Goal: Task Accomplishment & Management: Complete application form

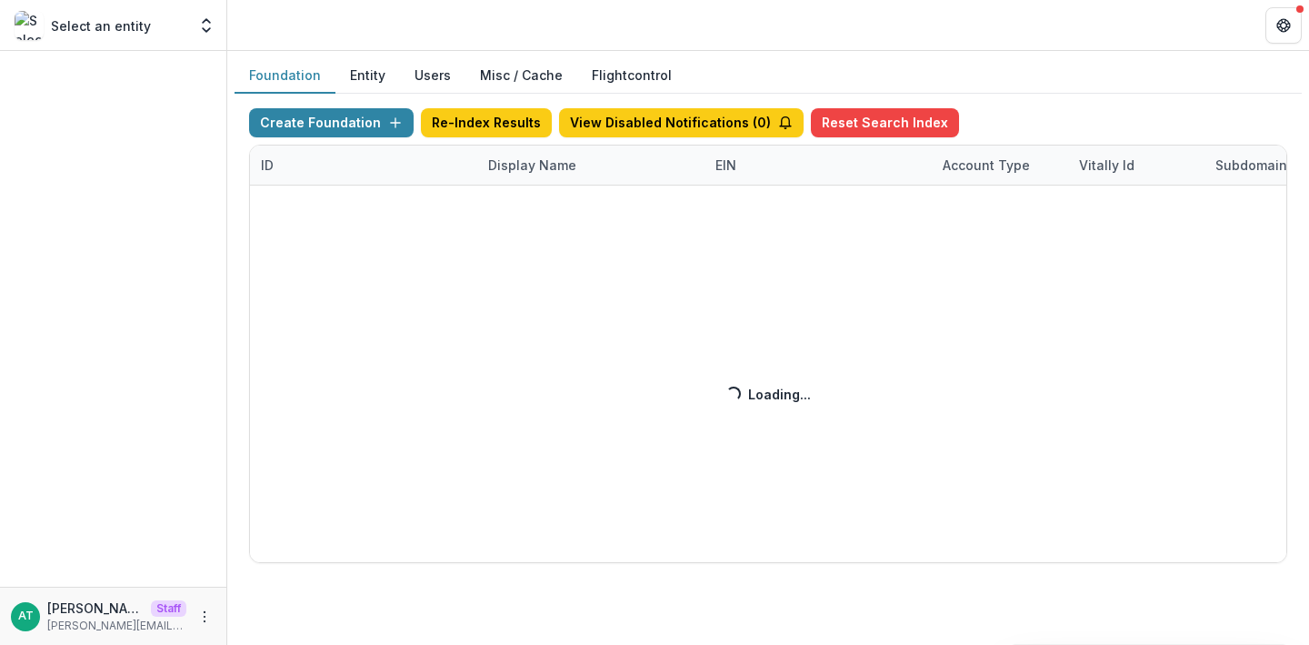
click at [523, 170] on div "Create Foundation Re-Index Results View Disabled Notifications ( 0 ) Reset Sear…" at bounding box center [768, 335] width 1038 height 455
click at [518, 170] on div "Create Foundation Re-Index Results View Disabled Notifications ( 0 ) Reset Sear…" at bounding box center [768, 335] width 1038 height 455
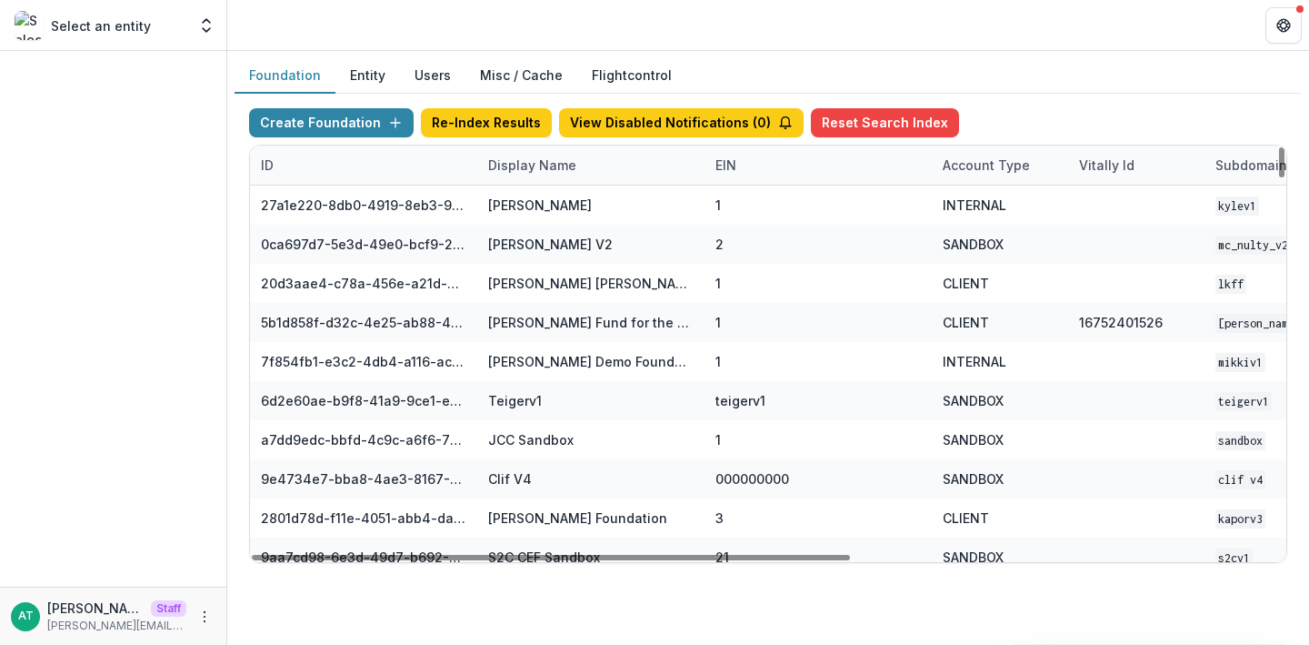
click at [525, 174] on div "Display Name" at bounding box center [590, 164] width 227 height 39
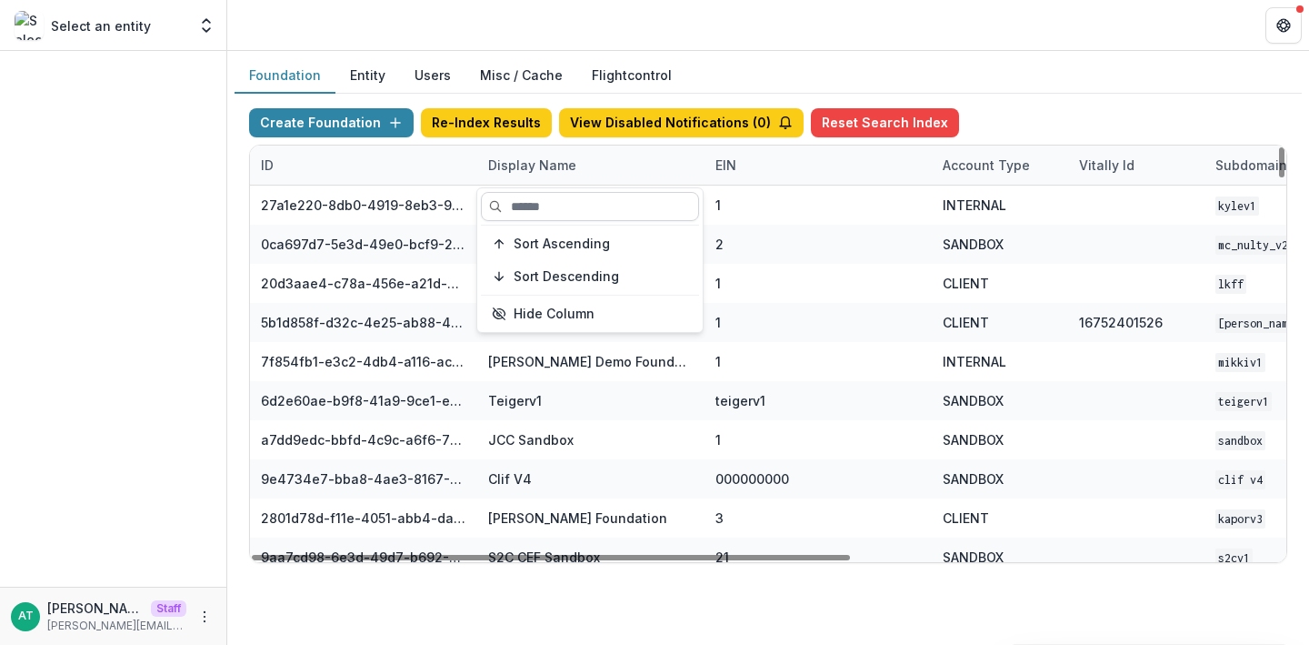
click at [541, 211] on input at bounding box center [590, 206] width 218 height 29
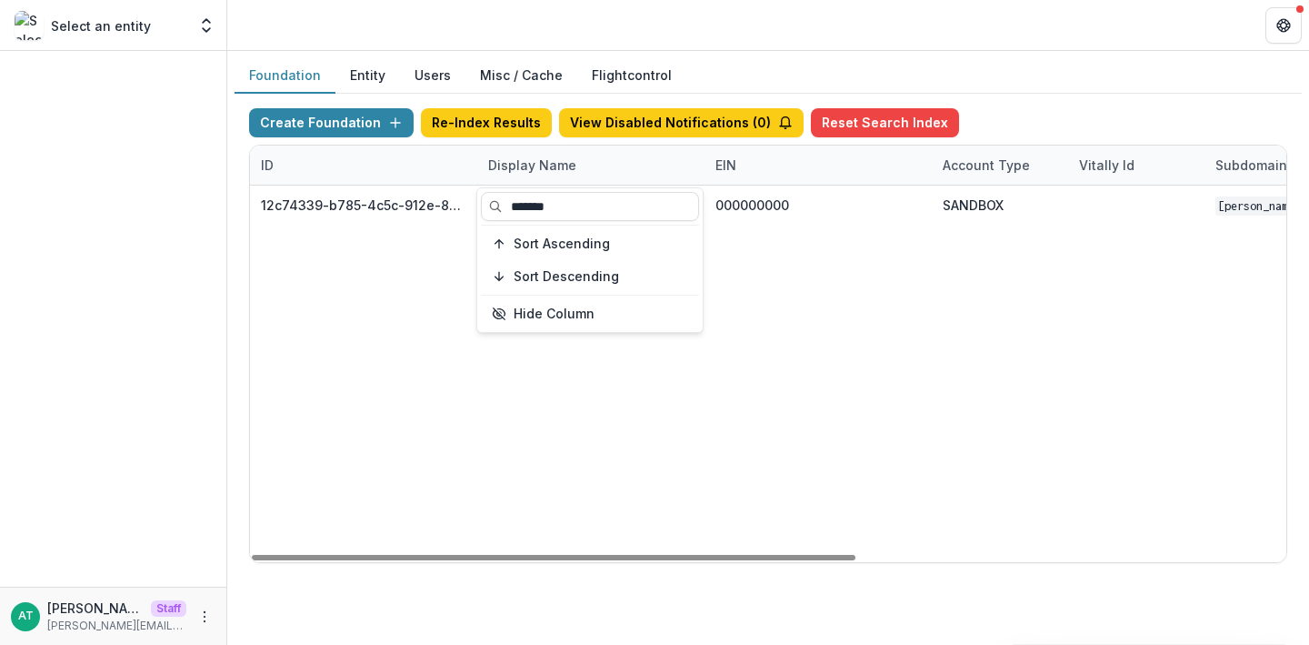
type input "*******"
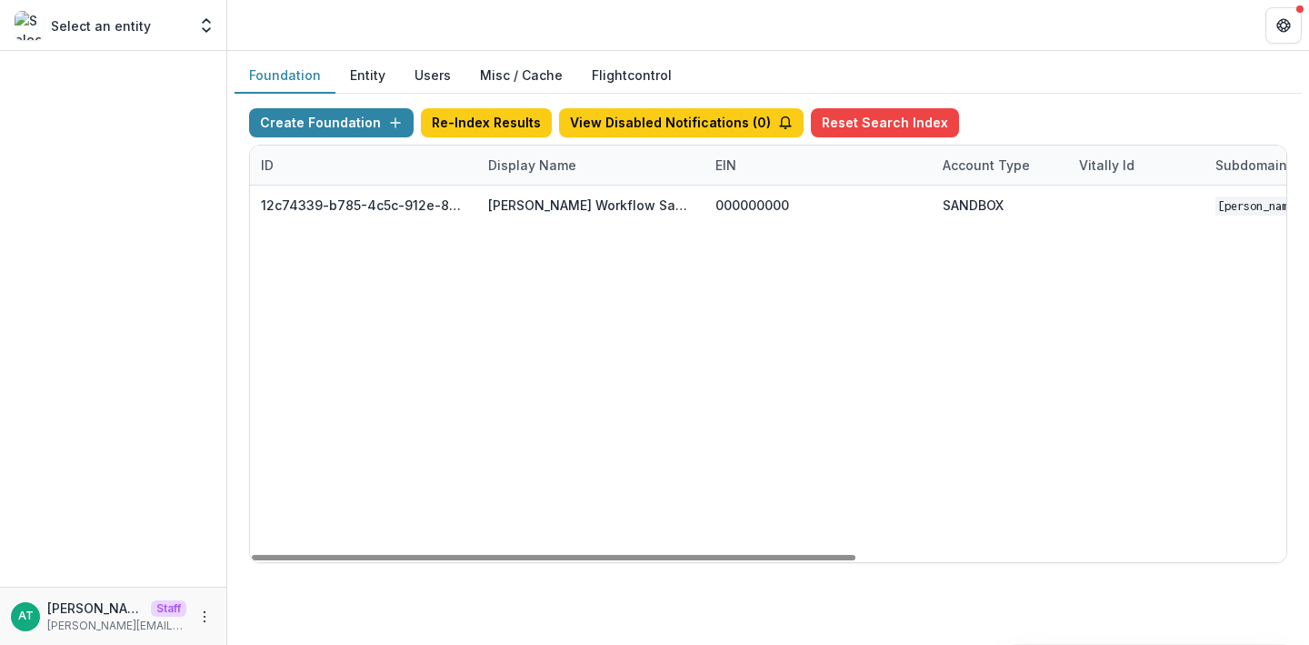
click at [647, 2] on header at bounding box center [768, 25] width 1082 height 50
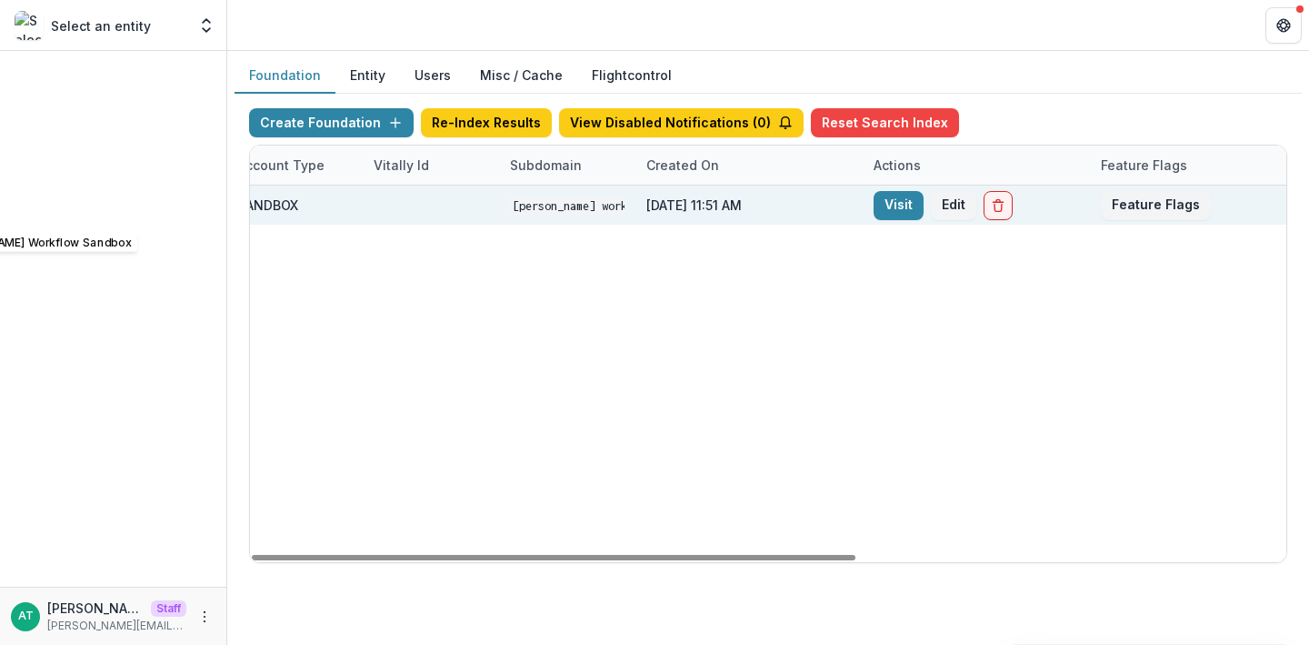
scroll to position [0, 736]
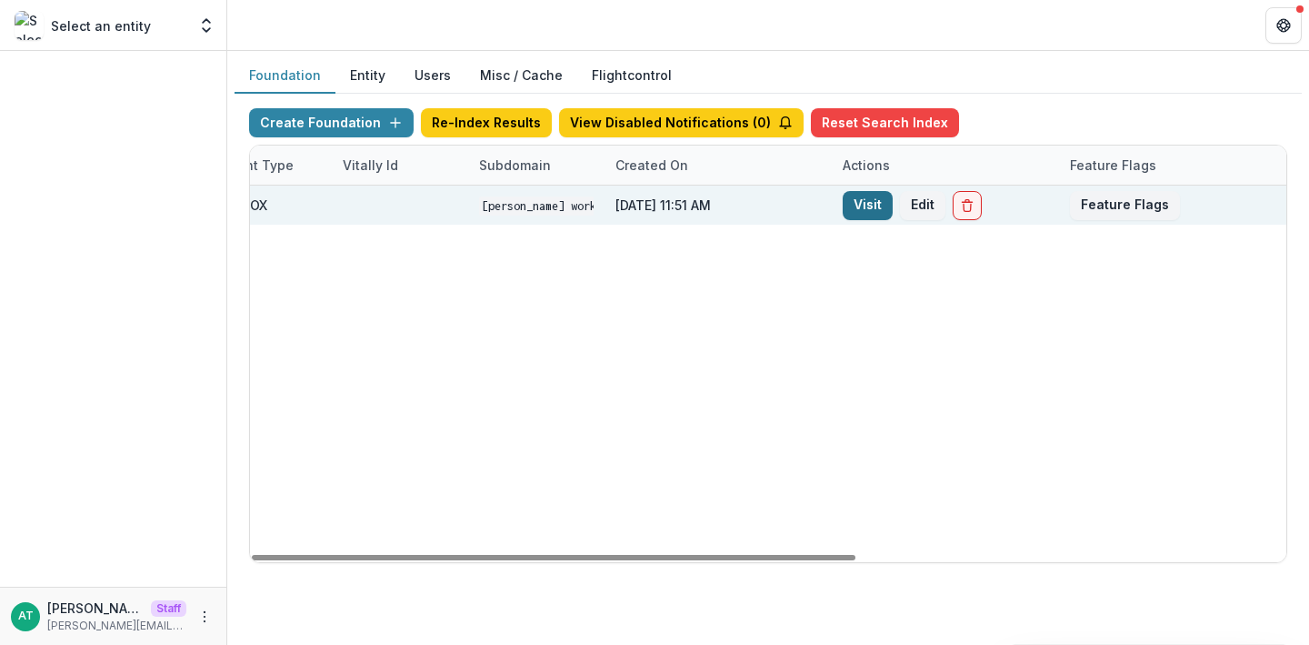
click at [873, 208] on link "Visit" at bounding box center [868, 205] width 50 height 29
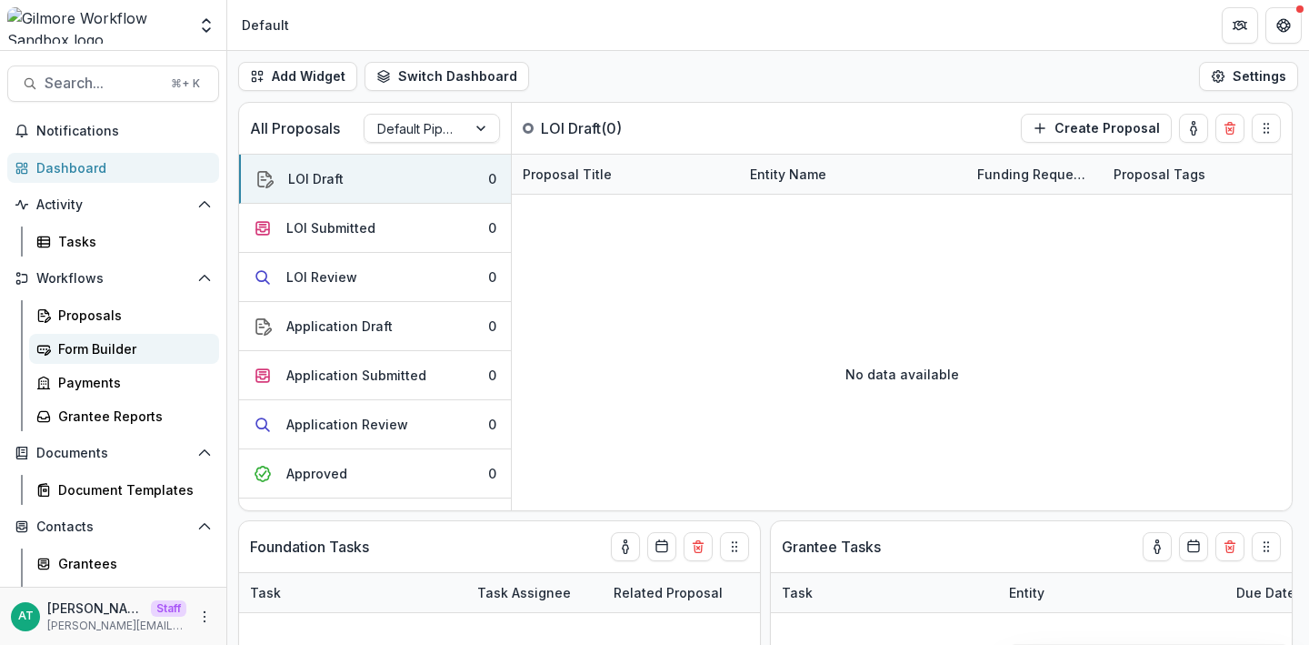
click at [80, 358] on link "Form Builder" at bounding box center [124, 349] width 190 height 30
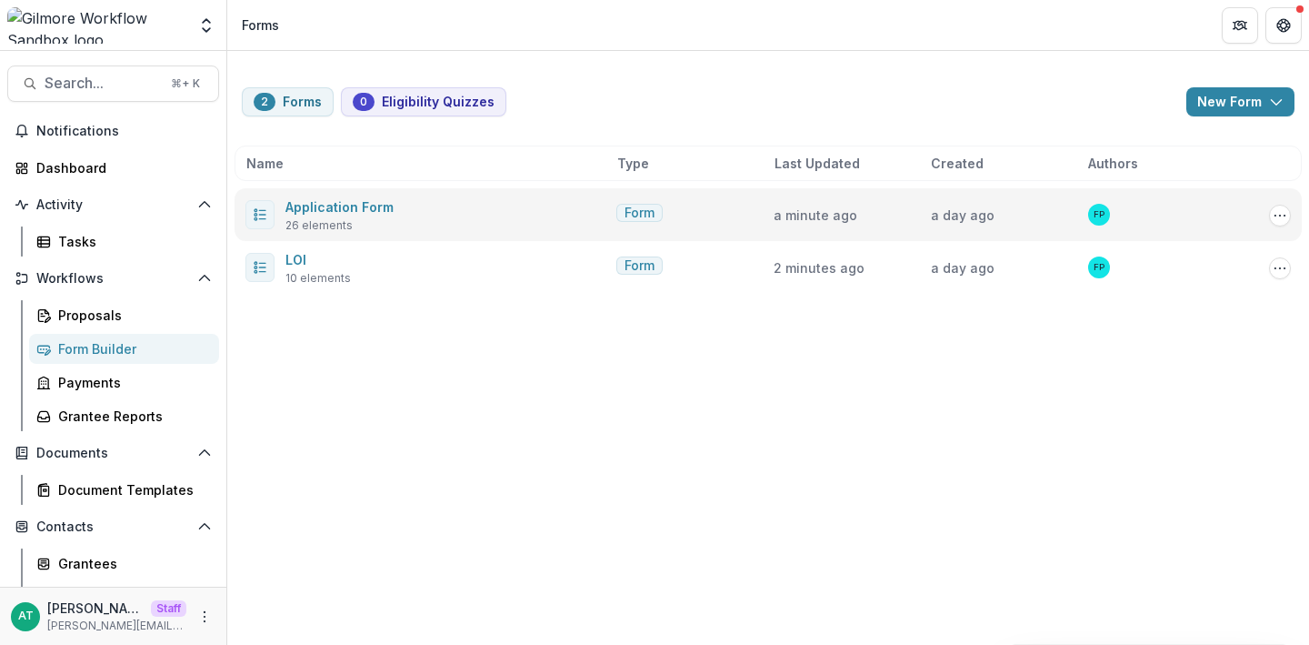
click at [305, 217] on span "26 elements" at bounding box center [318, 225] width 67 height 16
click at [305, 213] on link "Application Form" at bounding box center [339, 206] width 108 height 15
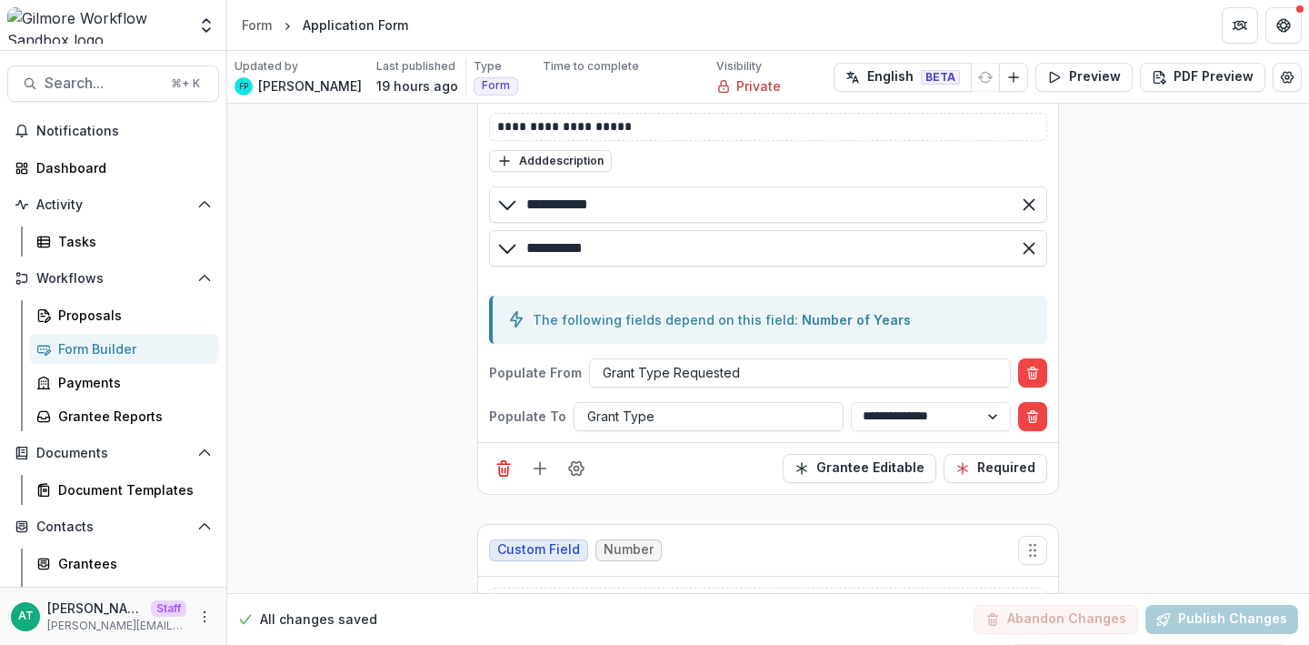
scroll to position [3456, 0]
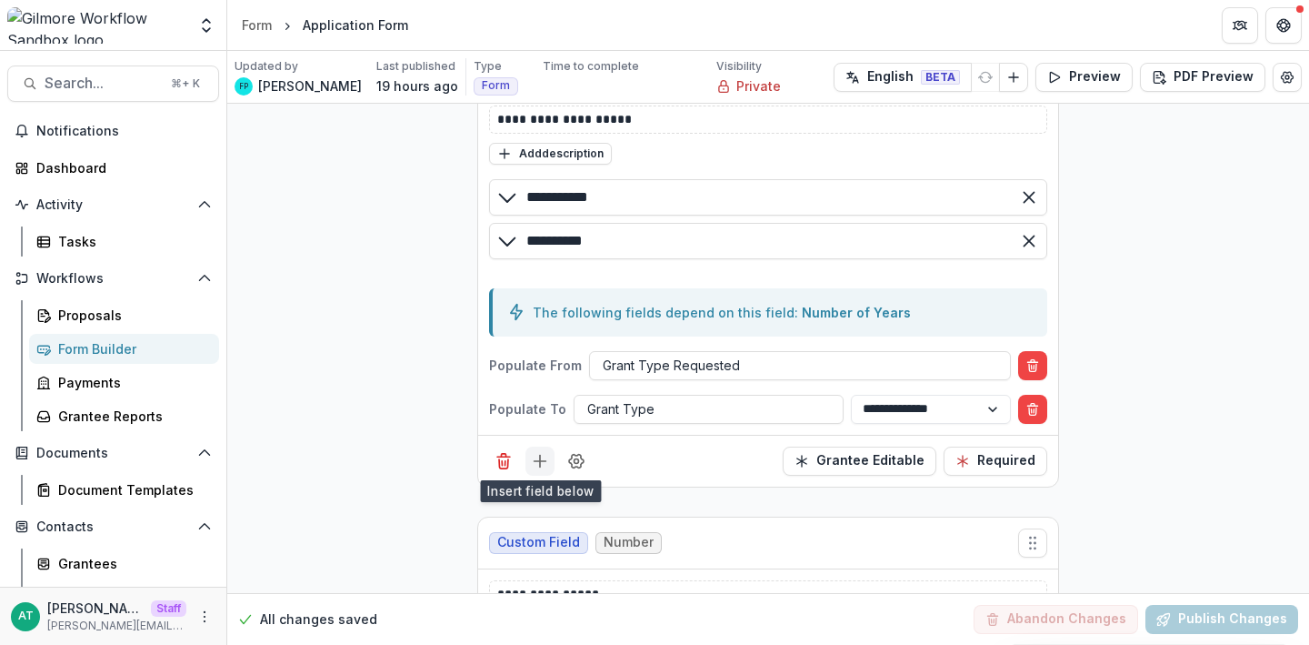
click at [540, 467] on button "Add field" at bounding box center [539, 460] width 29 height 29
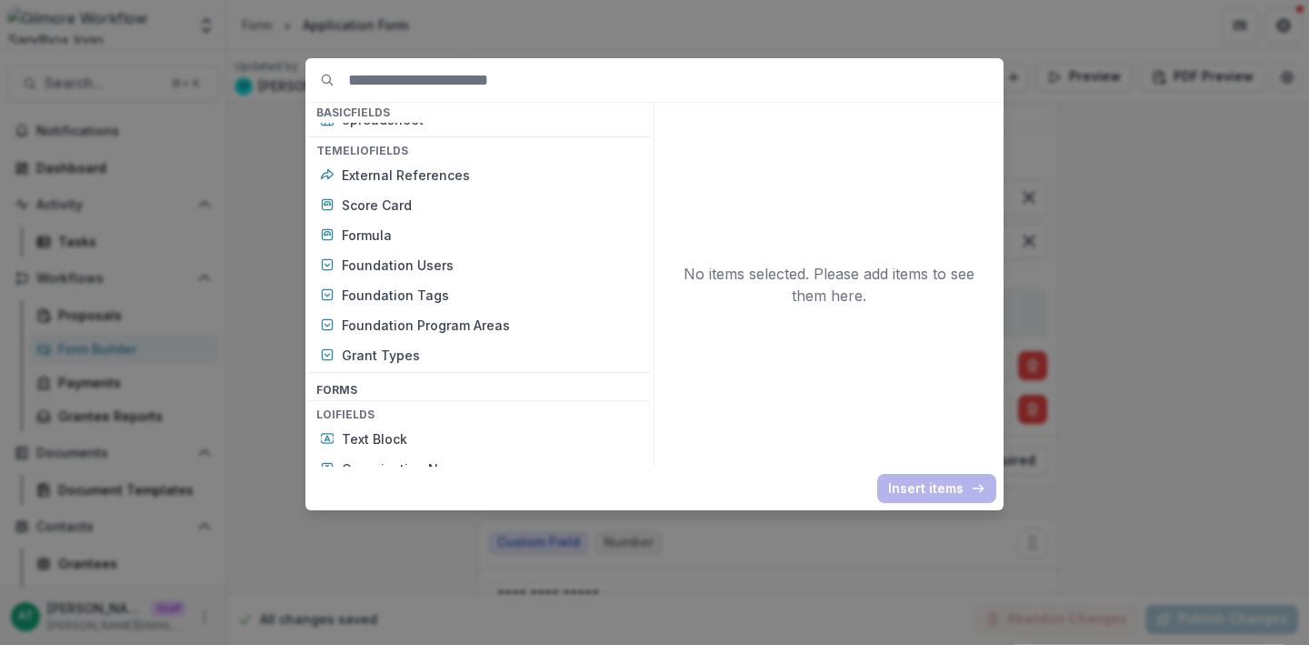
scroll to position [561, 0]
click at [520, 299] on p "Foundation Tags" at bounding box center [490, 294] width 297 height 19
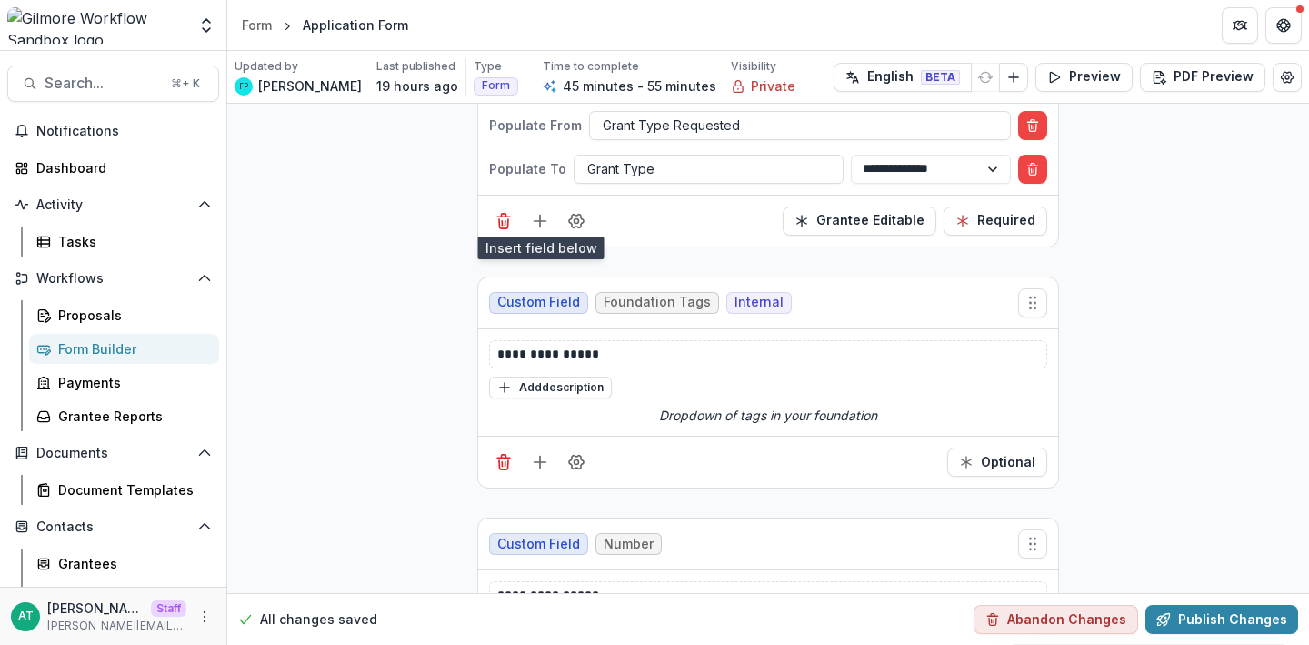
scroll to position [3699, 0]
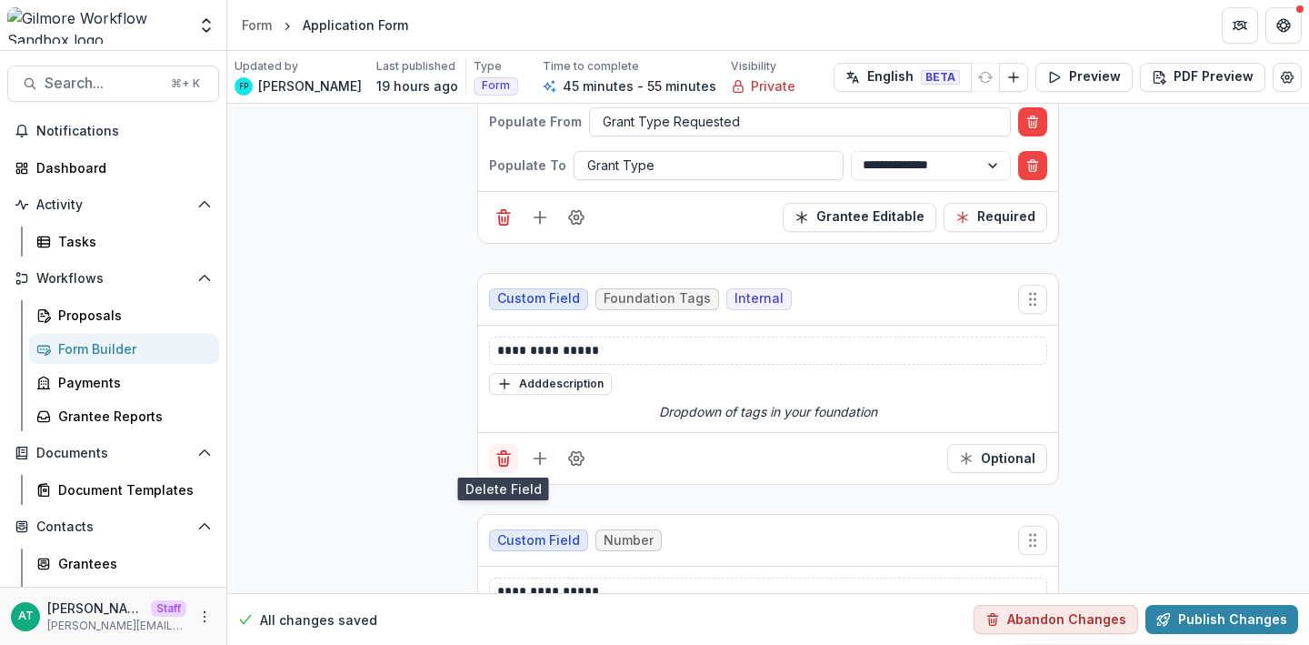
click at [506, 459] on icon "Delete field" at bounding box center [504, 458] width 18 height 18
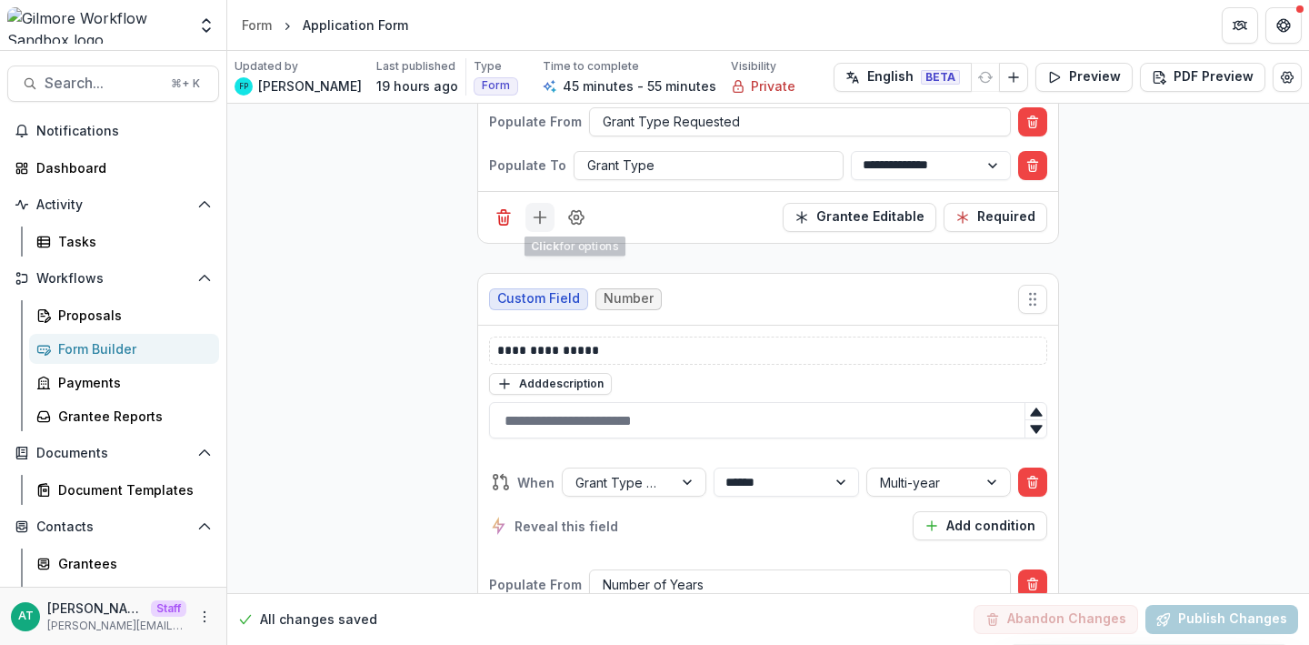
click at [539, 212] on icon "Add field" at bounding box center [540, 217] width 18 height 18
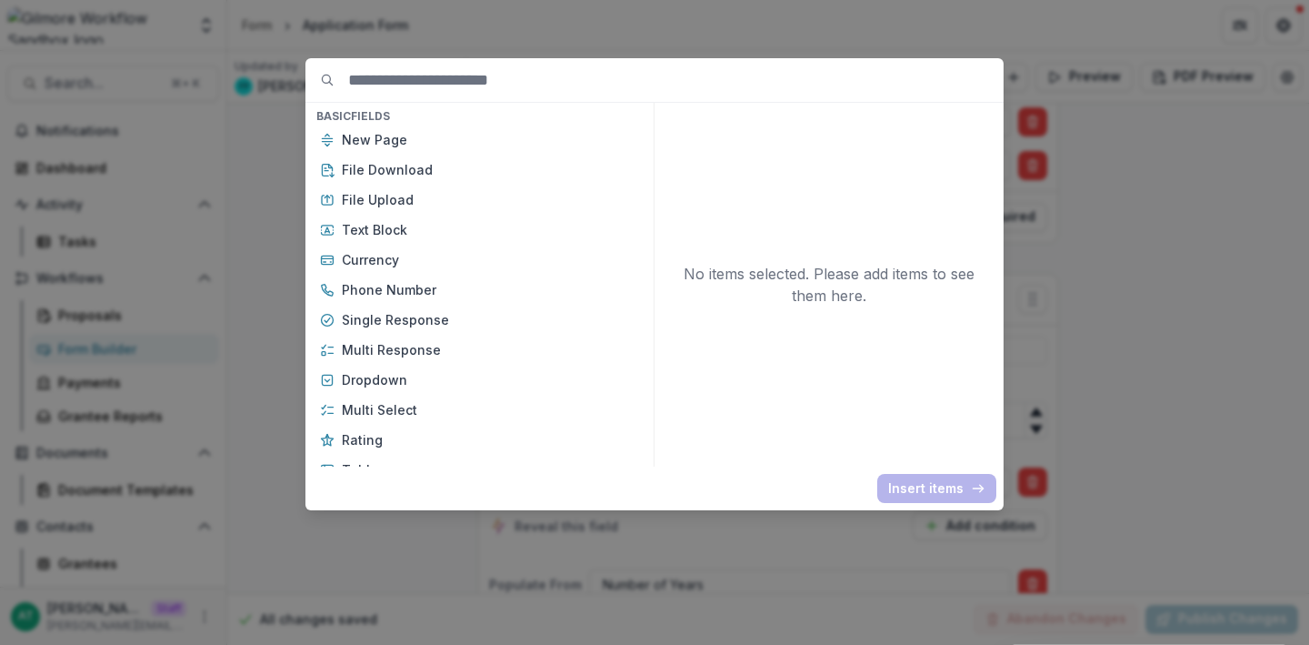
click at [271, 248] on div "Basic Fields New Page File Download File Upload Text Block Currency Phone Numbe…" at bounding box center [654, 322] width 1309 height 645
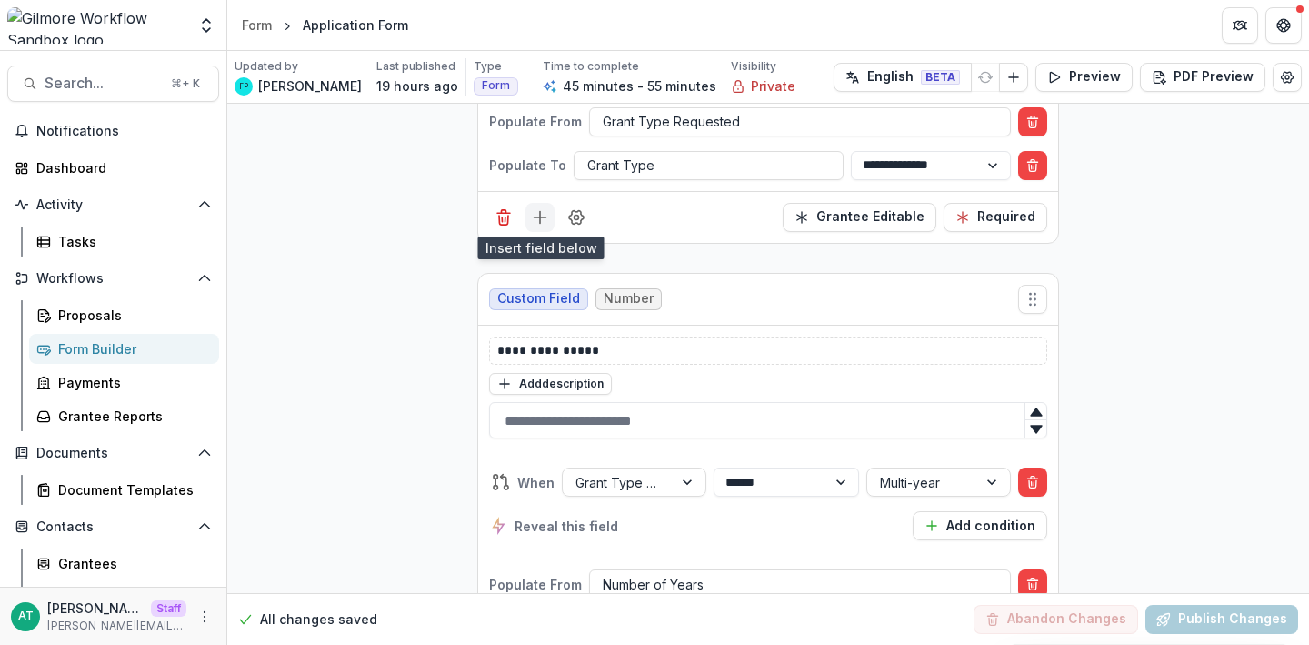
click at [534, 215] on icon "Add field" at bounding box center [540, 217] width 18 height 18
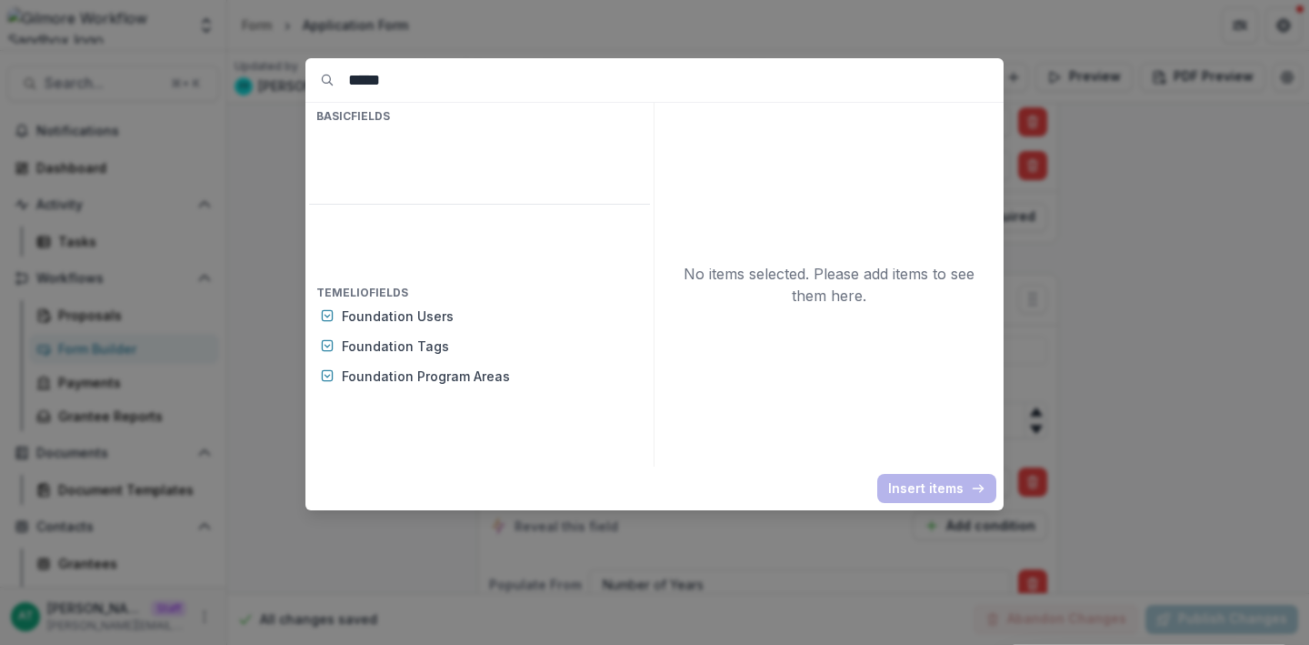
type input "*****"
click at [229, 271] on div "***** Basic Fields Temelio Fields Foundation Users Foundation Tags Foundation P…" at bounding box center [654, 322] width 1309 height 645
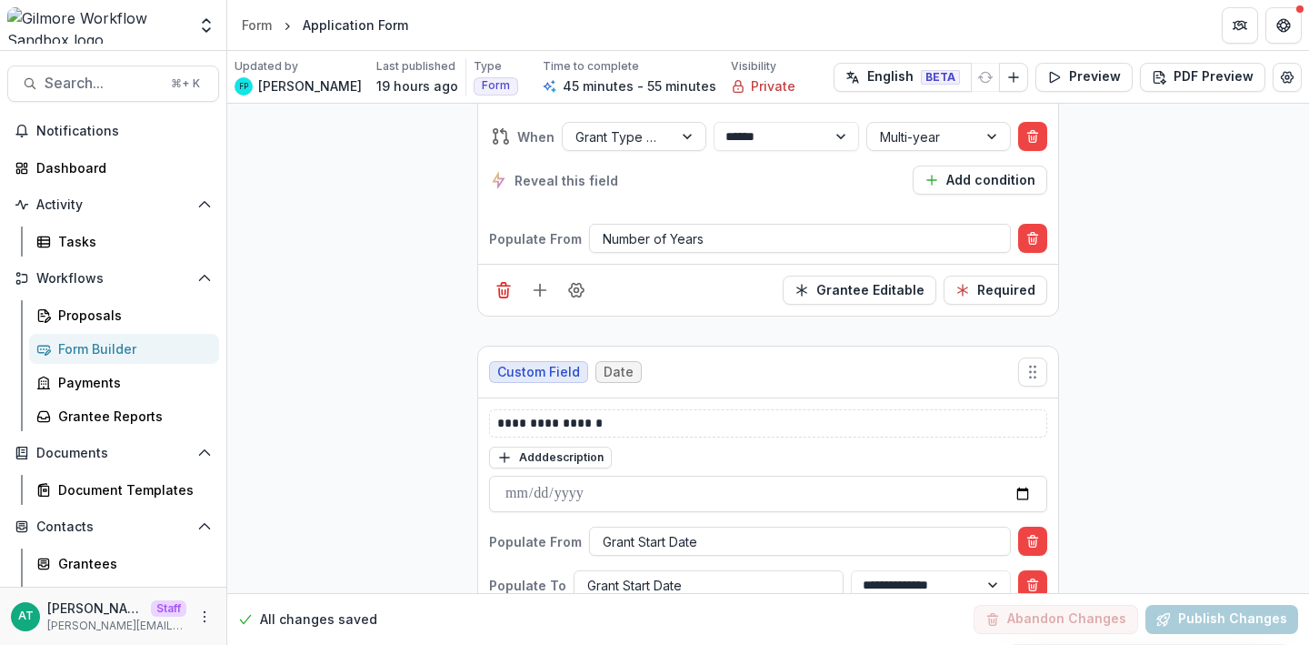
scroll to position [4144, 0]
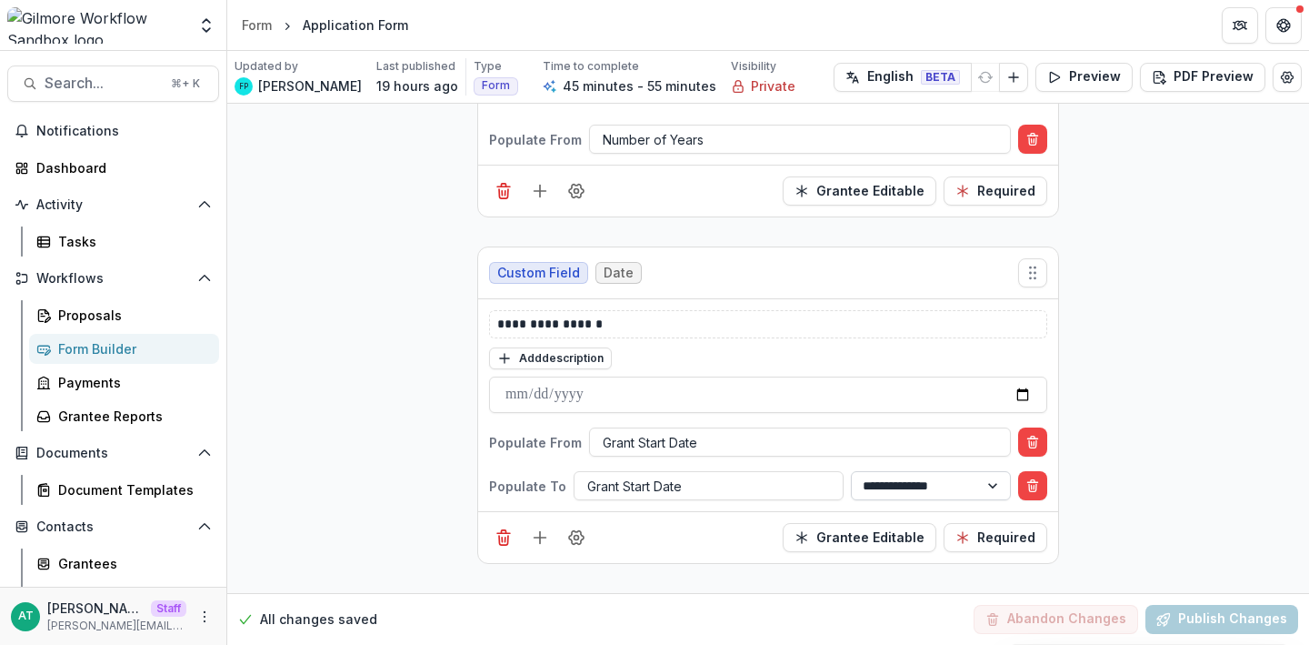
click at [898, 482] on select "**********" at bounding box center [931, 485] width 160 height 29
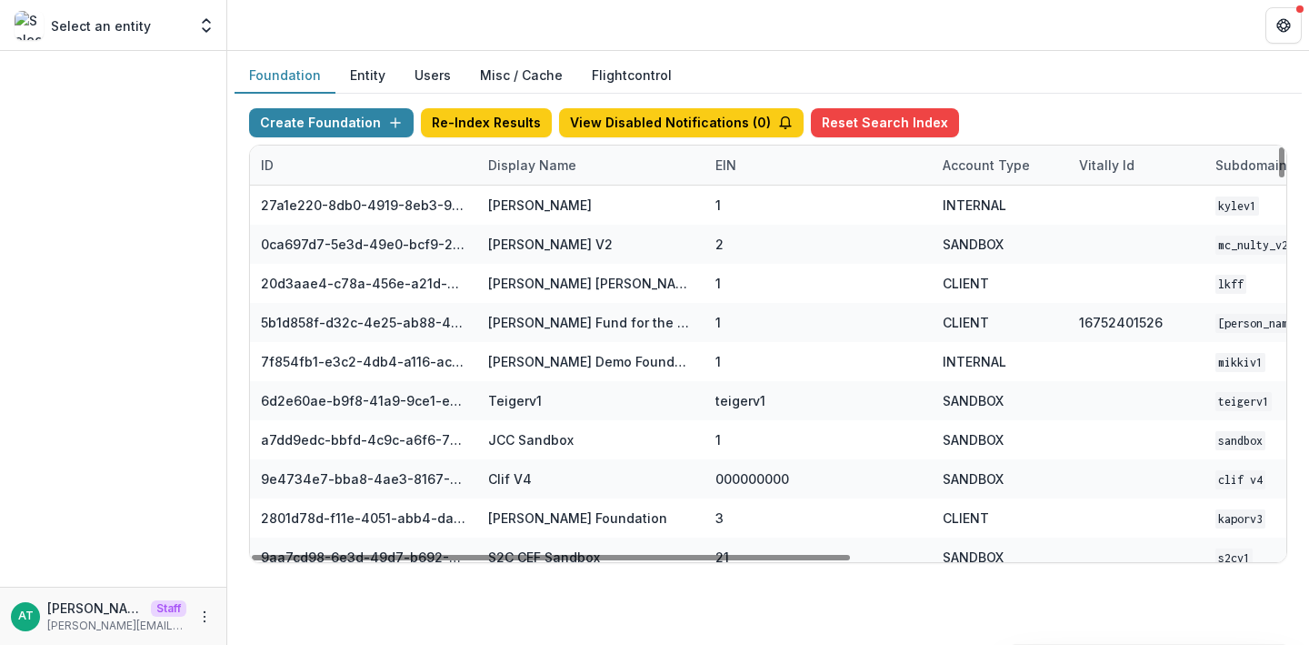
click at [523, 168] on div "Display Name" at bounding box center [532, 164] width 110 height 19
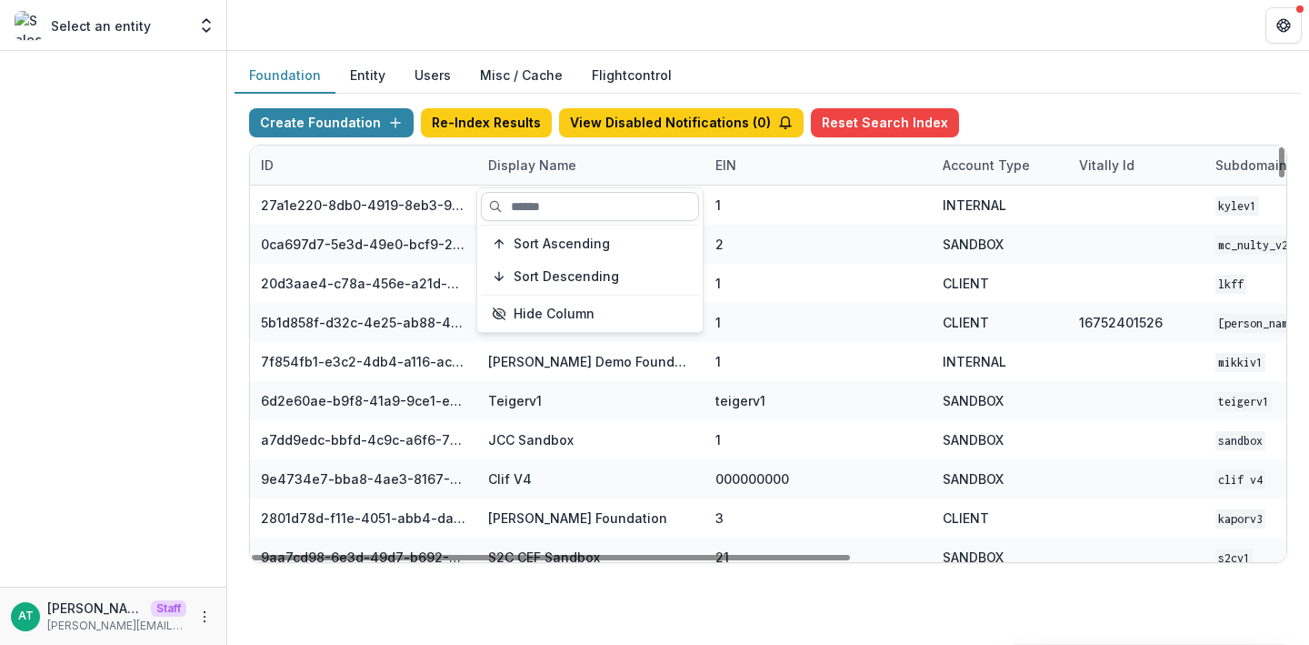
click at [529, 217] on input at bounding box center [590, 206] width 218 height 29
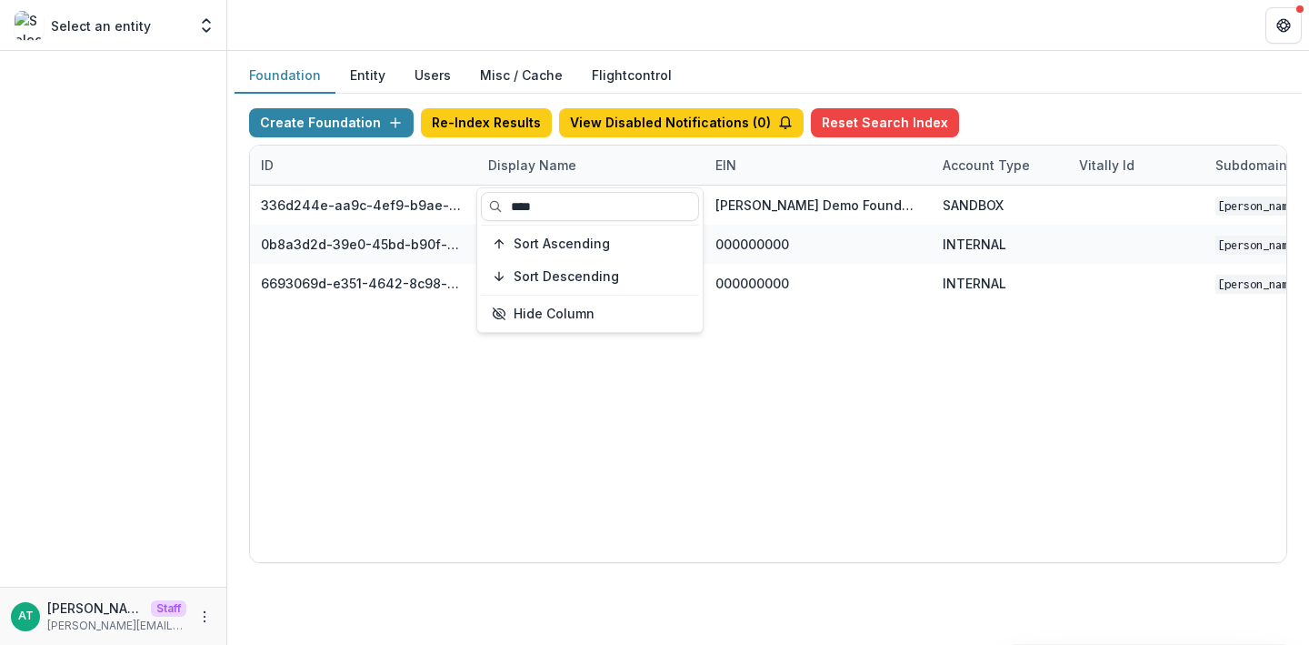
type input "****"
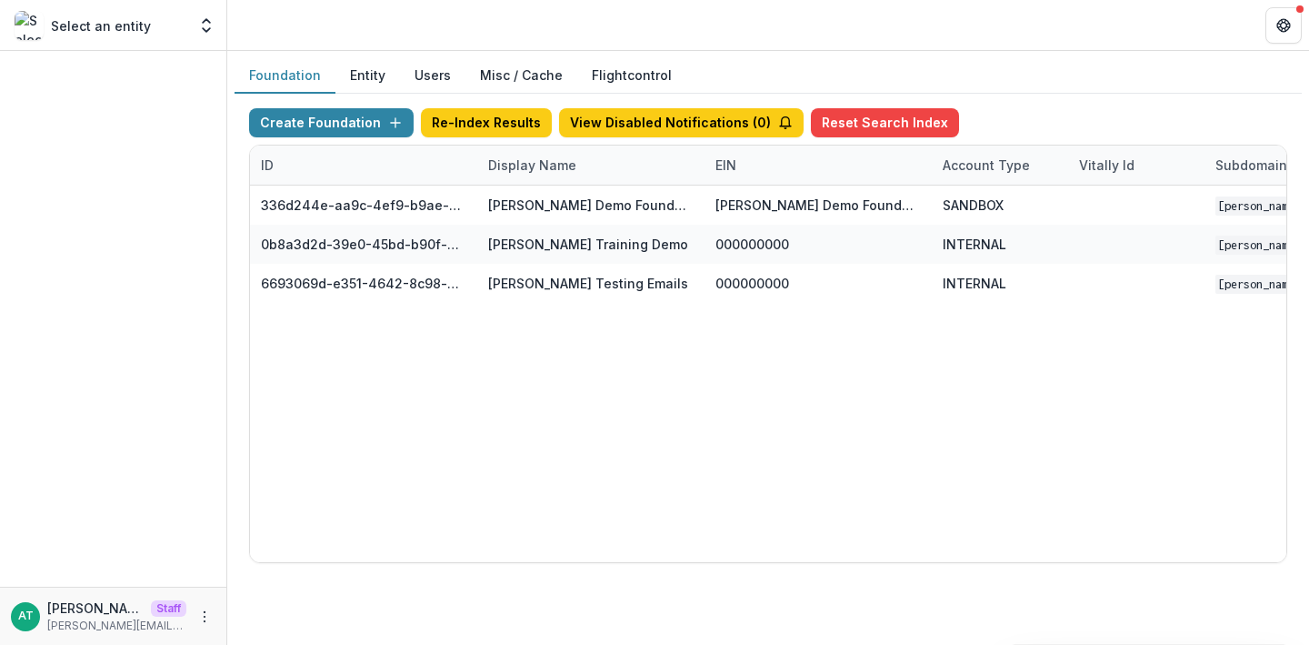
click at [525, 25] on header at bounding box center [768, 25] width 1082 height 50
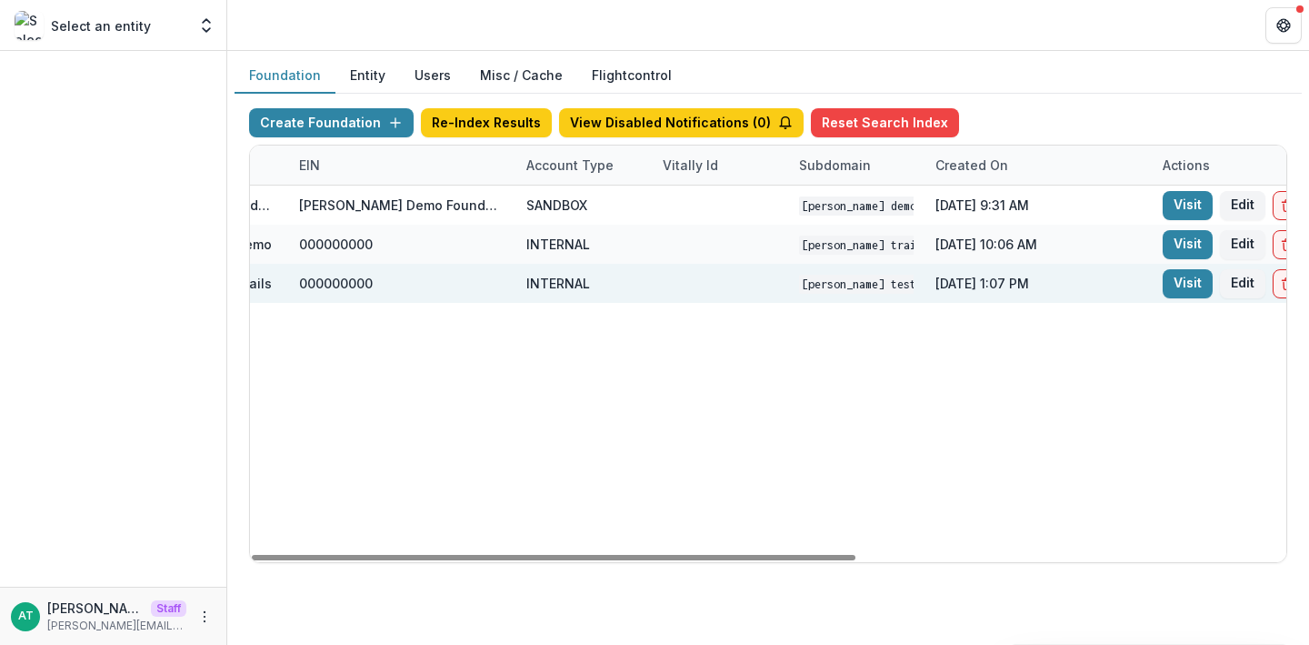
scroll to position [0, 736]
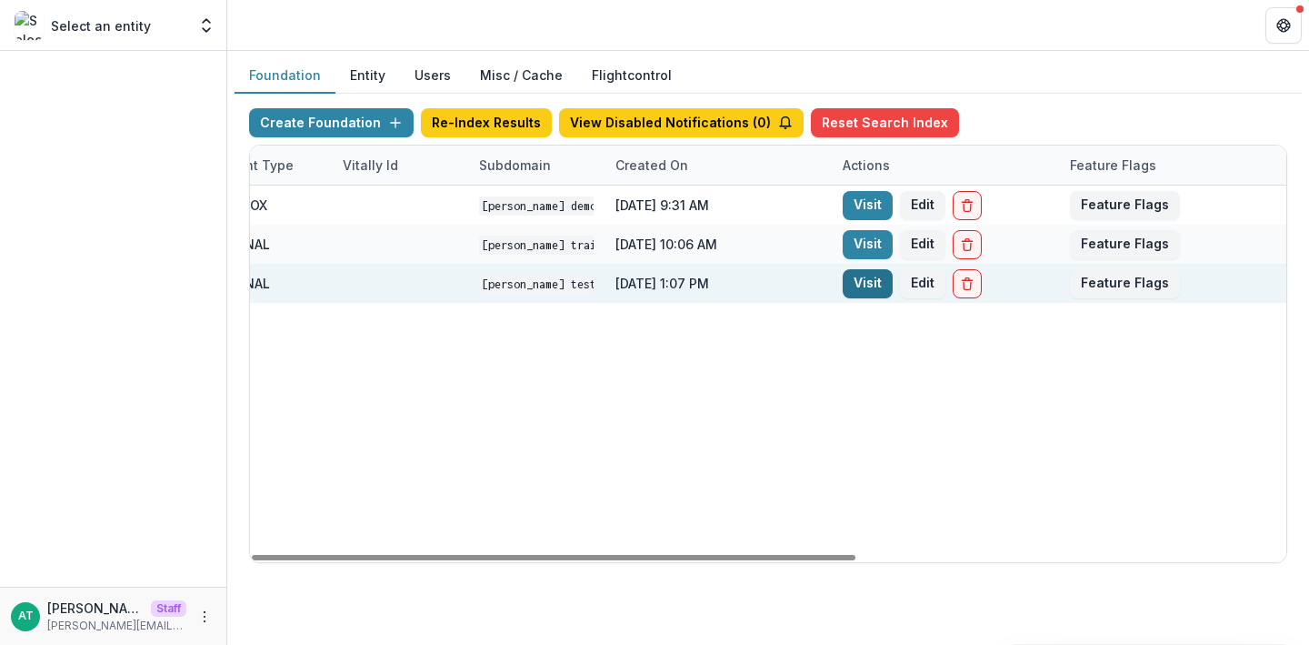
click at [856, 287] on link "Visit" at bounding box center [868, 283] width 50 height 29
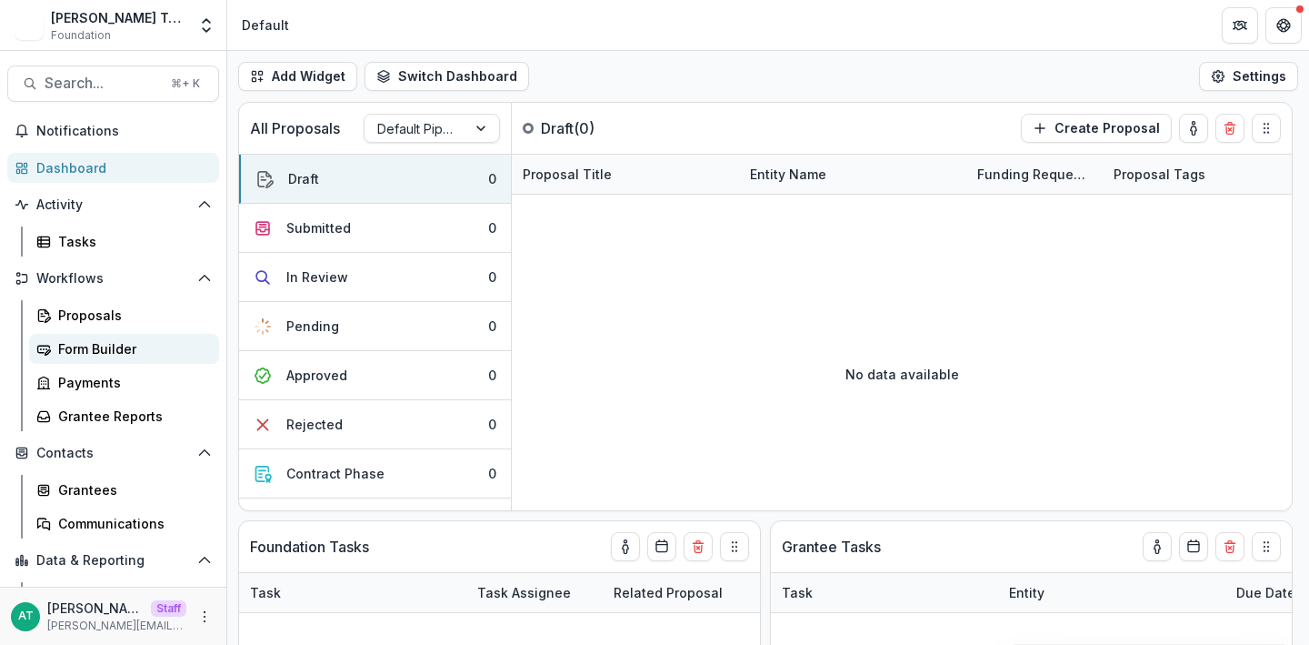
click at [90, 345] on div "Form Builder" at bounding box center [131, 348] width 146 height 19
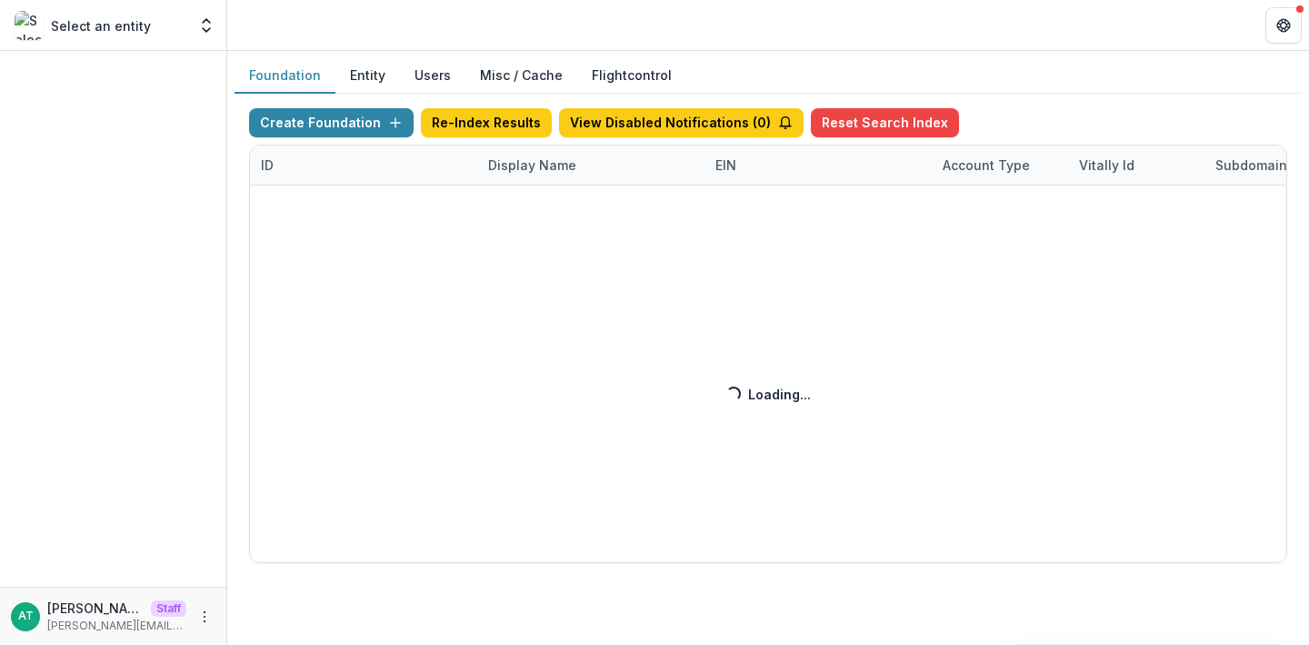
click at [518, 162] on div "Create Foundation Re-Index Results View Disabled Notifications ( 0 ) Reset Sear…" at bounding box center [768, 335] width 1038 height 455
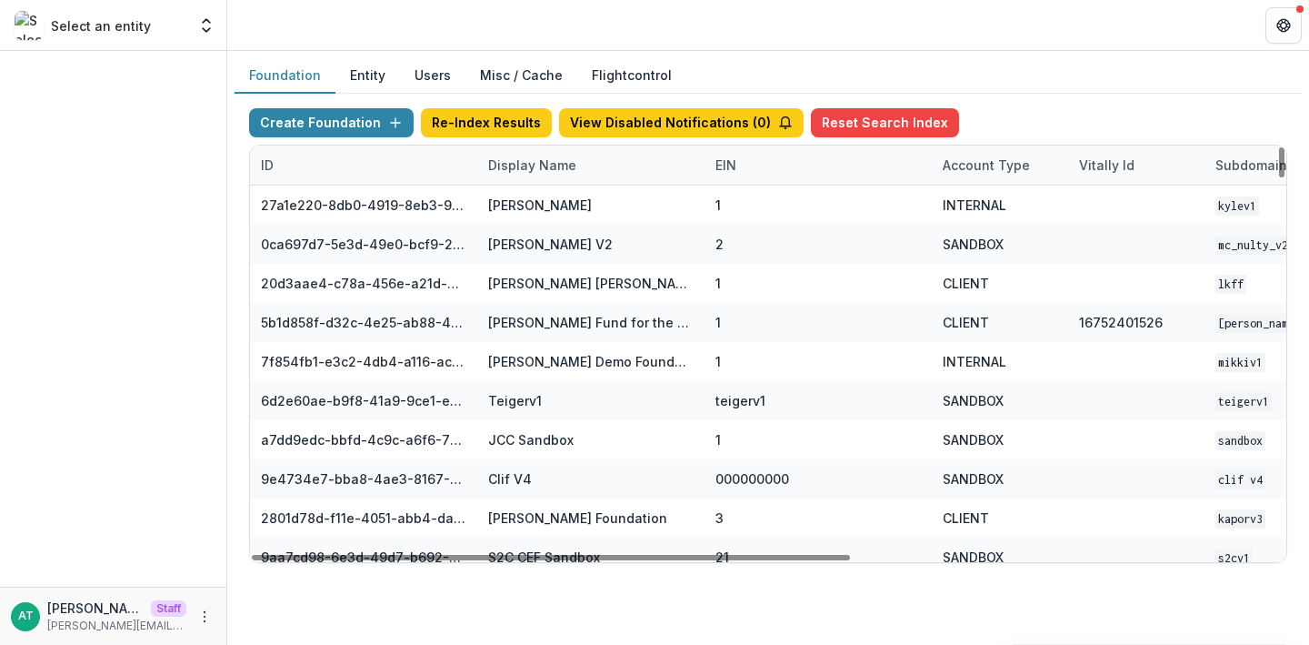
click at [539, 170] on div "Display Name" at bounding box center [532, 164] width 110 height 19
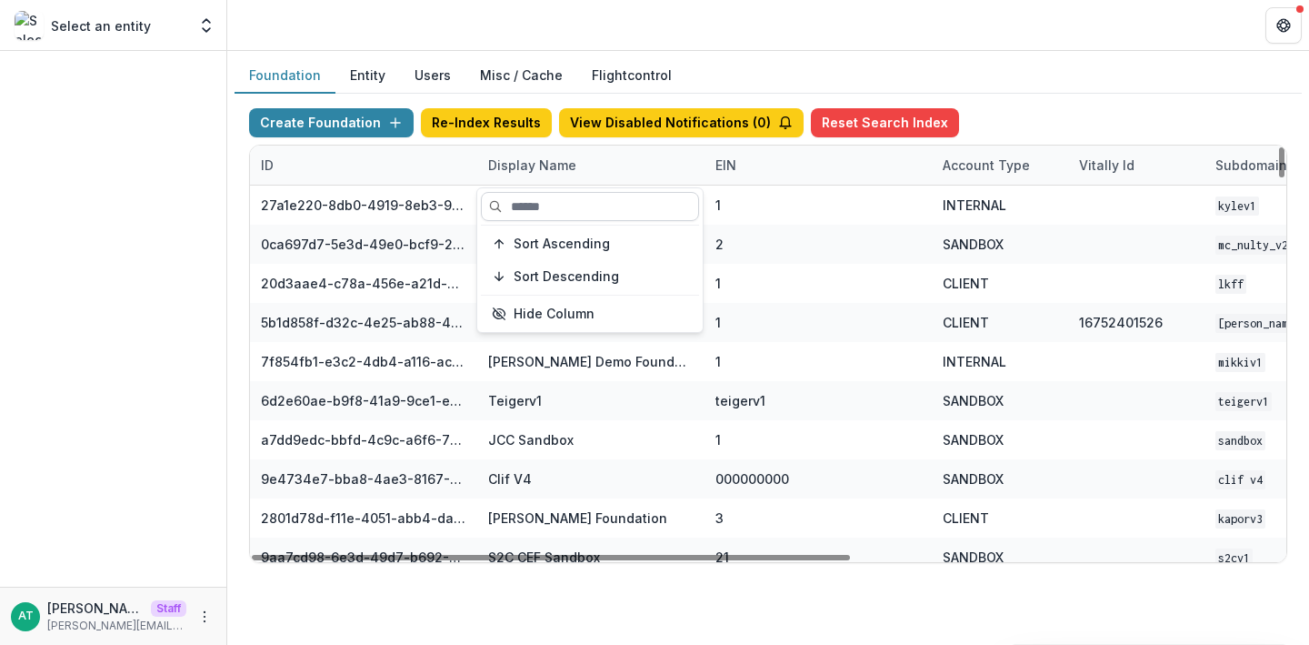
click at [542, 208] on input at bounding box center [590, 206] width 218 height 29
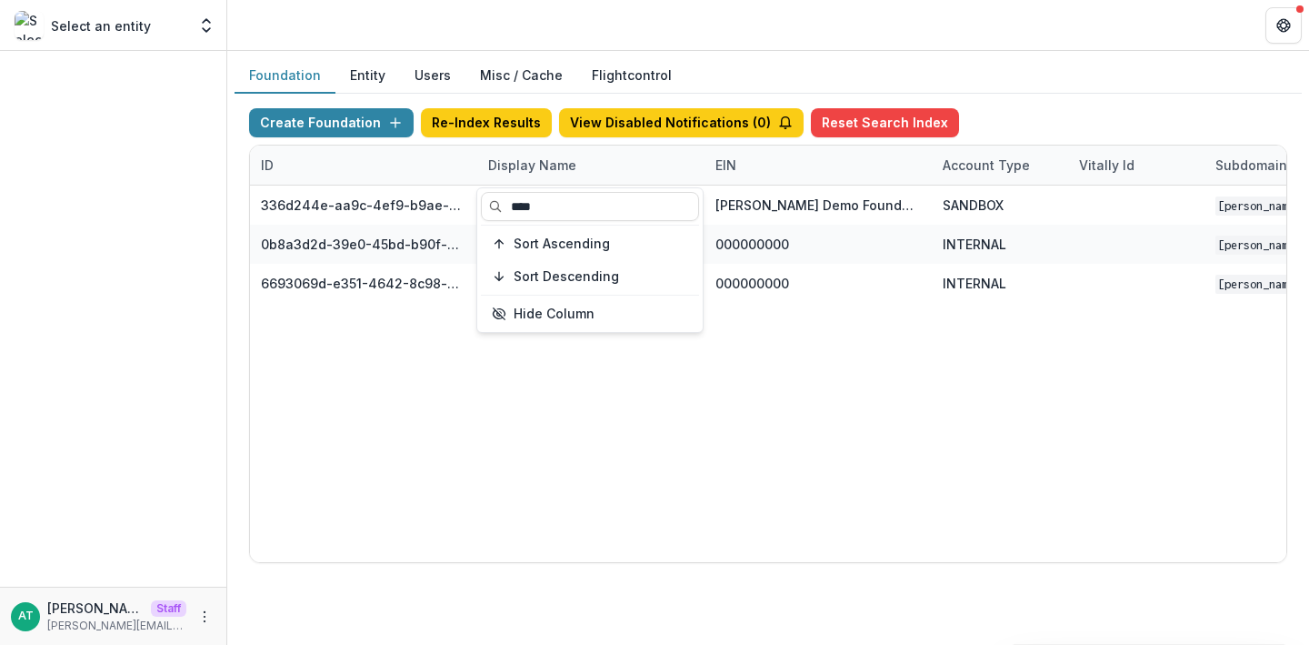
type input "****"
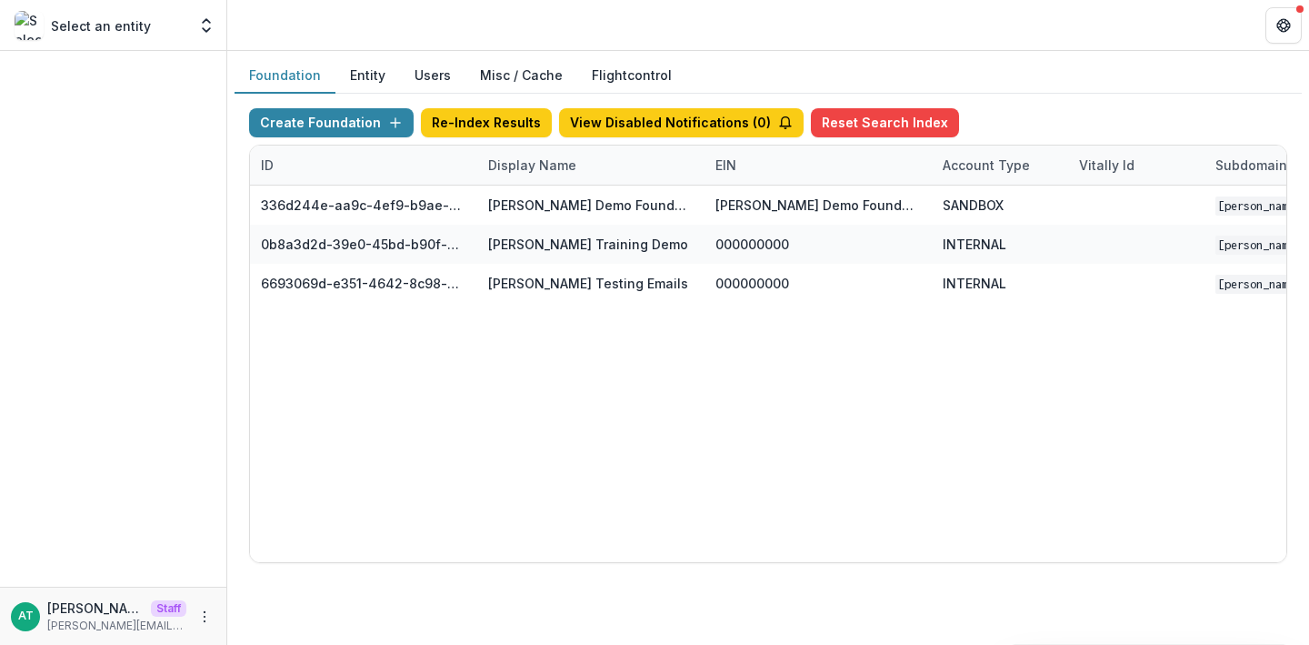
click at [577, 35] on header at bounding box center [768, 25] width 1082 height 50
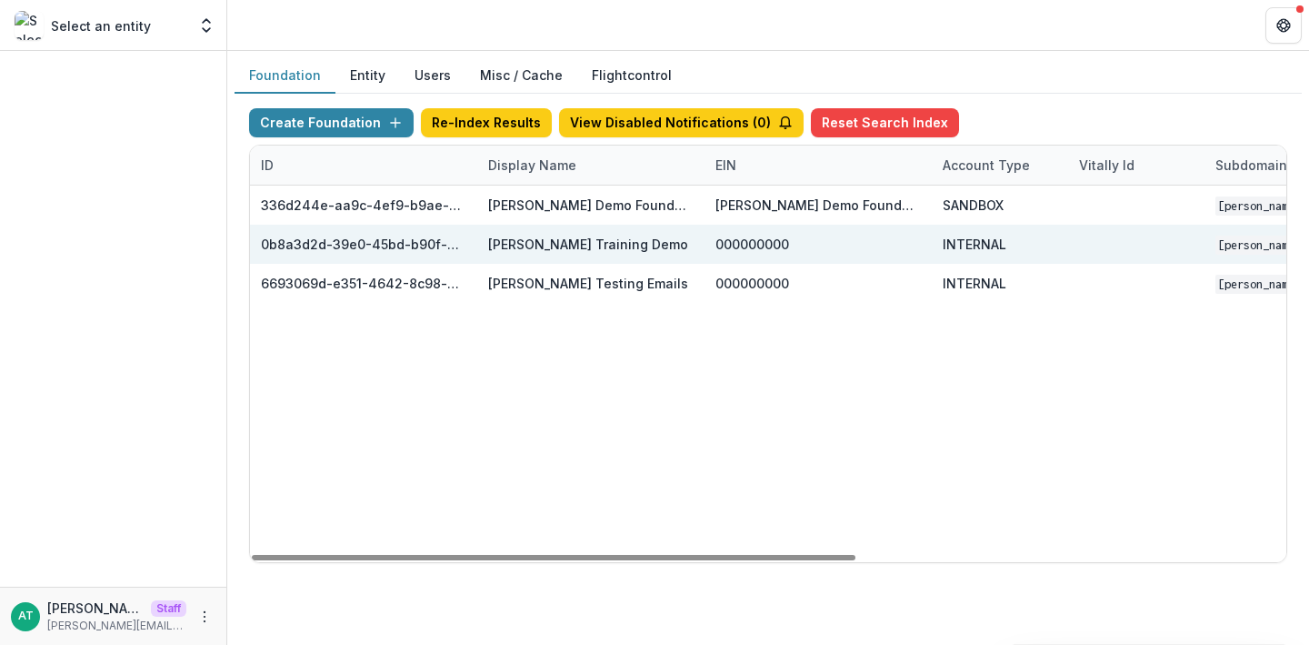
scroll to position [0, 736]
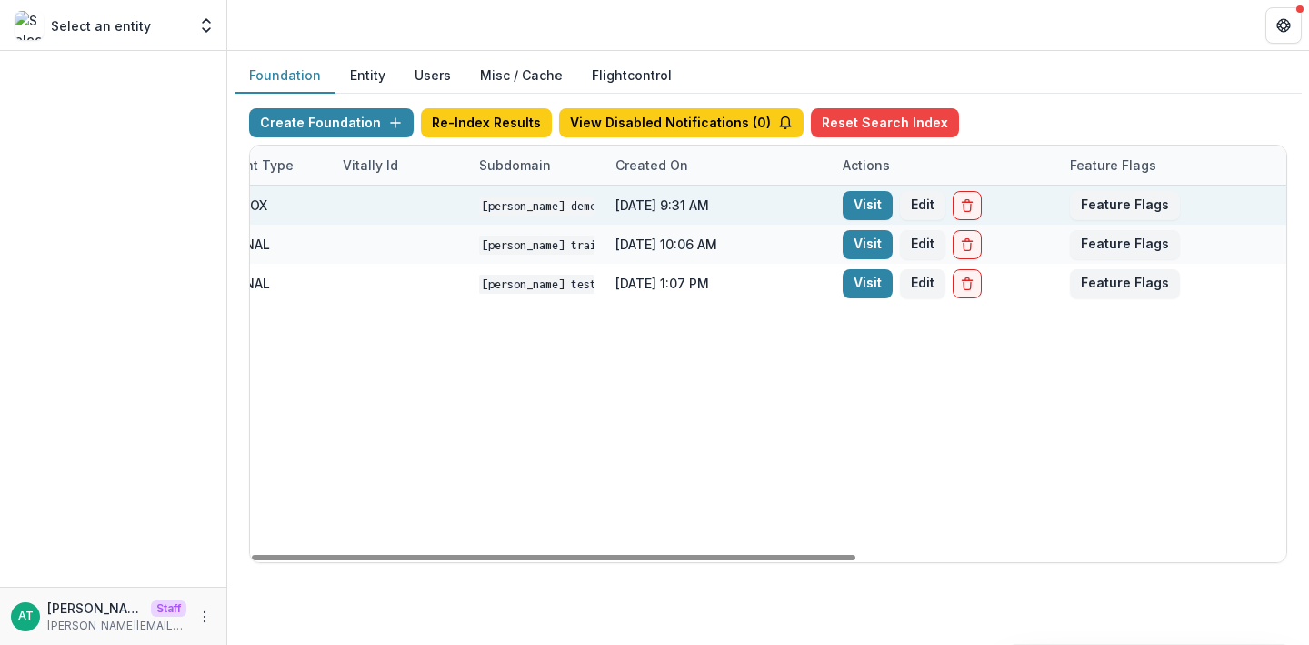
click at [842, 215] on div "Visit Edit" at bounding box center [945, 204] width 227 height 39
click at [860, 212] on link "Visit" at bounding box center [868, 205] width 50 height 29
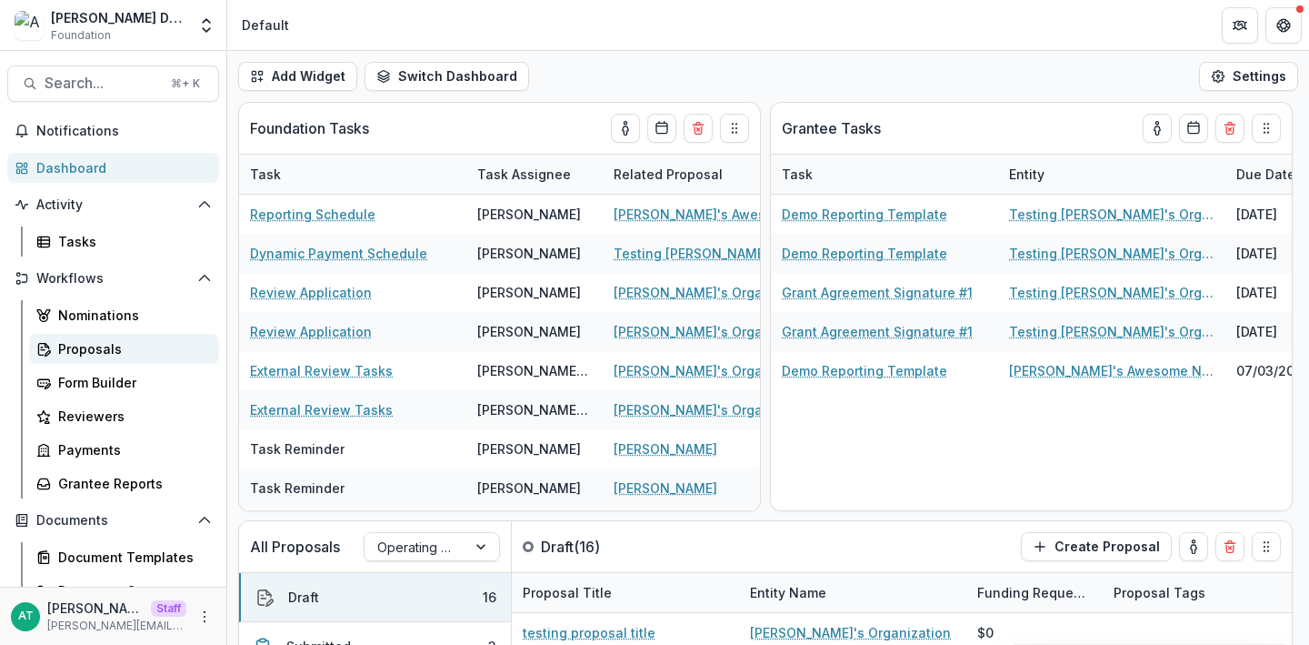
click at [85, 355] on div "Proposals" at bounding box center [131, 348] width 146 height 19
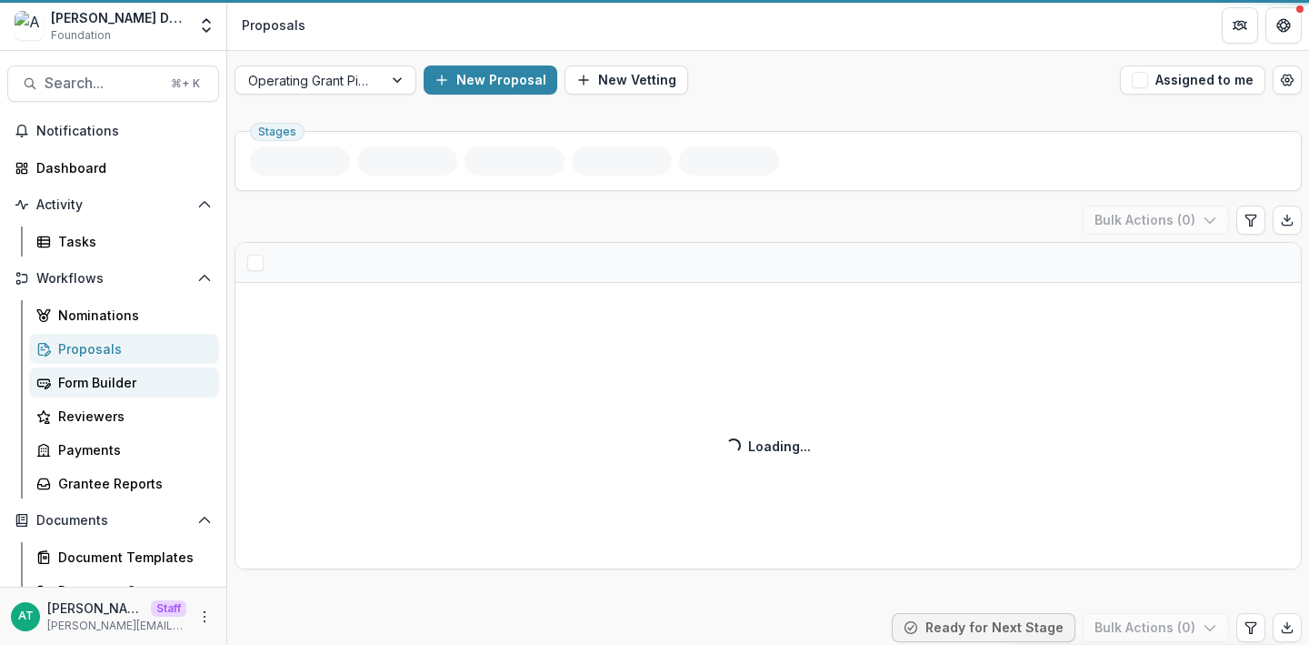
click at [94, 382] on div "Form Builder" at bounding box center [131, 382] width 146 height 19
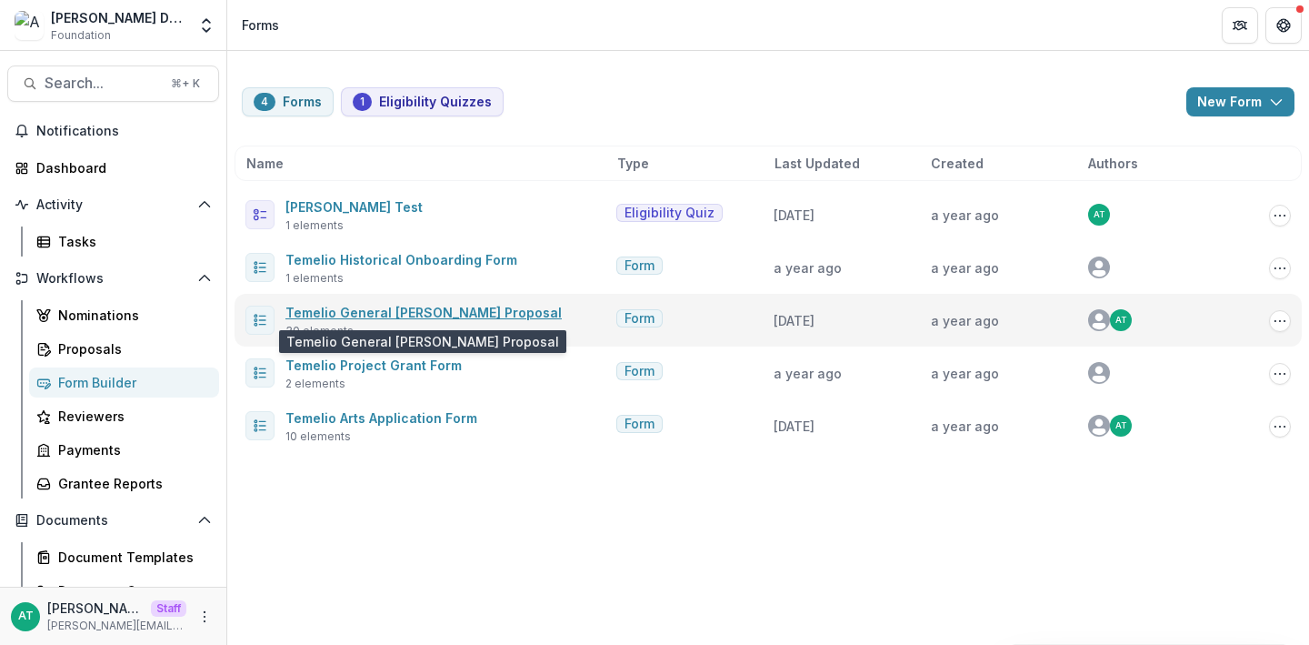
click at [435, 311] on link "Temelio General [PERSON_NAME] Proposal" at bounding box center [423, 312] width 276 height 15
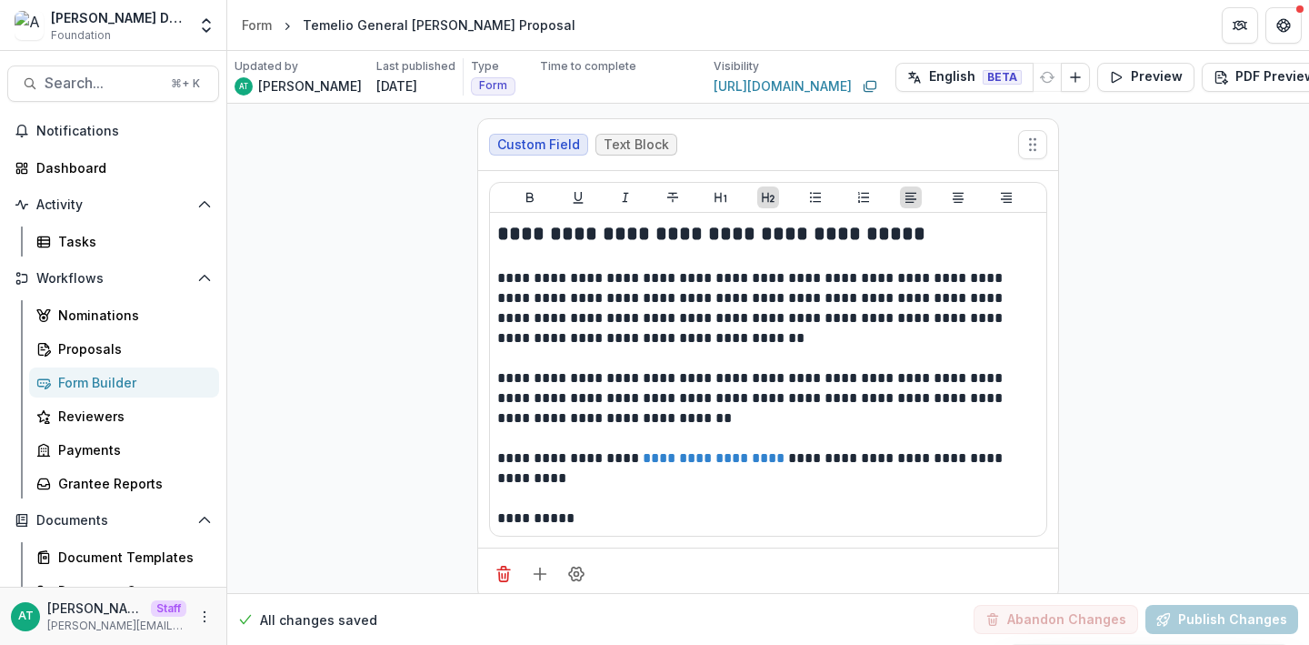
scroll to position [208, 0]
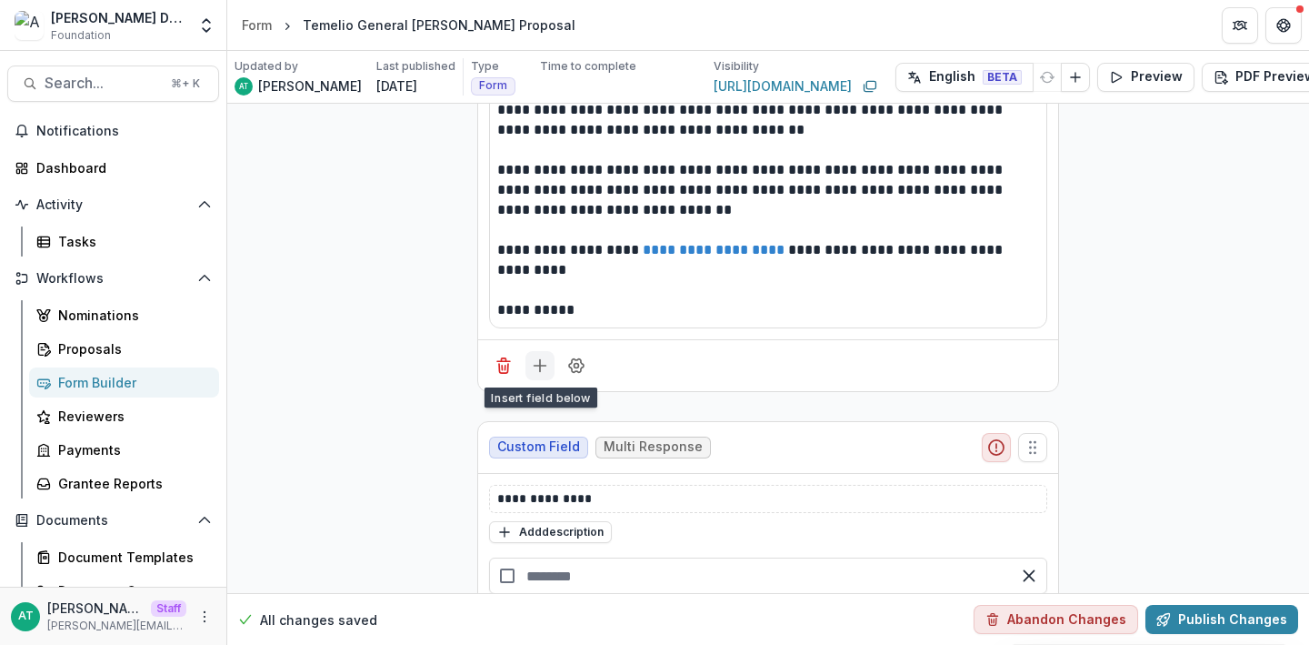
click at [540, 360] on line "Add field" at bounding box center [540, 365] width 0 height 12
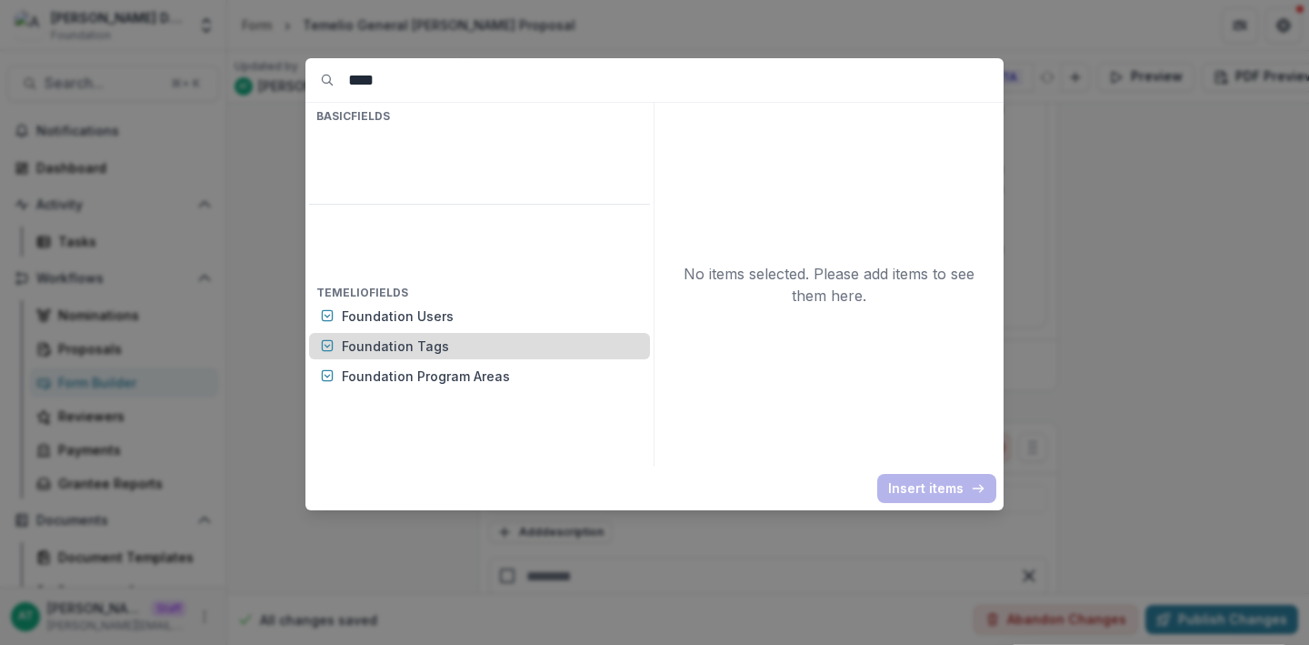
type input "****"
click at [431, 333] on div "Foundation Tags" at bounding box center [479, 346] width 341 height 26
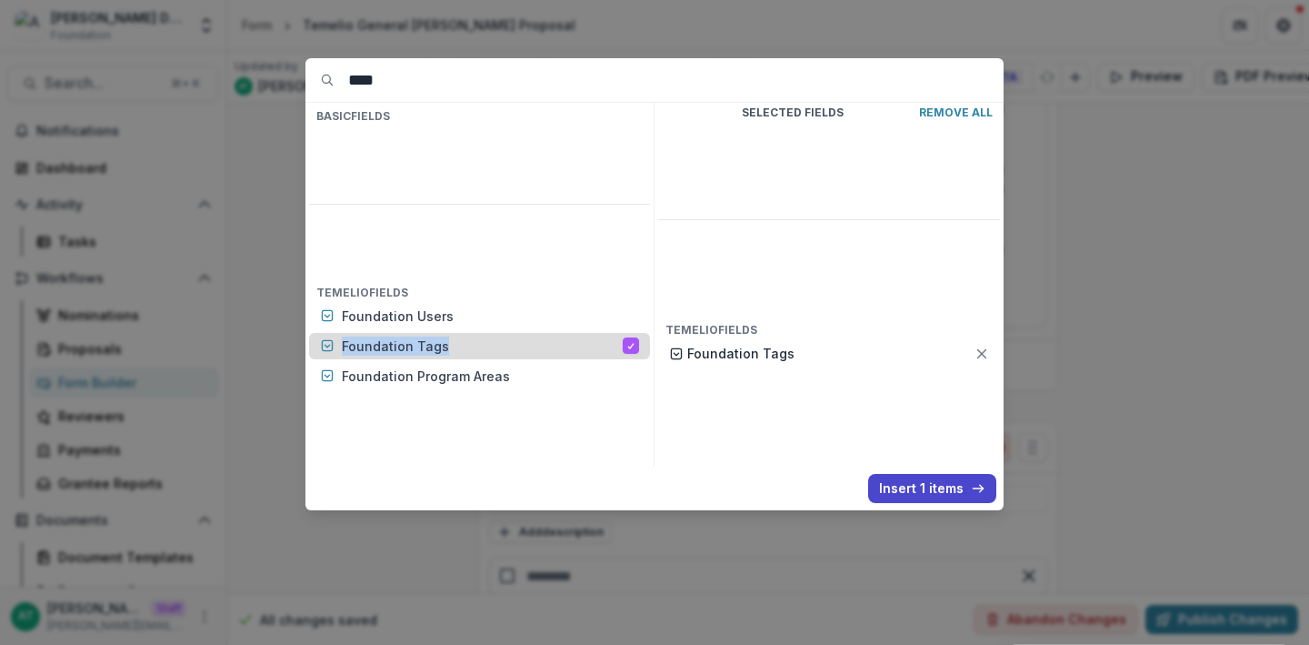
click at [431, 333] on div "Foundation Tags" at bounding box center [479, 346] width 341 height 26
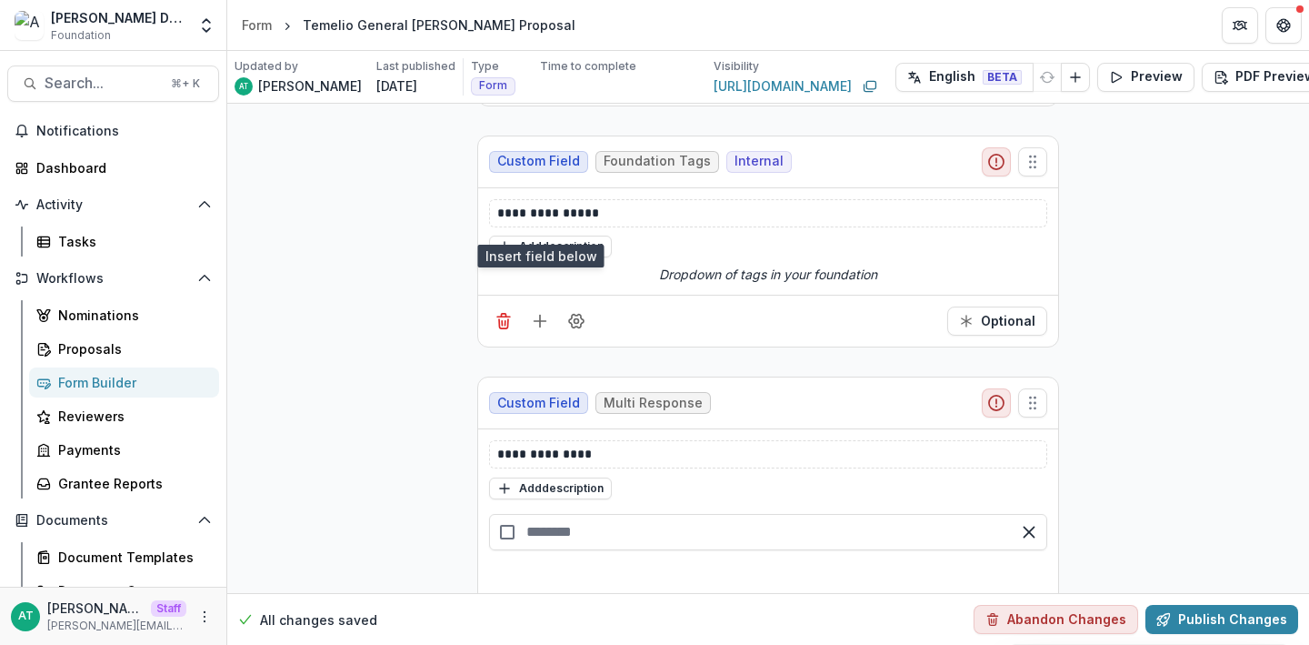
scroll to position [495, 0]
click at [570, 330] on button "Field Settings" at bounding box center [576, 319] width 29 height 29
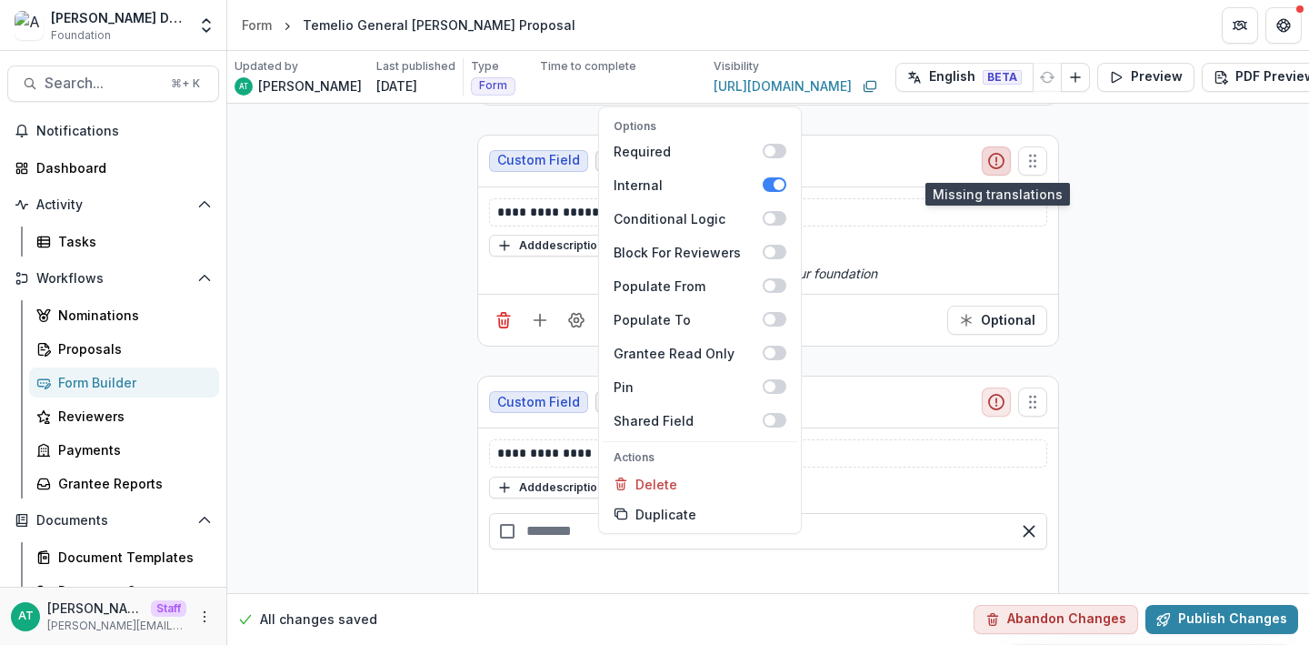
click at [994, 162] on icon "Pin field" at bounding box center [996, 161] width 18 height 18
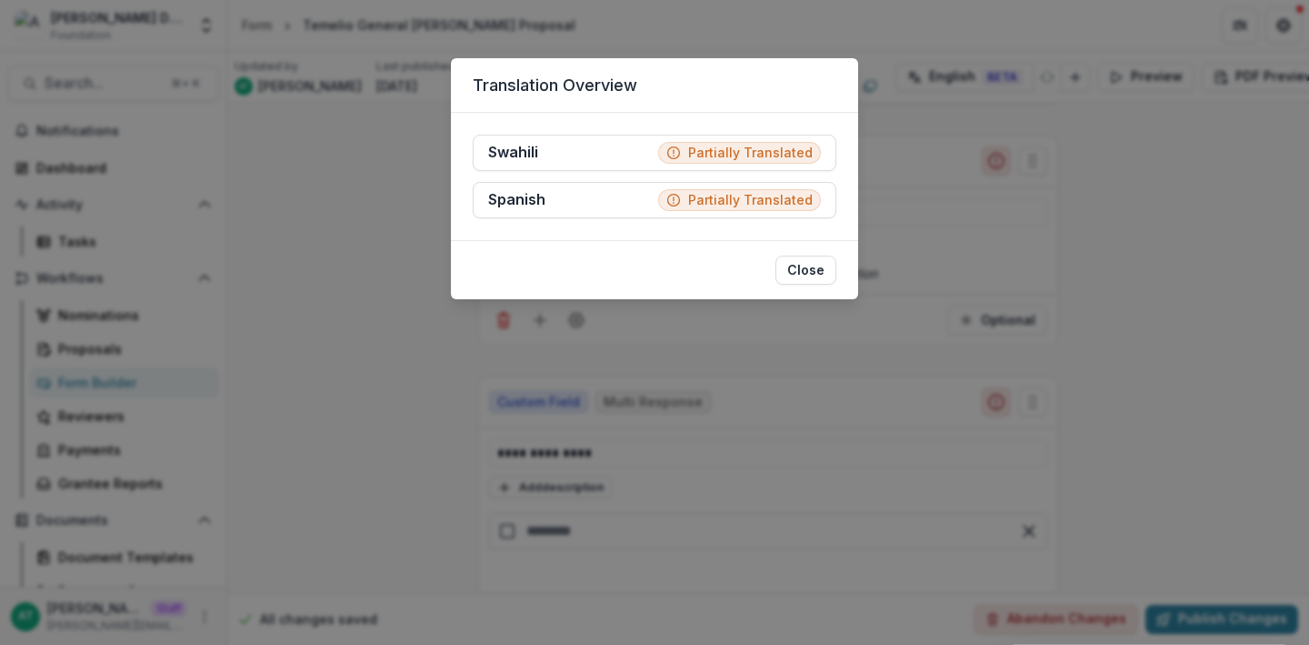
click at [1112, 213] on div "Translation Overview Swahili Partially Translated Spanish Partially Translated …" at bounding box center [654, 322] width 1309 height 645
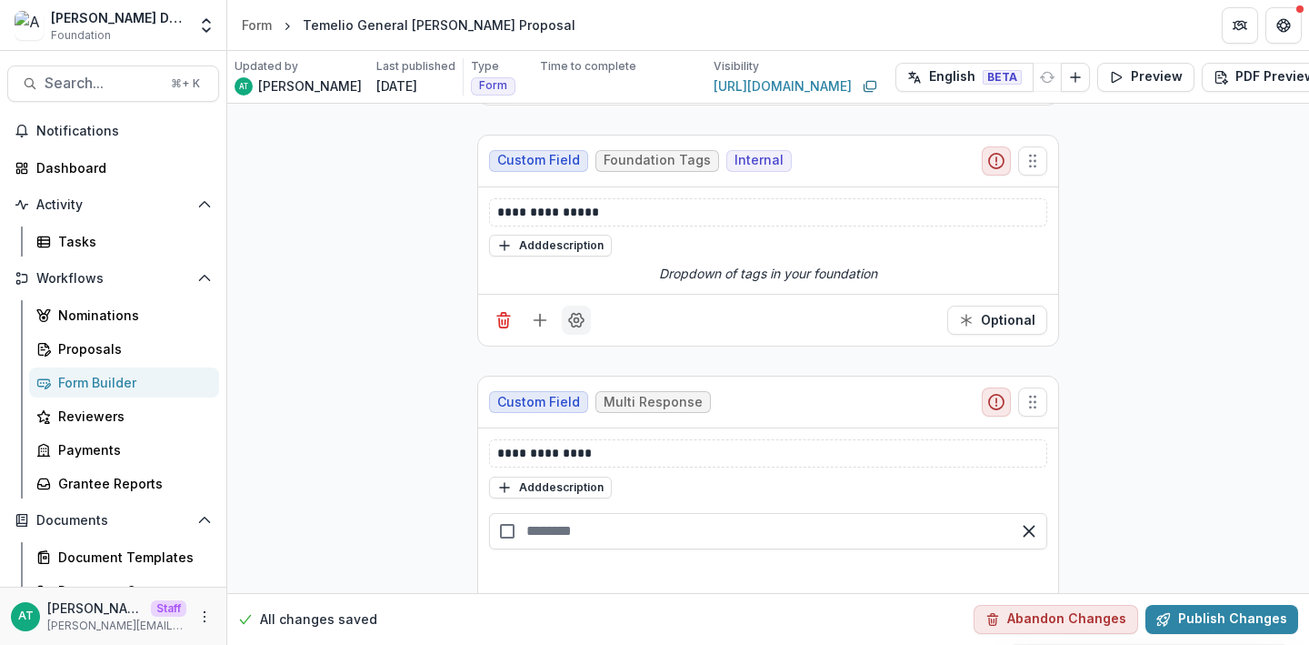
click at [583, 320] on button "Field Settings" at bounding box center [576, 319] width 29 height 29
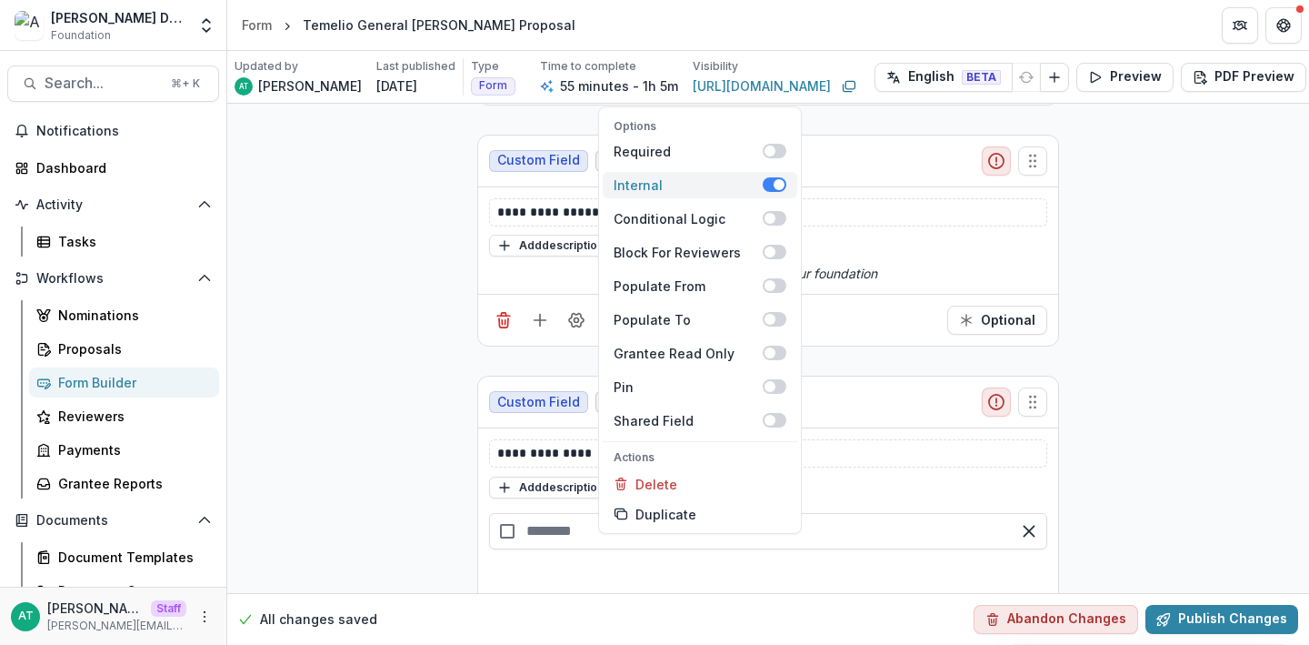
click at [766, 182] on span at bounding box center [775, 184] width 24 height 15
click at [1235, 605] on button "Publish Changes" at bounding box center [1222, 619] width 153 height 29
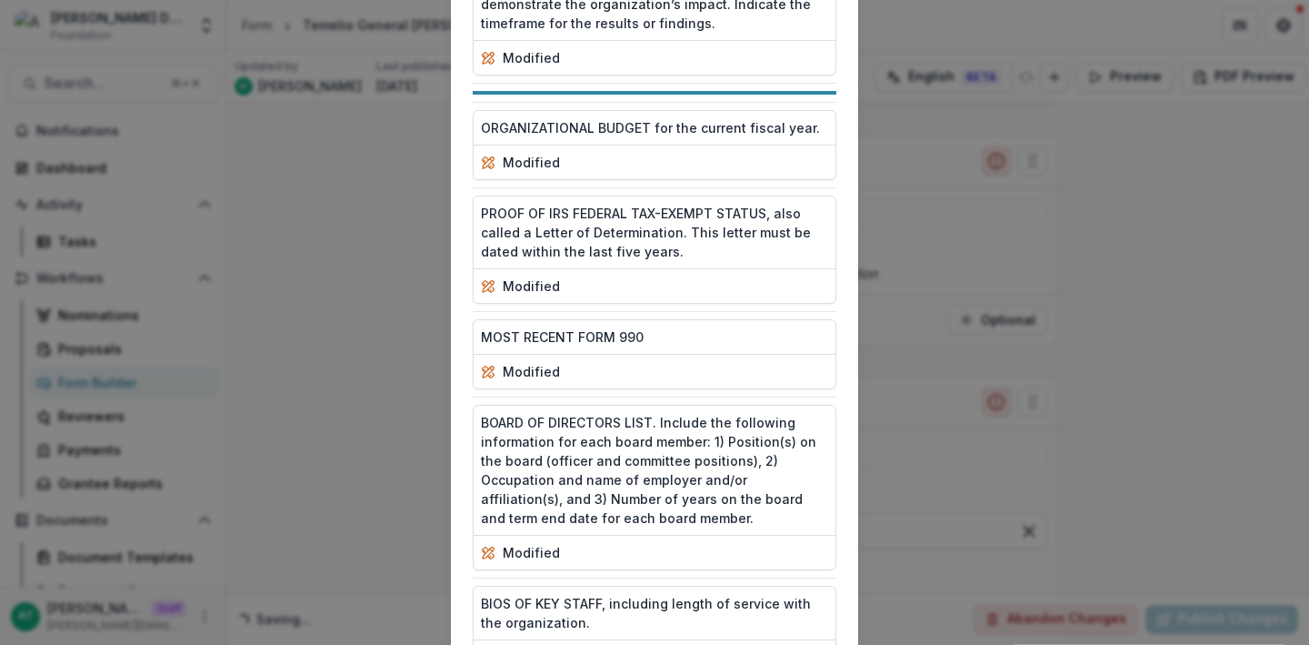
scroll to position [2844, 0]
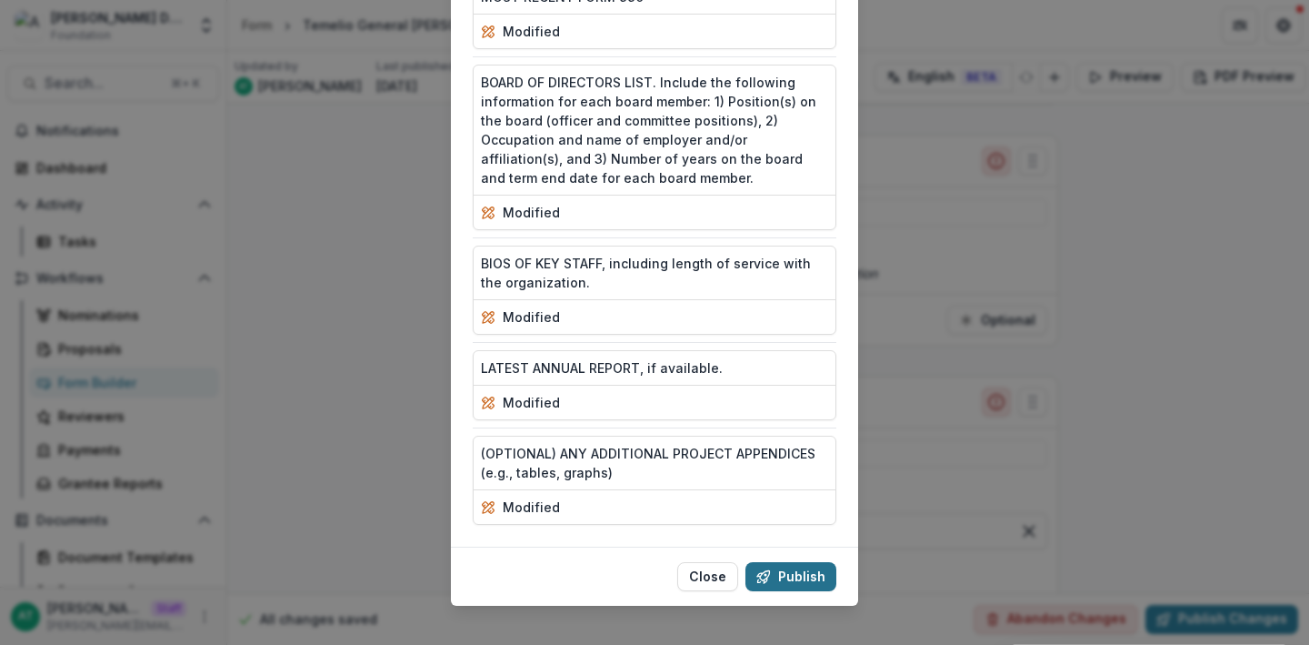
click at [772, 562] on button "Publish" at bounding box center [791, 576] width 91 height 29
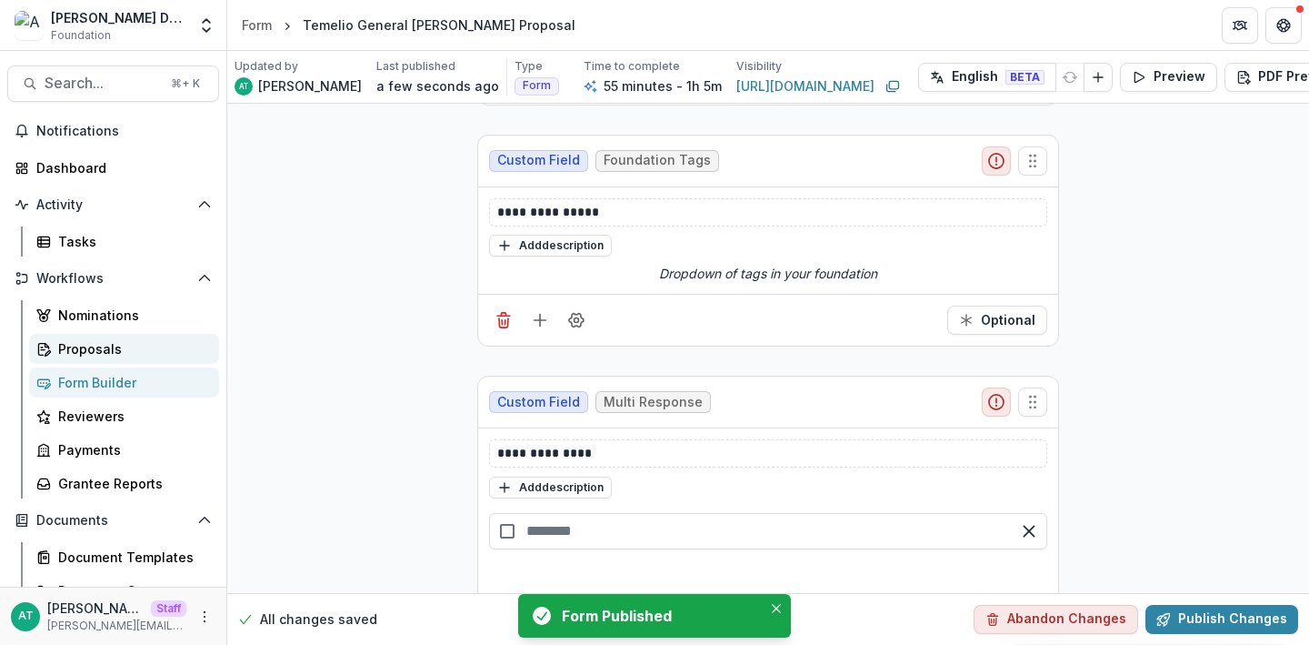
click at [77, 351] on div "Proposals" at bounding box center [131, 348] width 146 height 19
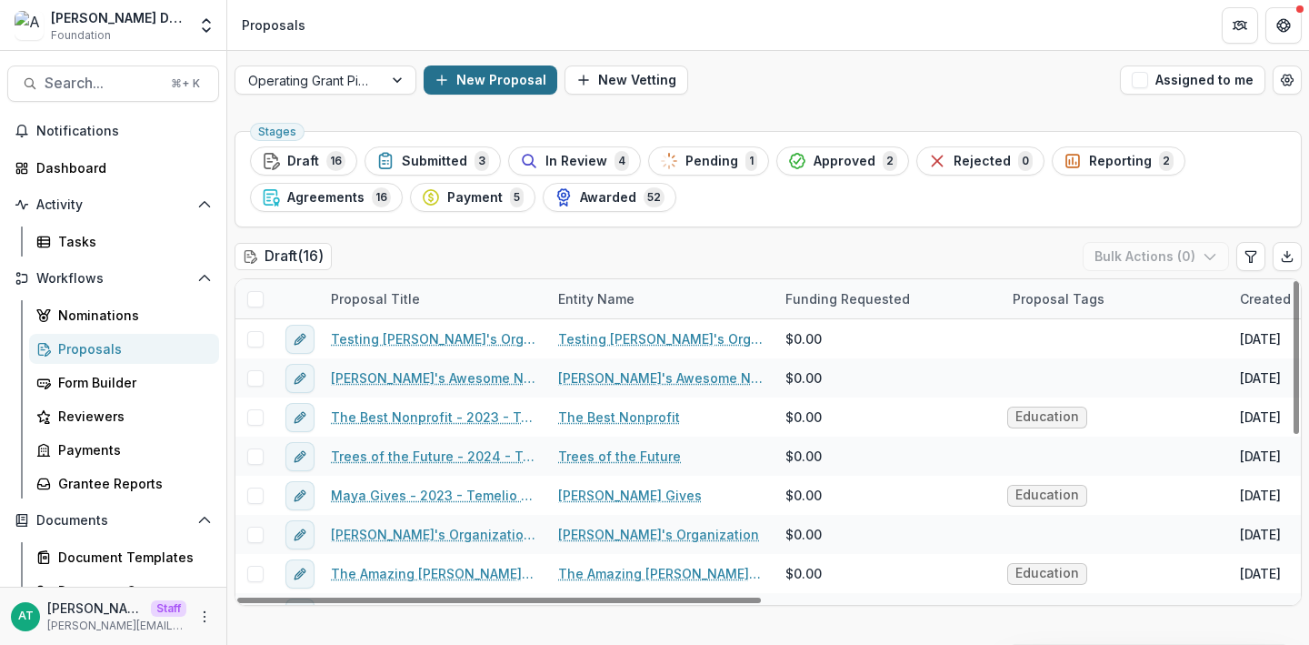
click at [516, 76] on button "New Proposal" at bounding box center [491, 79] width 134 height 29
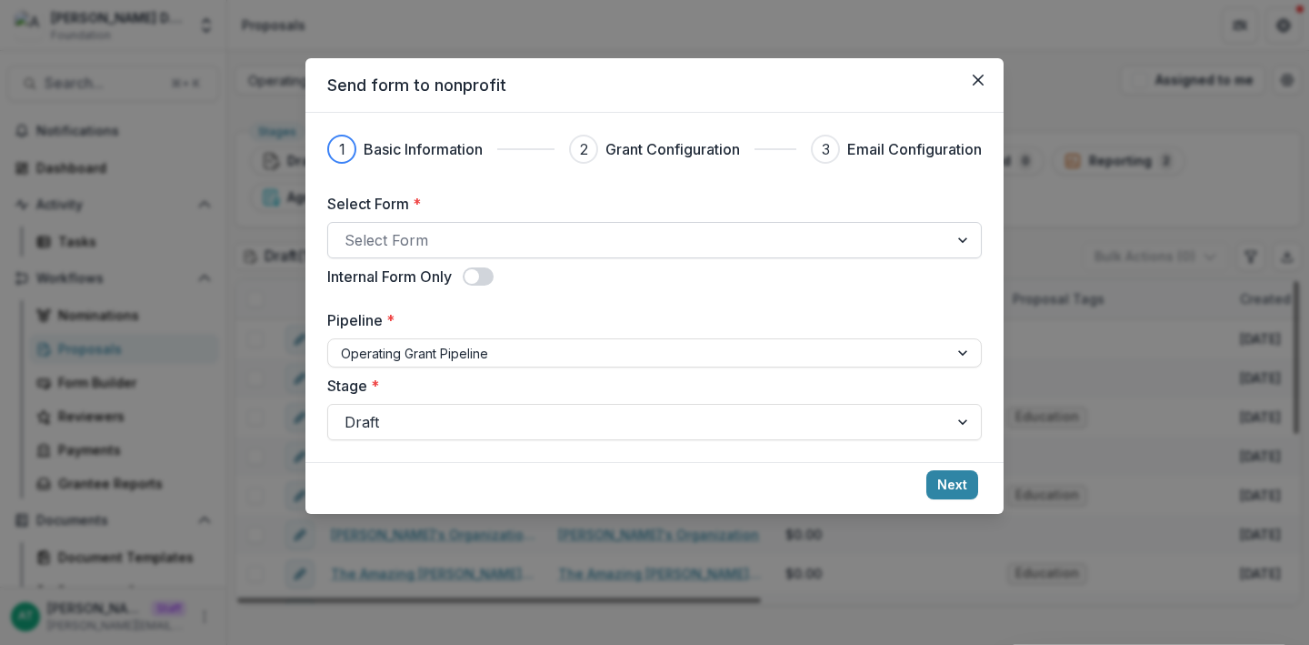
click at [446, 232] on div at bounding box center [638, 239] width 587 height 25
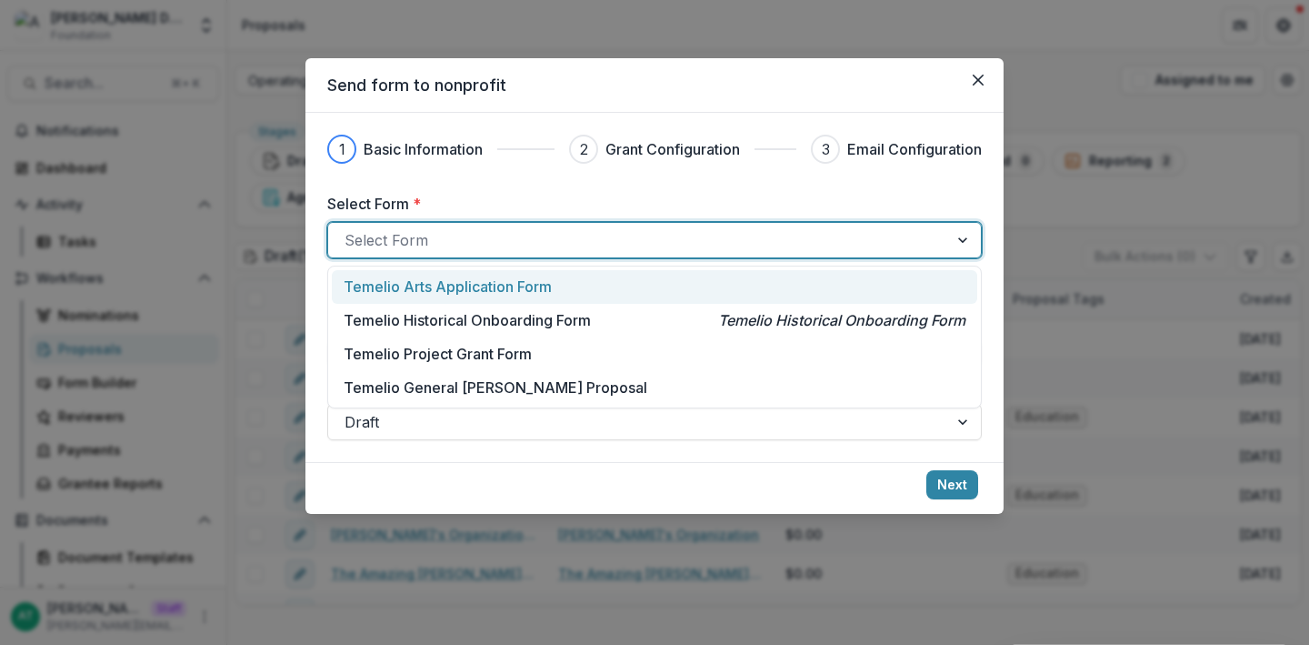
click at [183, 237] on div "Send form to nonprofit 1 Basic Information 2 Grant Configuration 3 Email Config…" at bounding box center [654, 322] width 1309 height 645
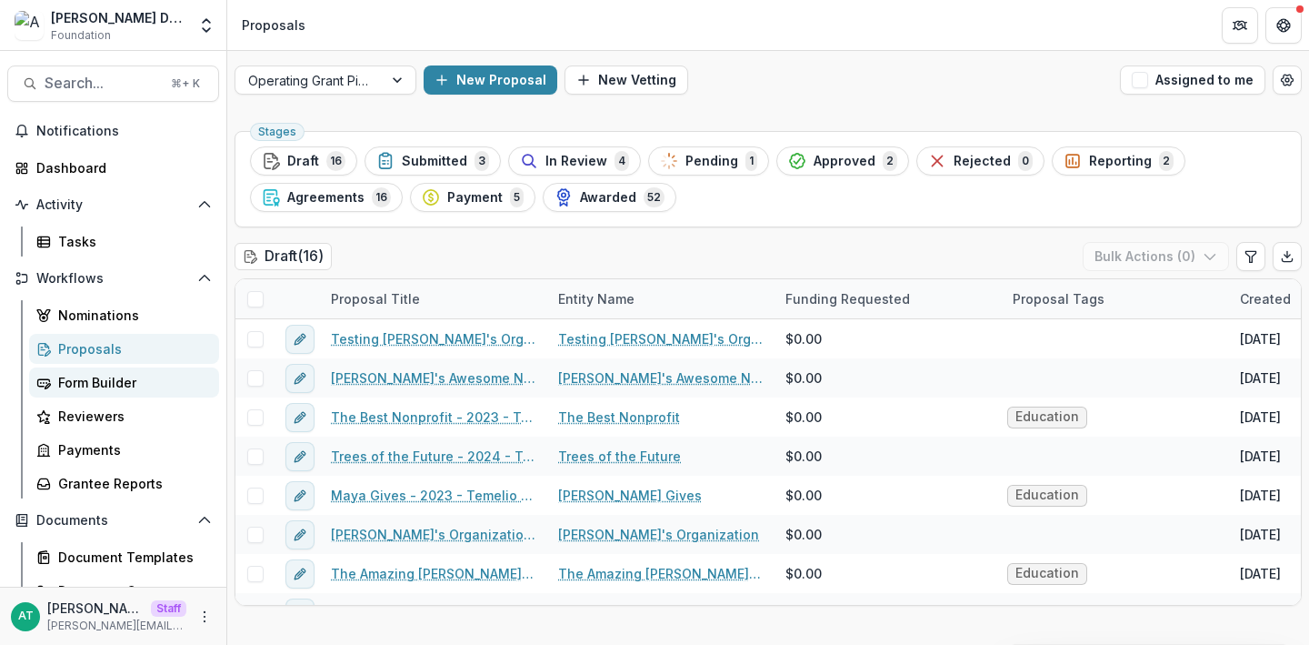
click at [126, 385] on div "Form Builder" at bounding box center [131, 382] width 146 height 19
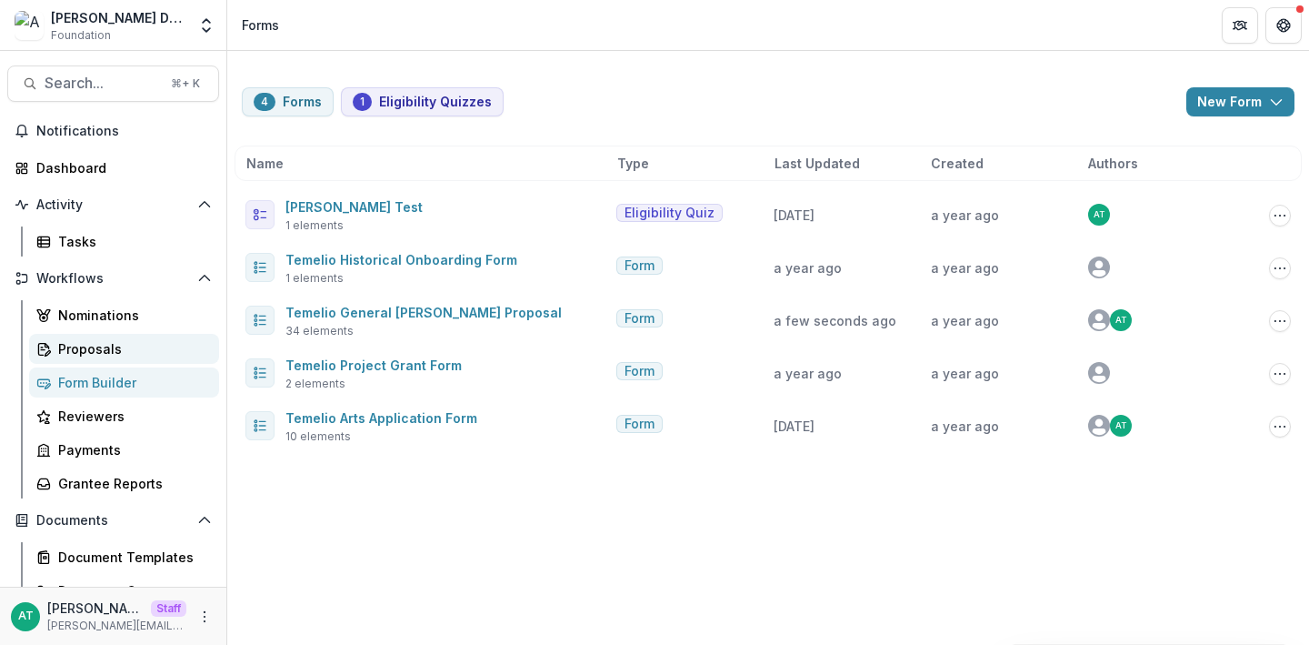
click at [111, 342] on div "Proposals" at bounding box center [131, 348] width 146 height 19
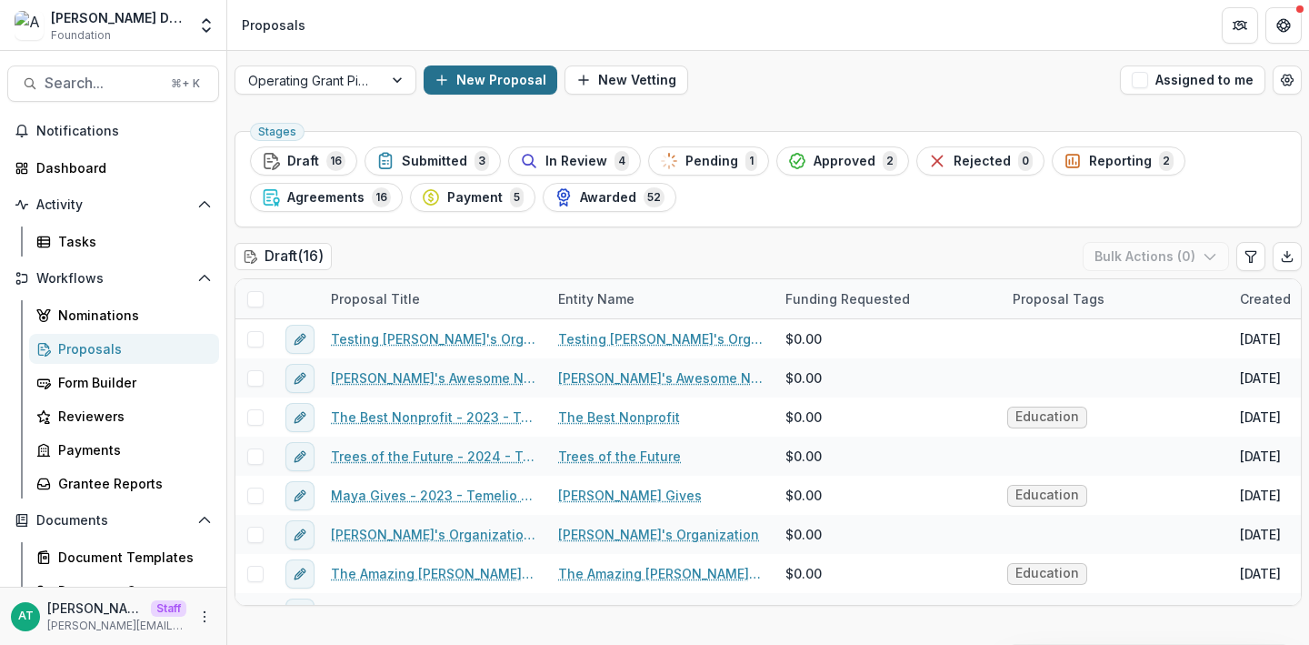
click at [481, 66] on button "New Proposal" at bounding box center [491, 79] width 134 height 29
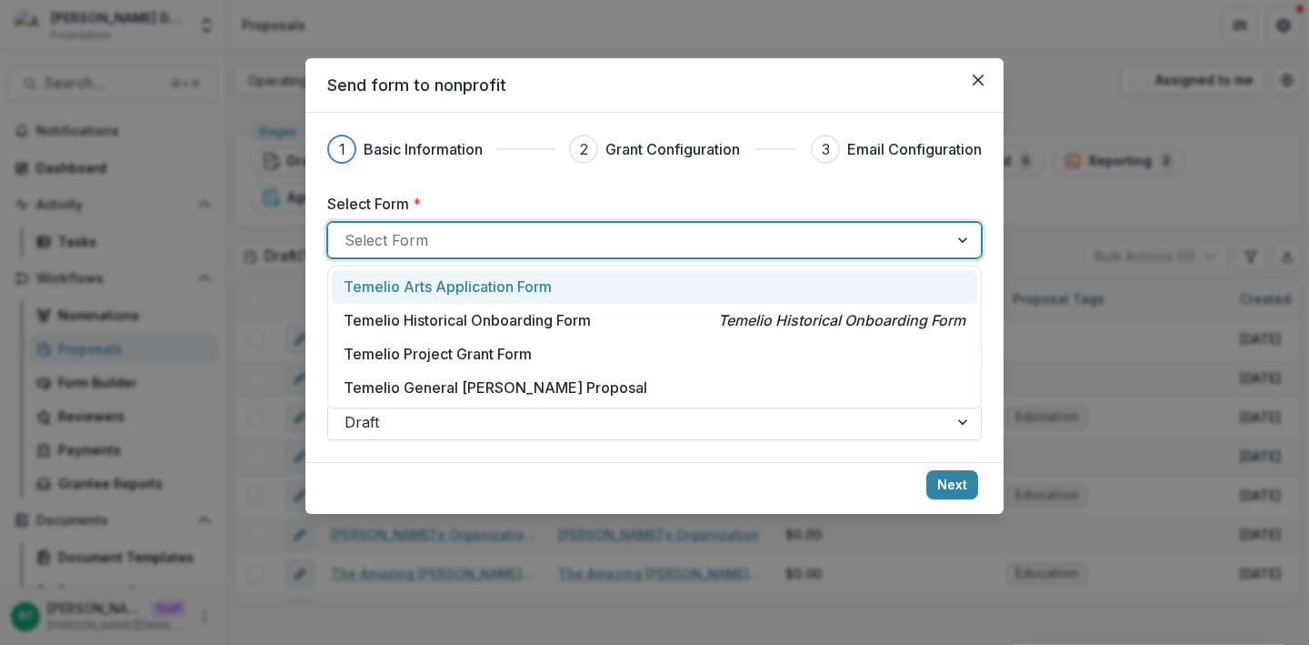
click at [448, 242] on div at bounding box center [638, 239] width 587 height 25
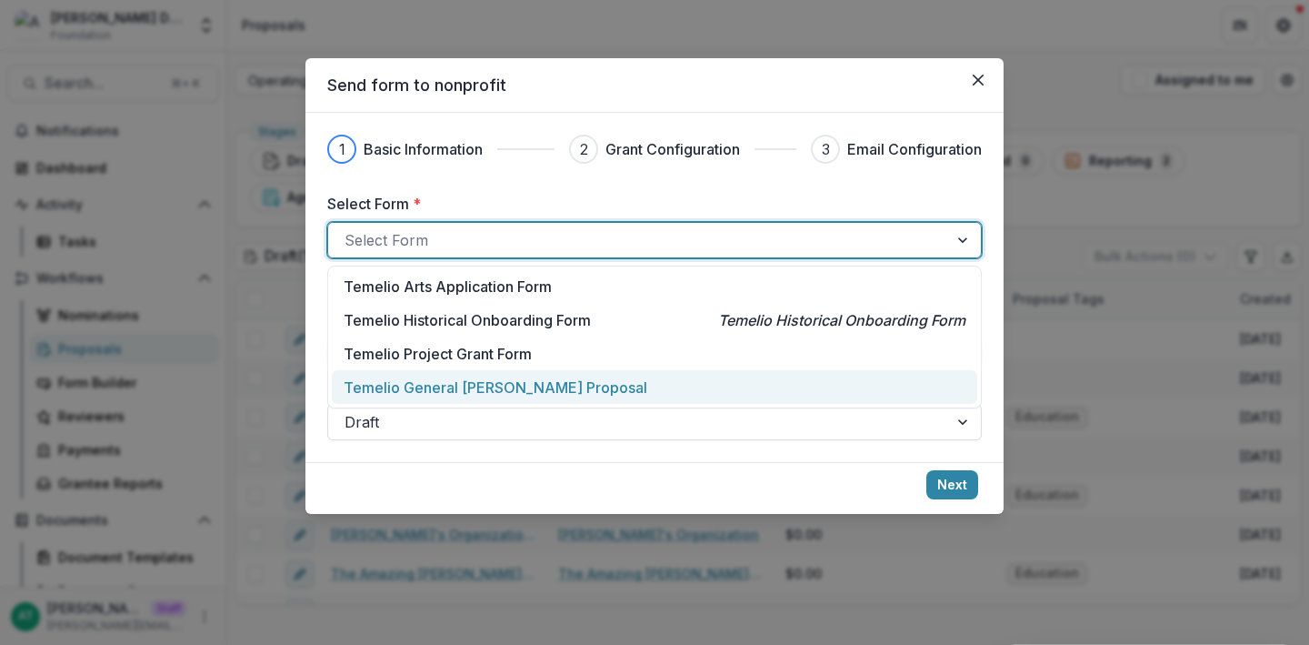
click at [462, 387] on p "Temelio General [PERSON_NAME] Proposal" at bounding box center [496, 387] width 304 height 22
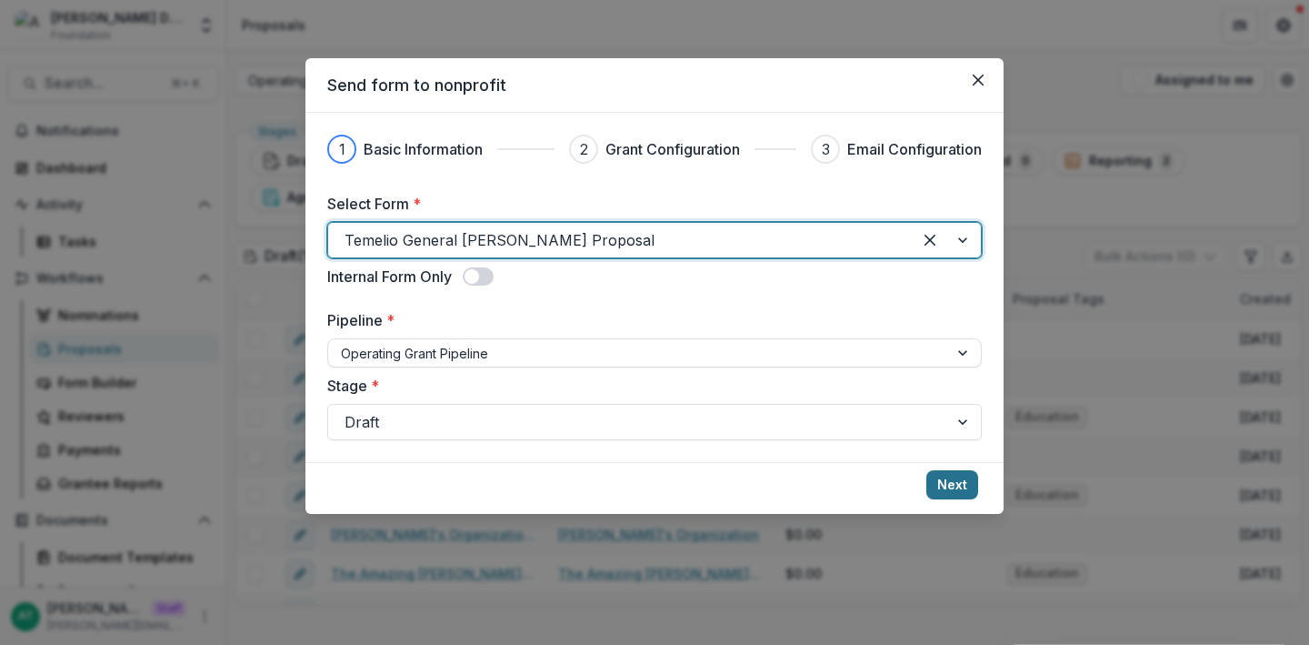
click at [954, 486] on button "Next" at bounding box center [952, 484] width 52 height 29
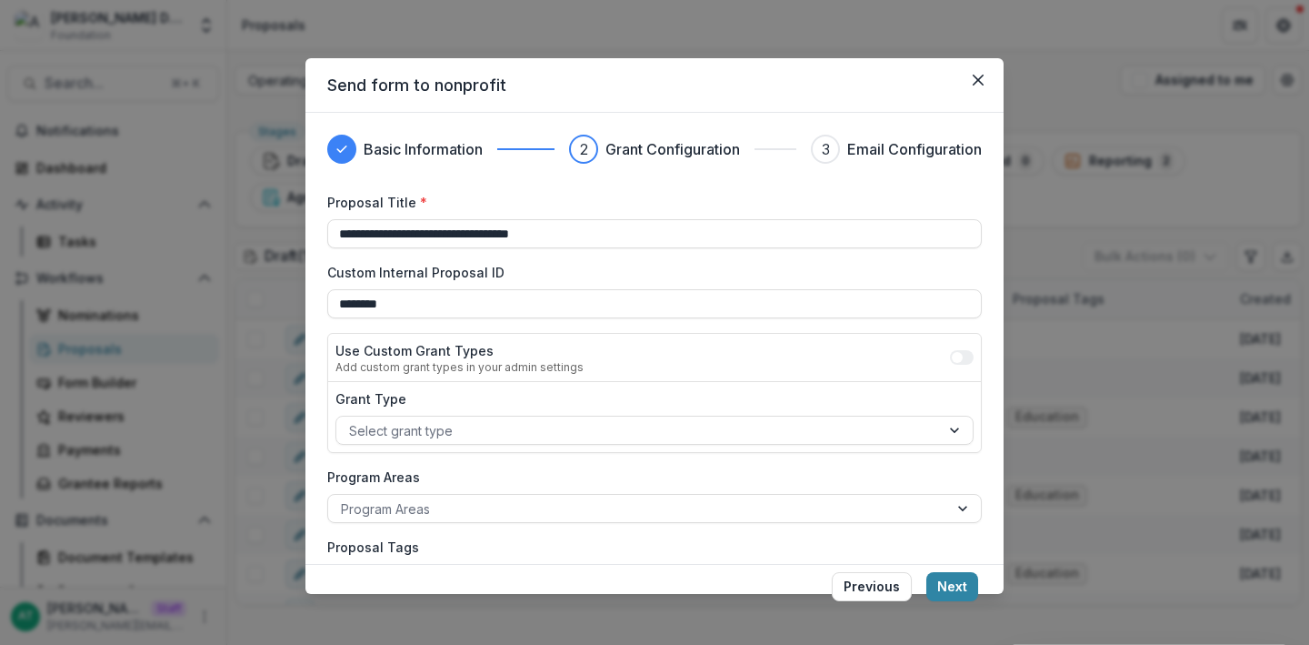
scroll to position [190, 0]
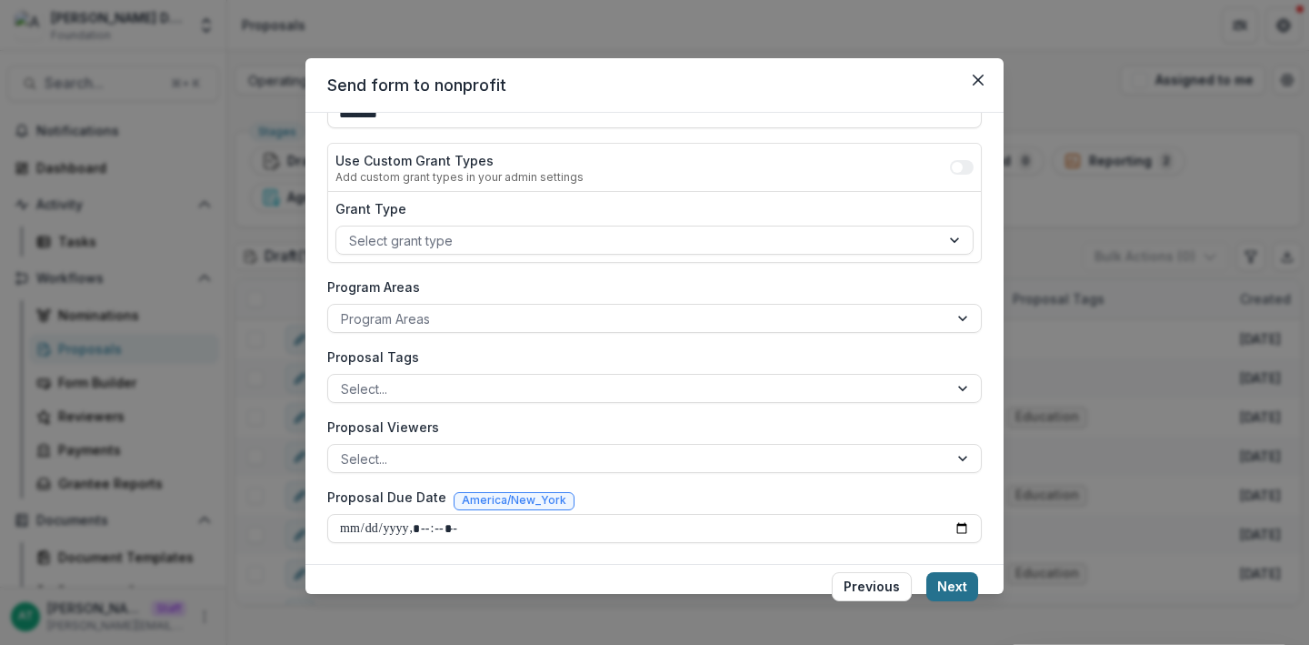
click at [952, 582] on button "Next" at bounding box center [952, 586] width 52 height 29
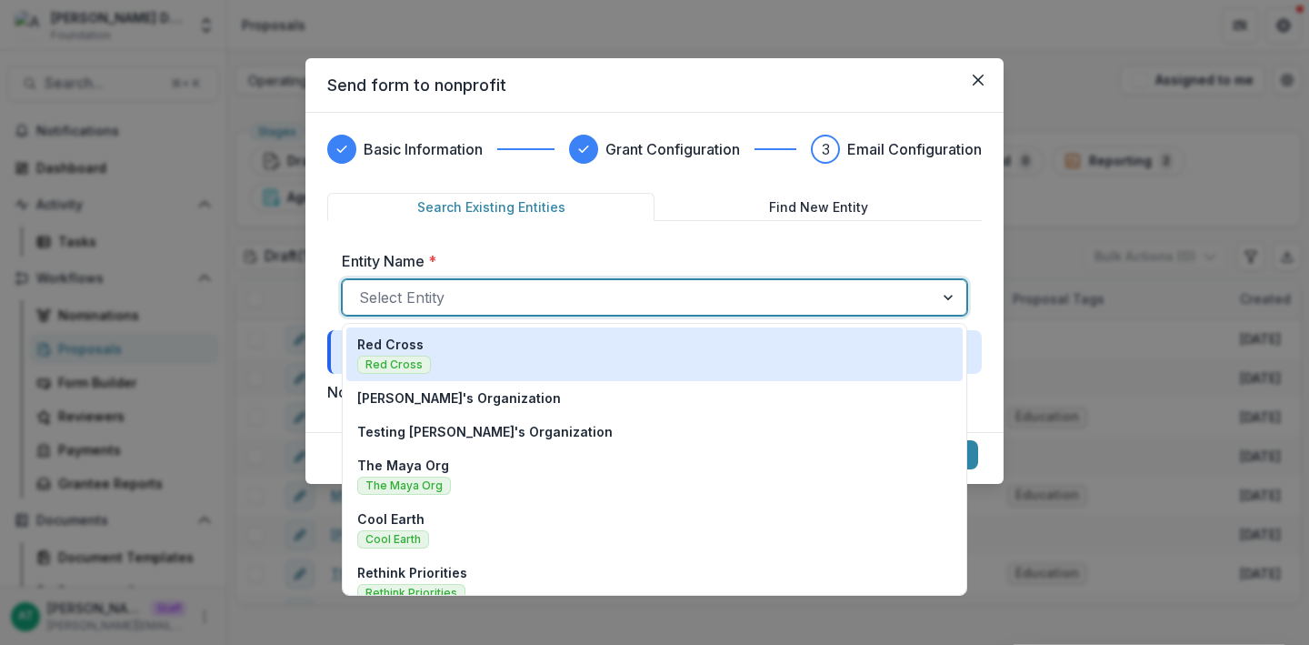
click at [491, 280] on div "Select Entity" at bounding box center [654, 297] width 625 height 36
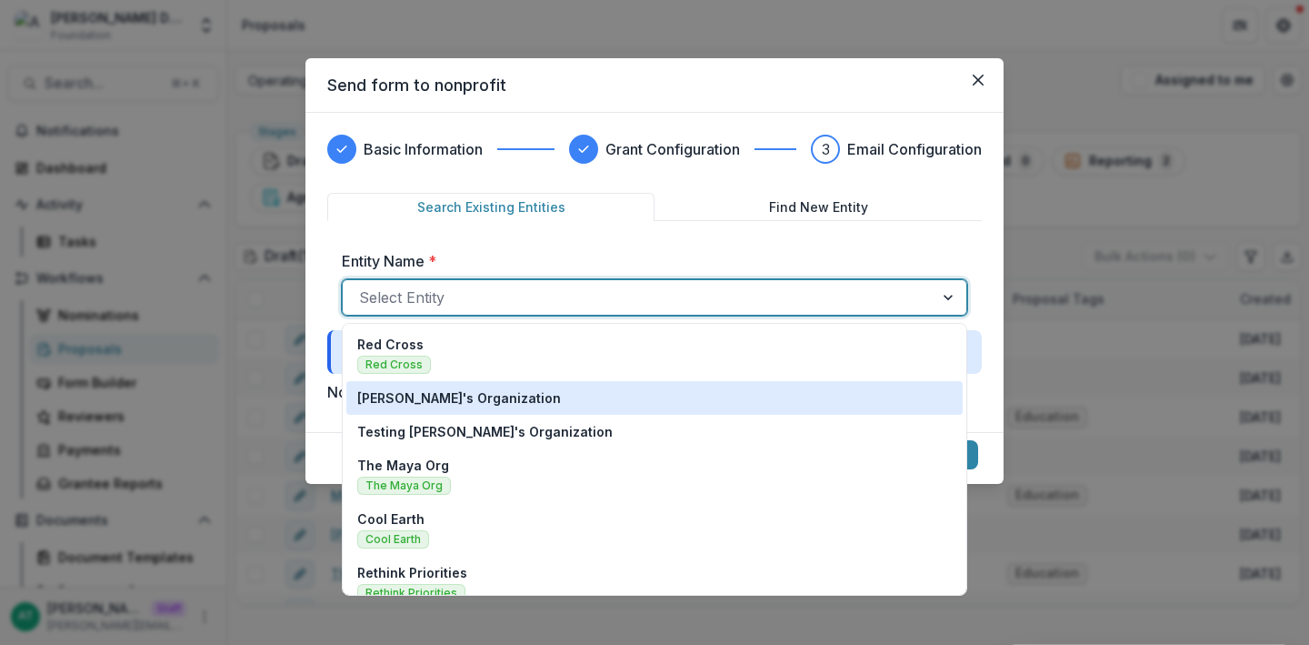
click at [470, 403] on p "[PERSON_NAME]'s Organization" at bounding box center [459, 397] width 204 height 19
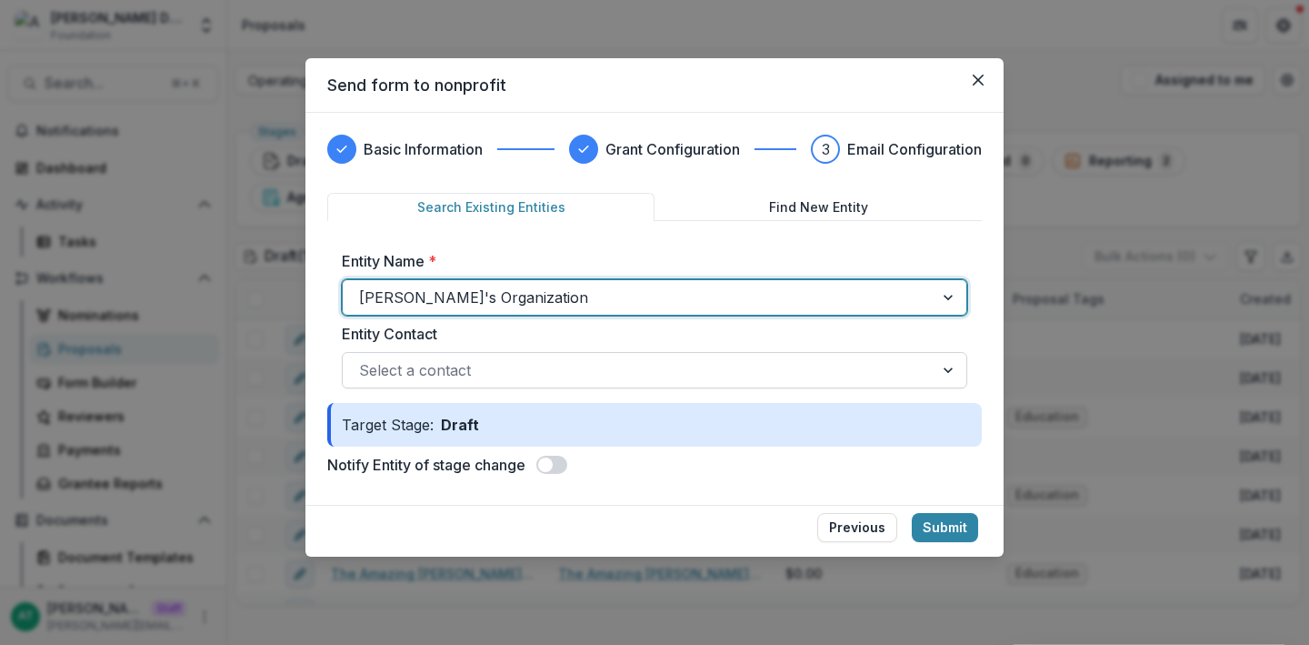
click at [500, 375] on div at bounding box center [638, 369] width 558 height 25
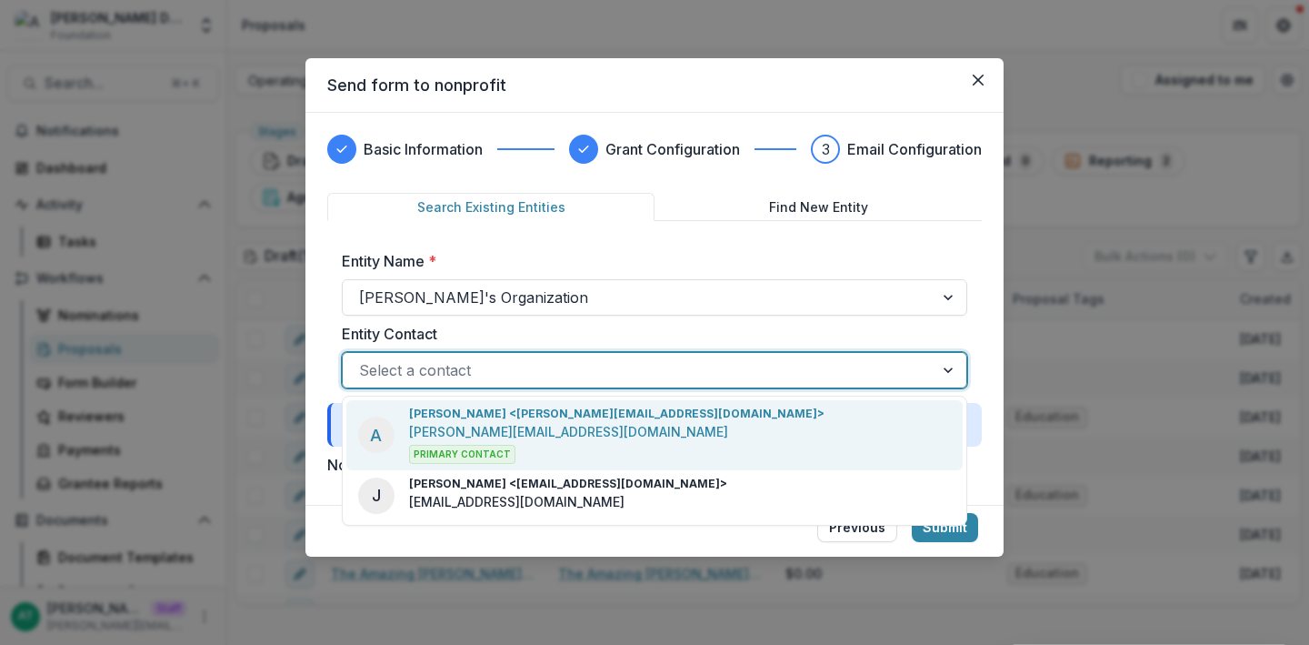
click at [639, 429] on div "A Anna Test <anna@trytemelio.com> anna@trytemelio.com Primary Contact" at bounding box center [654, 435] width 616 height 70
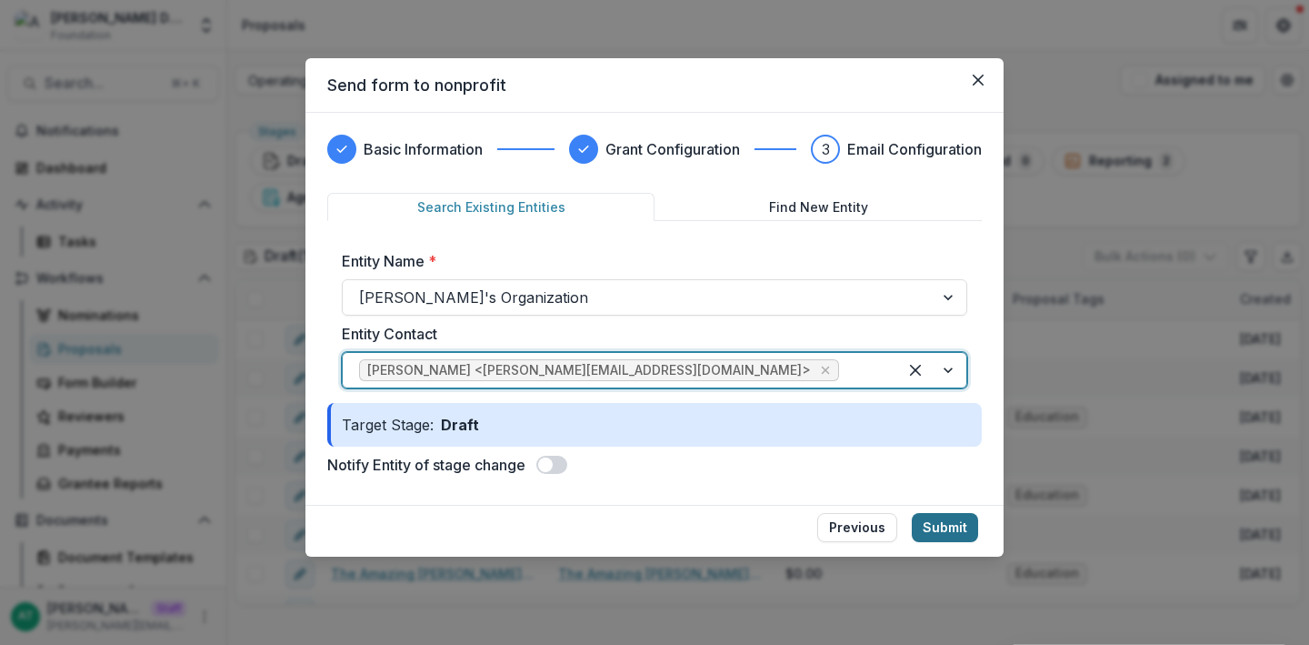
click at [949, 528] on button "Submit" at bounding box center [945, 527] width 66 height 29
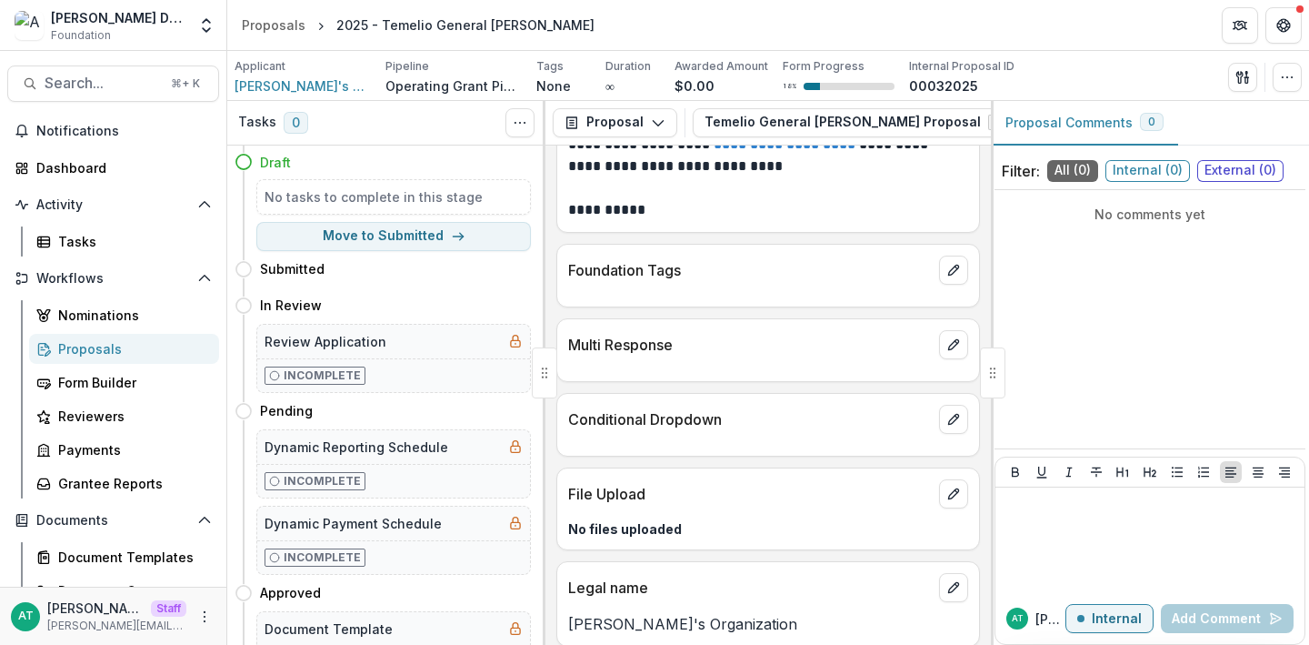
scroll to position [453, 0]
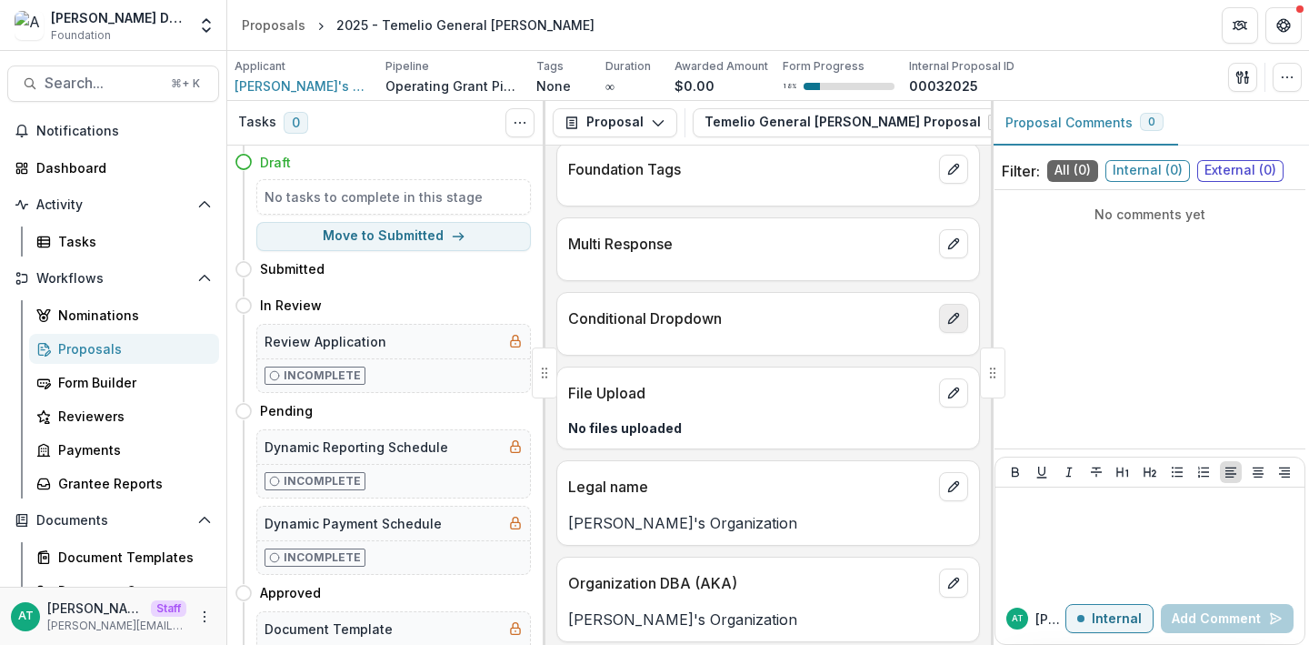
click at [939, 331] on button "edit" at bounding box center [953, 318] width 29 height 29
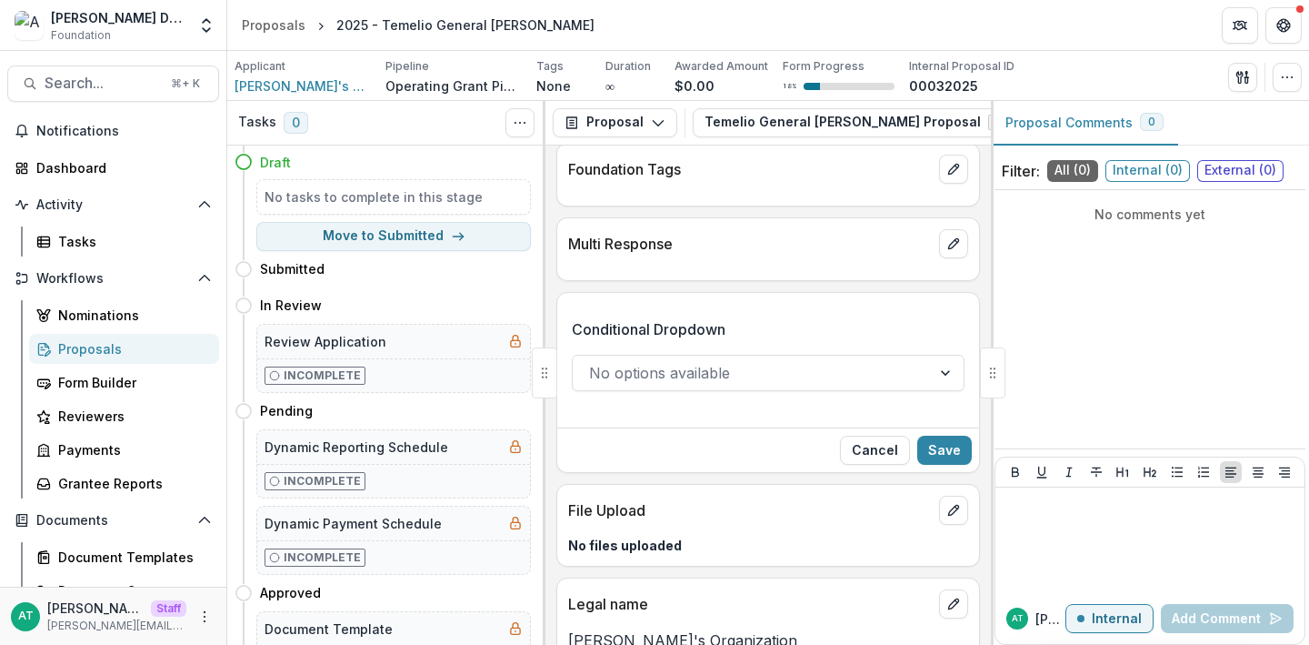
click at [706, 391] on div "No options available" at bounding box center [768, 373] width 393 height 36
click at [716, 335] on p "Conditional Dropdown" at bounding box center [649, 329] width 154 height 22
click at [594, 362] on input "Conditional Dropdown" at bounding box center [591, 373] width 5 height 22
click at [201, 615] on icon "More" at bounding box center [204, 616] width 15 height 15
click at [306, 582] on link "User Settings" at bounding box center [319, 578] width 195 height 30
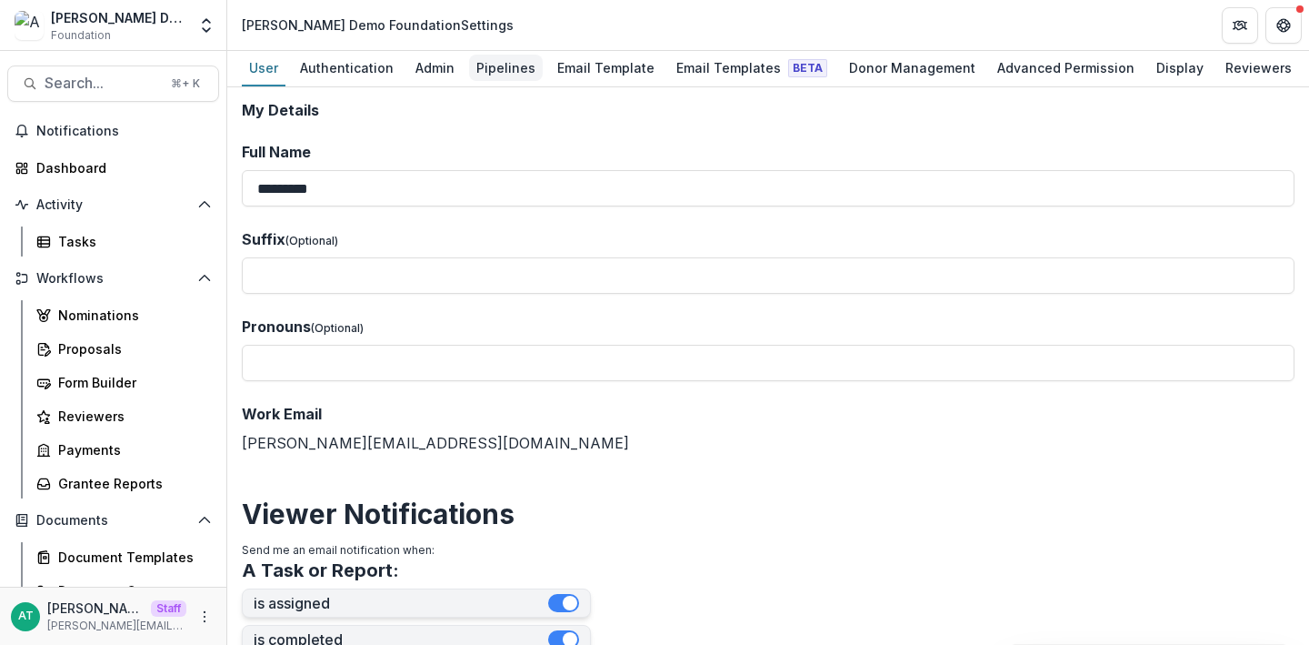
click at [489, 65] on div "Pipelines" at bounding box center [506, 68] width 74 height 26
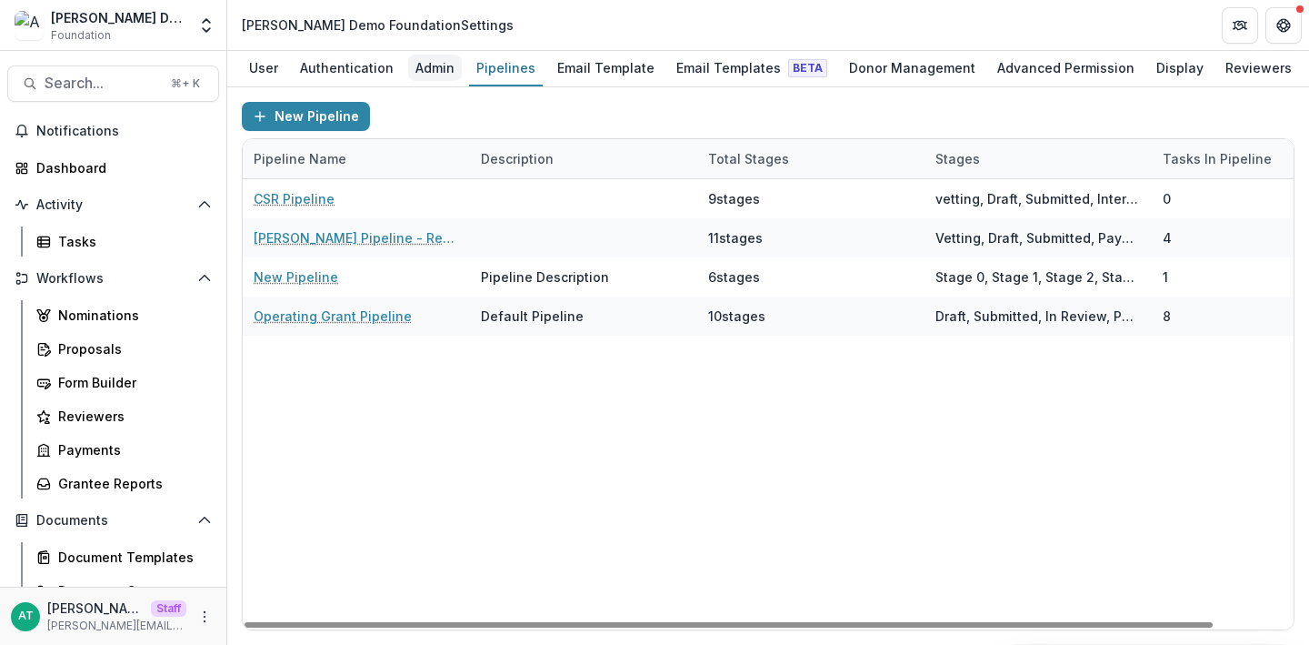
click at [410, 62] on div "Admin" at bounding box center [435, 68] width 54 height 26
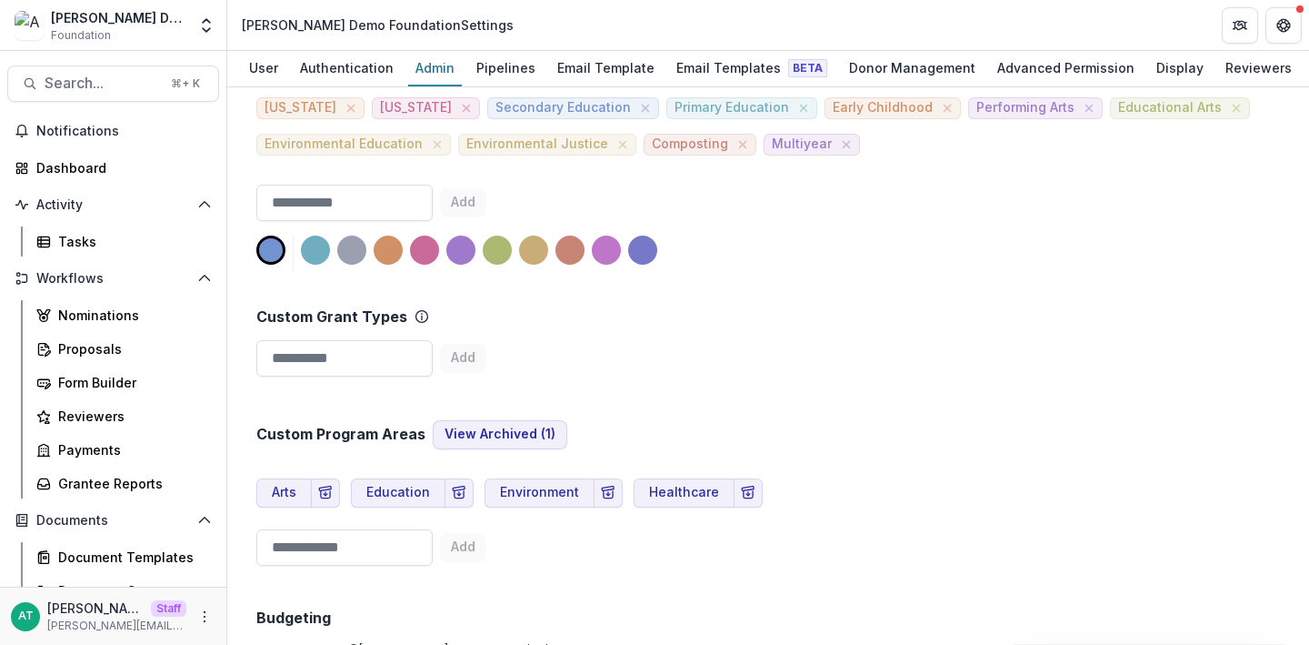
scroll to position [892, 0]
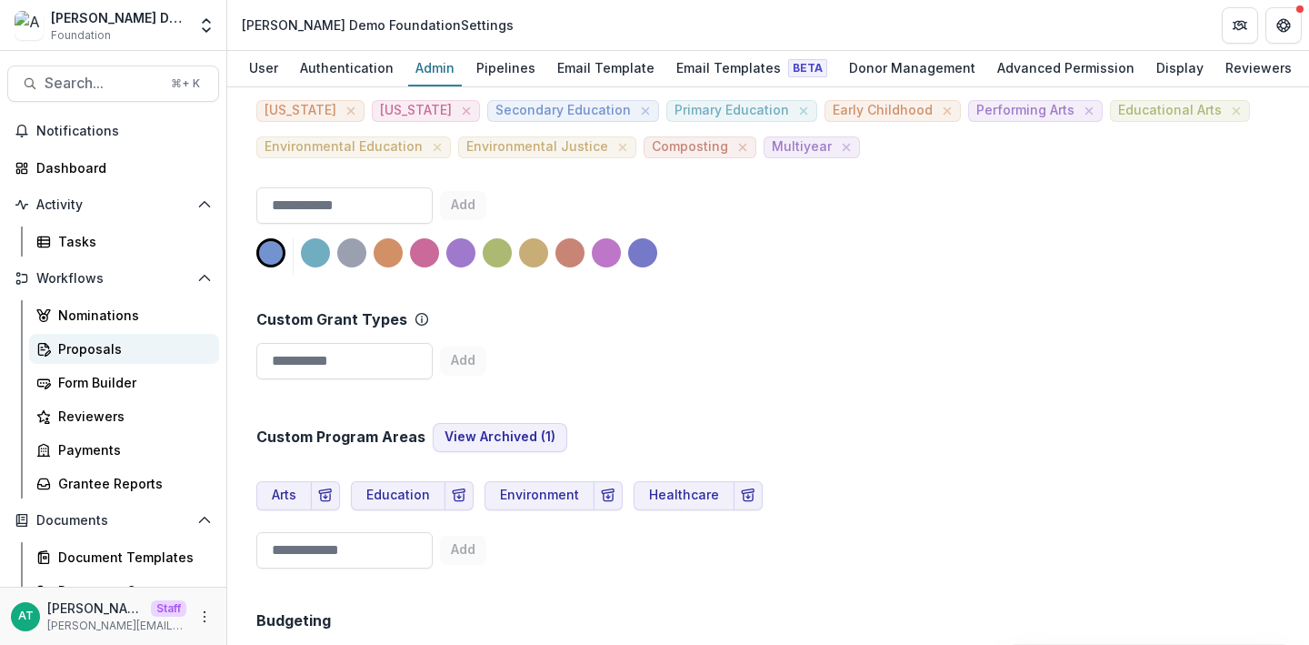
click at [102, 345] on div "Proposals" at bounding box center [131, 348] width 146 height 19
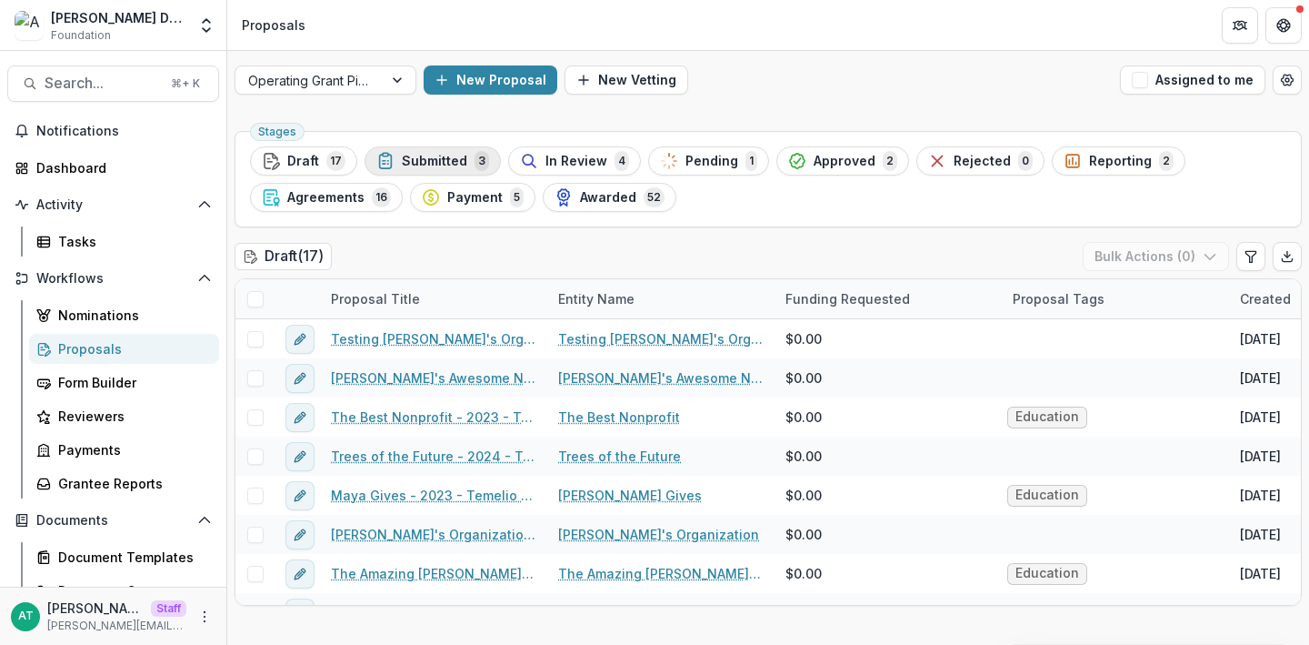
click at [432, 170] on div "Submitted 3" at bounding box center [432, 161] width 113 height 20
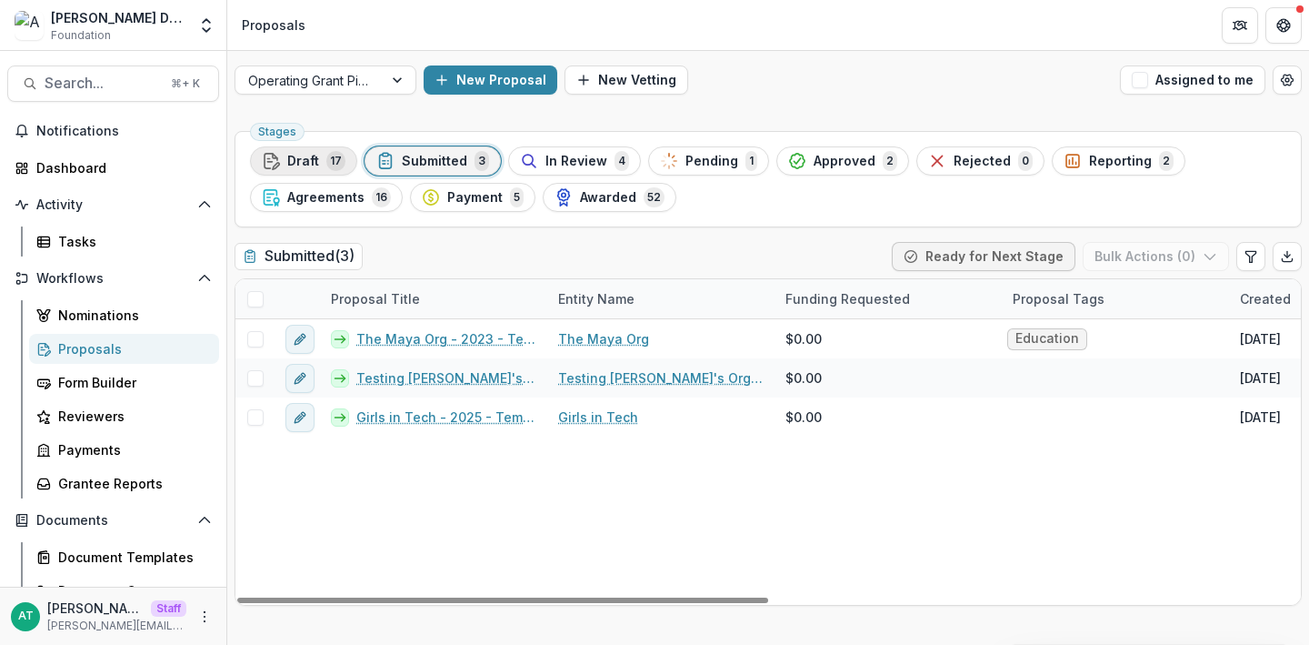
click at [312, 165] on span "Draft" at bounding box center [303, 161] width 32 height 15
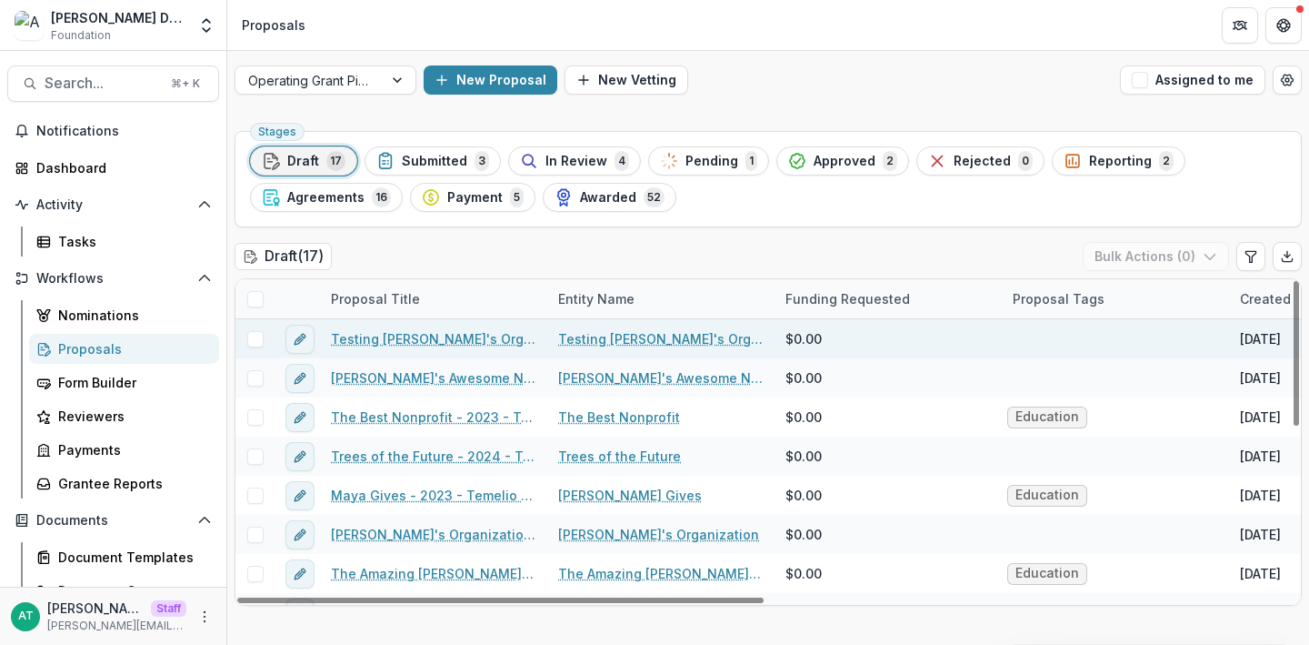
click at [411, 335] on link "Testing Anna's Organization - 2024 - Temelio Arts Application Form" at bounding box center [433, 338] width 205 height 19
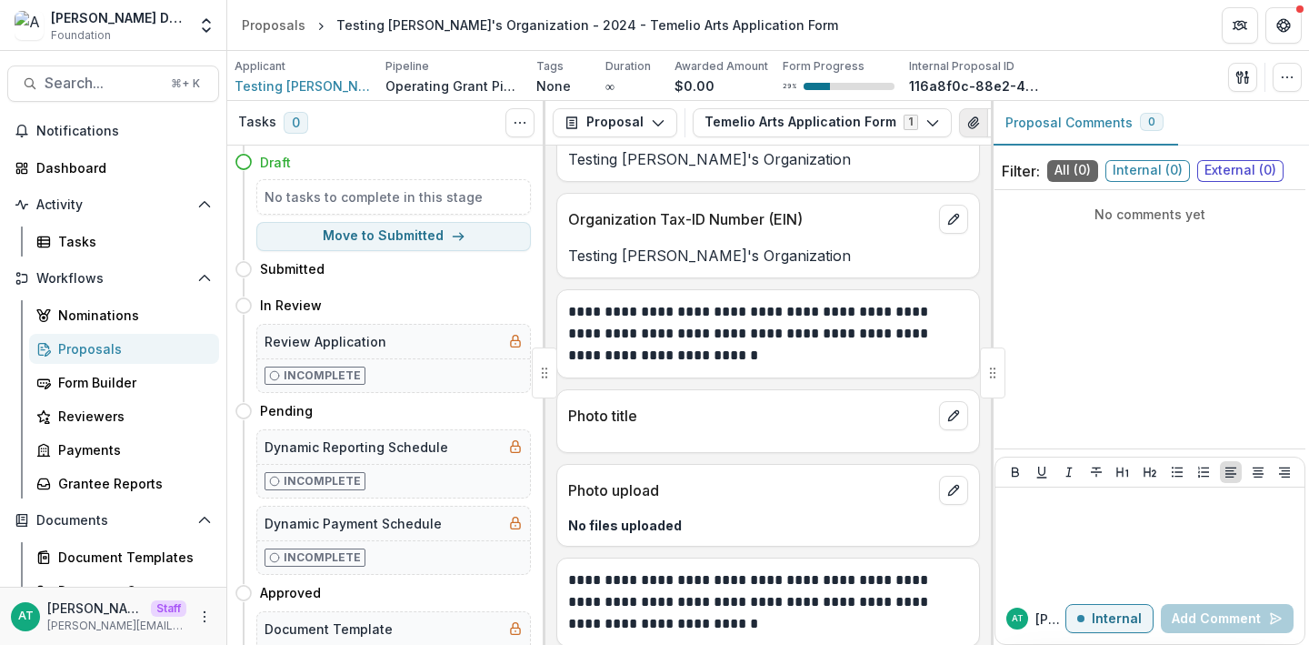
scroll to position [0, 115]
click at [908, 124] on icon "Edit as form" at bounding box center [915, 122] width 15 height 15
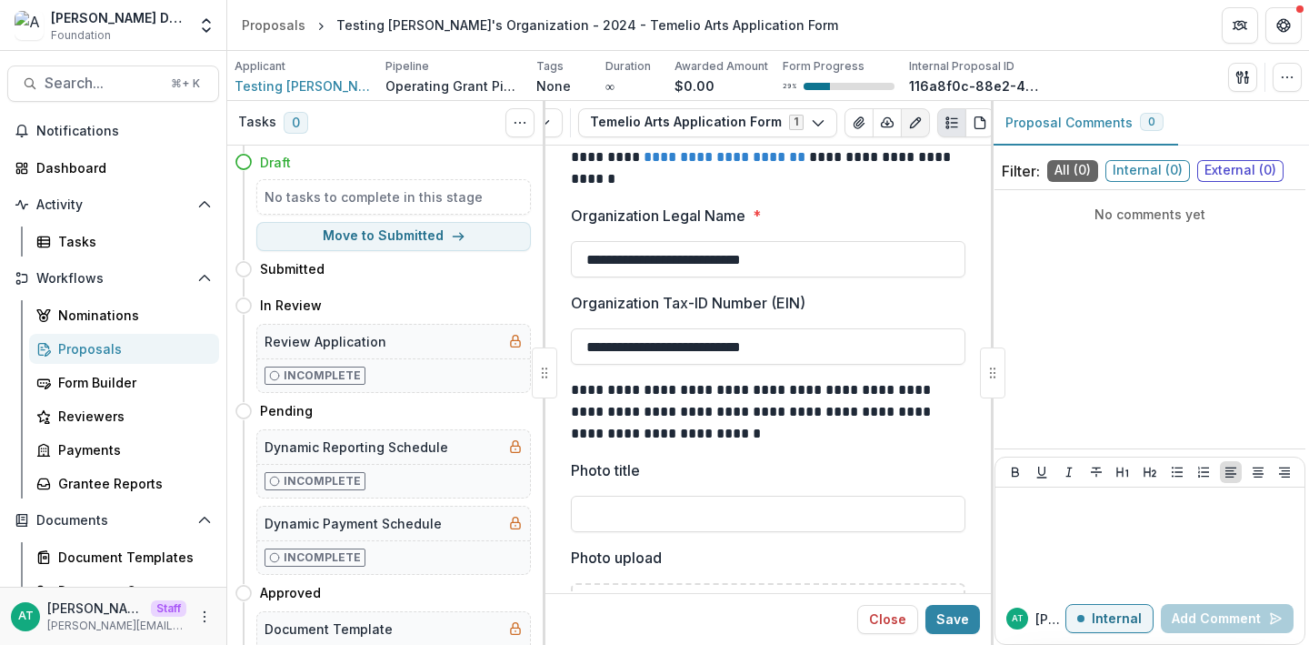
scroll to position [185, 0]
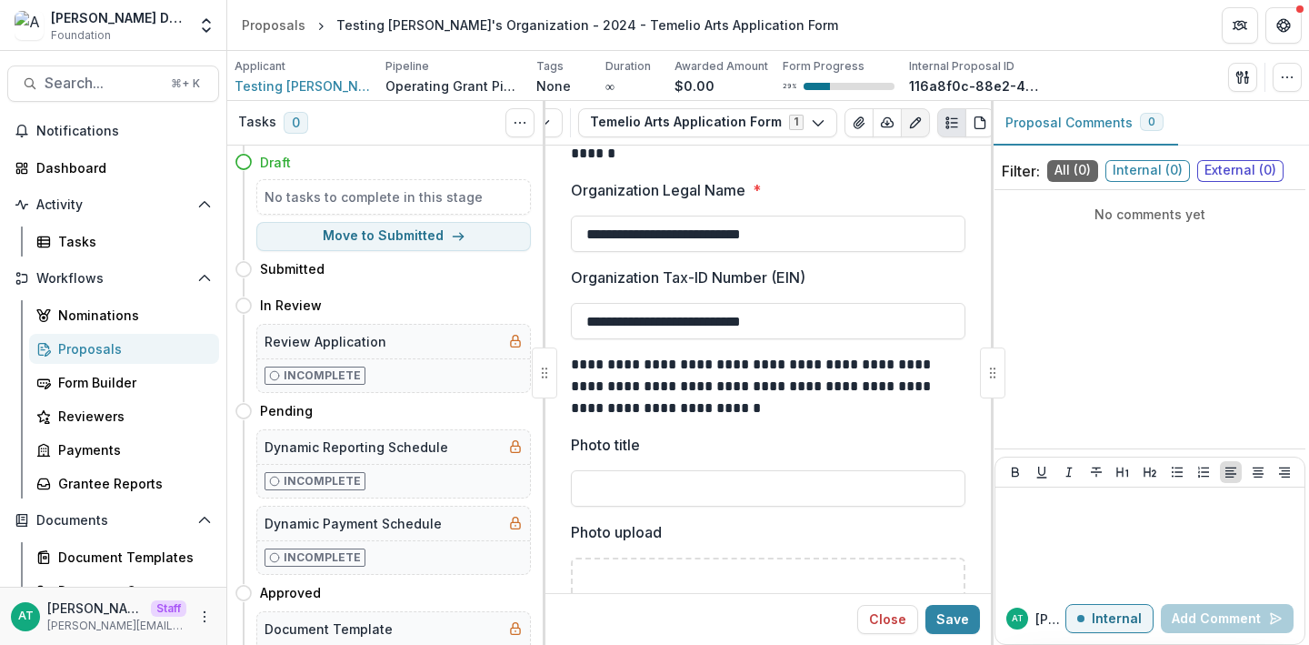
click at [132, 346] on div "Proposals" at bounding box center [131, 348] width 146 height 19
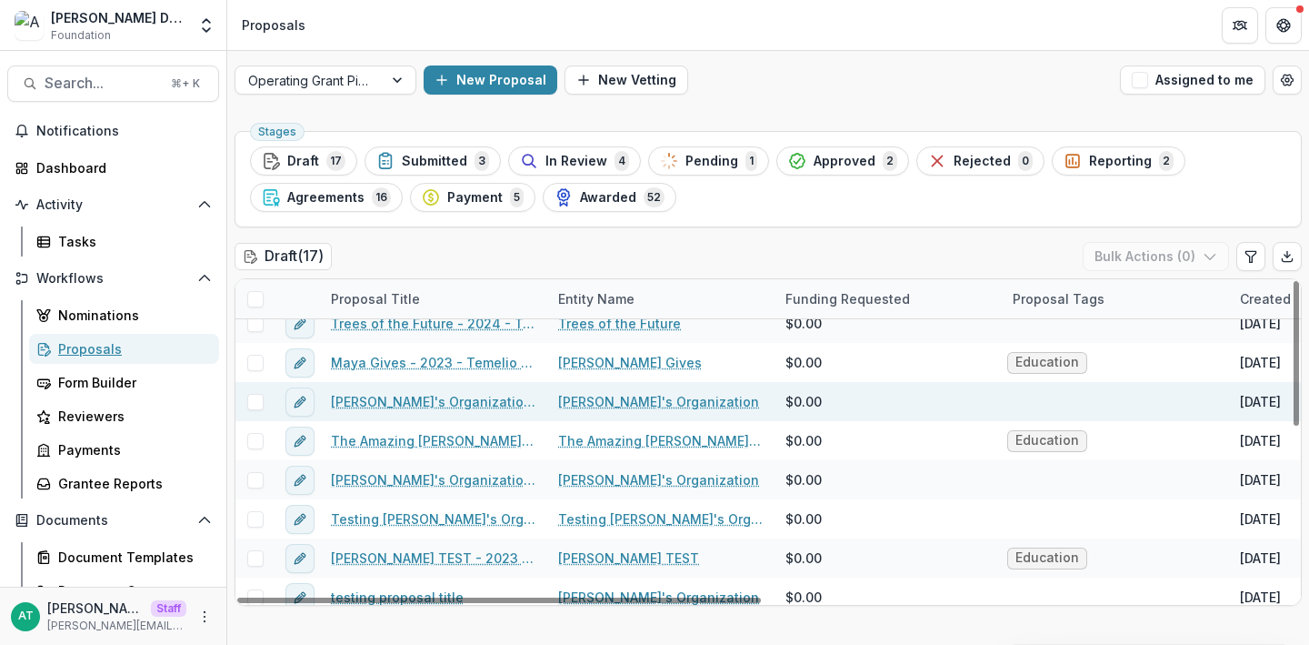
scroll to position [139, 0]
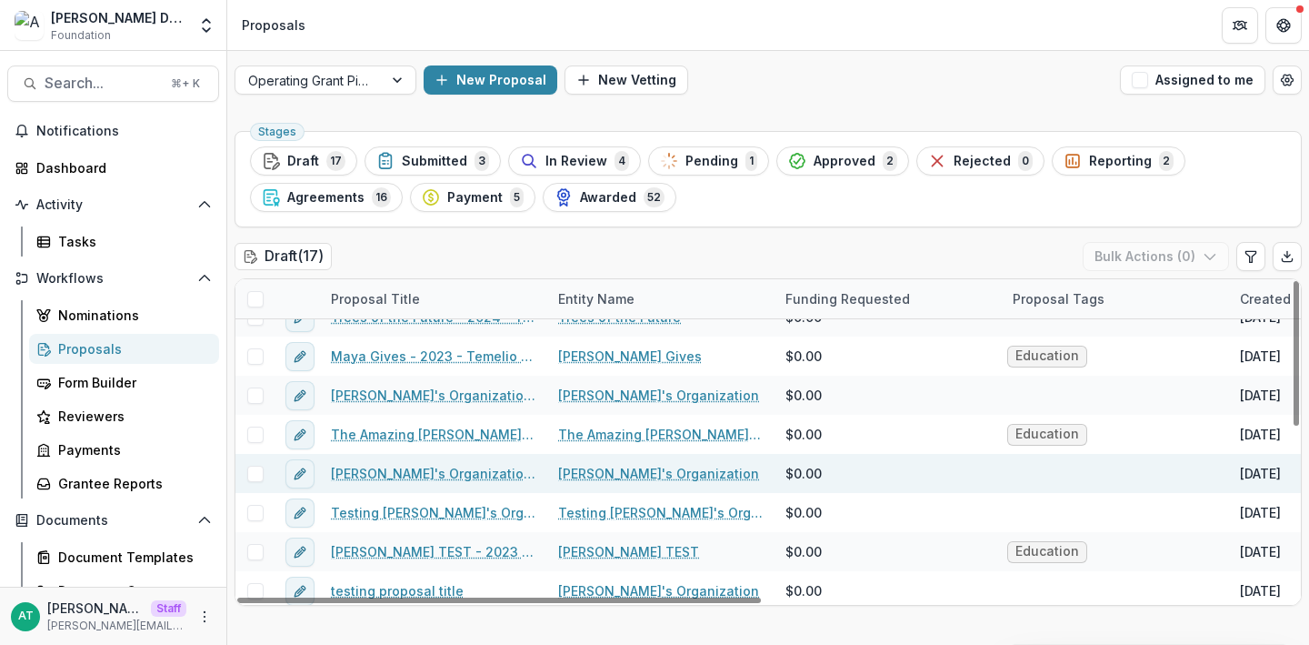
click at [432, 467] on link "[PERSON_NAME]'s Organization - 2025 - Temelio Arts Application Form" at bounding box center [433, 473] width 205 height 19
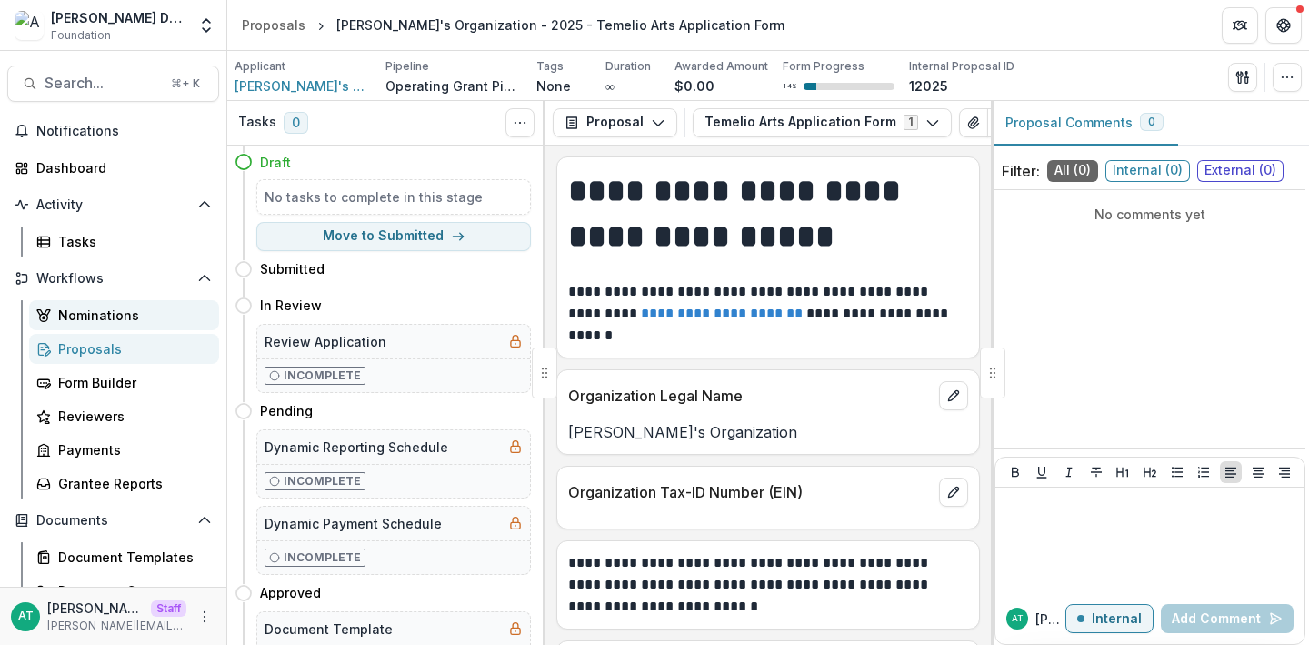
click at [113, 323] on div "Nominations" at bounding box center [131, 314] width 146 height 19
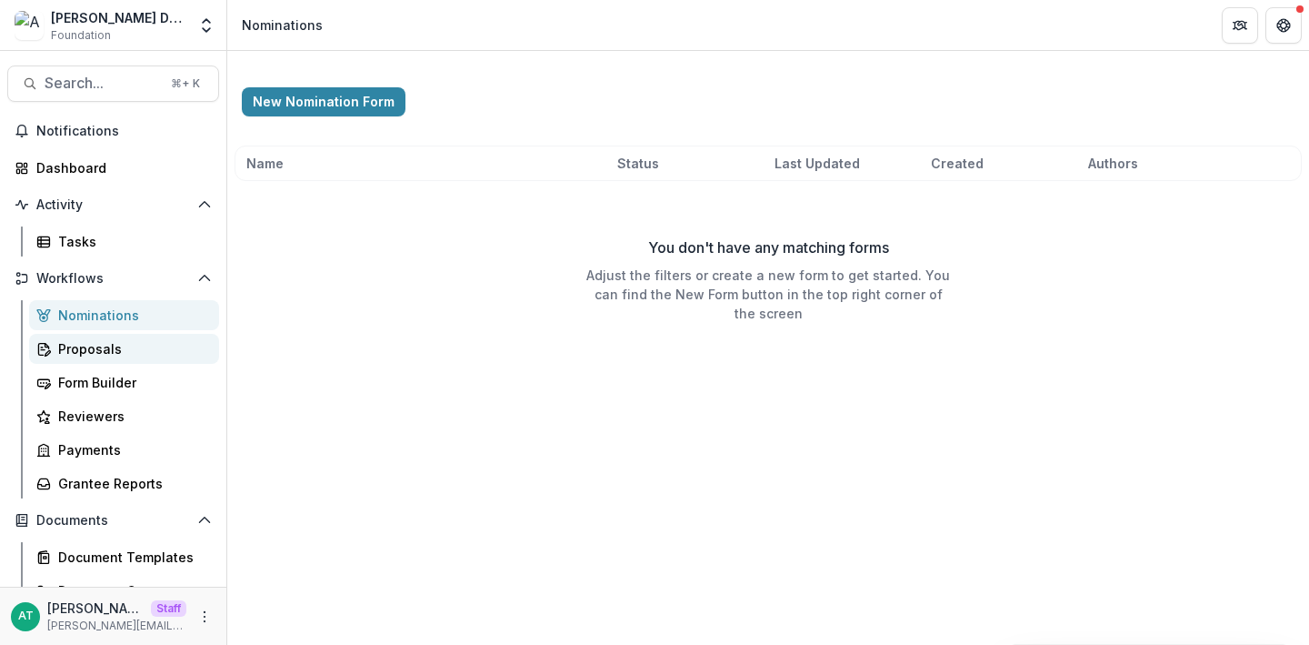
click at [113, 344] on div "Proposals" at bounding box center [131, 348] width 146 height 19
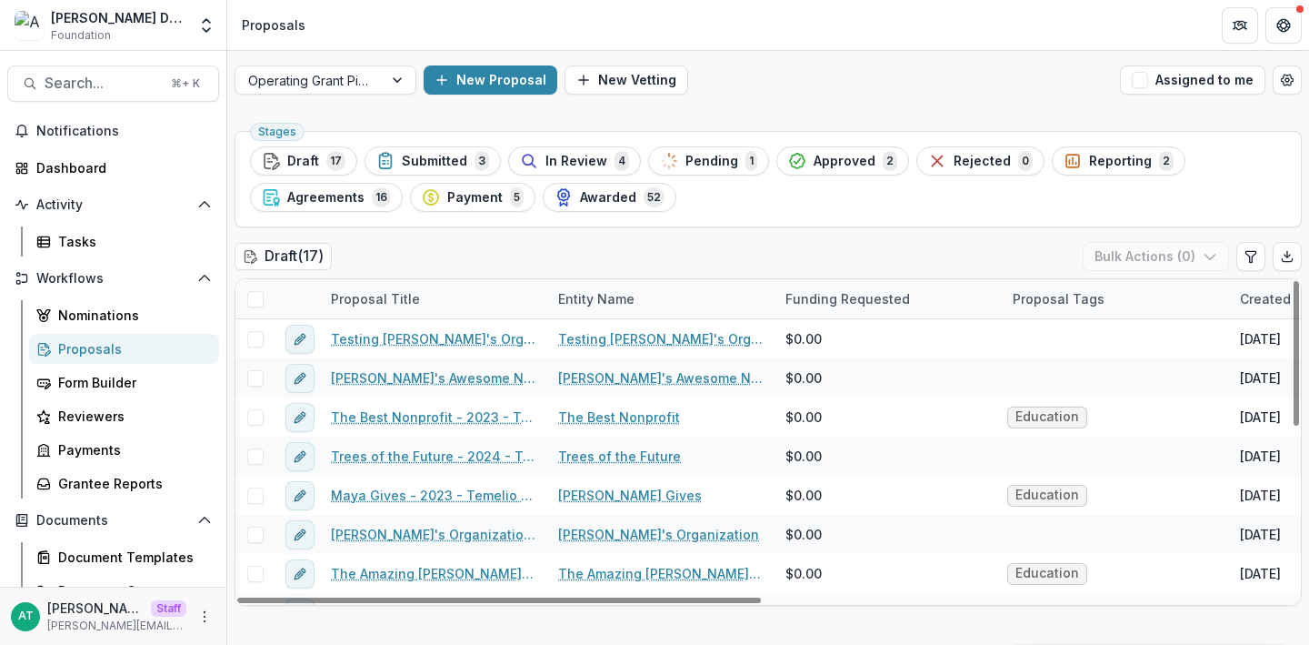
drag, startPoint x: 543, startPoint y: 294, endPoint x: 555, endPoint y: 294, distance: 11.8
click at [555, 294] on div "Proposal Title Entity Name Funding Requested Proposal Tags Created Submitted Da…" at bounding box center [1300, 298] width 2130 height 39
click at [551, 294] on div "Entity Name" at bounding box center [596, 298] width 98 height 19
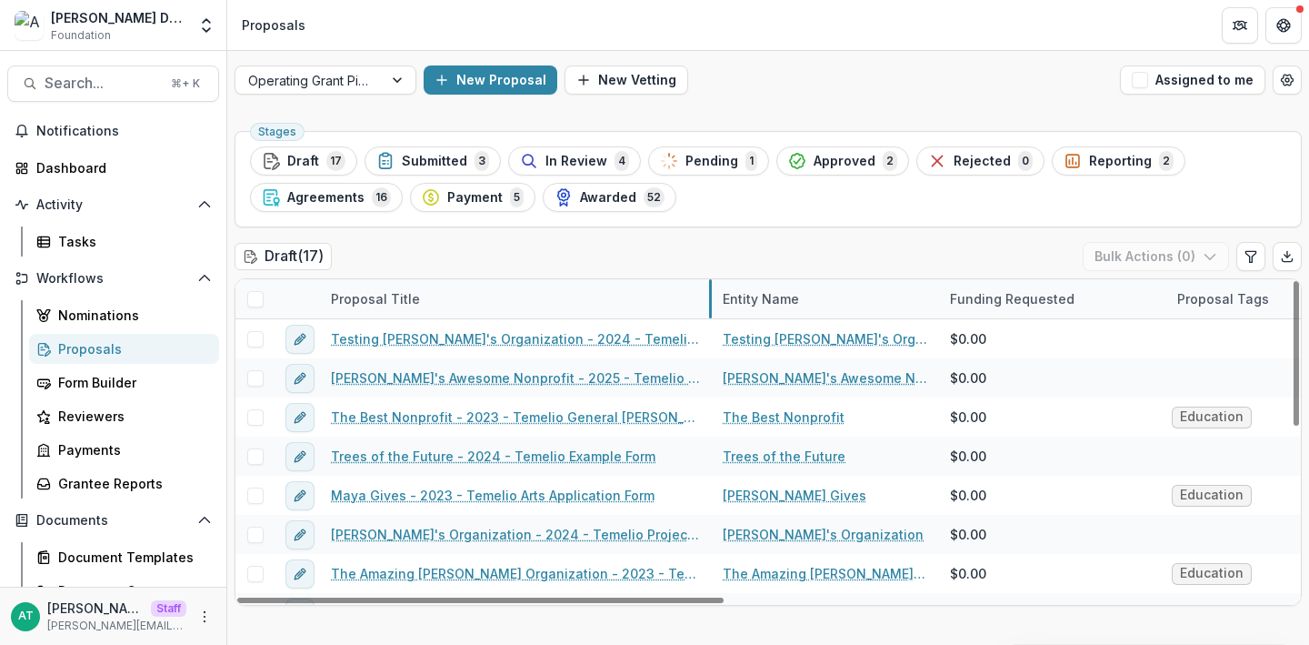
drag, startPoint x: 545, startPoint y: 296, endPoint x: 719, endPoint y: 300, distance: 173.7
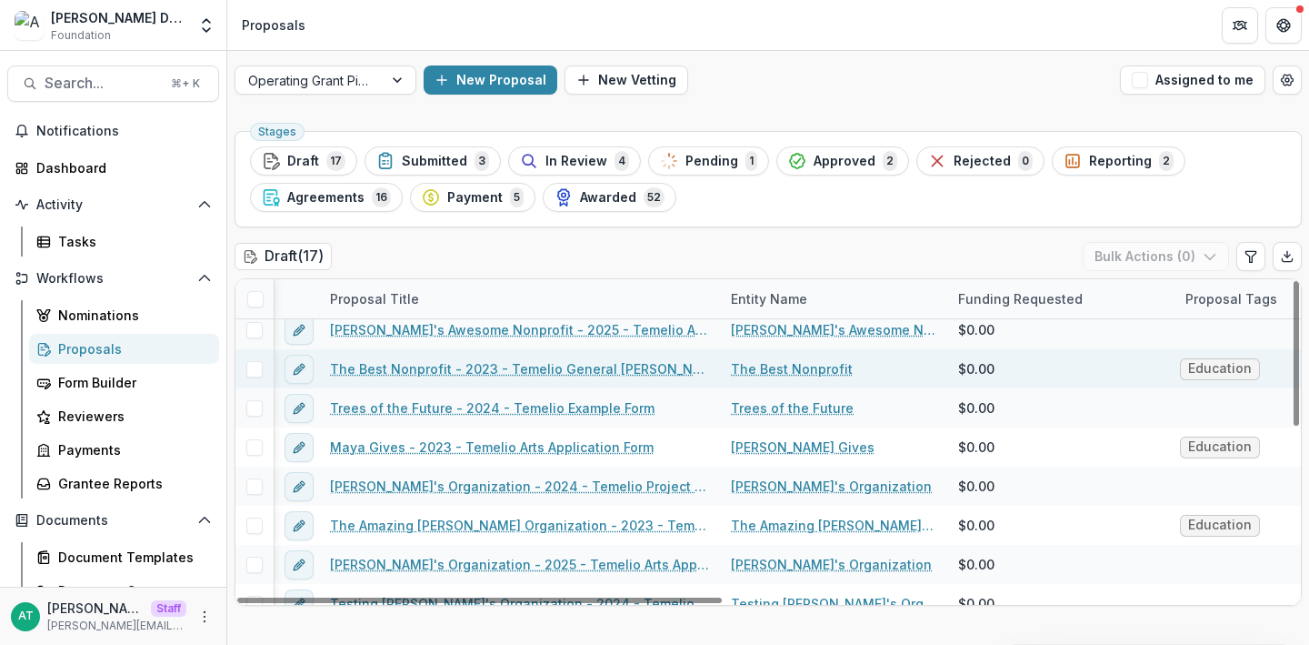
scroll to position [0, 1]
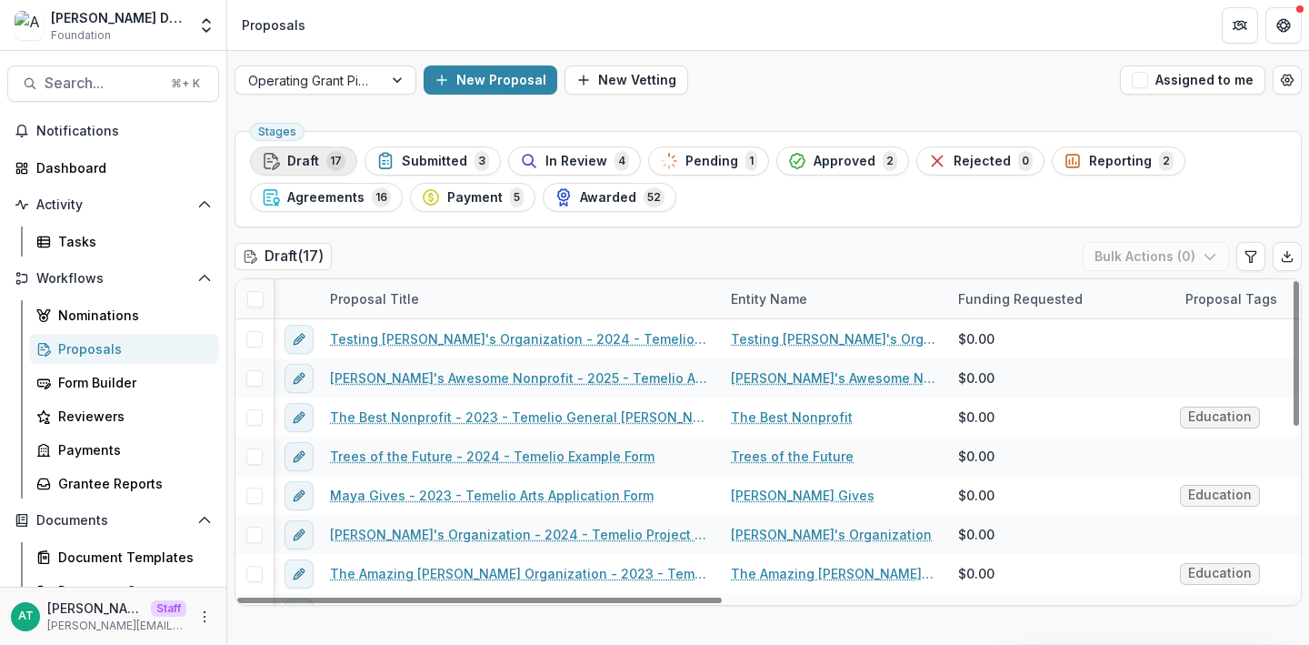
click at [305, 154] on span "Draft" at bounding box center [303, 161] width 32 height 15
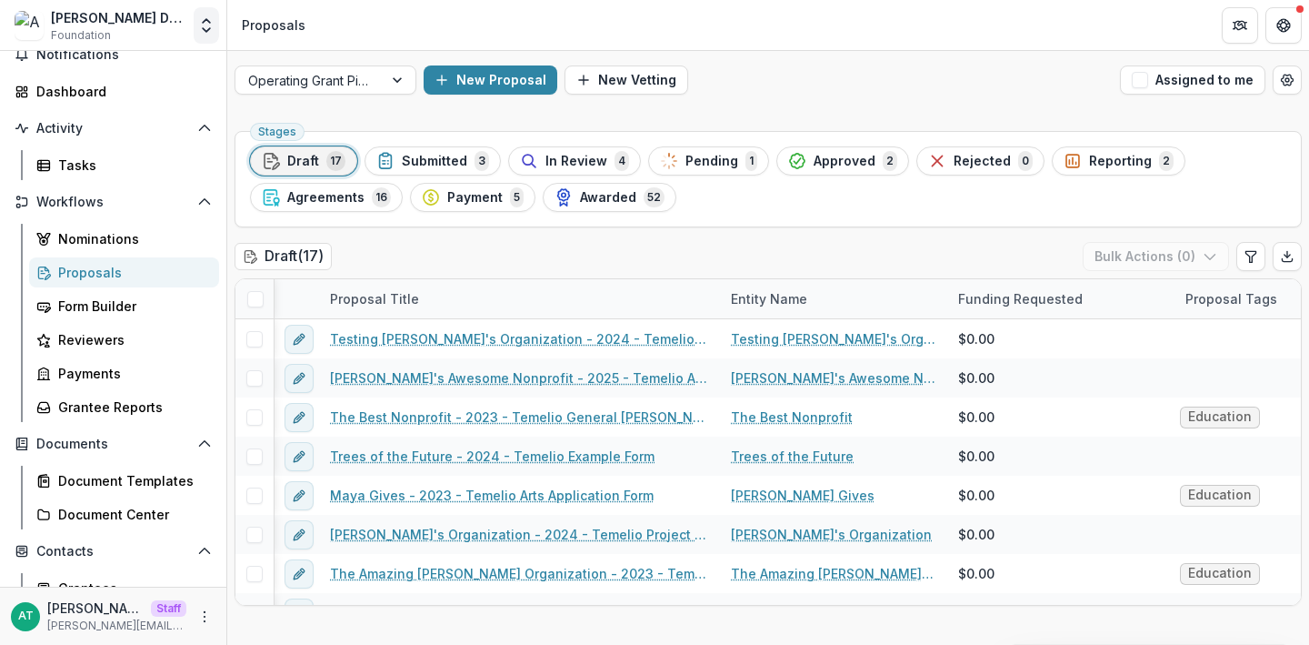
click at [209, 29] on icon "Open entity switcher" at bounding box center [206, 25] width 18 height 18
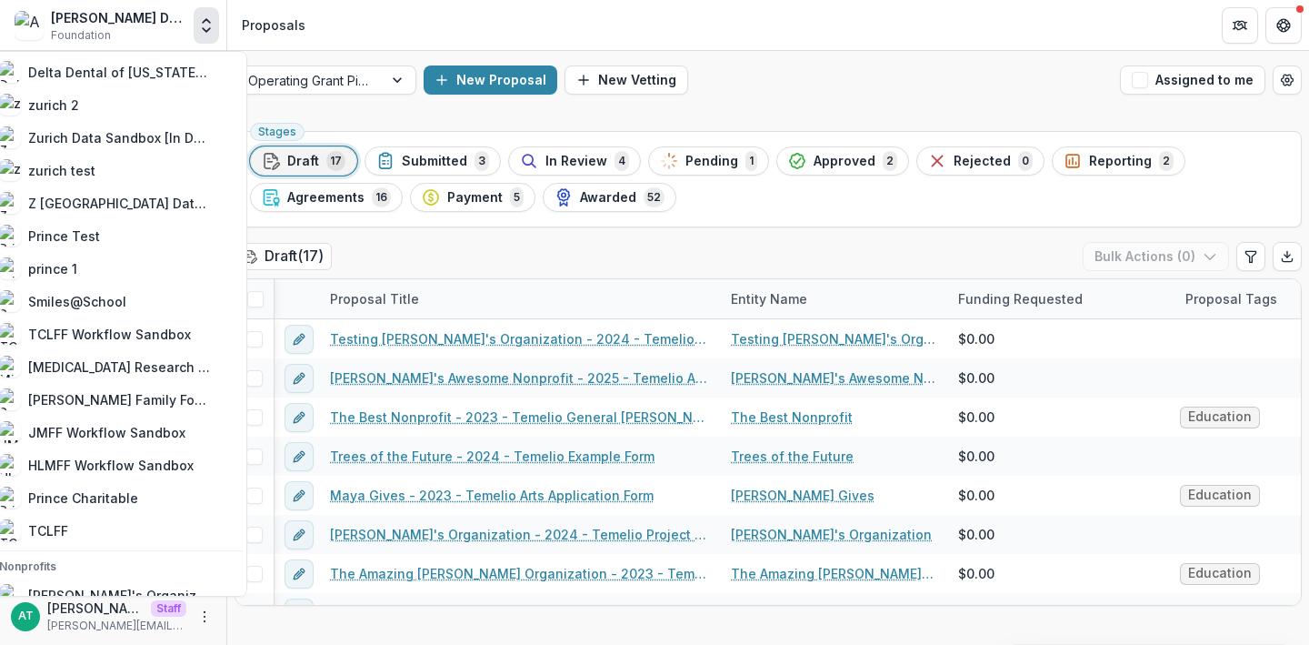
scroll to position [2020, 0]
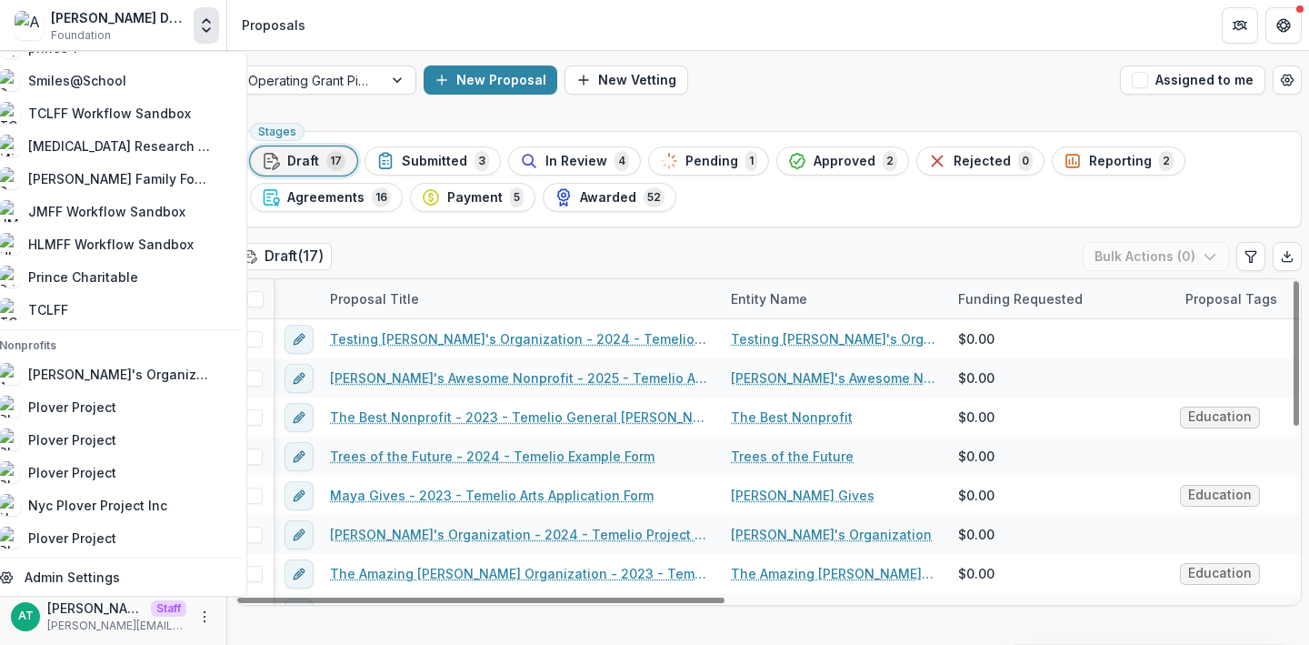
click at [457, 243] on div "Draft ( 17 ) Bulk Actions ( 0 )" at bounding box center [768, 260] width 1067 height 36
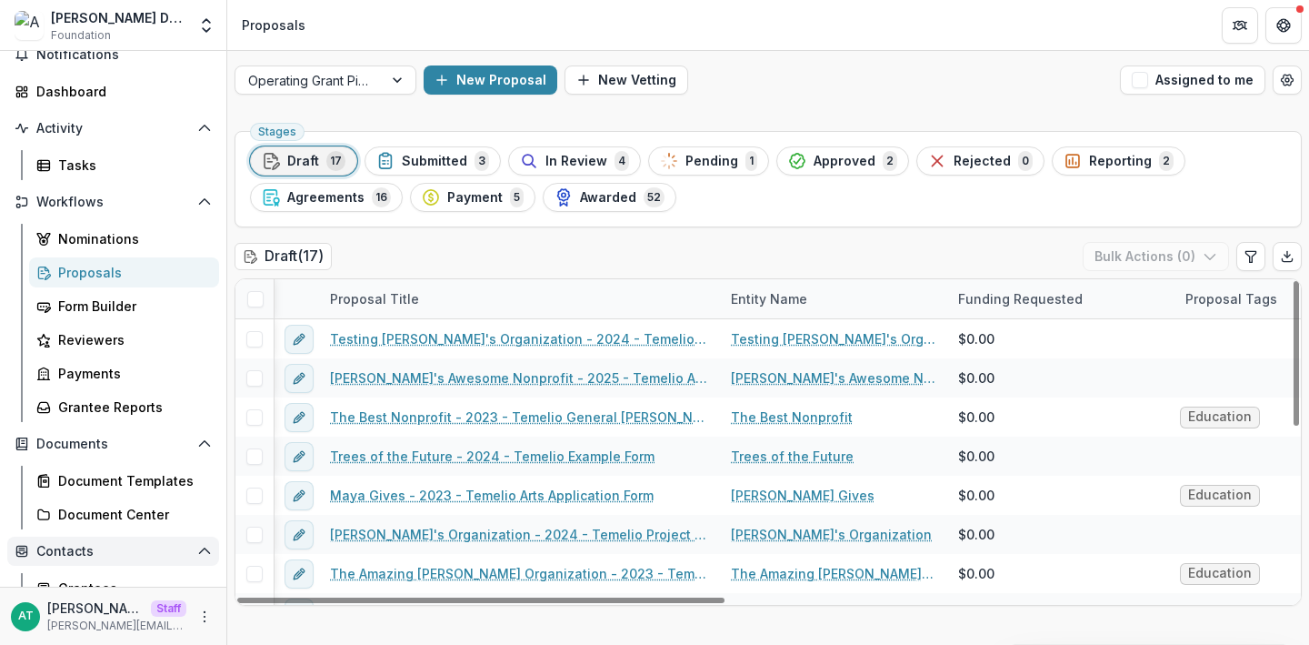
scroll to position [83, 0]
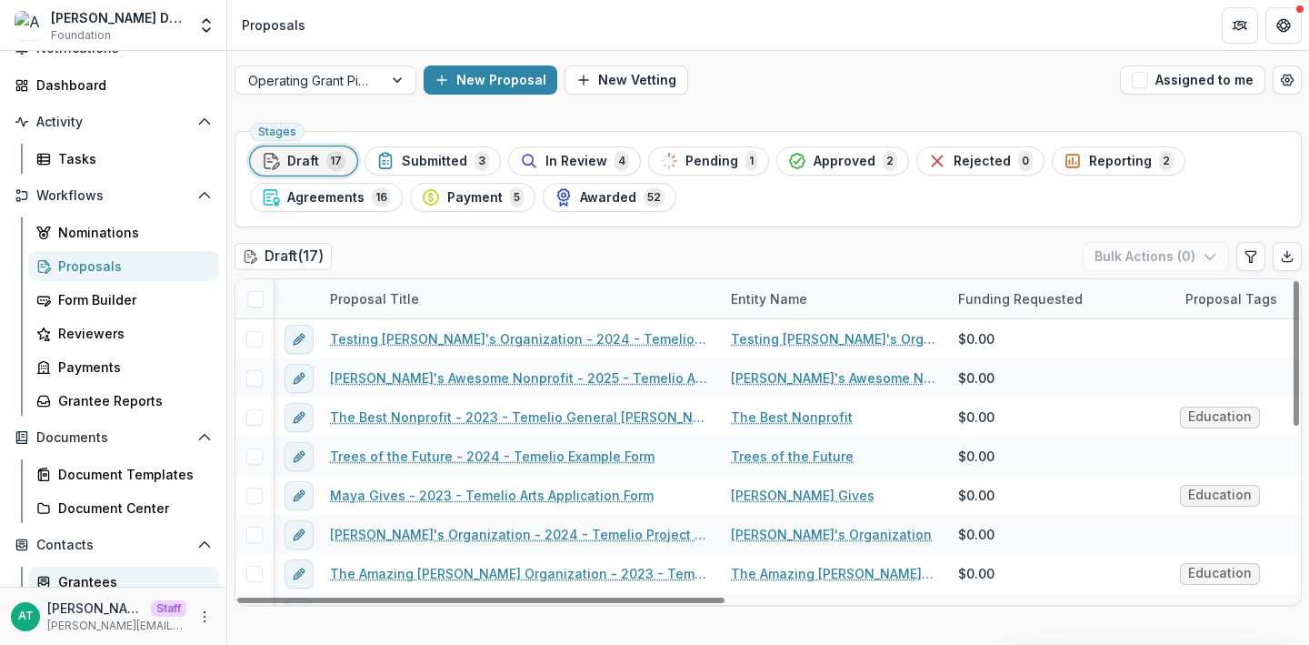
click at [115, 569] on link "Grantees" at bounding box center [124, 581] width 190 height 30
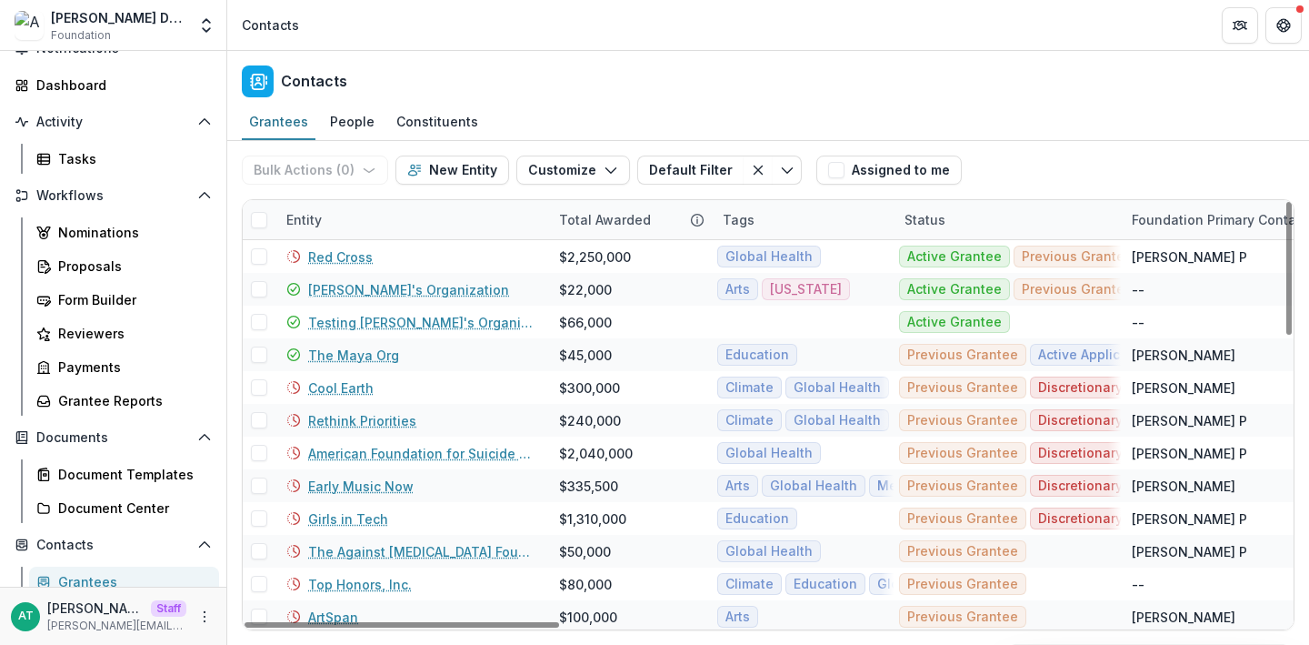
click at [336, 217] on div "Entity" at bounding box center [411, 219] width 273 height 39
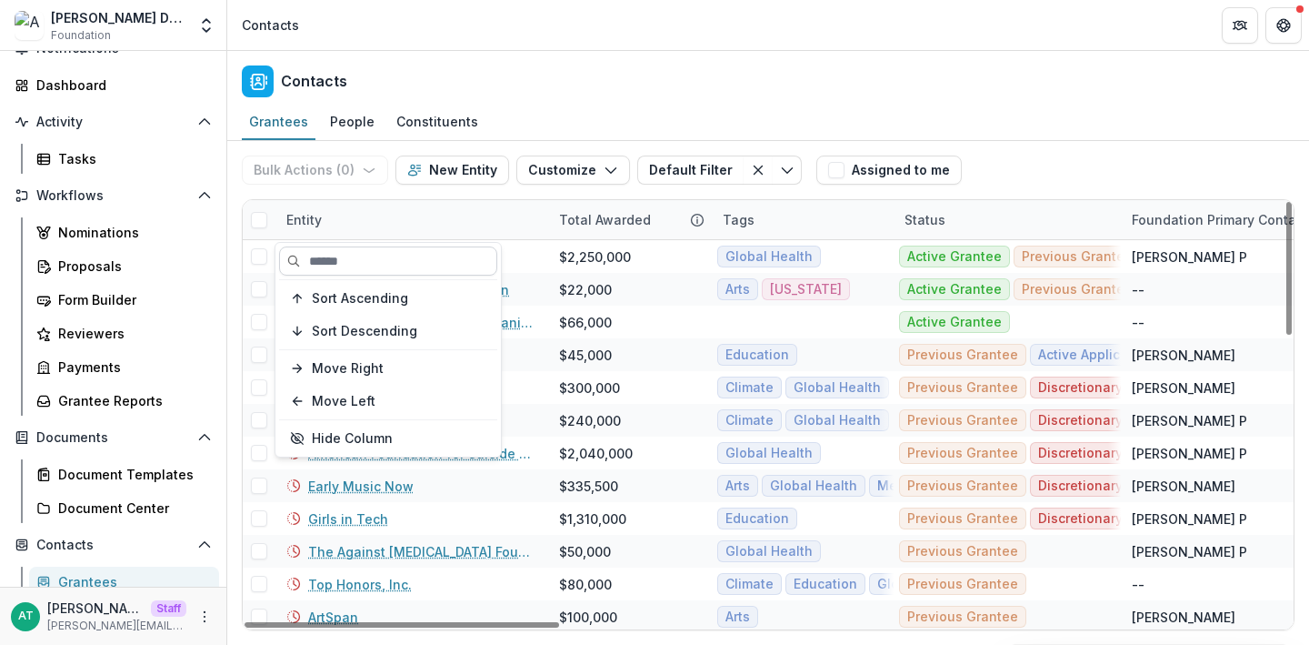
click at [346, 246] on input at bounding box center [388, 260] width 218 height 29
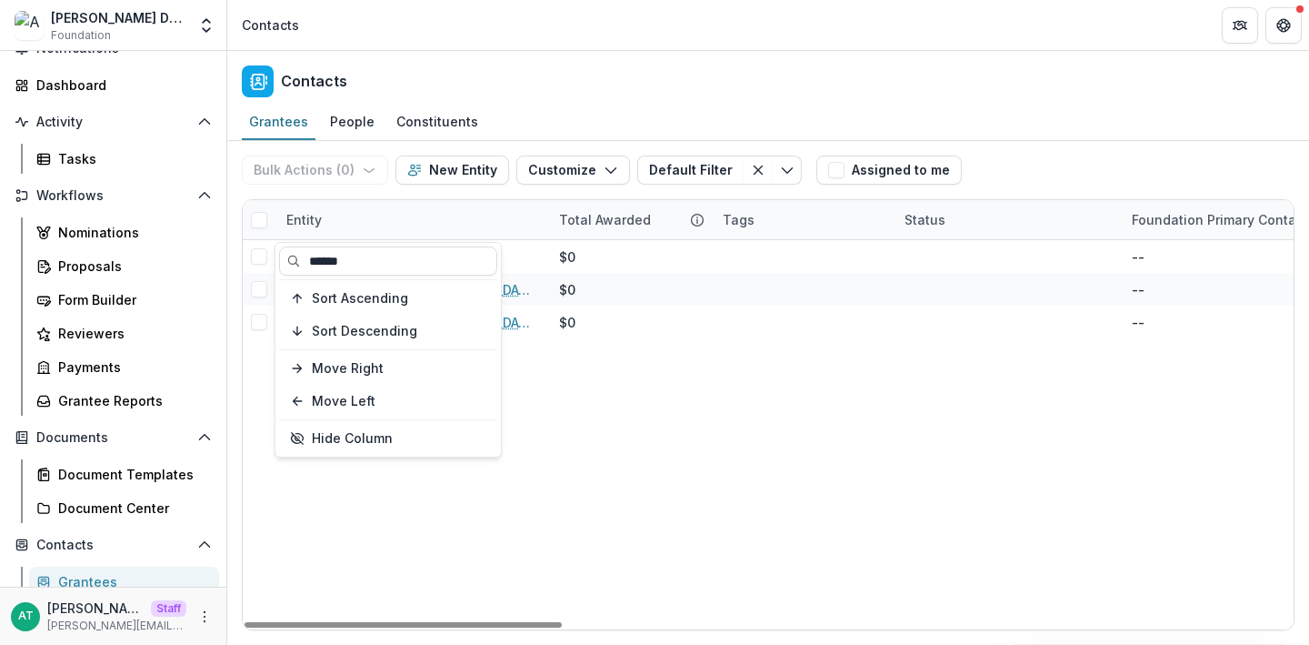
type input "******"
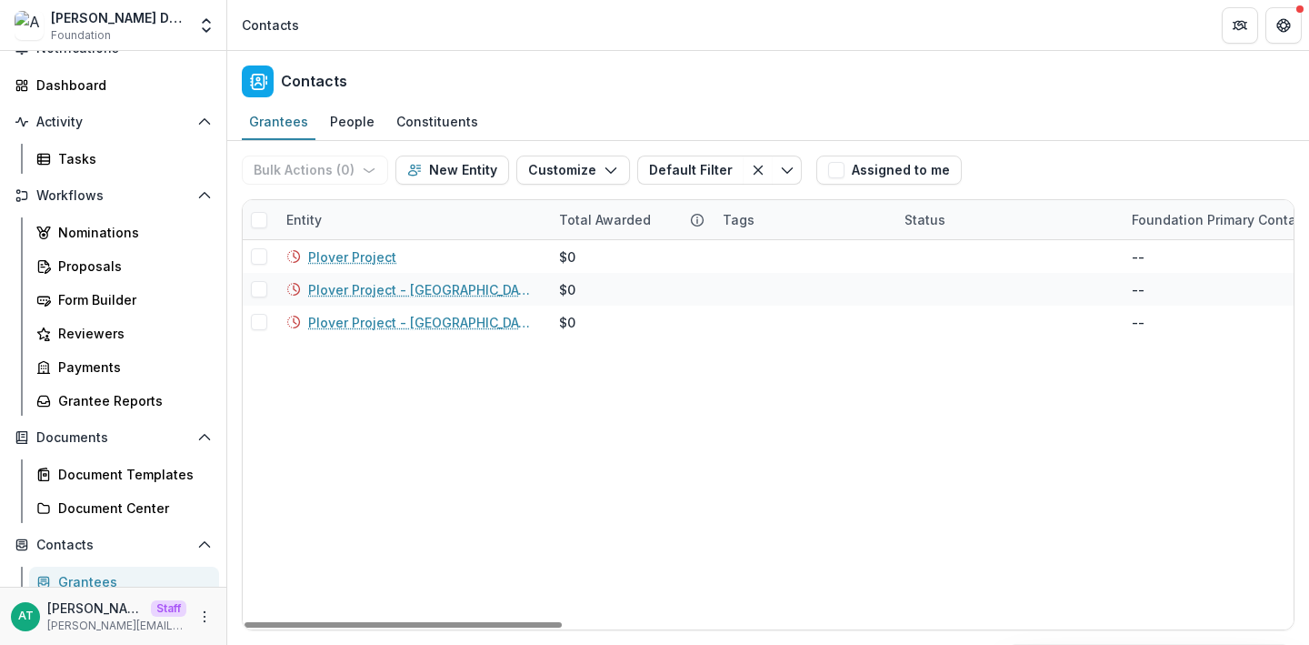
click at [480, 40] on header "Contacts" at bounding box center [768, 25] width 1082 height 50
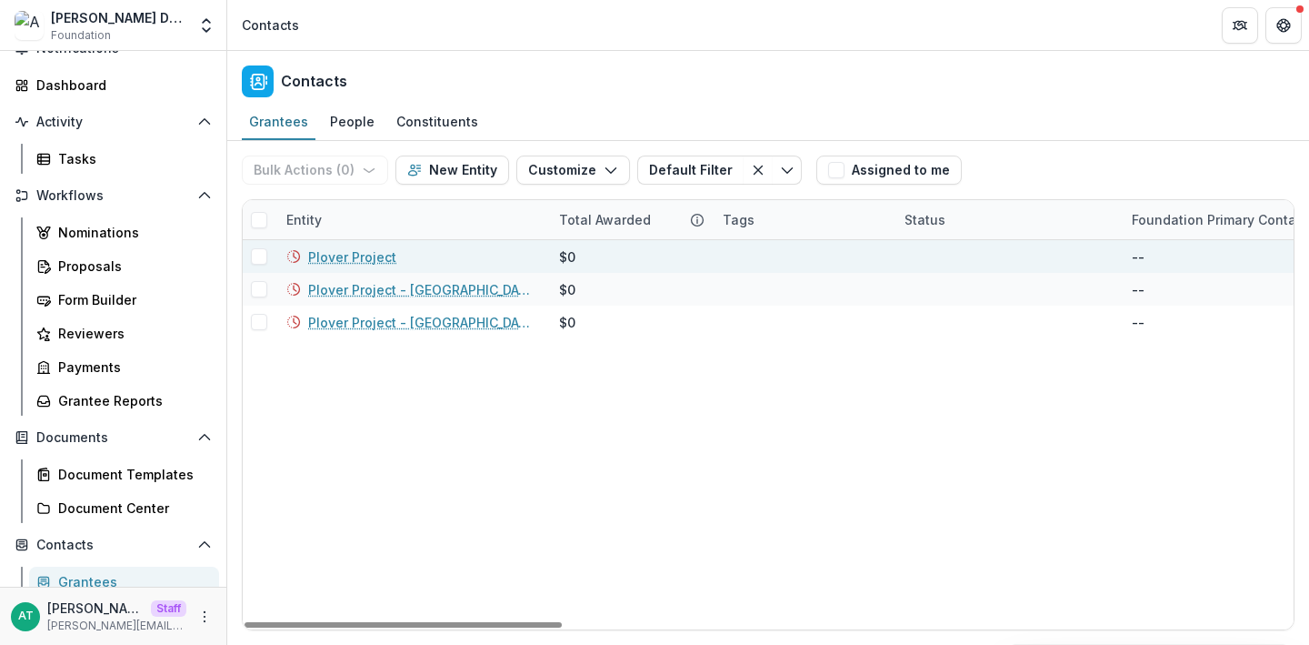
click at [360, 254] on link "Plover Project" at bounding box center [352, 256] width 88 height 19
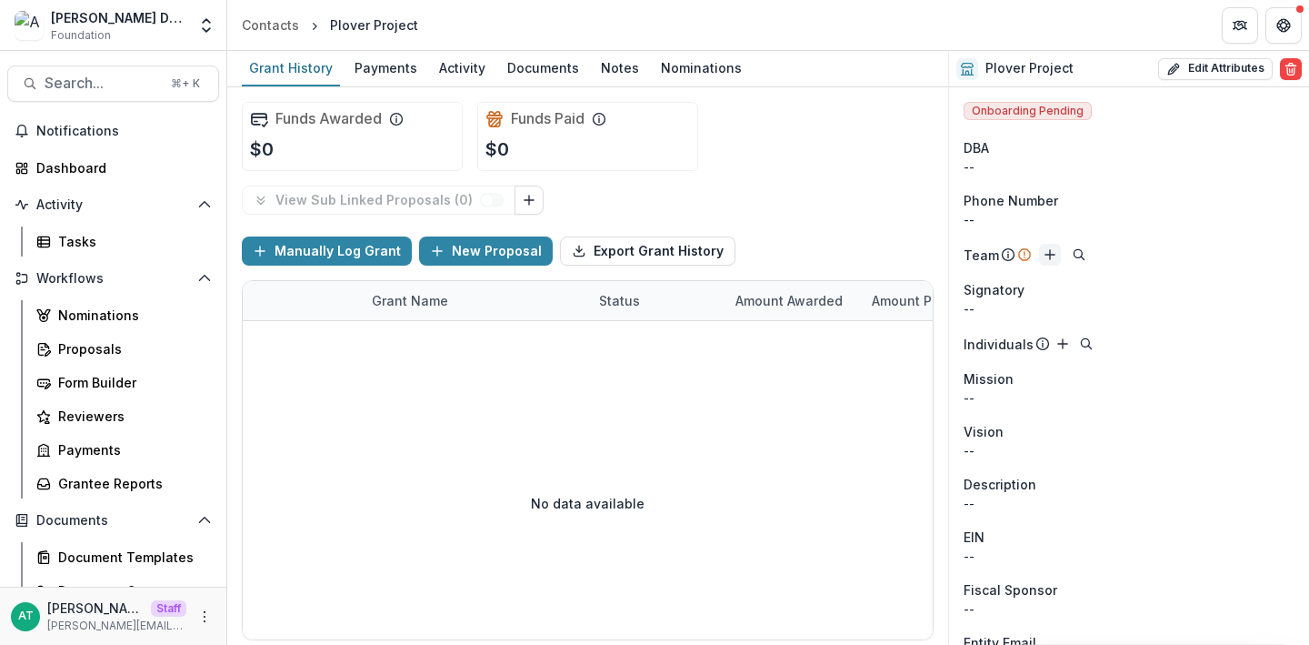
click at [1050, 250] on icon "Add" at bounding box center [1050, 254] width 15 height 15
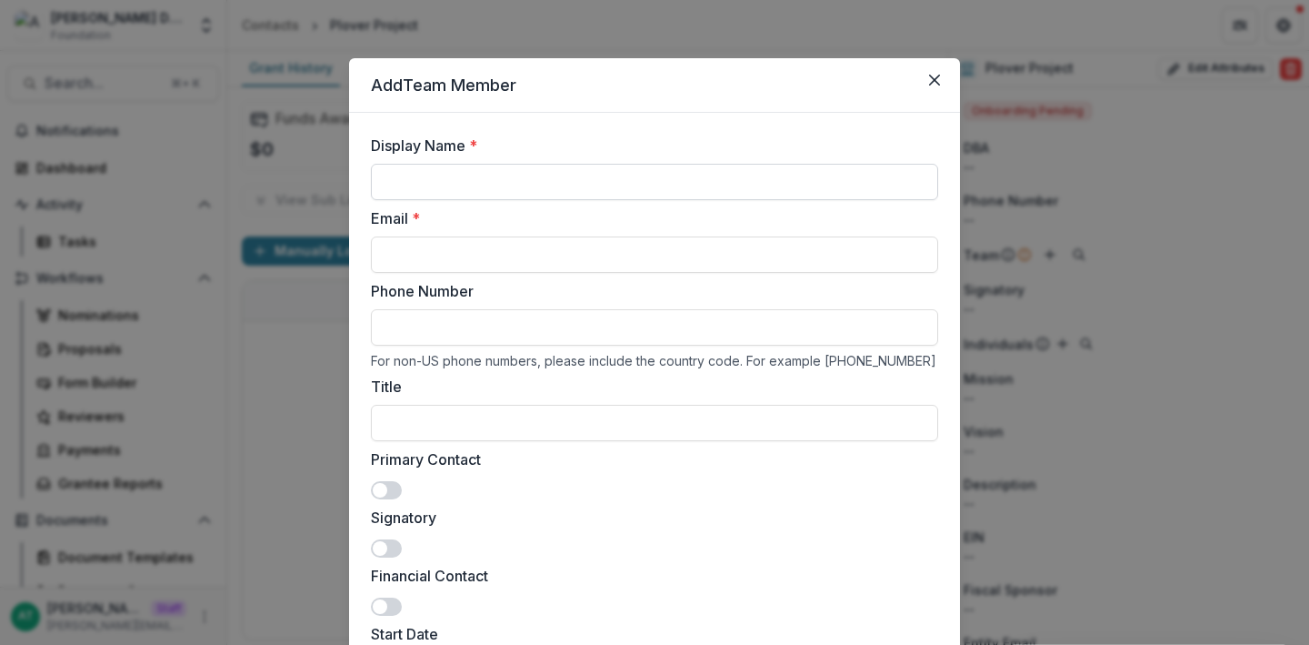
click at [628, 182] on input "Display Name *" at bounding box center [654, 182] width 567 height 36
type input "*********"
click at [434, 257] on input "Email *" at bounding box center [654, 254] width 567 height 36
type input "**********"
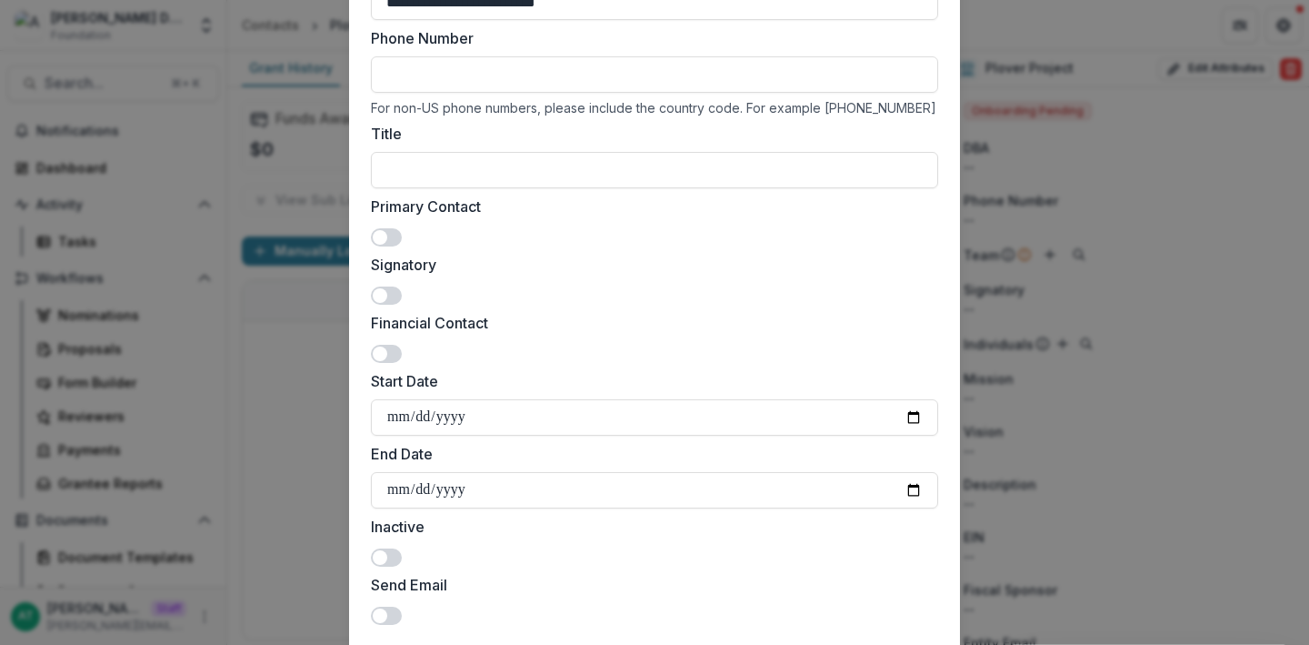
scroll to position [372, 0]
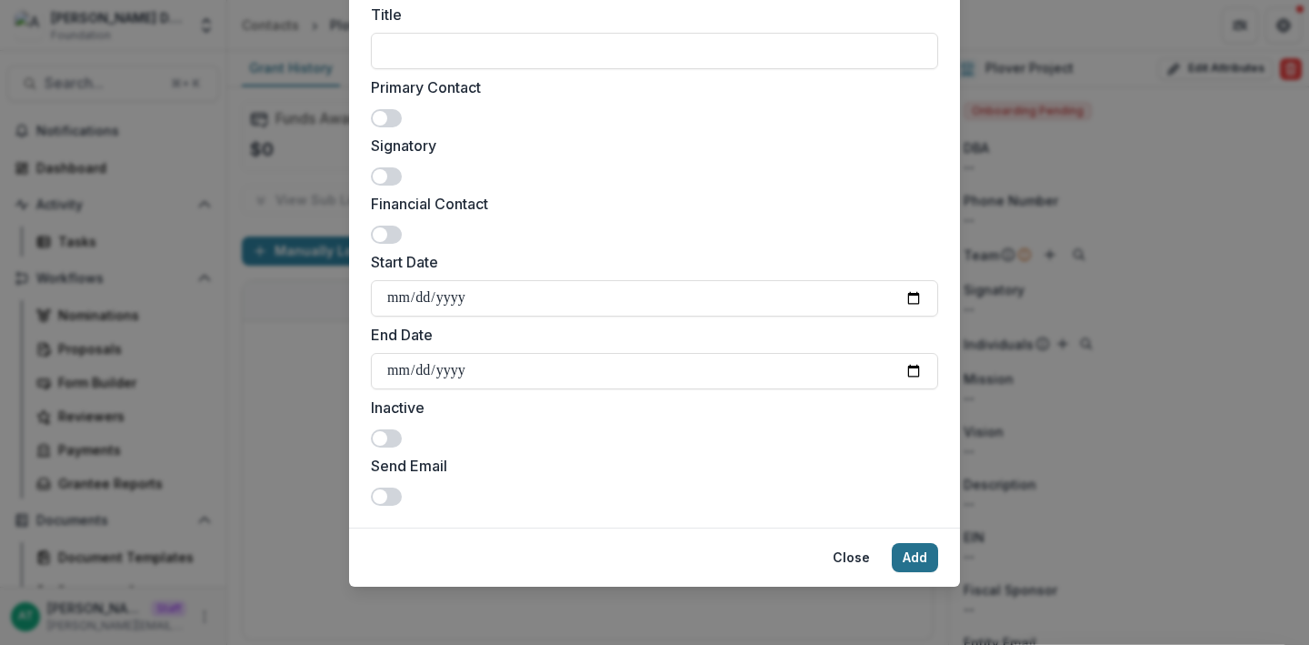
click at [906, 556] on button "Add" at bounding box center [915, 557] width 46 height 29
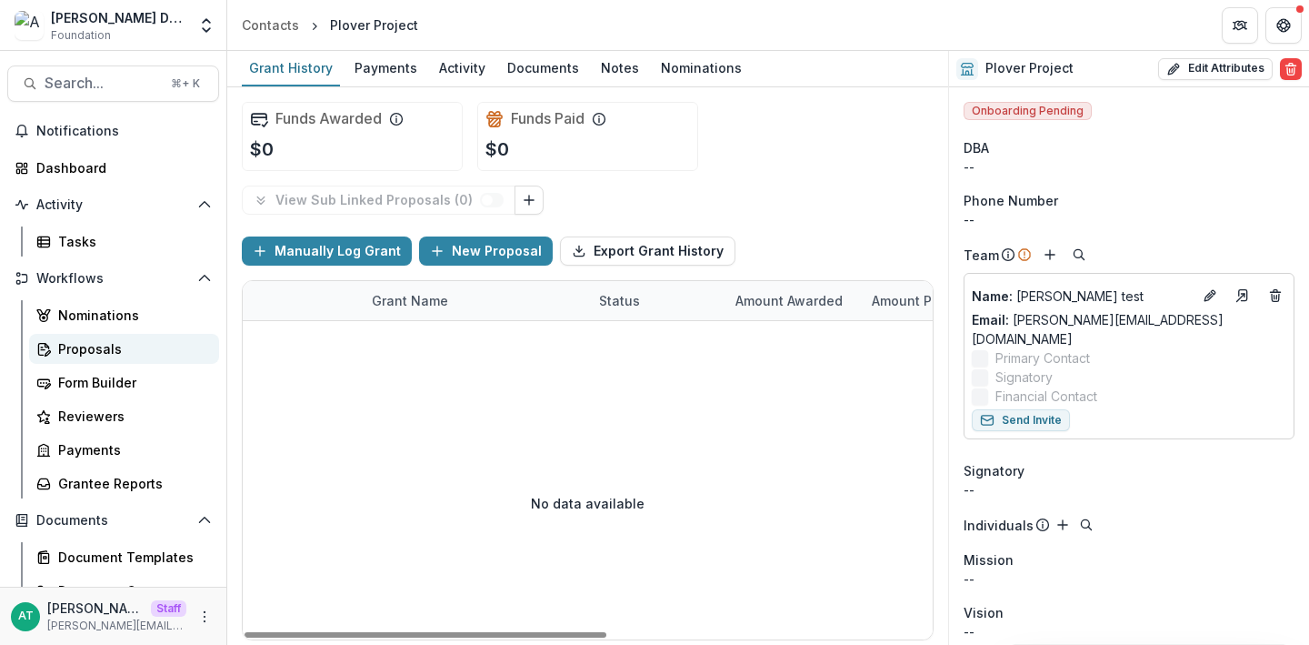
click at [119, 345] on div "Proposals" at bounding box center [131, 348] width 146 height 19
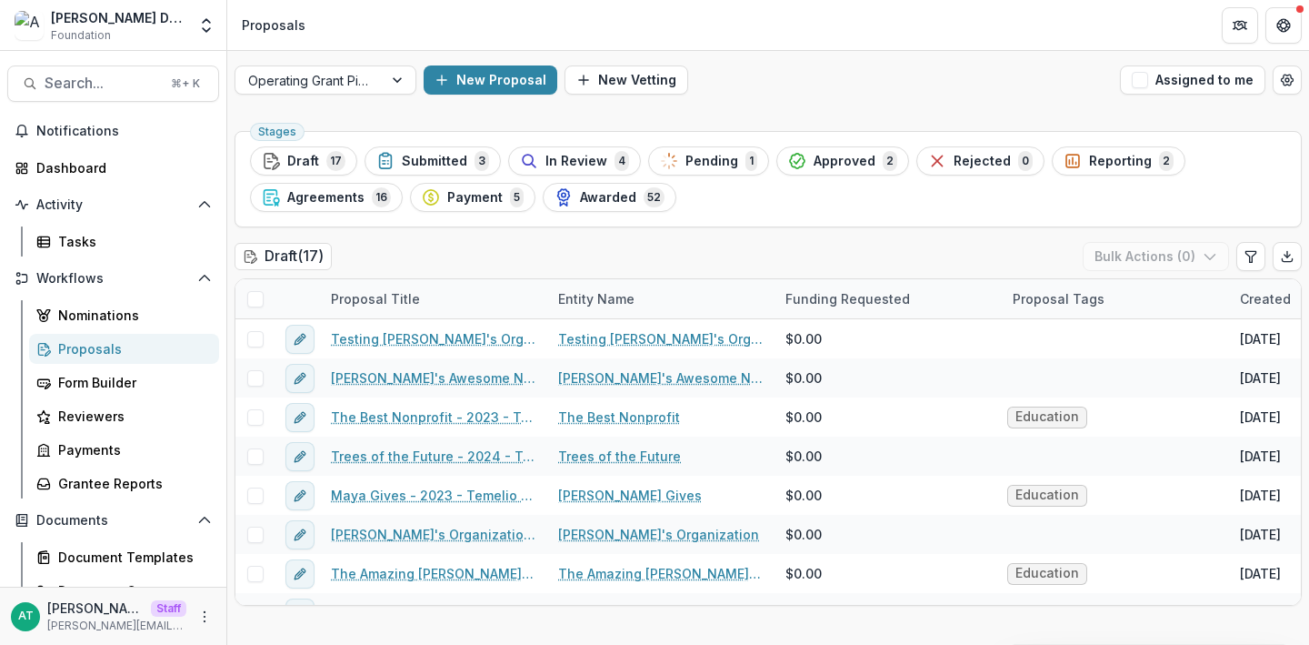
click at [473, 101] on div "Operating Grant Pipeline New Proposal New Vetting Assigned to me" at bounding box center [768, 80] width 1082 height 58
click at [460, 85] on button "New Proposal" at bounding box center [491, 79] width 134 height 29
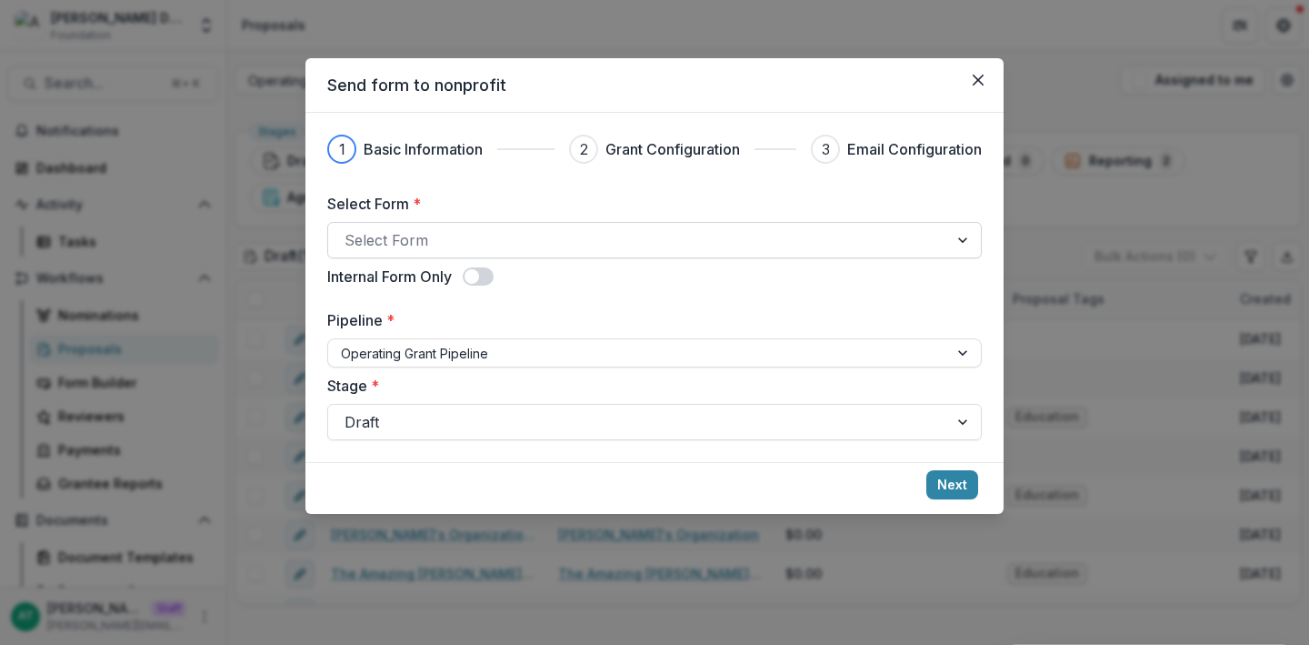
click at [396, 235] on div at bounding box center [638, 239] width 587 height 25
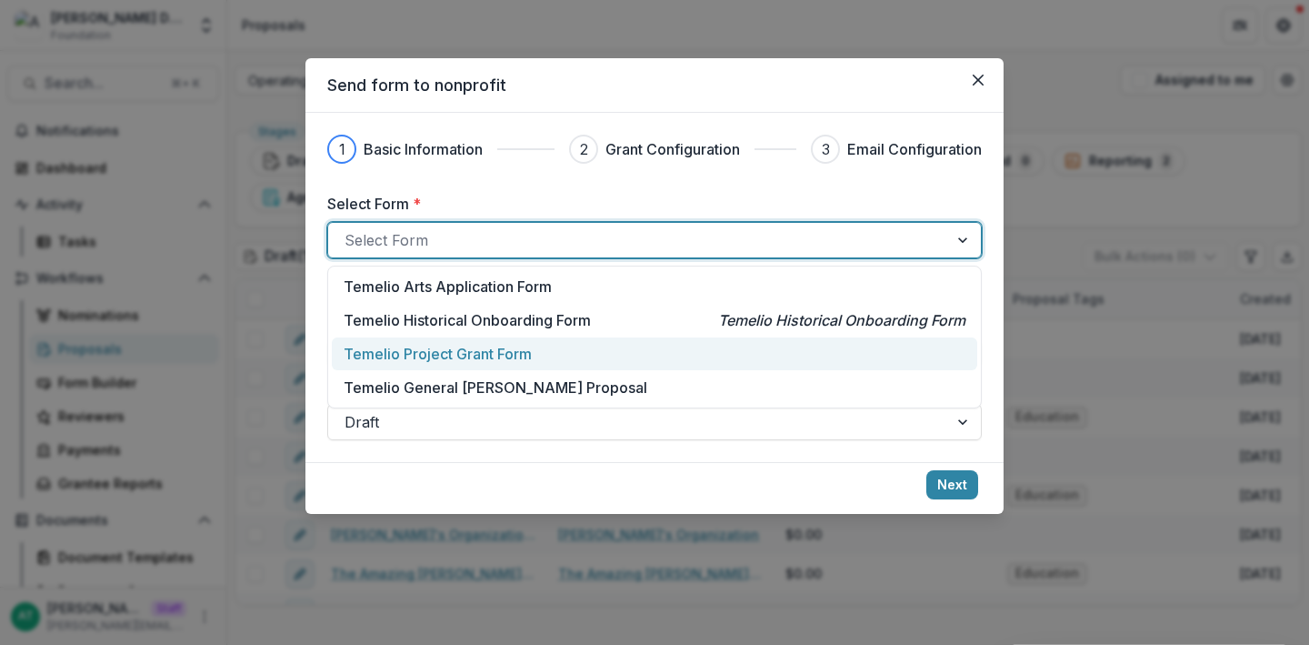
click at [418, 345] on p "Temelio Project Grant Form" at bounding box center [438, 354] width 188 height 22
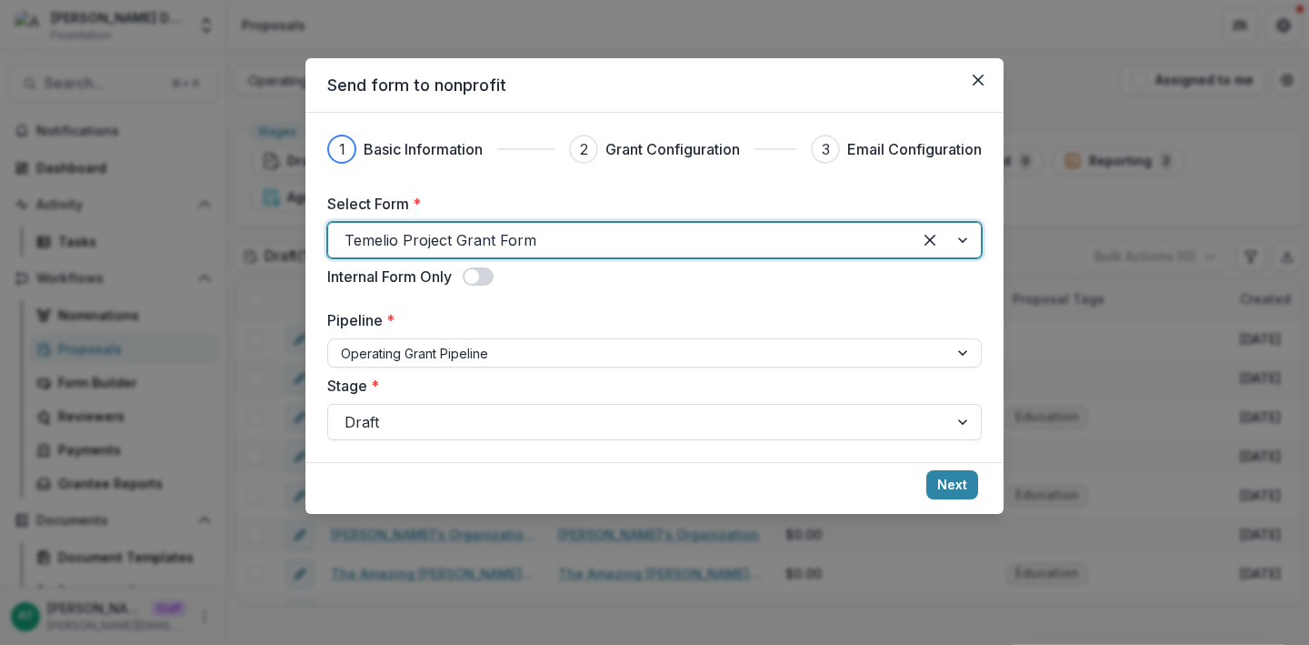
click at [418, 345] on div at bounding box center [638, 353] width 595 height 23
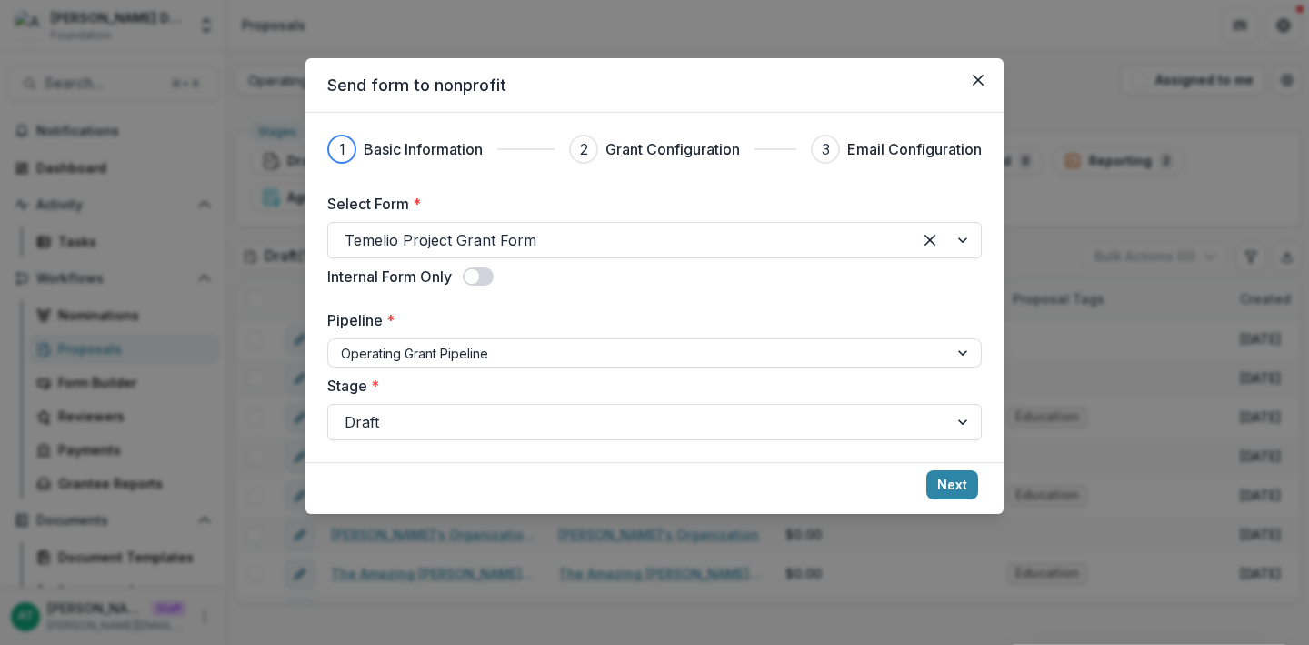
click at [433, 302] on div "Select Form * Temelio Project Grant Form Internal Form Only Pipeline * Operatin…" at bounding box center [654, 316] width 655 height 247
click at [942, 475] on button "Next" at bounding box center [952, 484] width 52 height 29
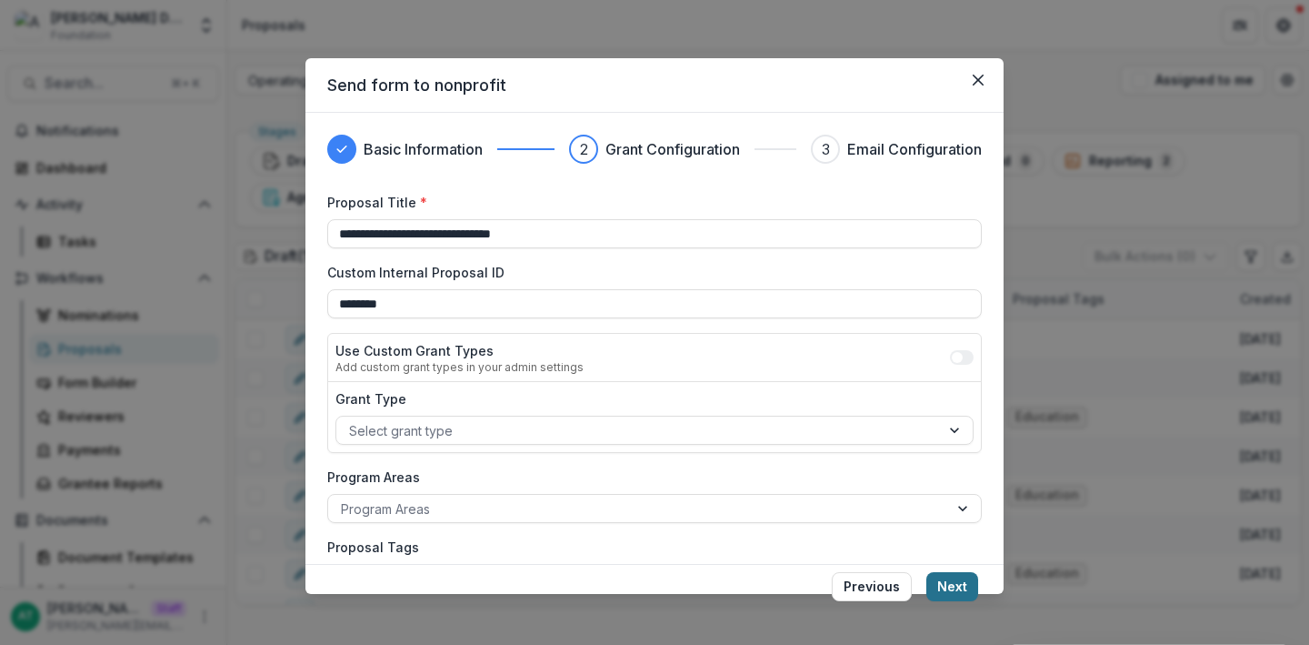
click at [959, 587] on button "Next" at bounding box center [952, 586] width 52 height 29
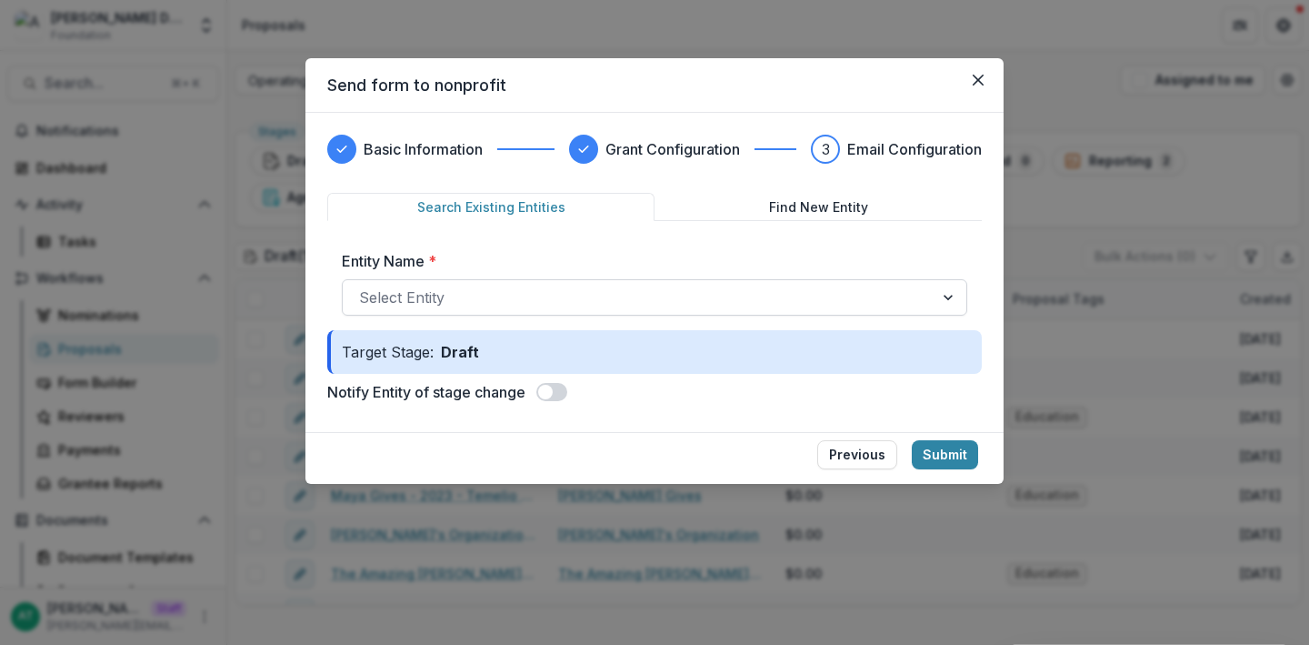
click at [538, 297] on div at bounding box center [638, 297] width 558 height 25
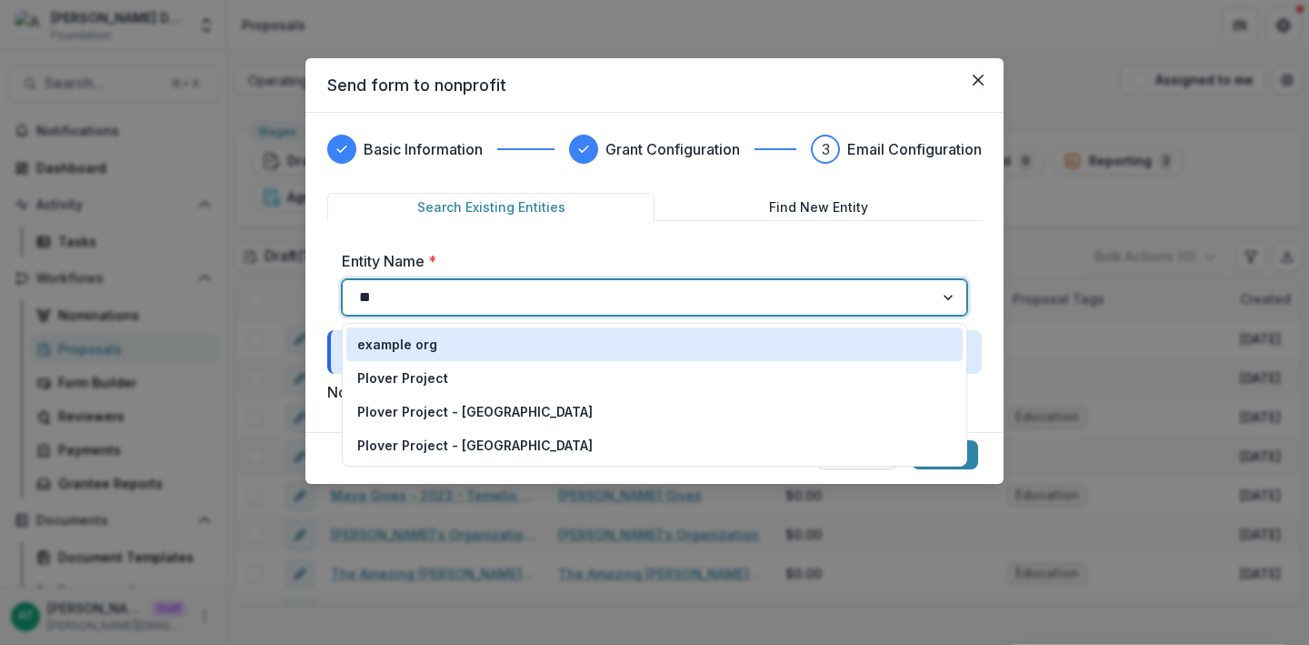
type input "***"
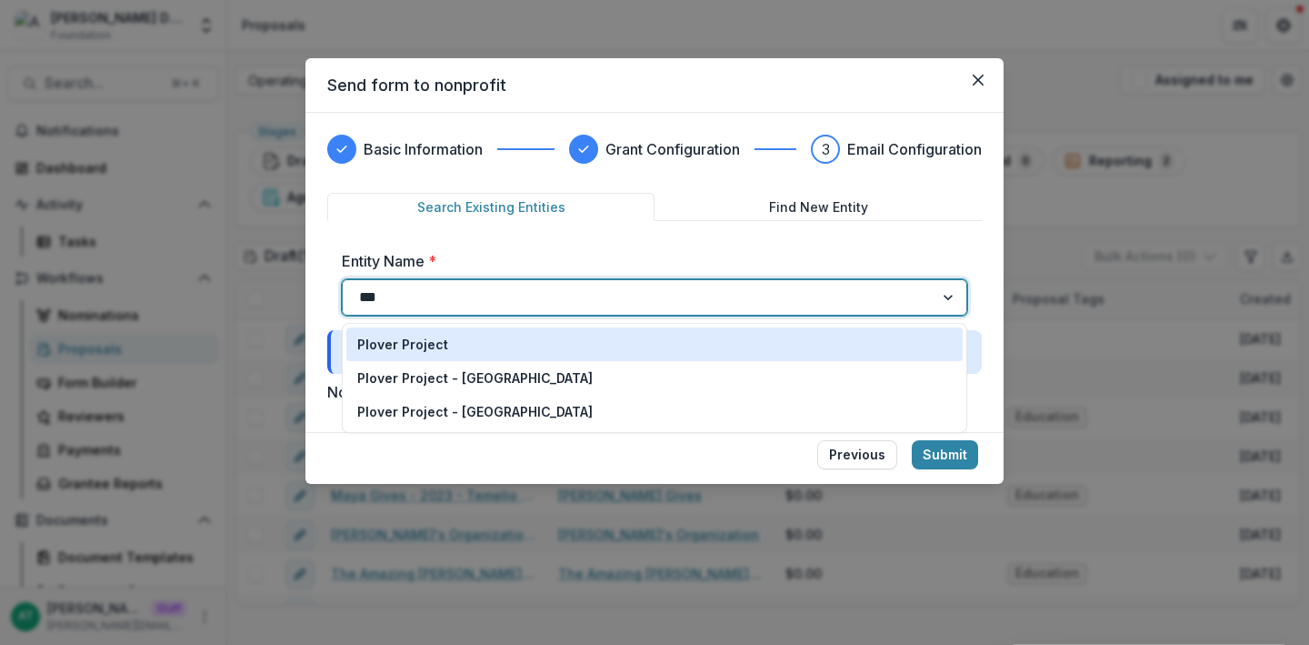
click at [504, 340] on div "Plover Project" at bounding box center [654, 344] width 595 height 19
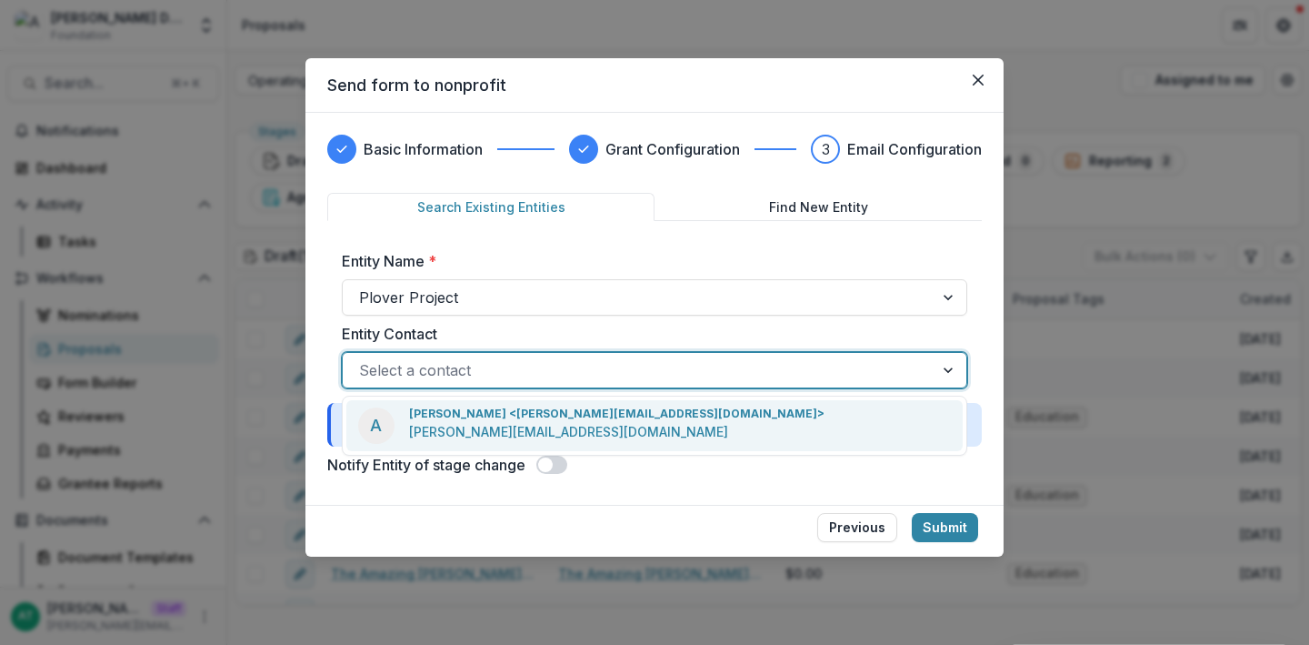
click at [433, 368] on div at bounding box center [638, 369] width 558 height 25
click at [436, 435] on p "anna+temelio@trytemelio.com" at bounding box center [568, 431] width 319 height 19
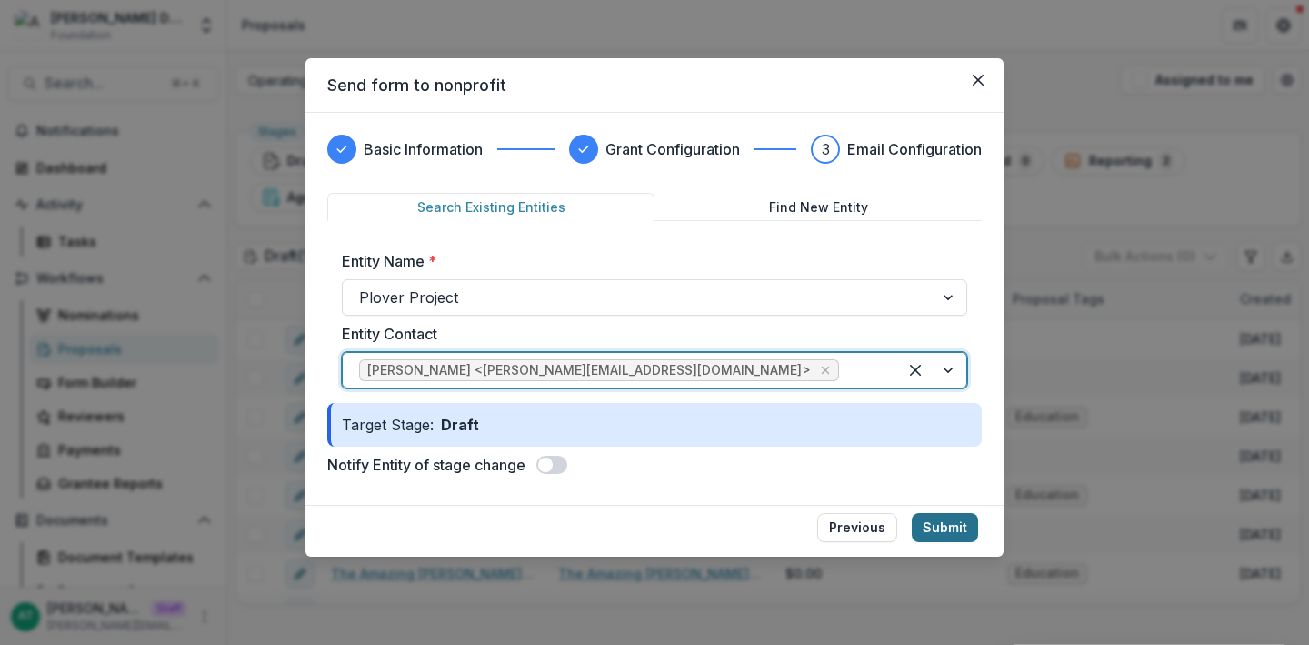
click at [941, 534] on button "Submit" at bounding box center [945, 527] width 66 height 29
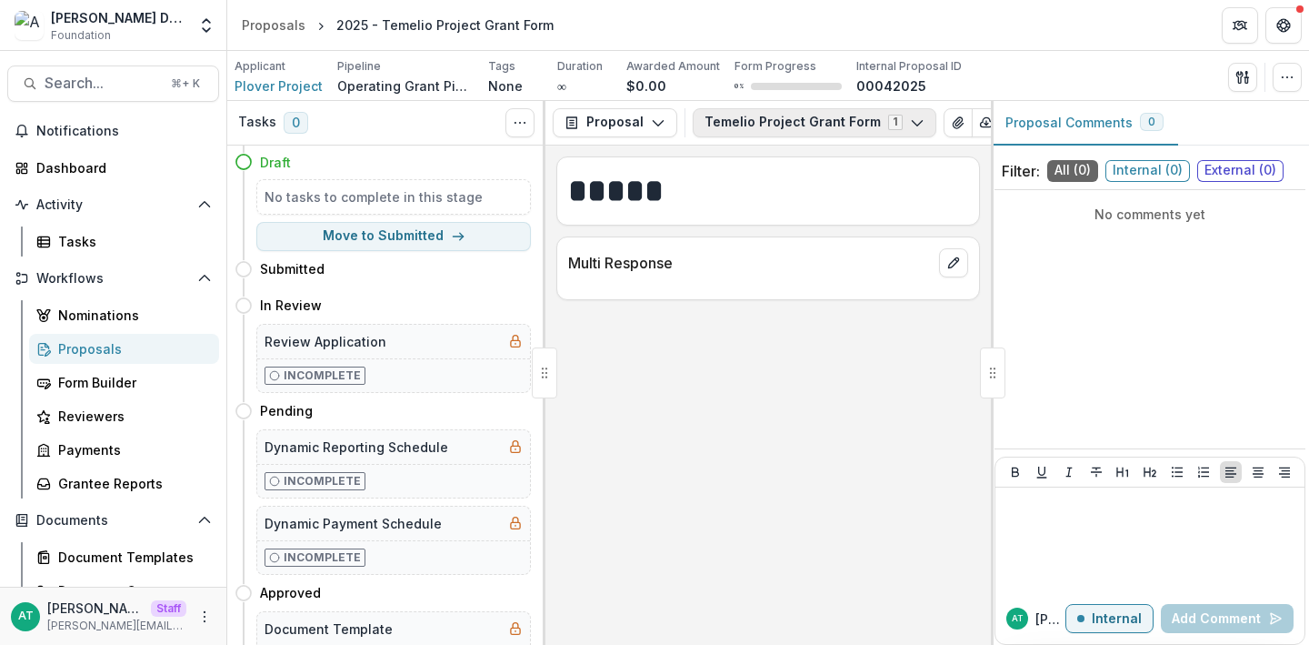
click at [776, 129] on button "Temelio Project Grant Form 1" at bounding box center [815, 122] width 244 height 29
click at [669, 379] on div "Text Block ***** Multi Response" at bounding box center [767, 394] width 445 height 499
click at [75, 381] on div "Form Builder" at bounding box center [131, 382] width 146 height 19
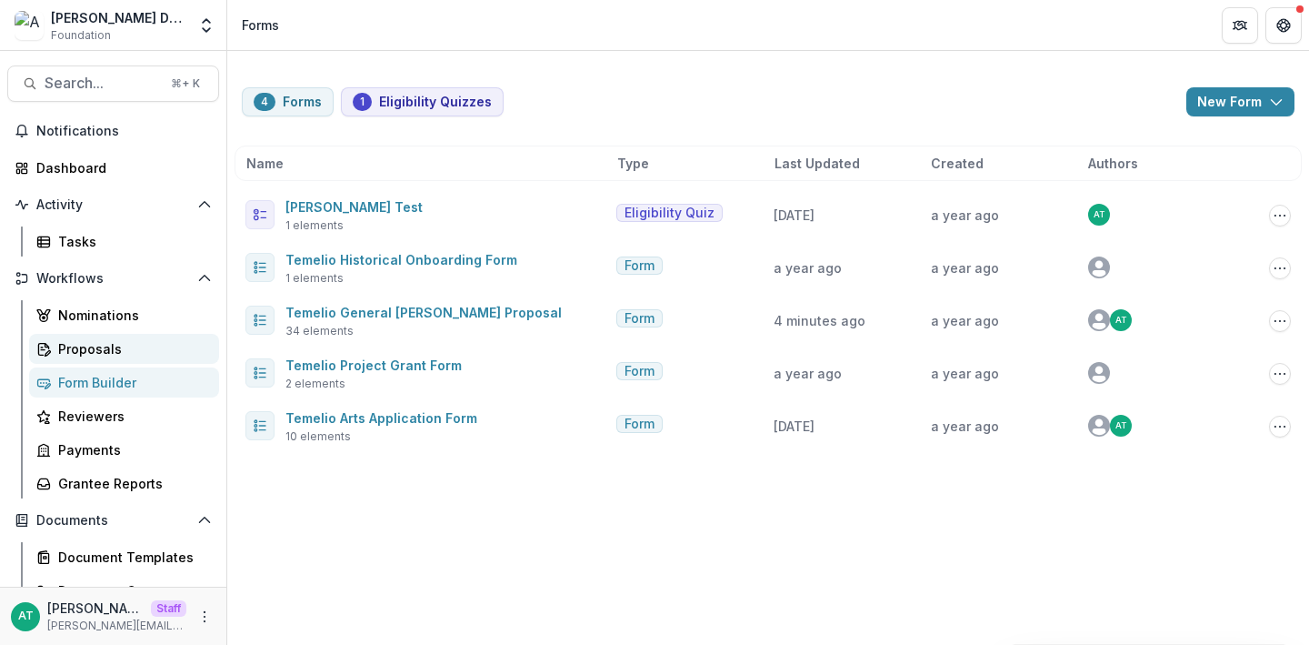
click at [79, 338] on link "Proposals" at bounding box center [124, 349] width 190 height 30
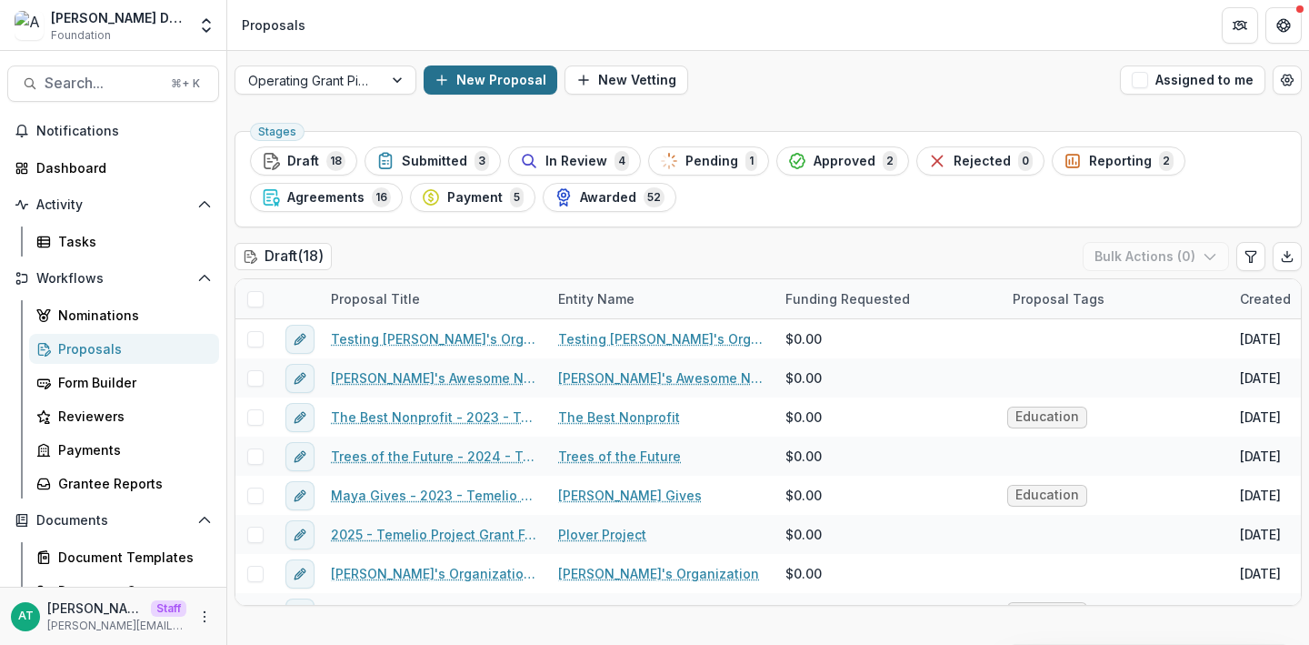
click at [456, 67] on button "New Proposal" at bounding box center [491, 79] width 134 height 29
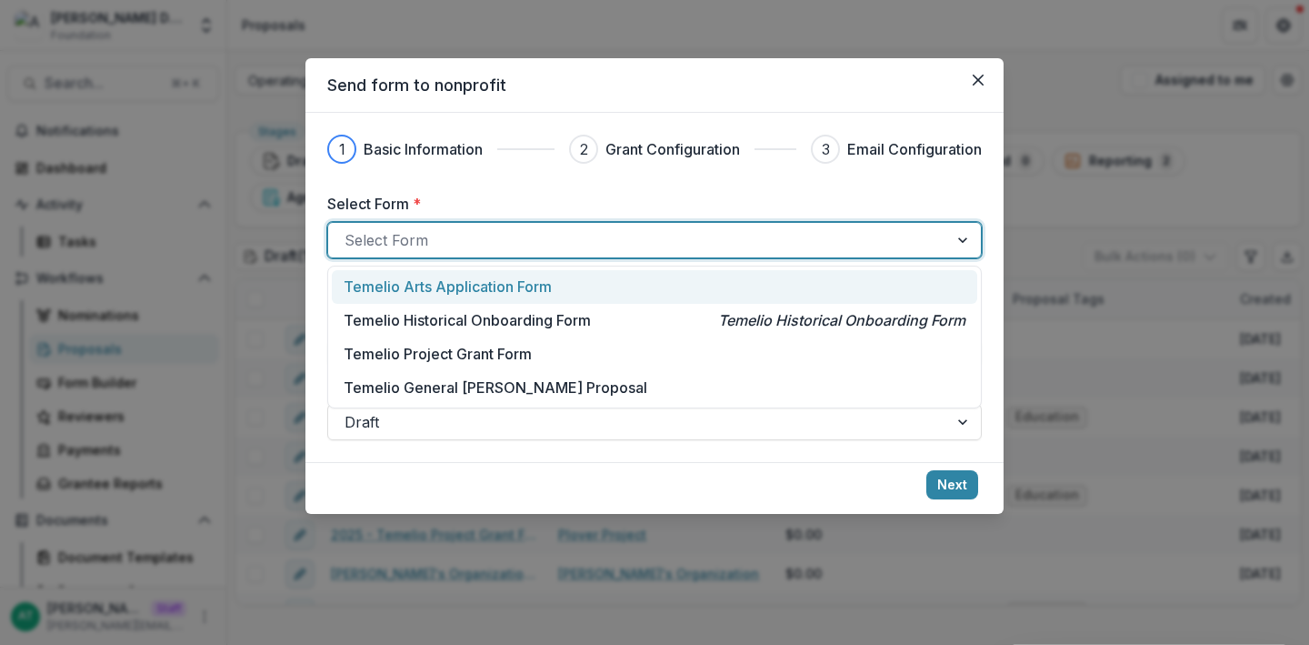
click at [416, 226] on div "Select Form" at bounding box center [638, 239] width 620 height 29
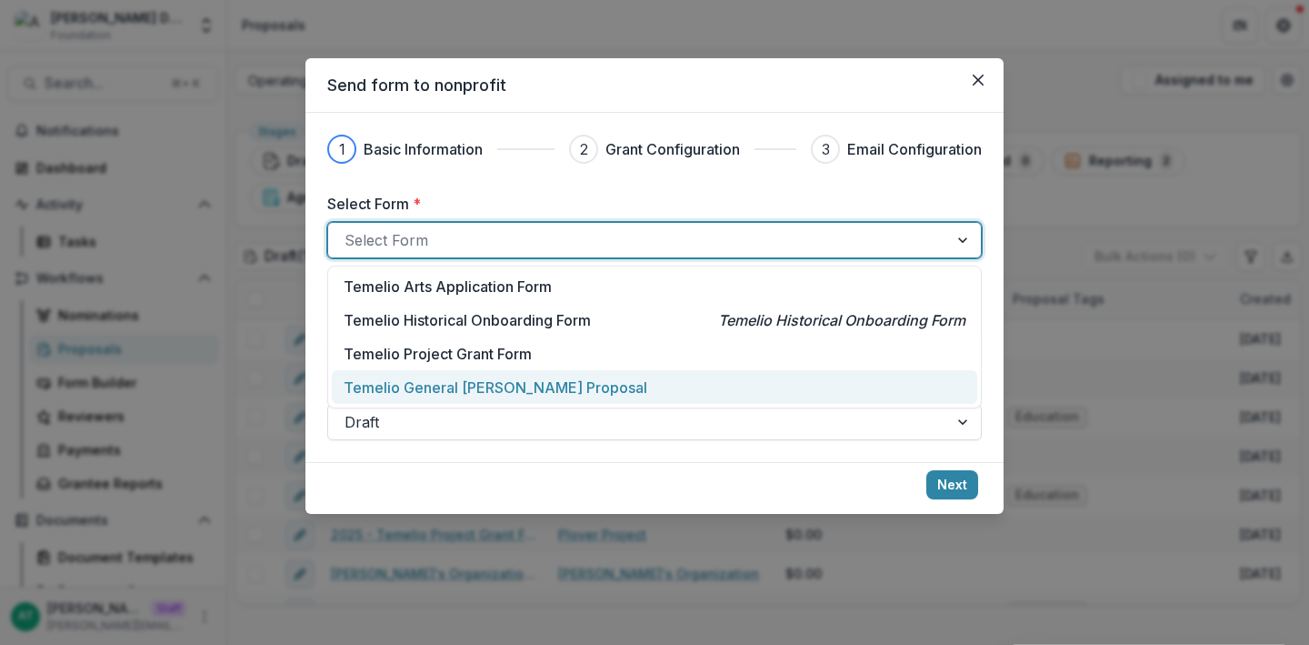
click at [415, 389] on p "Temelio General [PERSON_NAME] Proposal" at bounding box center [496, 387] width 304 height 22
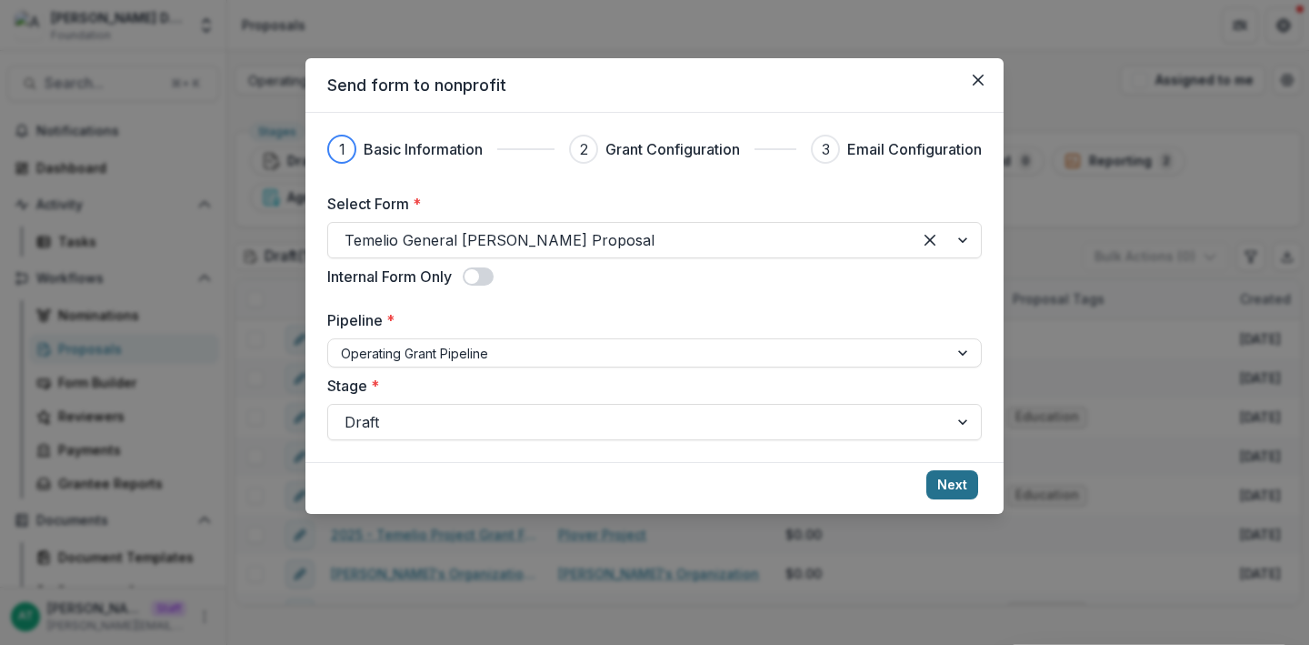
click at [965, 483] on button "Next" at bounding box center [952, 484] width 52 height 29
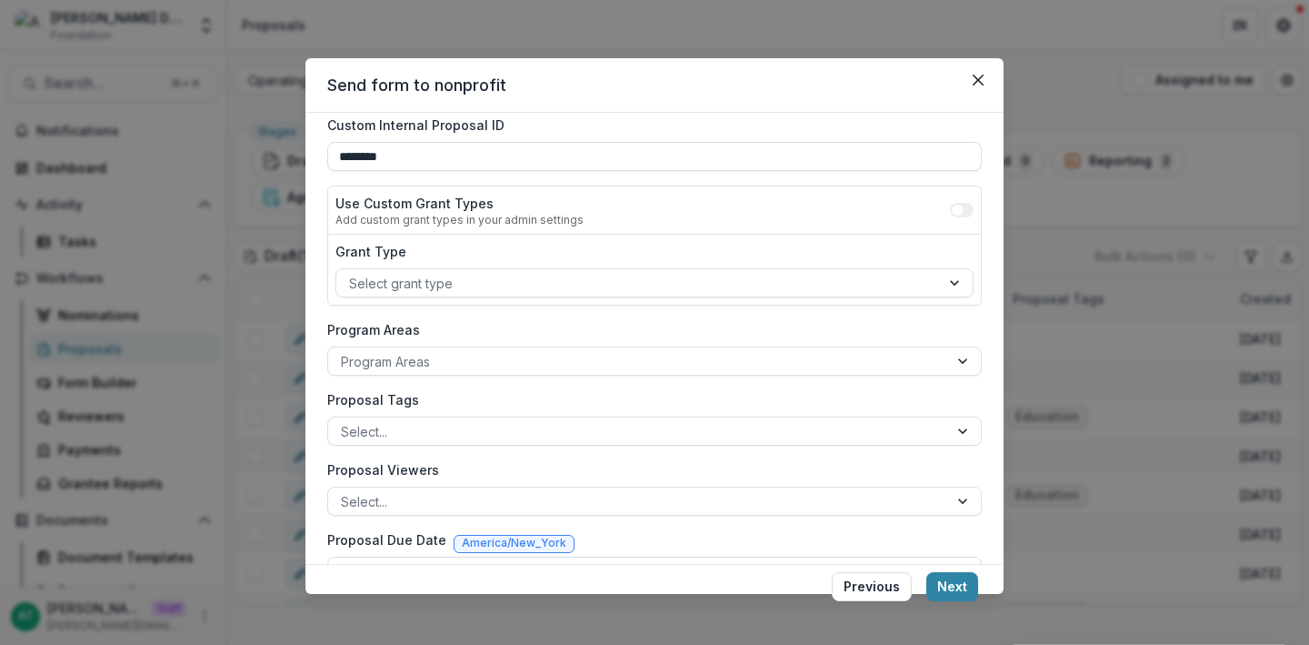
scroll to position [154, 0]
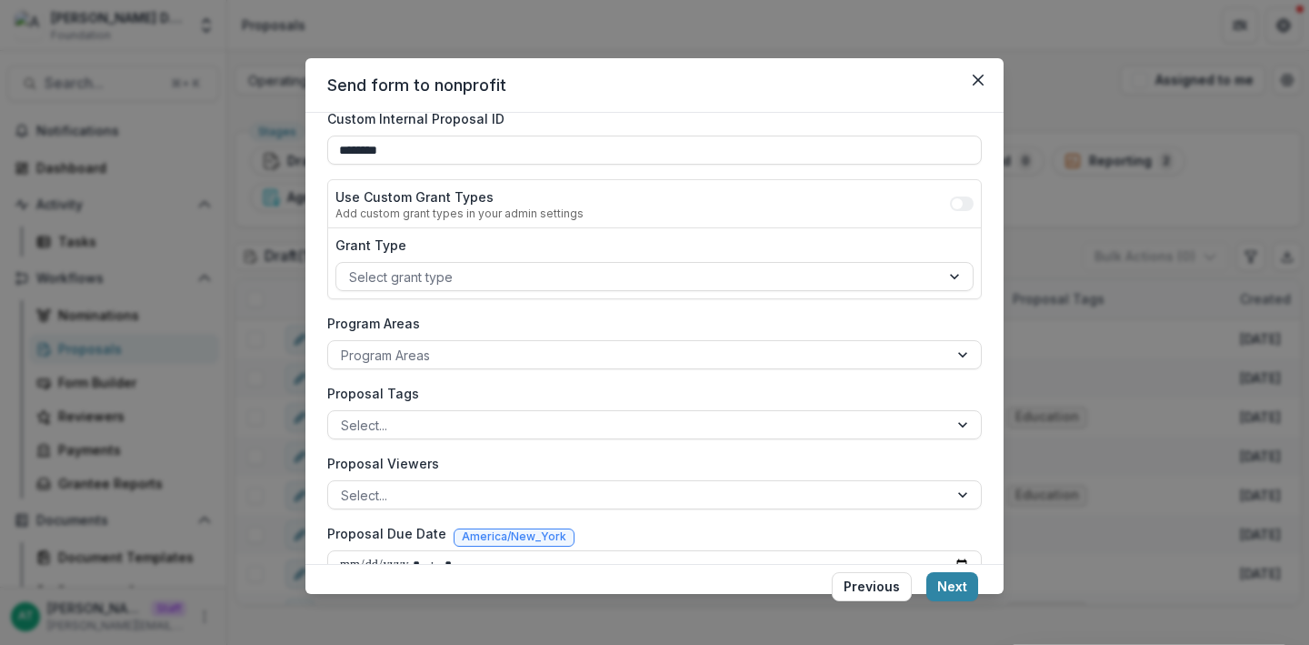
click at [946, 569] on footer "Previous Next" at bounding box center [654, 590] width 698 height 52
click at [945, 590] on button "Next" at bounding box center [952, 586] width 52 height 29
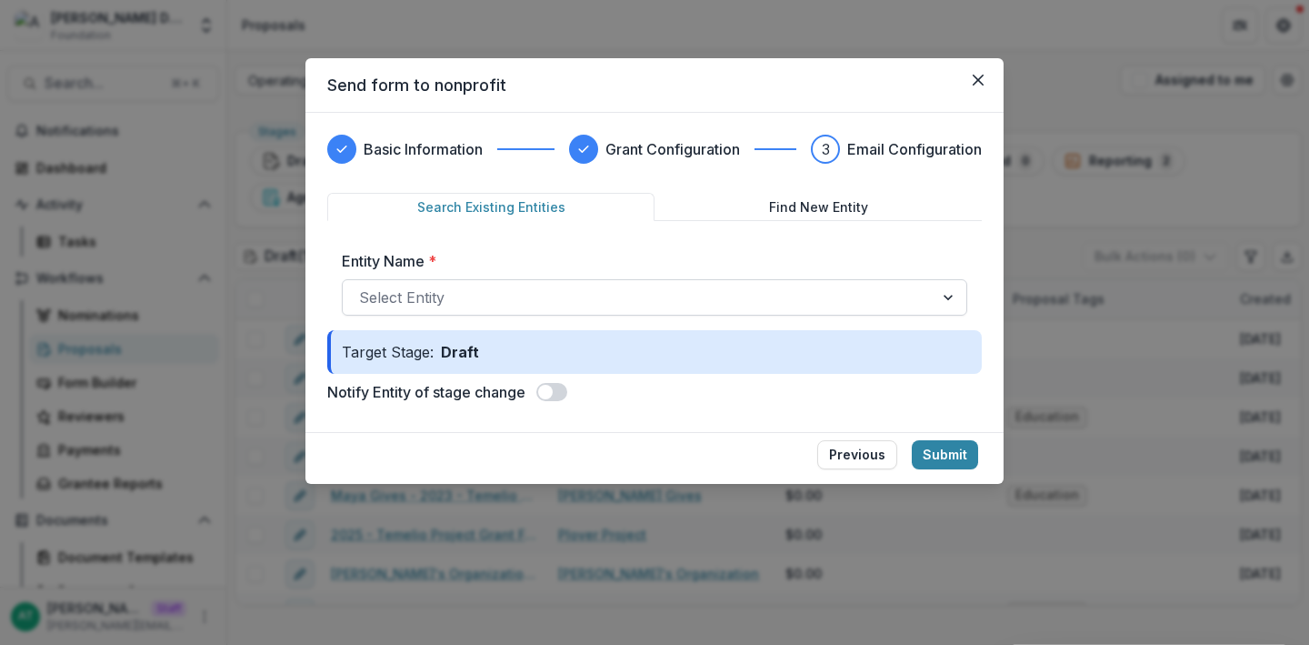
click at [428, 304] on div at bounding box center [638, 297] width 558 height 25
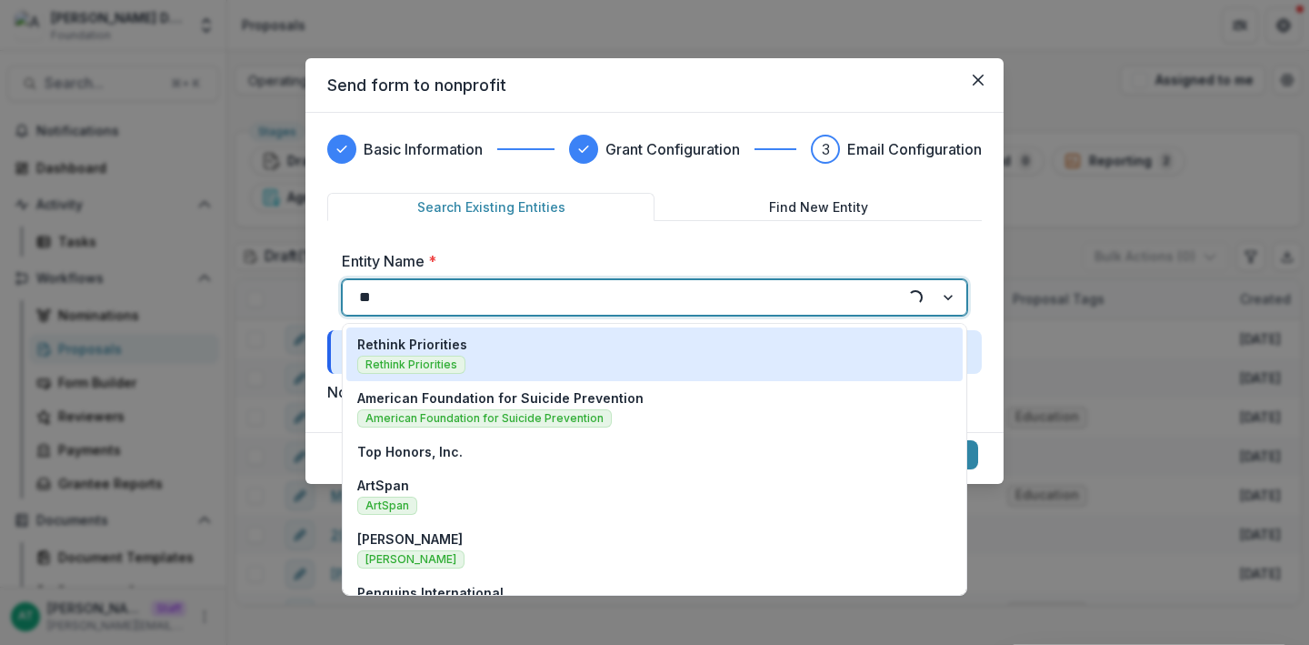
type input "***"
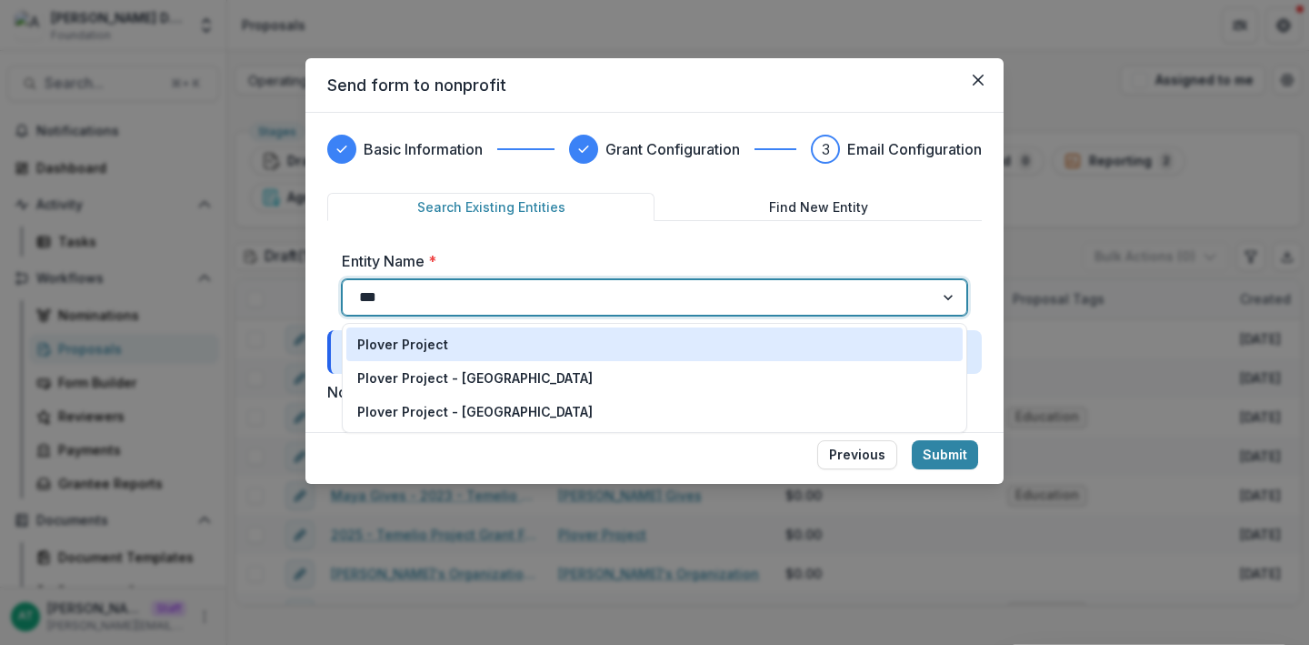
click at [406, 350] on p "Plover Project" at bounding box center [402, 344] width 91 height 19
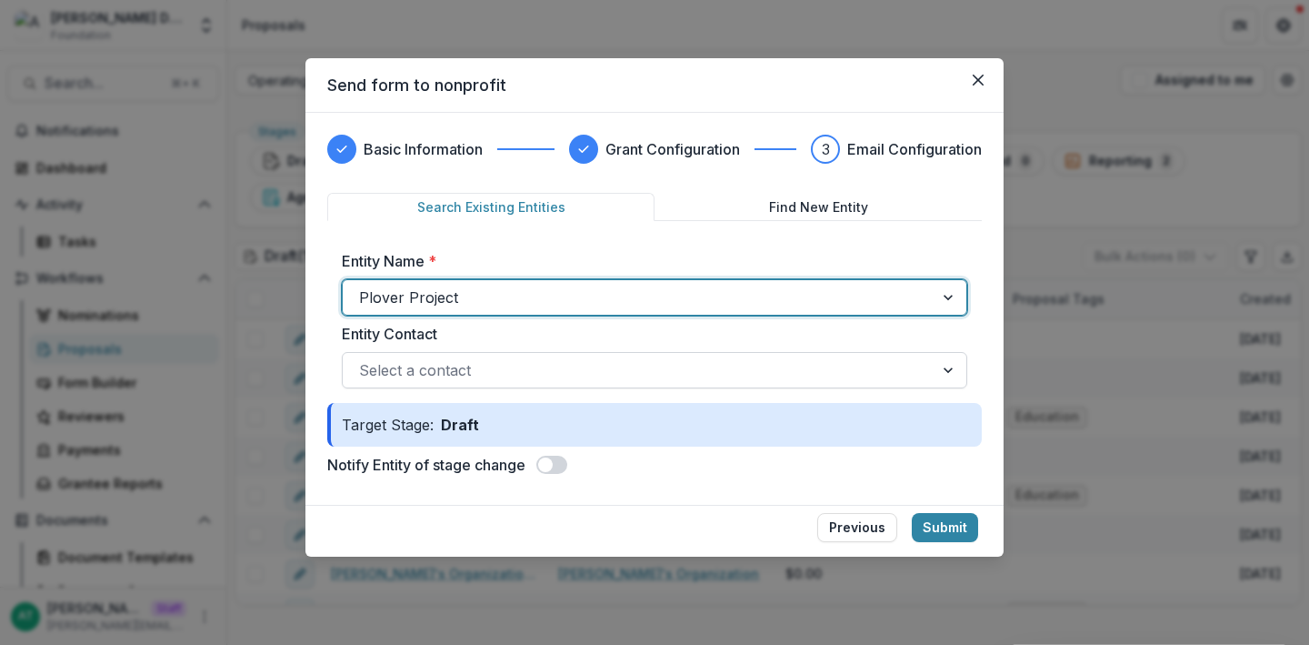
click at [444, 383] on div "Select a contact" at bounding box center [638, 369] width 591 height 29
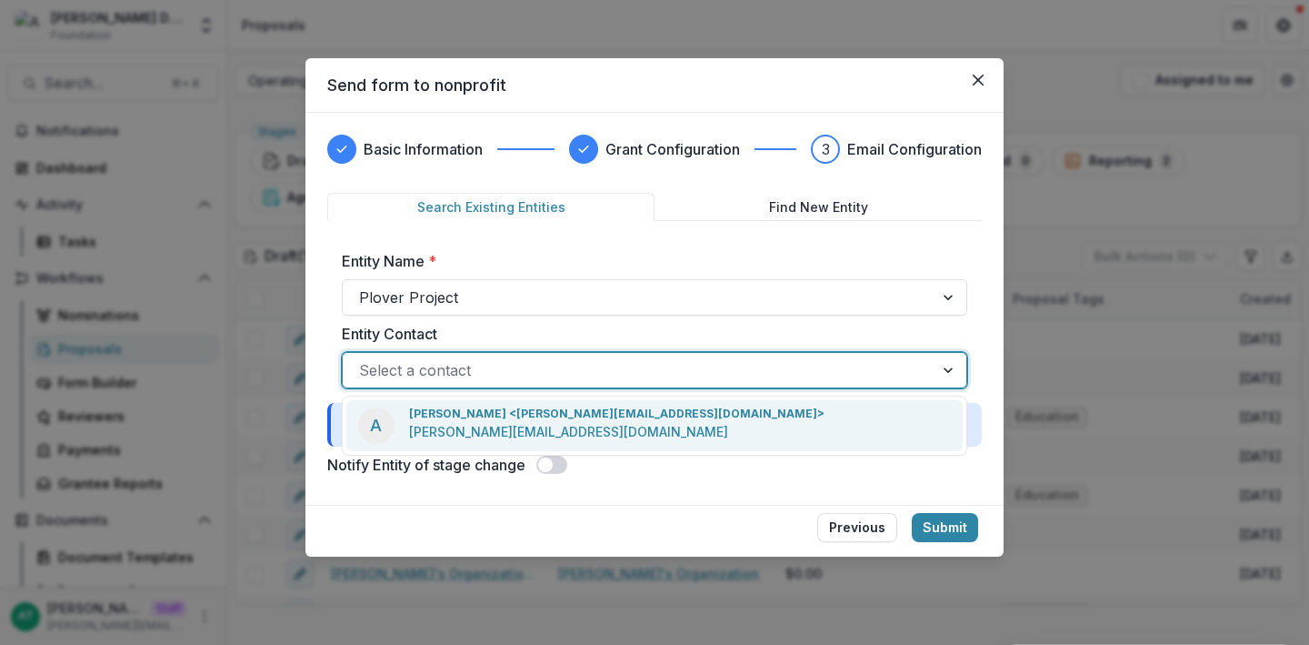
click at [444, 420] on p "anna test <anna+temelio@trytemelio.com>" at bounding box center [616, 413] width 415 height 16
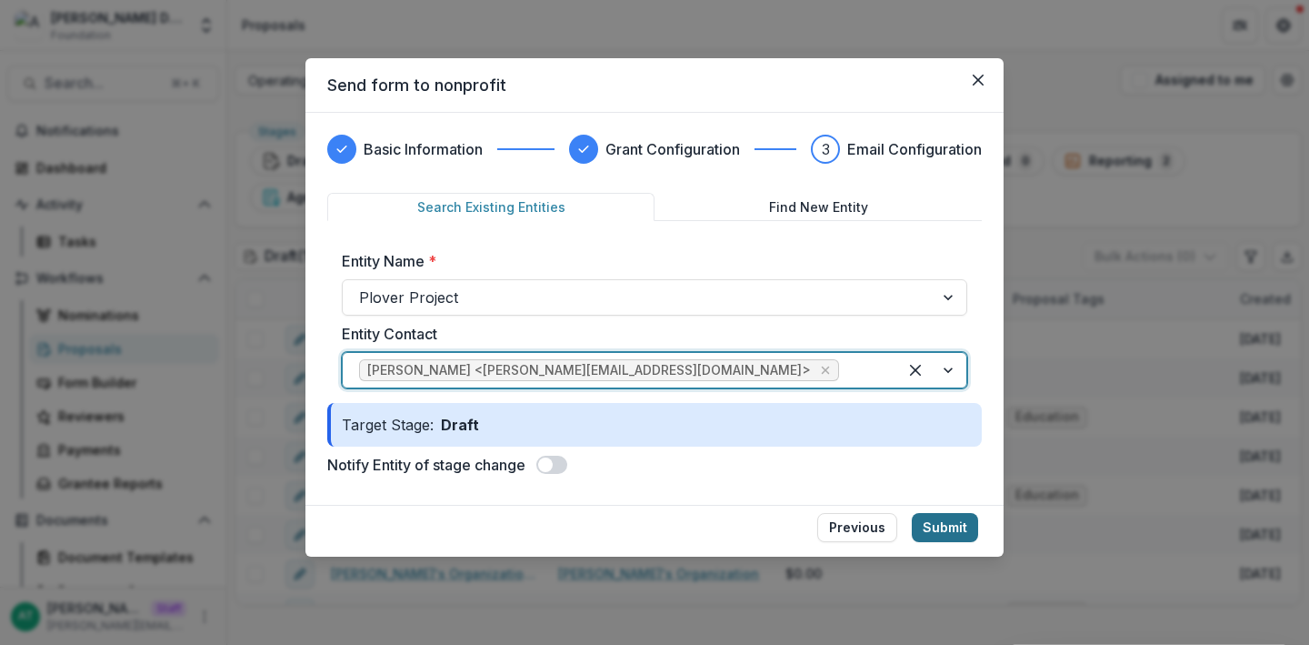
click at [941, 531] on button "Submit" at bounding box center [945, 527] width 66 height 29
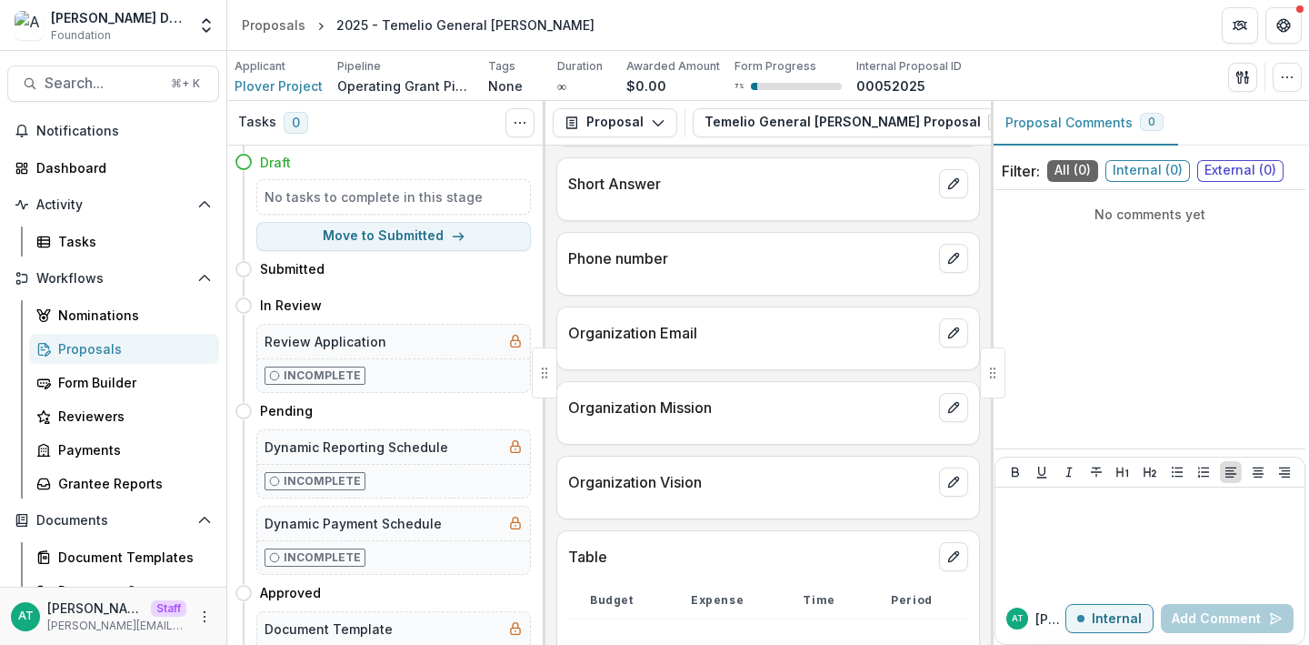
scroll to position [0, 124]
click at [984, 117] on icon "Edit as form" at bounding box center [991, 122] width 15 height 15
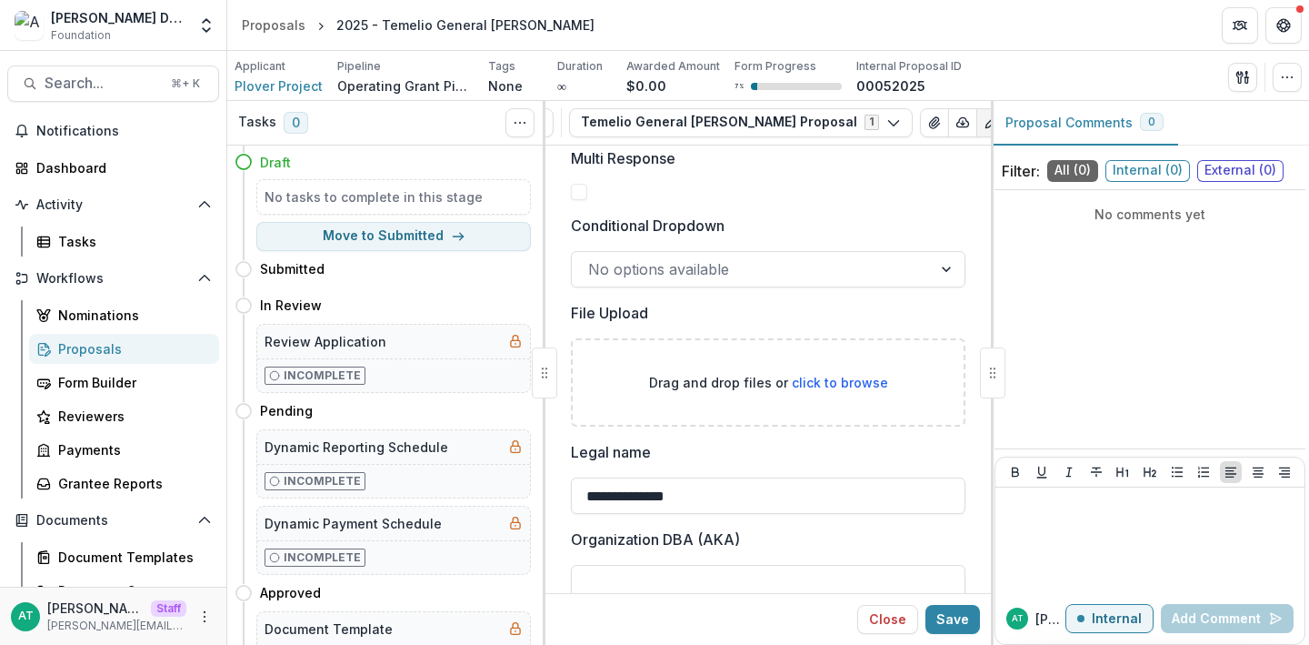
scroll to position [533, 0]
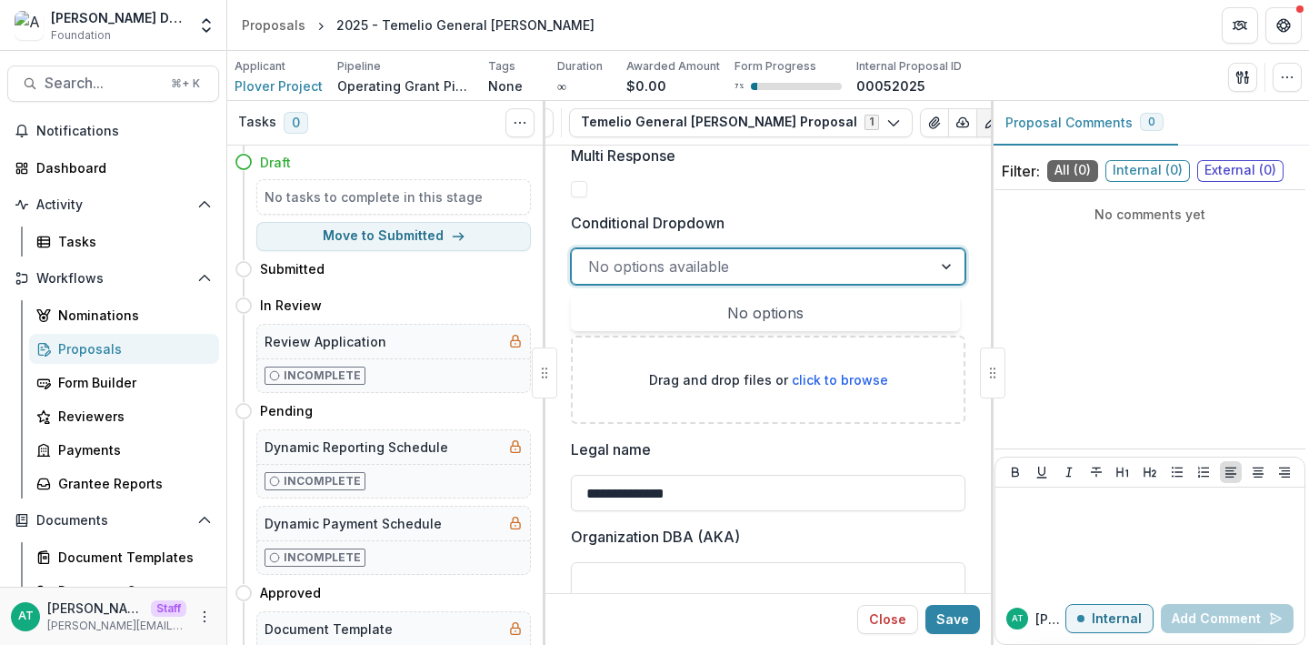
click at [730, 276] on div at bounding box center [751, 266] width 327 height 25
click at [652, 215] on p "Conditional Dropdown" at bounding box center [648, 223] width 154 height 22
click at [593, 255] on input "Conditional Dropdown" at bounding box center [590, 266] width 5 height 22
click at [110, 351] on div "Proposals" at bounding box center [131, 348] width 146 height 19
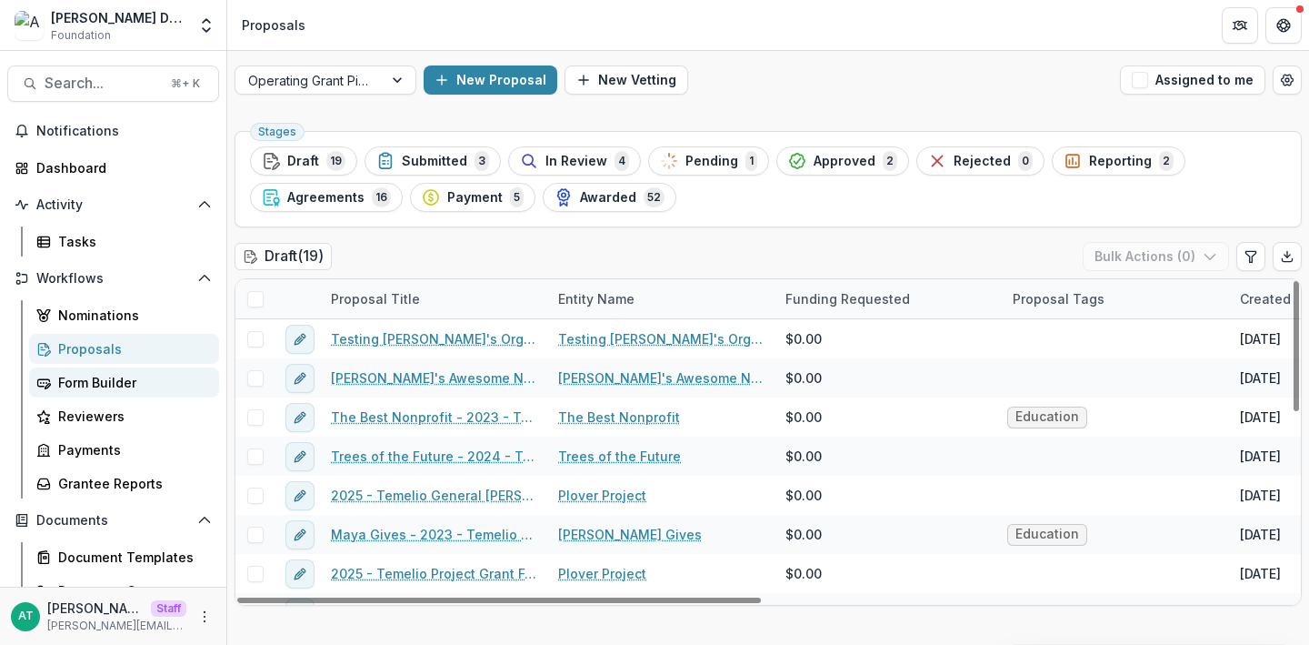
click at [83, 371] on link "Form Builder" at bounding box center [124, 382] width 190 height 30
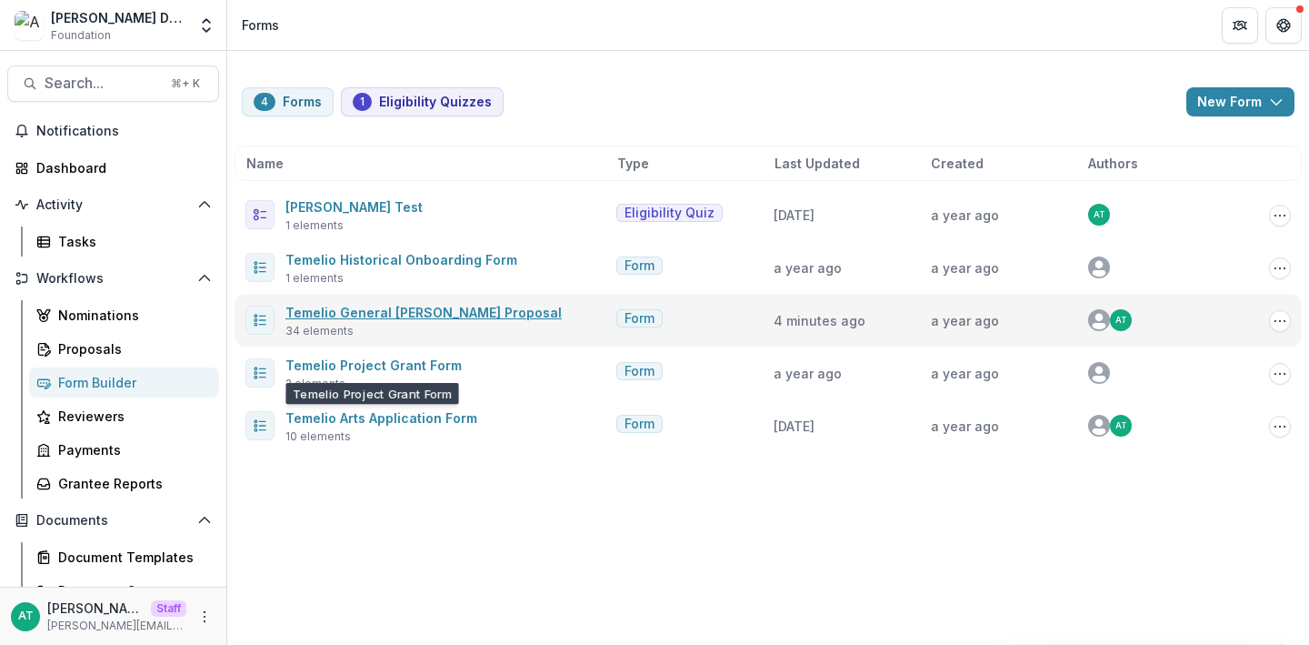
click at [384, 306] on link "Temelio General [PERSON_NAME] Proposal" at bounding box center [423, 312] width 276 height 15
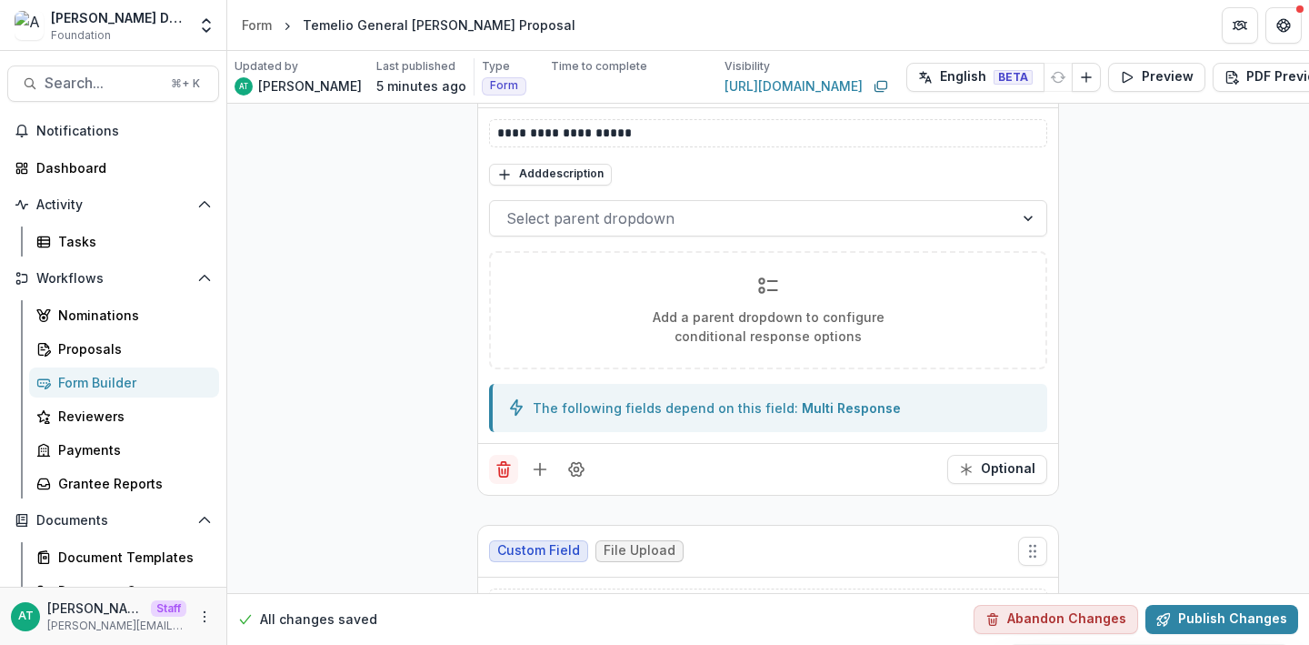
click at [501, 465] on line "Delete field" at bounding box center [503, 465] width 13 height 0
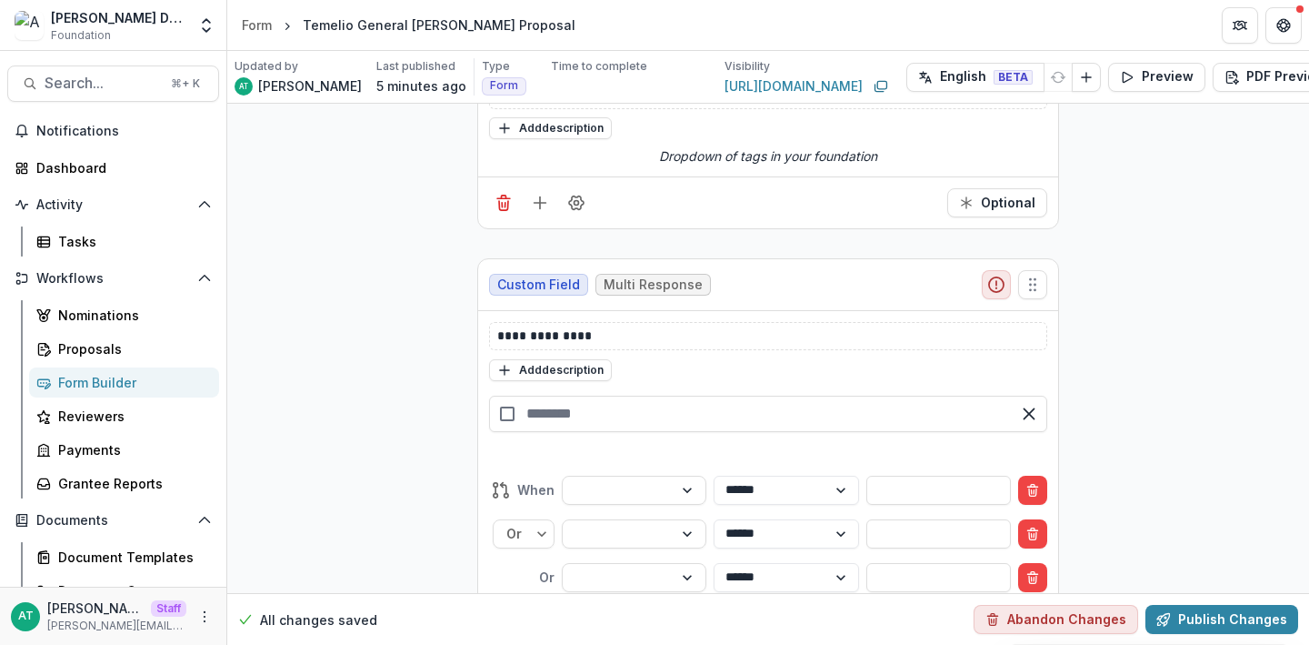
scroll to position [605, 0]
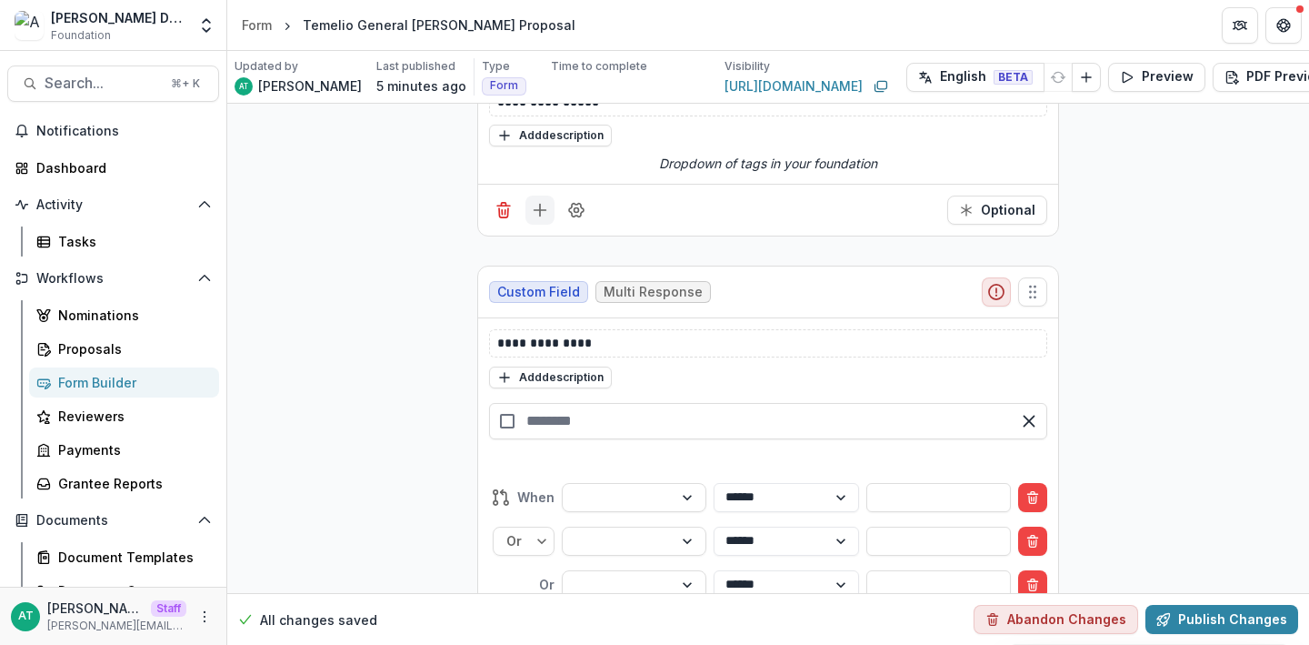
click at [549, 213] on button "Add field" at bounding box center [539, 209] width 29 height 29
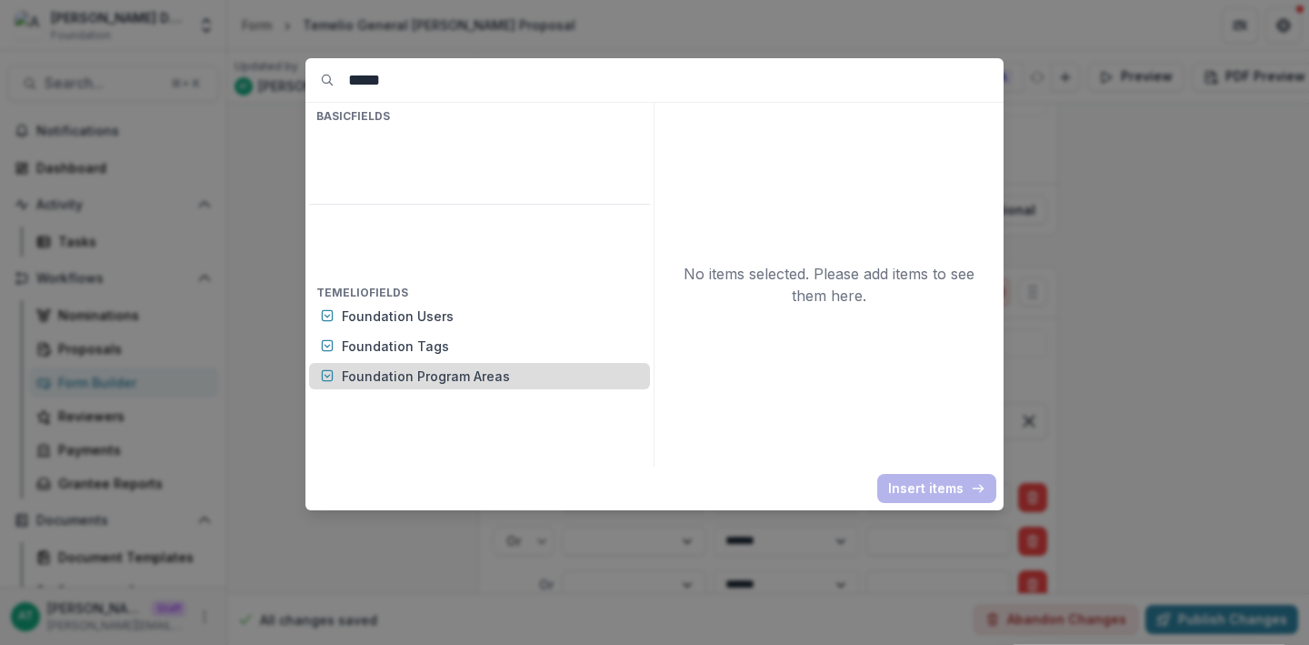
type input "*****"
click at [466, 366] on p "Foundation Program Areas" at bounding box center [490, 375] width 297 height 19
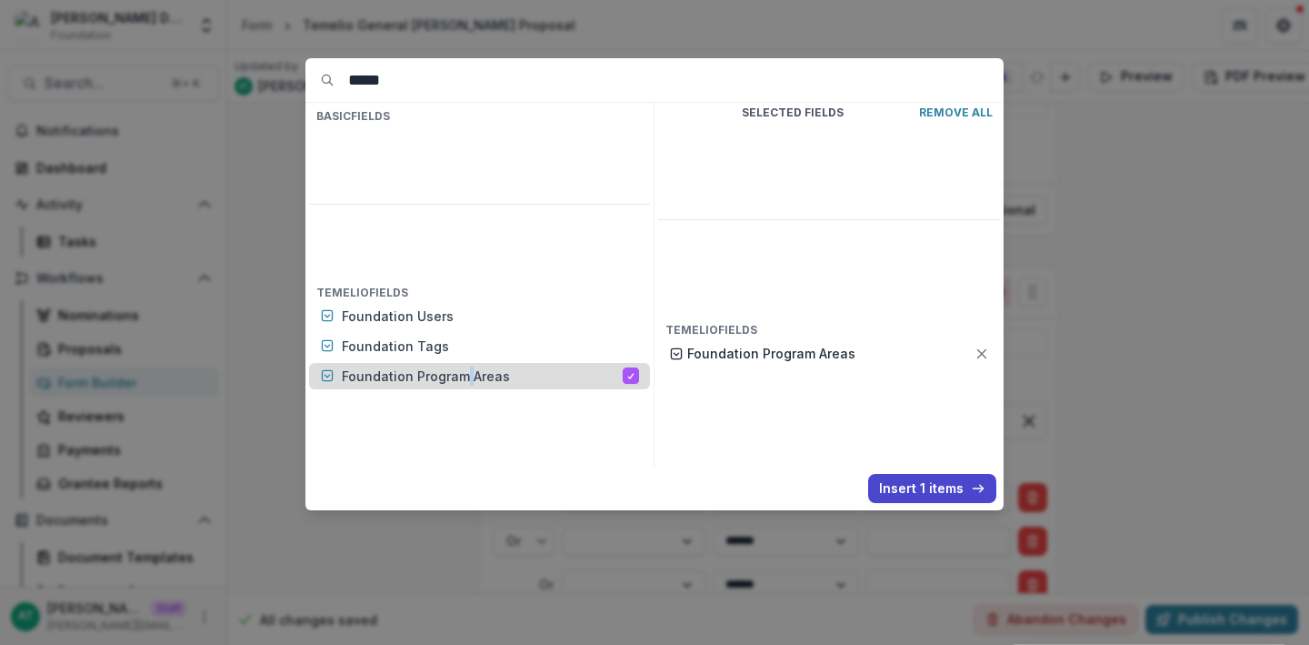
click at [466, 366] on p "Foundation Program Areas" at bounding box center [482, 375] width 281 height 19
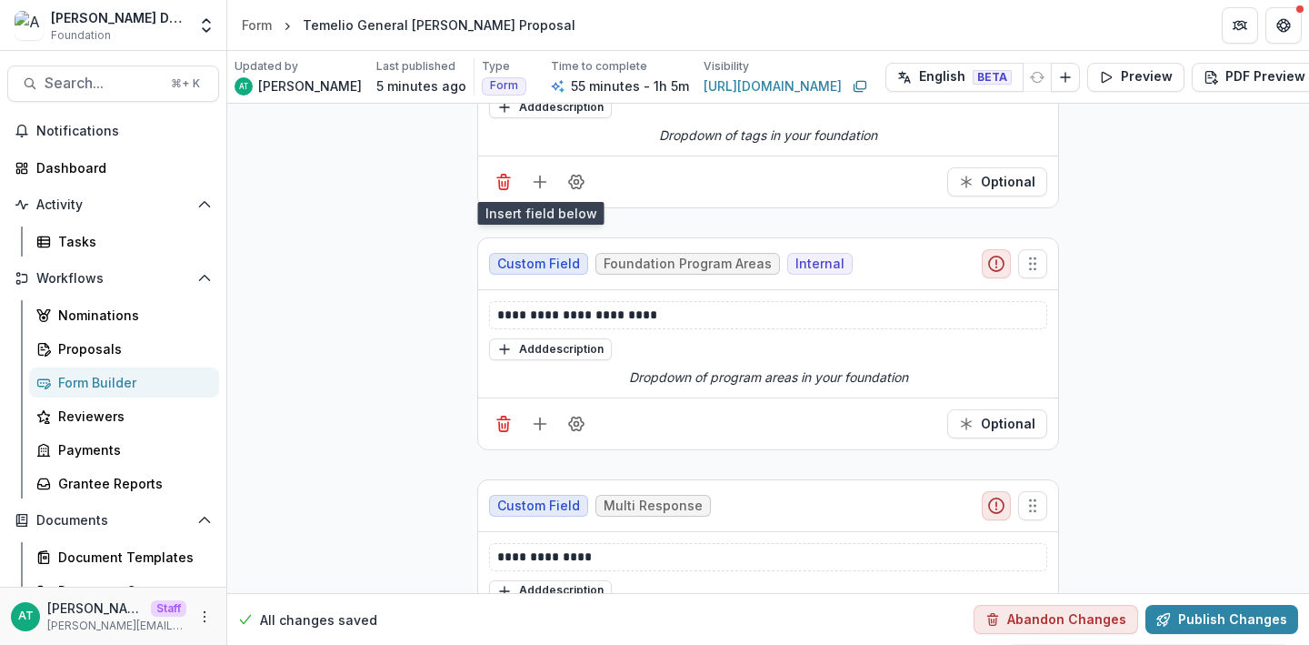
scroll to position [635, 0]
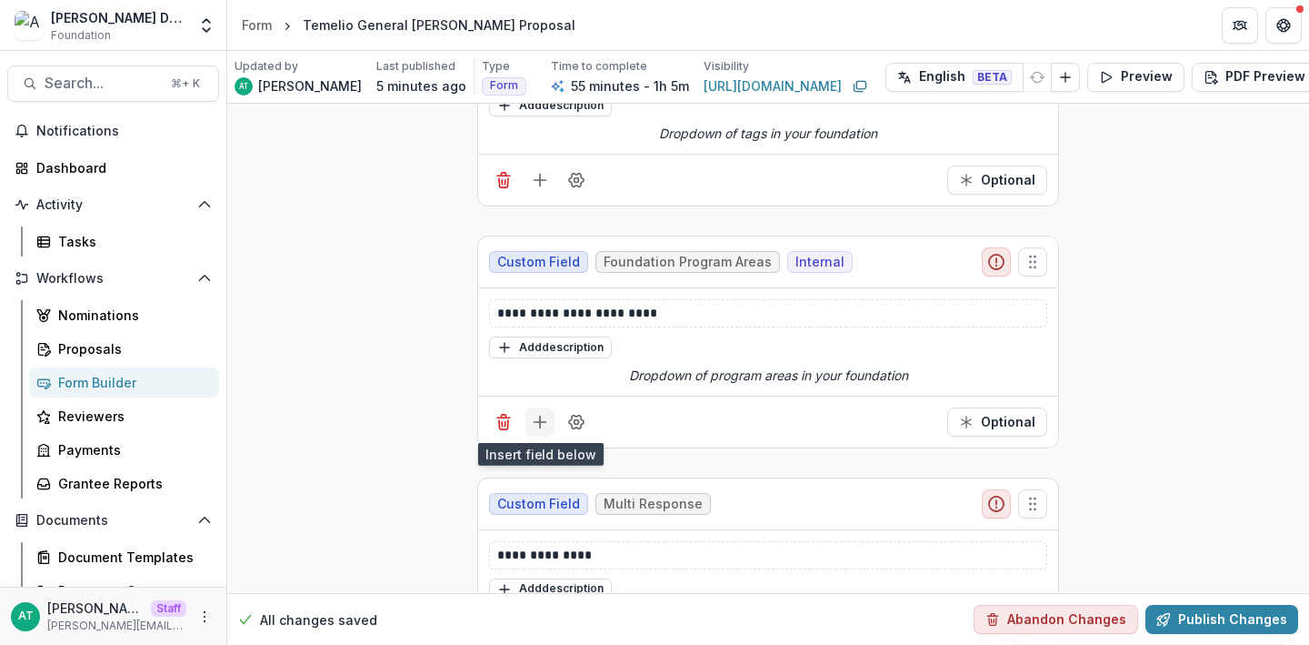
click at [545, 412] on button "Add field" at bounding box center [539, 421] width 29 height 29
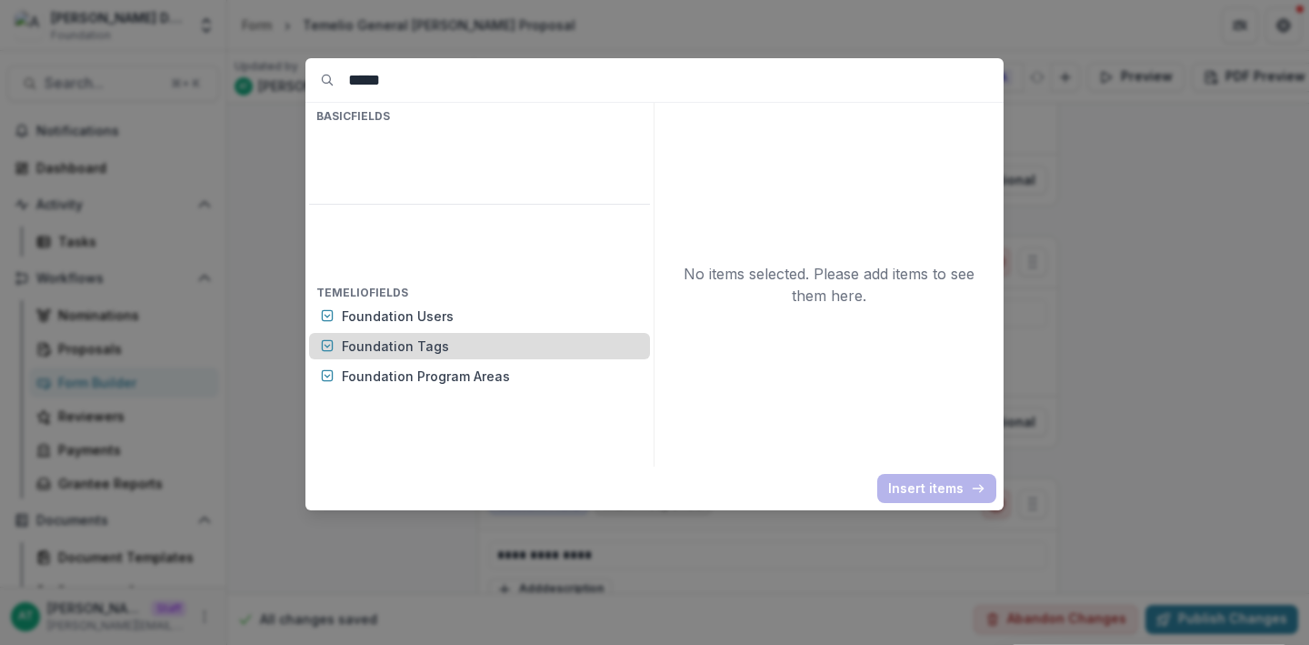
click at [426, 336] on p "Foundation Tags" at bounding box center [490, 345] width 297 height 19
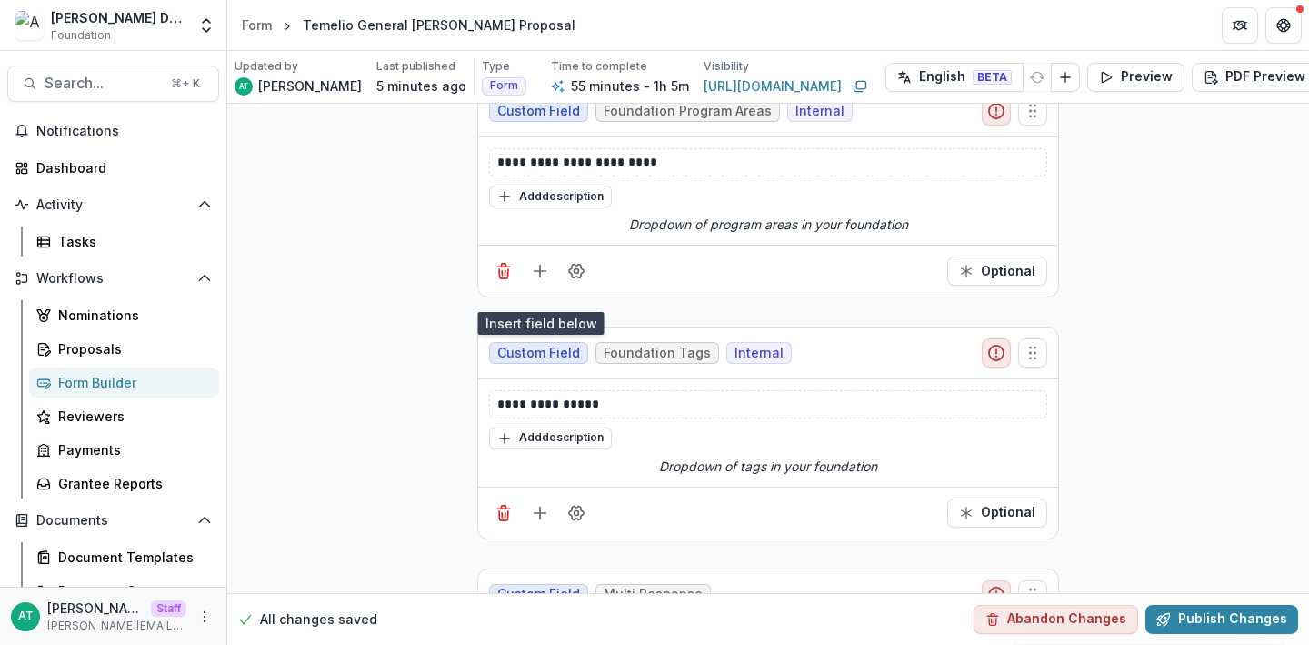
scroll to position [795, 0]
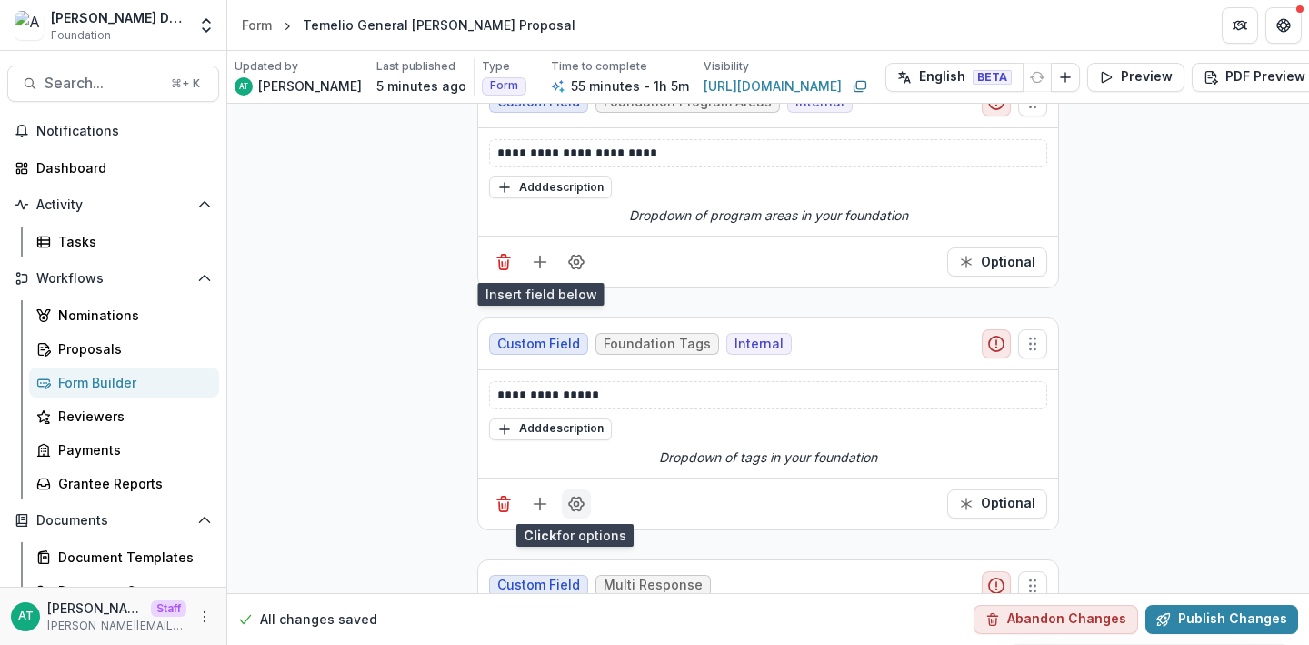
click at [567, 509] on icon "Field Settings" at bounding box center [576, 504] width 18 height 18
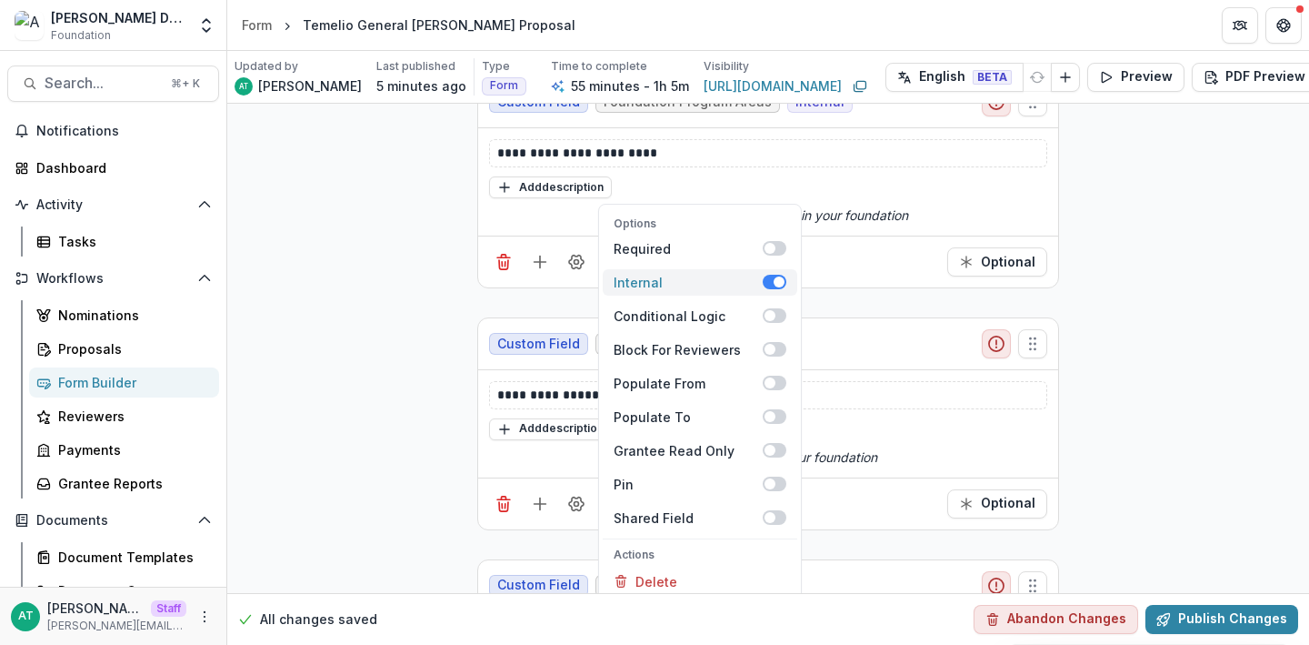
click at [774, 283] on span at bounding box center [779, 281] width 11 height 11
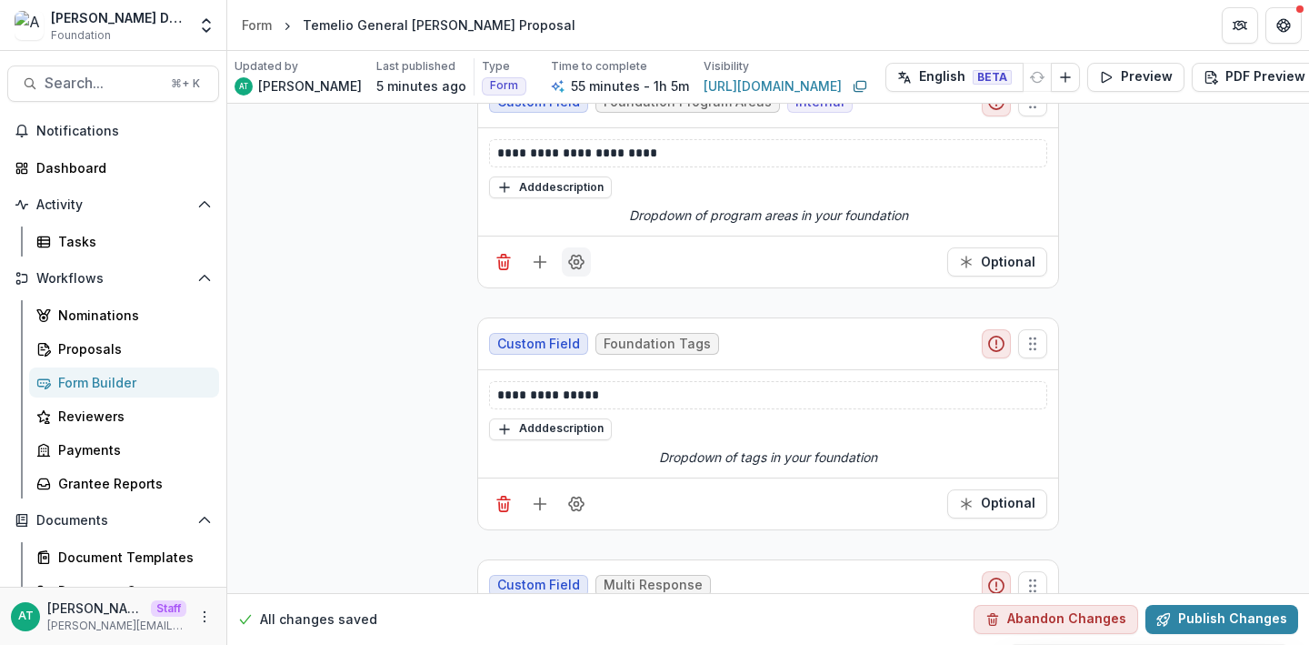
click at [577, 270] on button "Field Settings" at bounding box center [576, 261] width 29 height 29
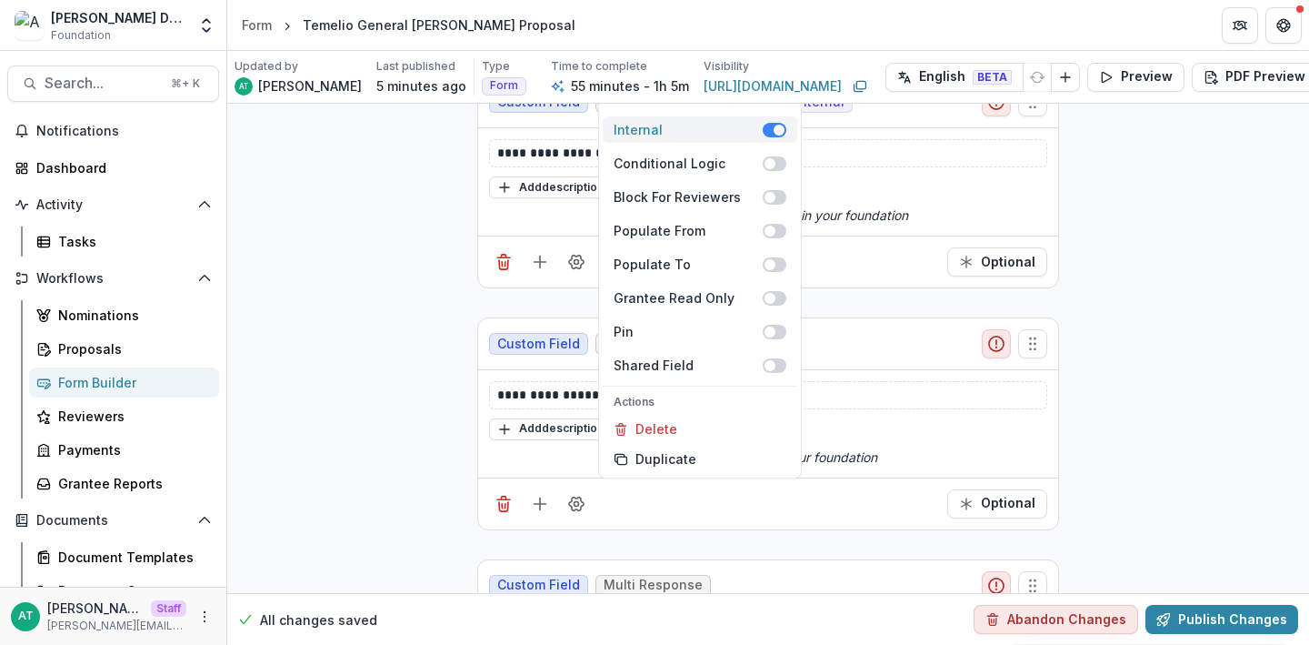
click at [770, 131] on span at bounding box center [775, 130] width 24 height 15
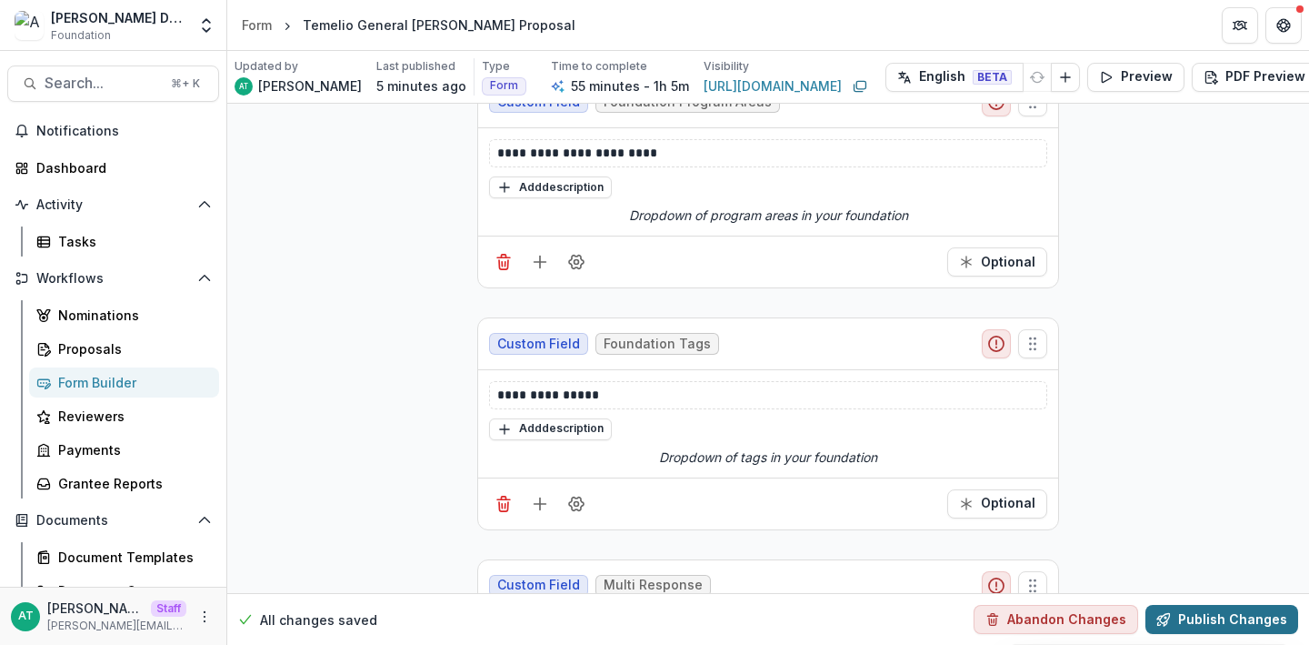
click at [1177, 607] on button "Publish Changes" at bounding box center [1222, 619] width 153 height 29
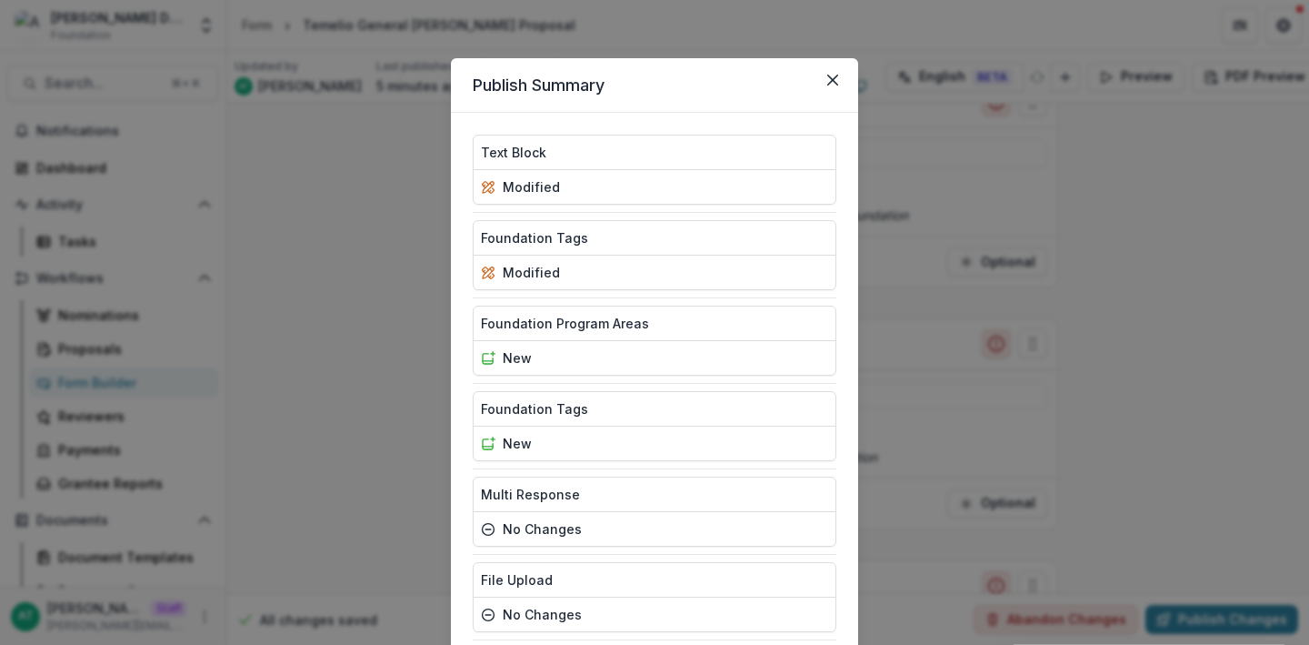
scroll to position [3015, 0]
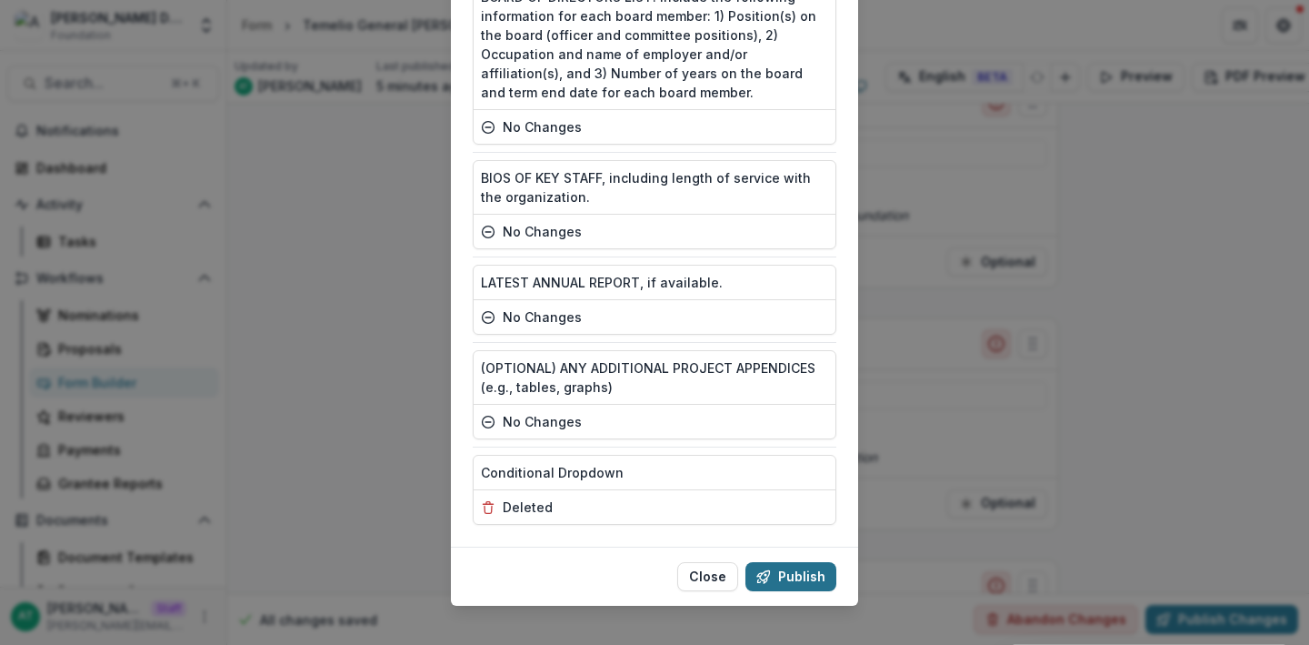
click at [775, 563] on button "Publish" at bounding box center [791, 576] width 91 height 29
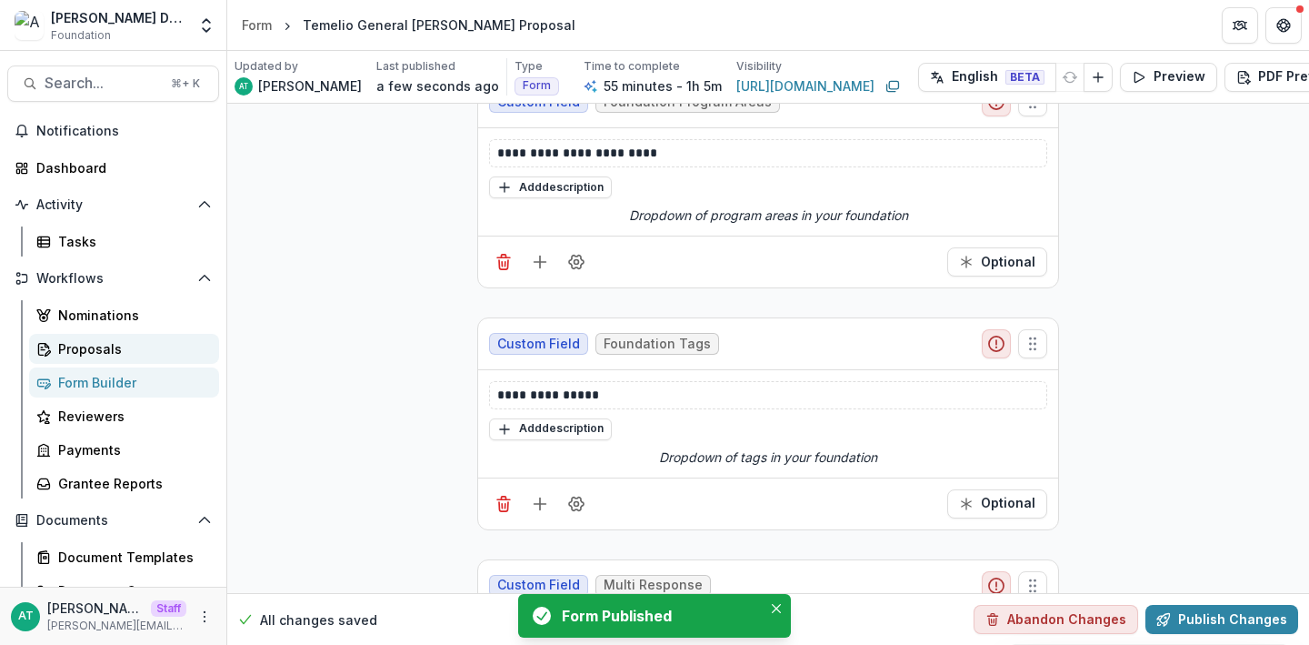
click at [115, 349] on div "Proposals" at bounding box center [131, 348] width 146 height 19
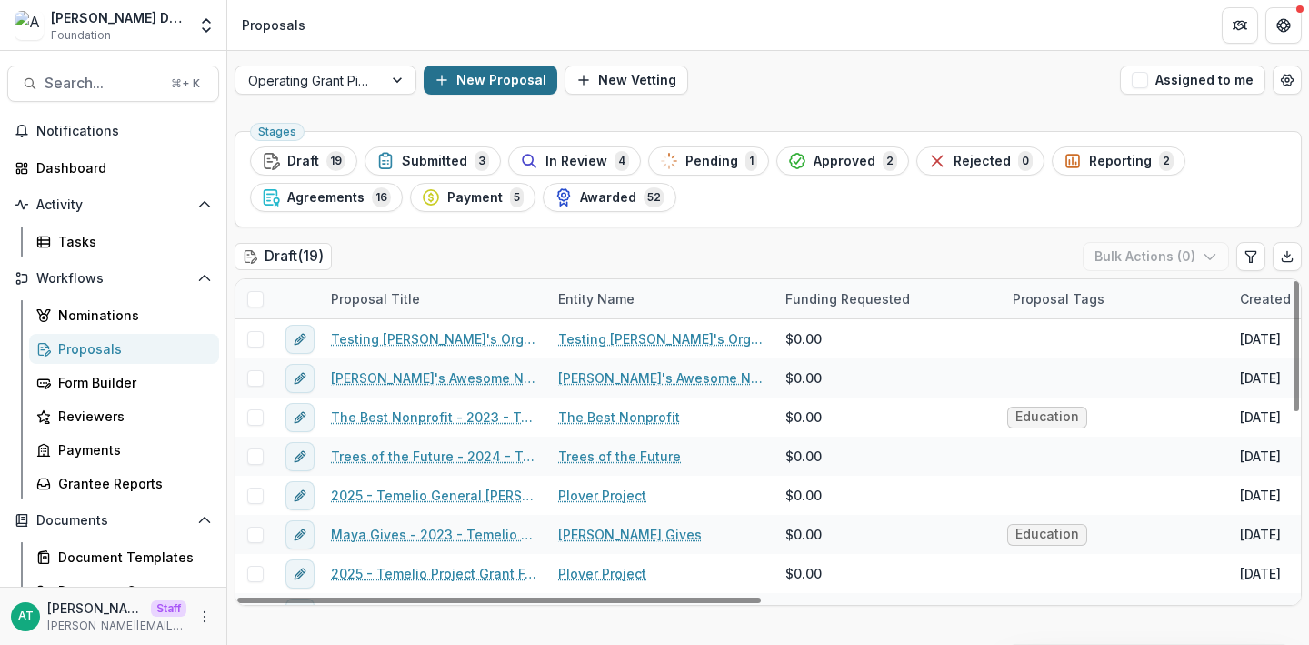
click at [488, 76] on button "New Proposal" at bounding box center [491, 79] width 134 height 29
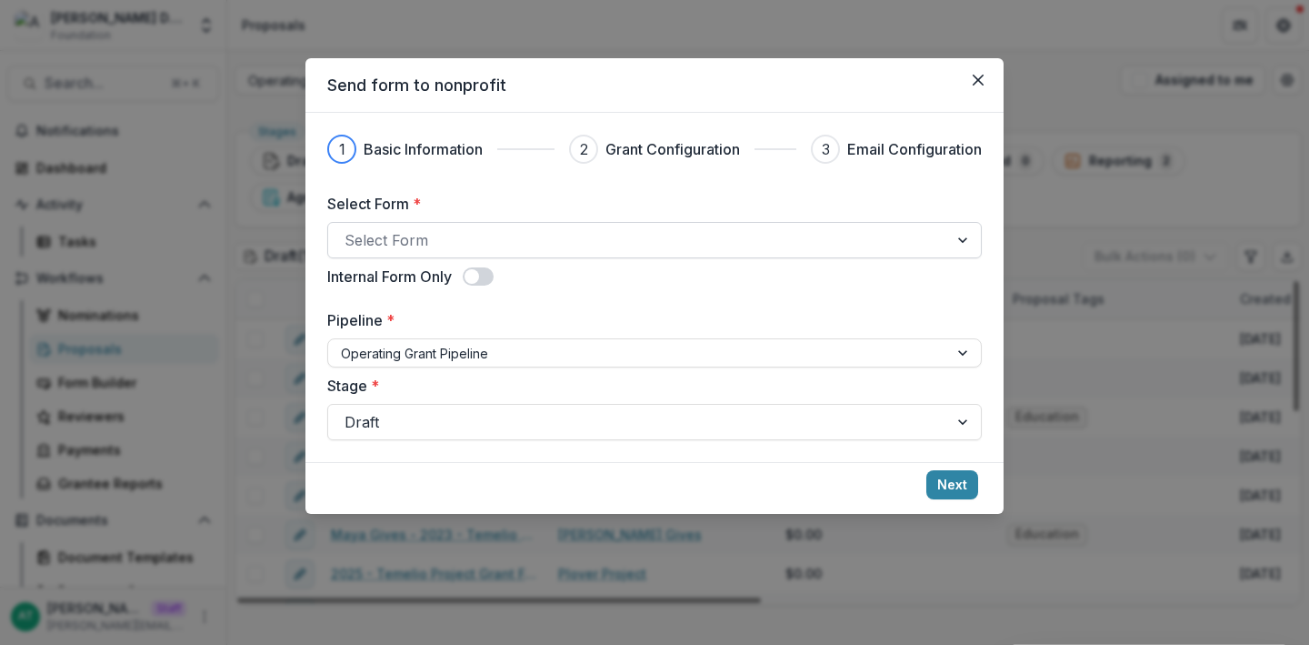
click at [458, 228] on div at bounding box center [638, 239] width 587 height 25
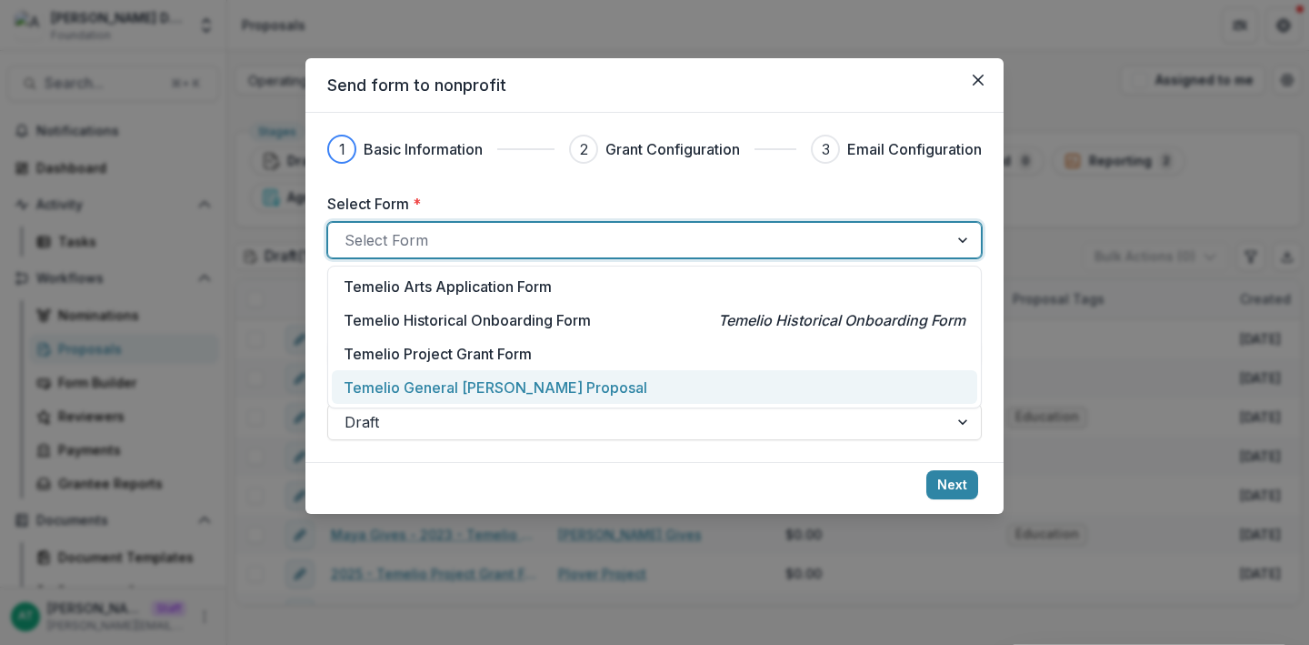
click at [435, 391] on p "Temelio General [PERSON_NAME] Proposal" at bounding box center [496, 387] width 304 height 22
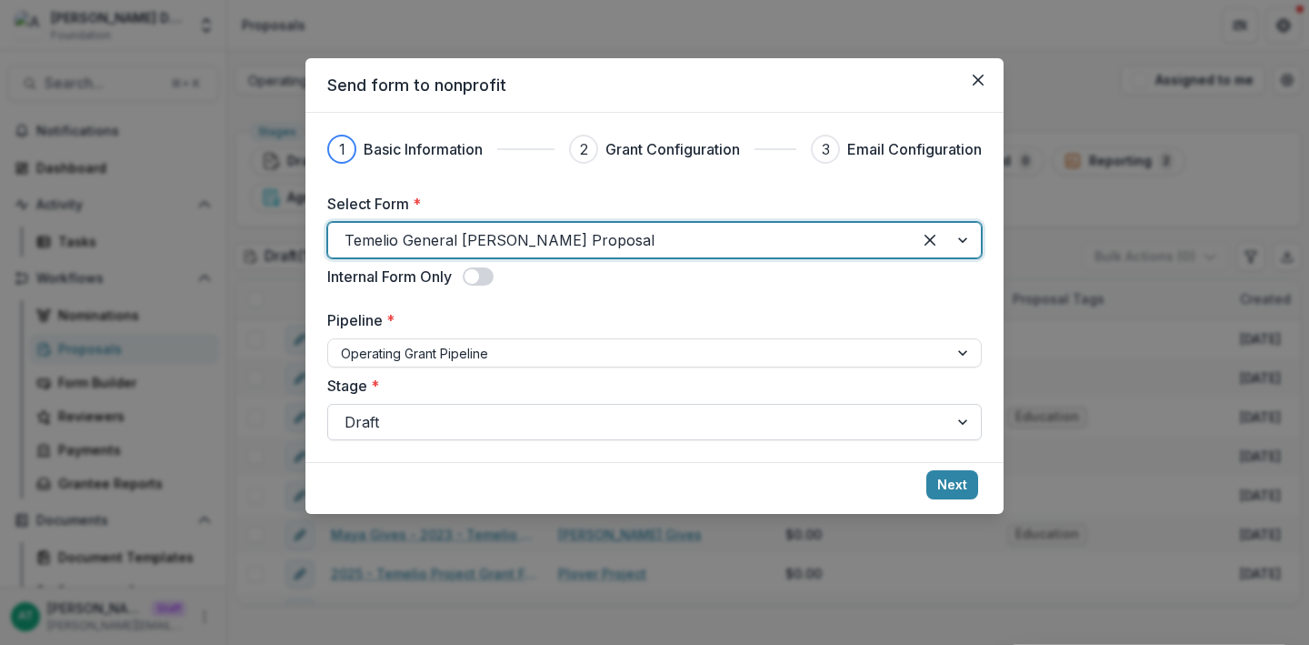
click at [437, 422] on div at bounding box center [638, 421] width 587 height 25
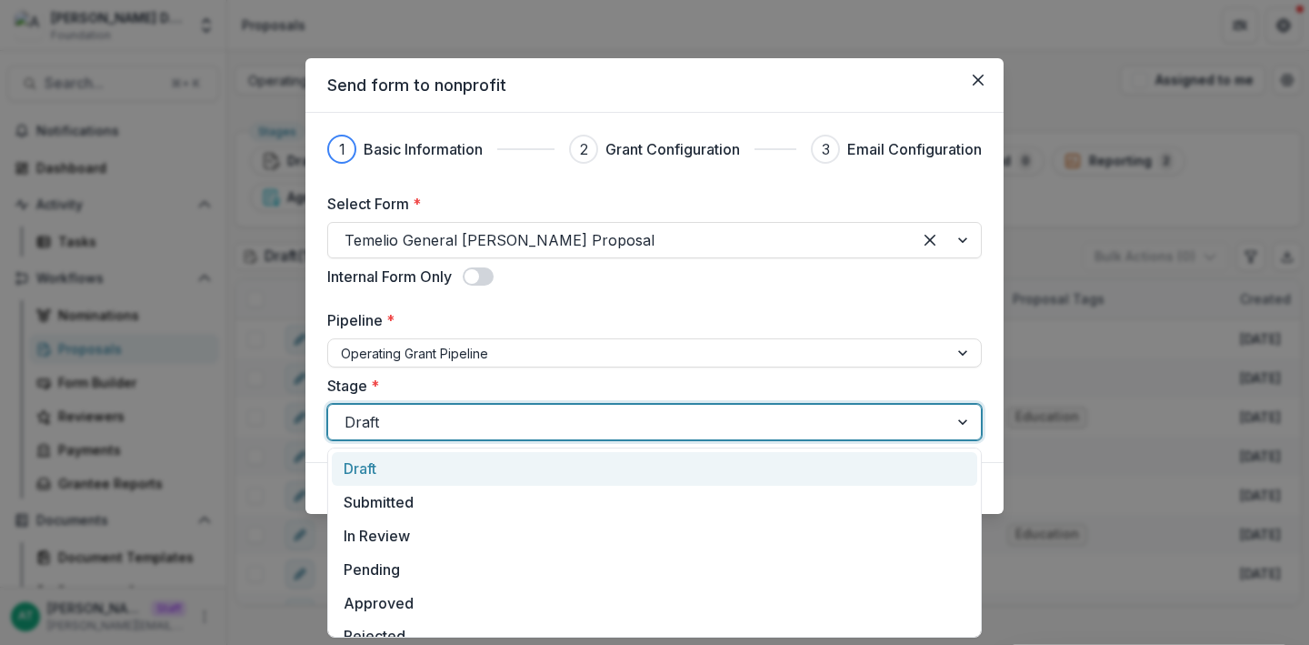
click at [449, 389] on label "Stage *" at bounding box center [649, 386] width 644 height 22
click at [349, 411] on input "Stage *" at bounding box center [347, 422] width 5 height 22
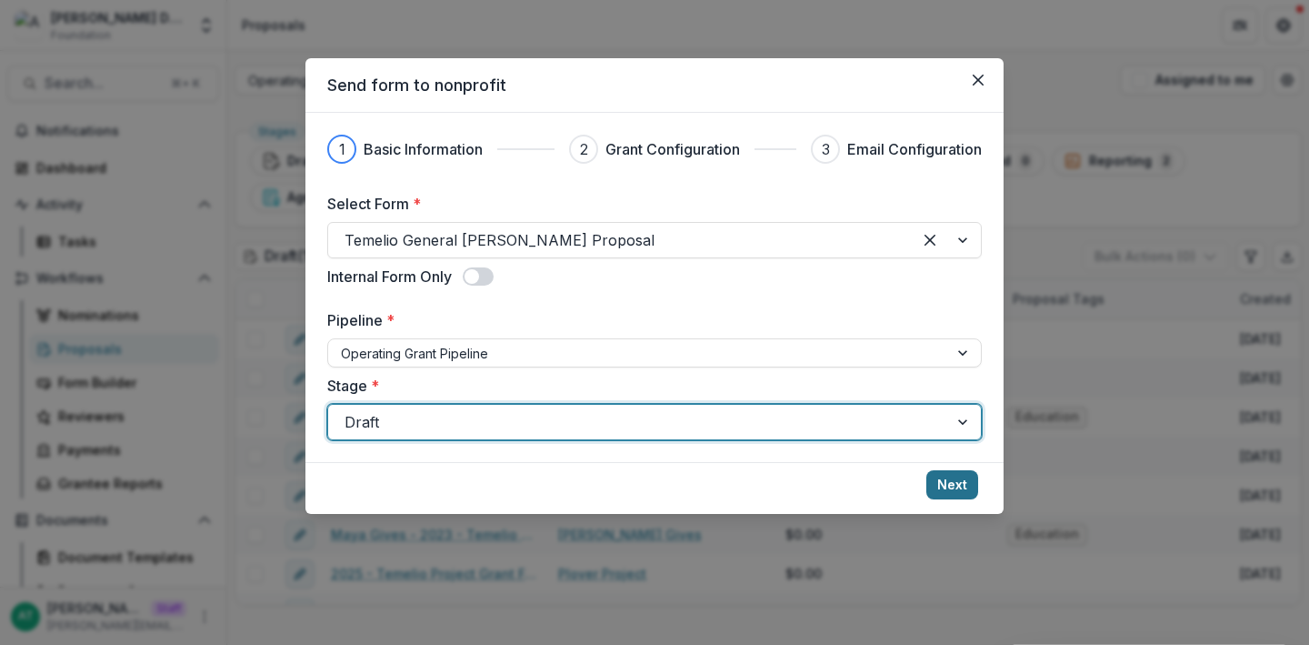
click at [962, 485] on button "Next" at bounding box center [952, 484] width 52 height 29
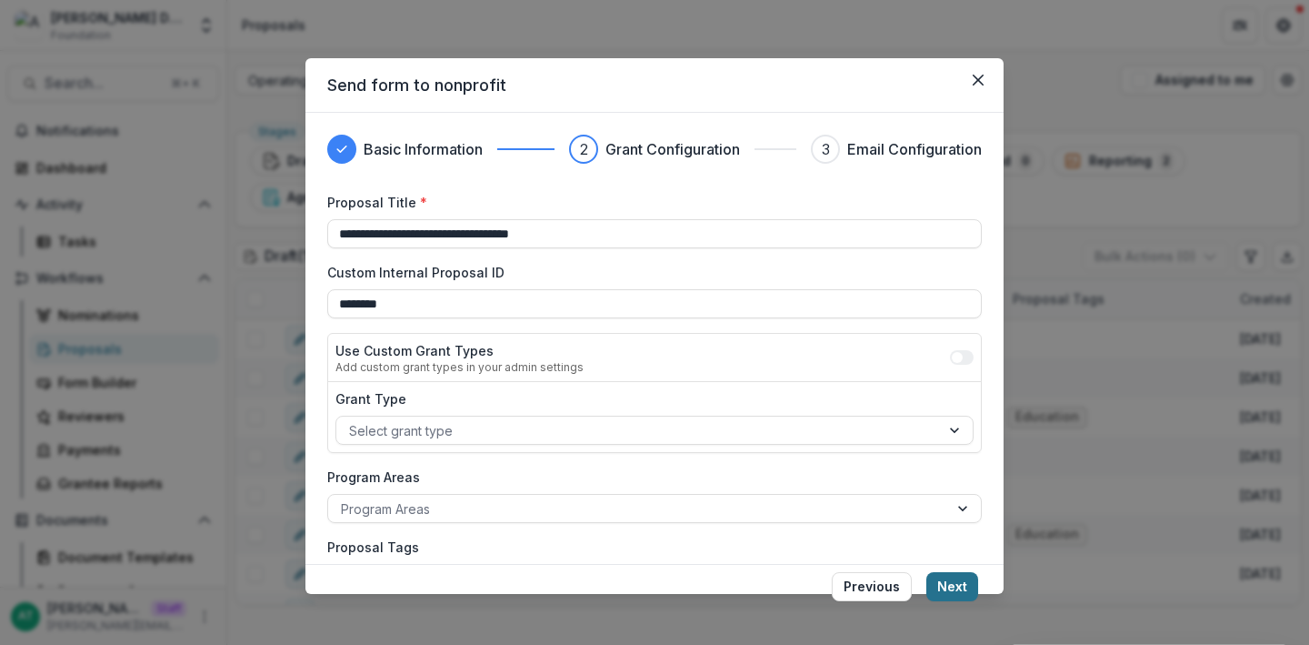
click at [949, 586] on button "Next" at bounding box center [952, 586] width 52 height 29
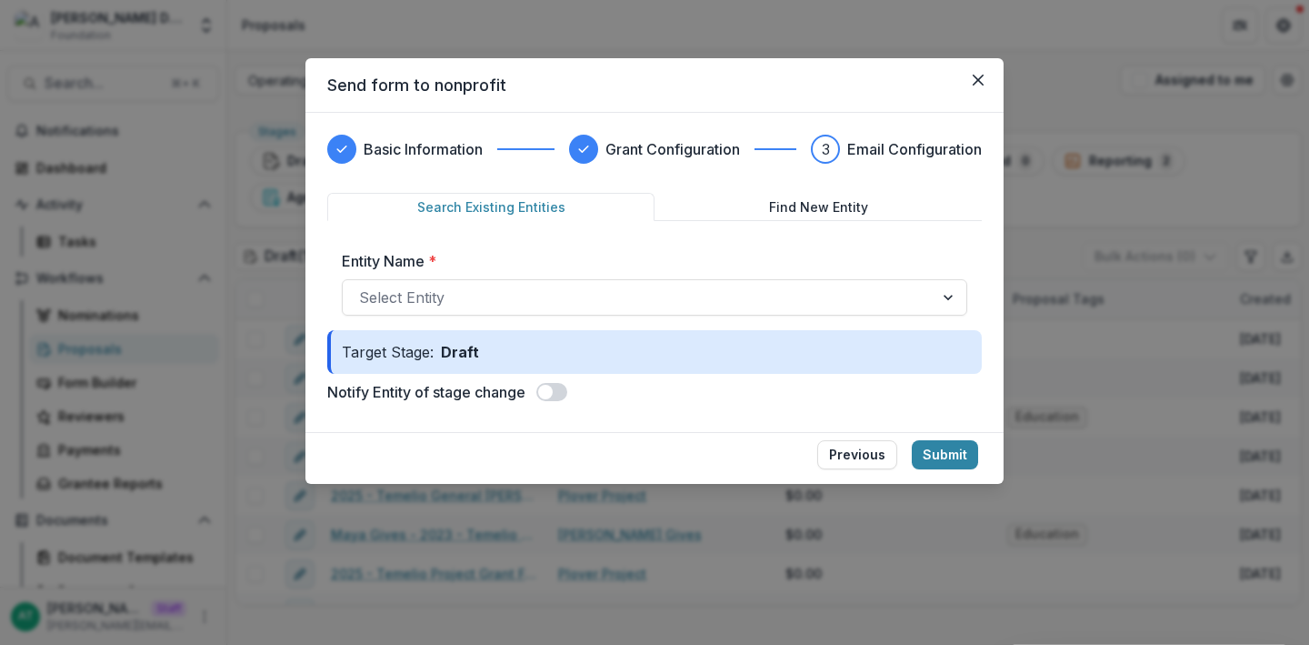
click at [554, 276] on div "Entity Name * Select Entity" at bounding box center [654, 282] width 625 height 65
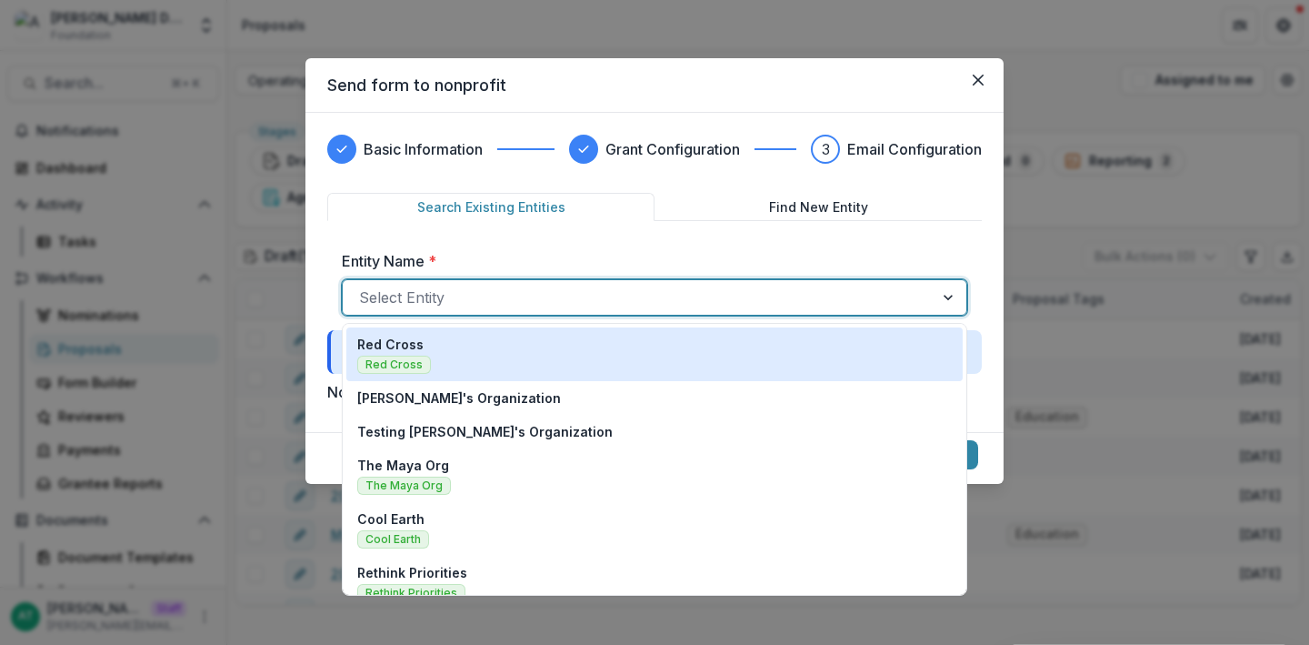
click at [564, 291] on div at bounding box center [638, 297] width 558 height 25
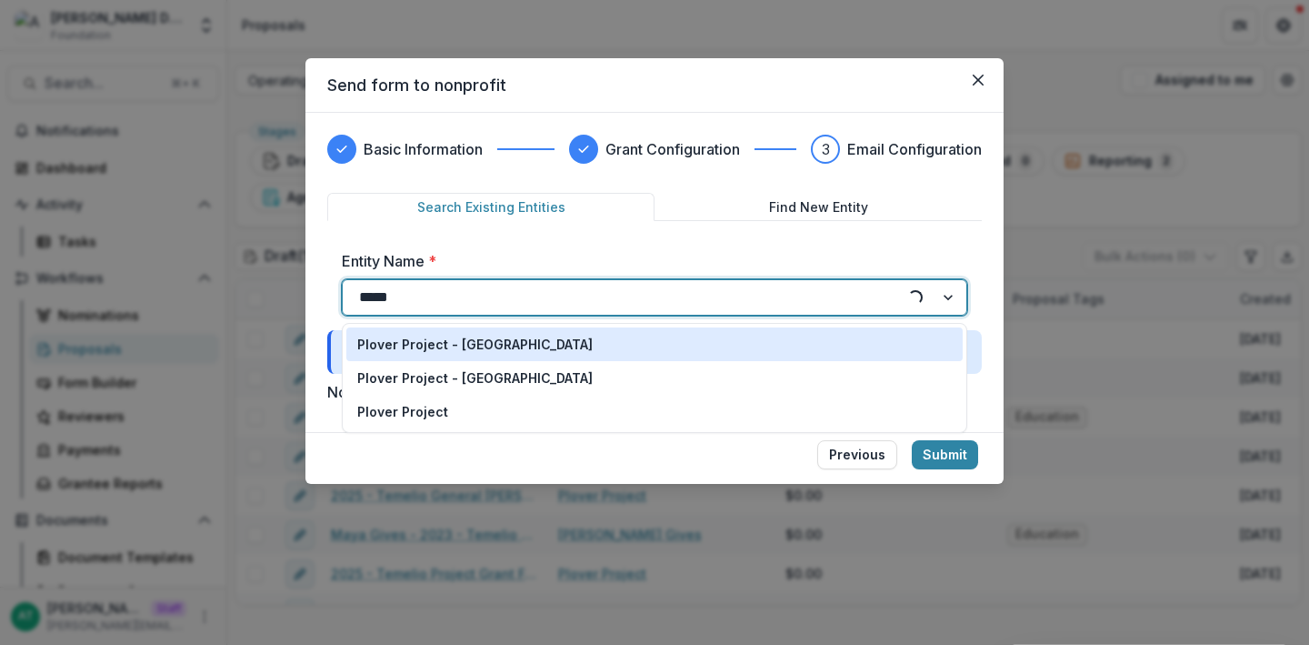
type input "******"
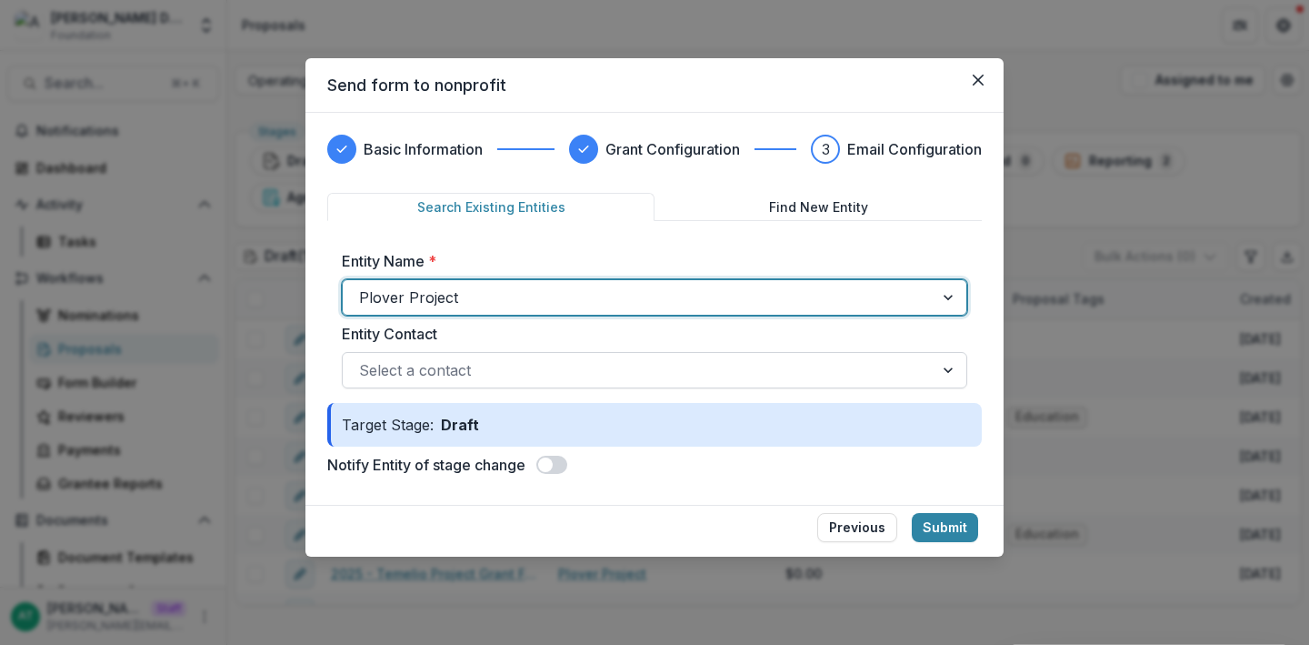
click at [465, 370] on div at bounding box center [638, 369] width 558 height 25
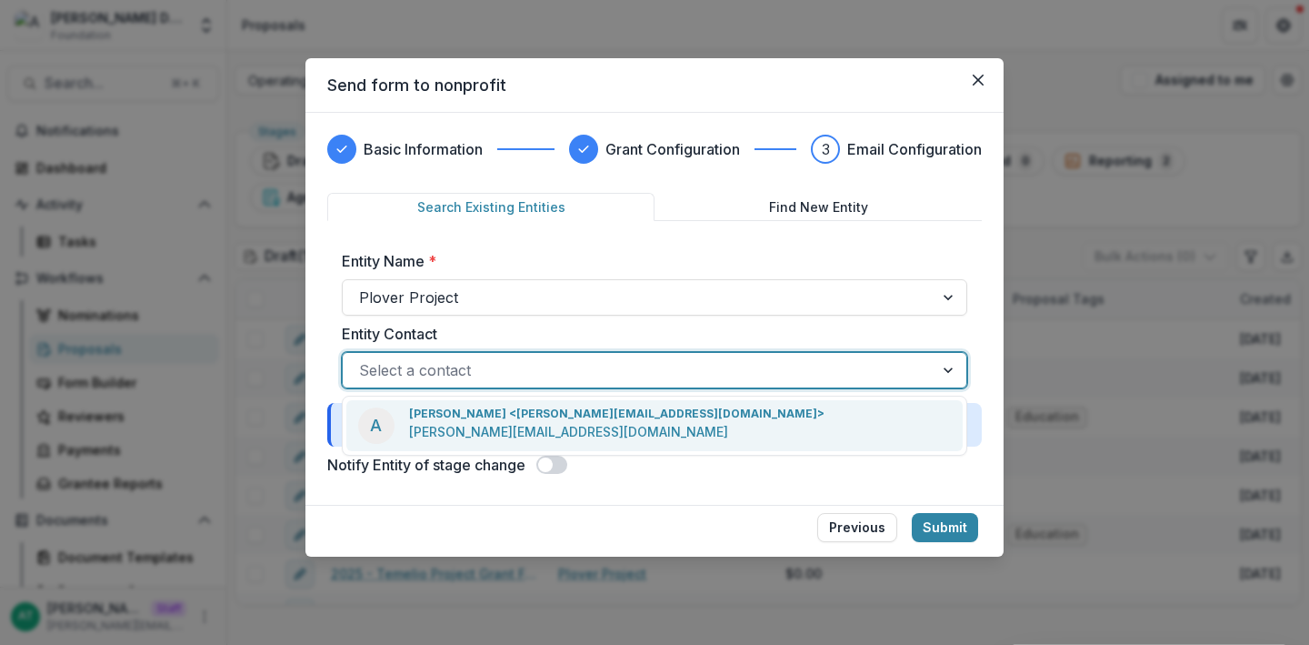
click at [465, 401] on div "A anna test <anna+temelio@trytemelio.com> anna+temelio@trytemelio.com" at bounding box center [654, 425] width 616 height 51
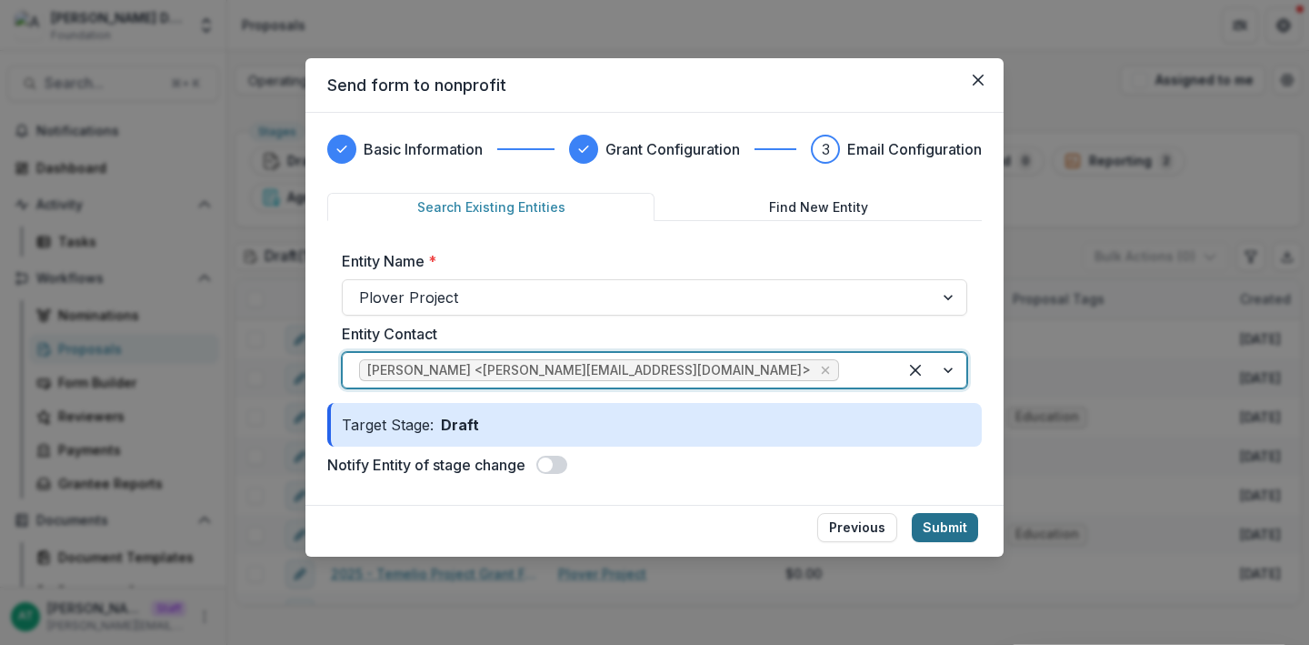
click at [935, 531] on button "Submit" at bounding box center [945, 527] width 66 height 29
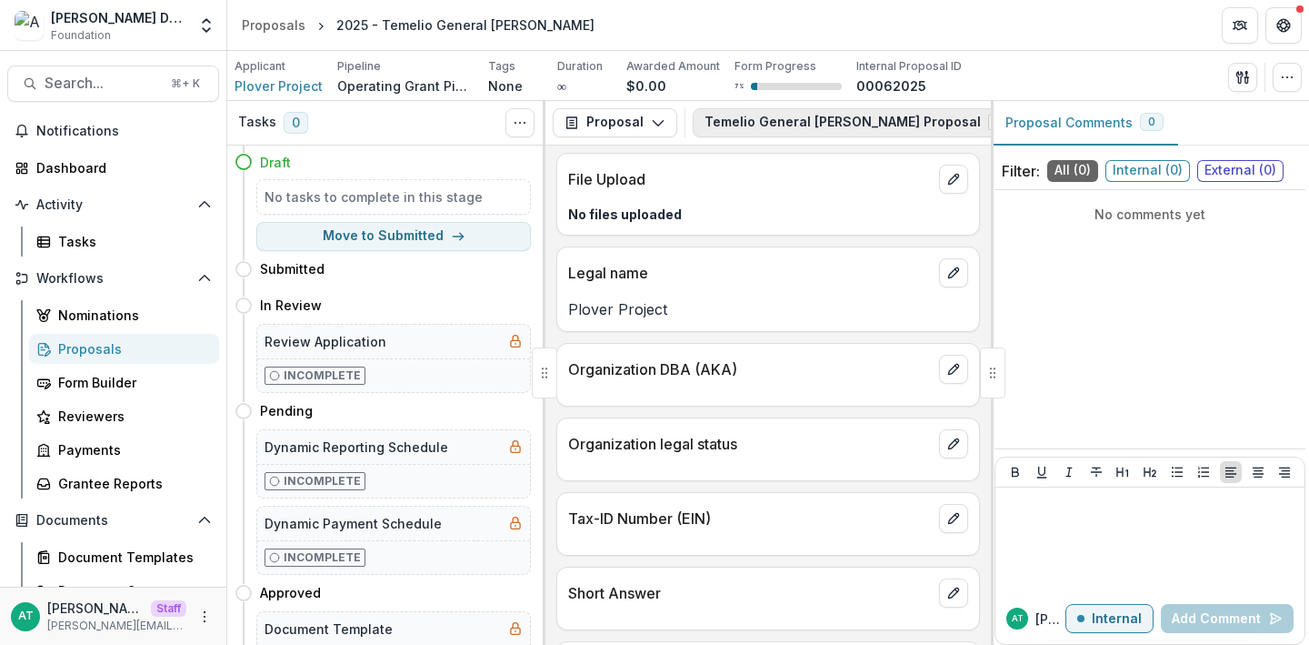
scroll to position [0, 124]
click at [984, 122] on icon "Edit as form" at bounding box center [991, 122] width 15 height 15
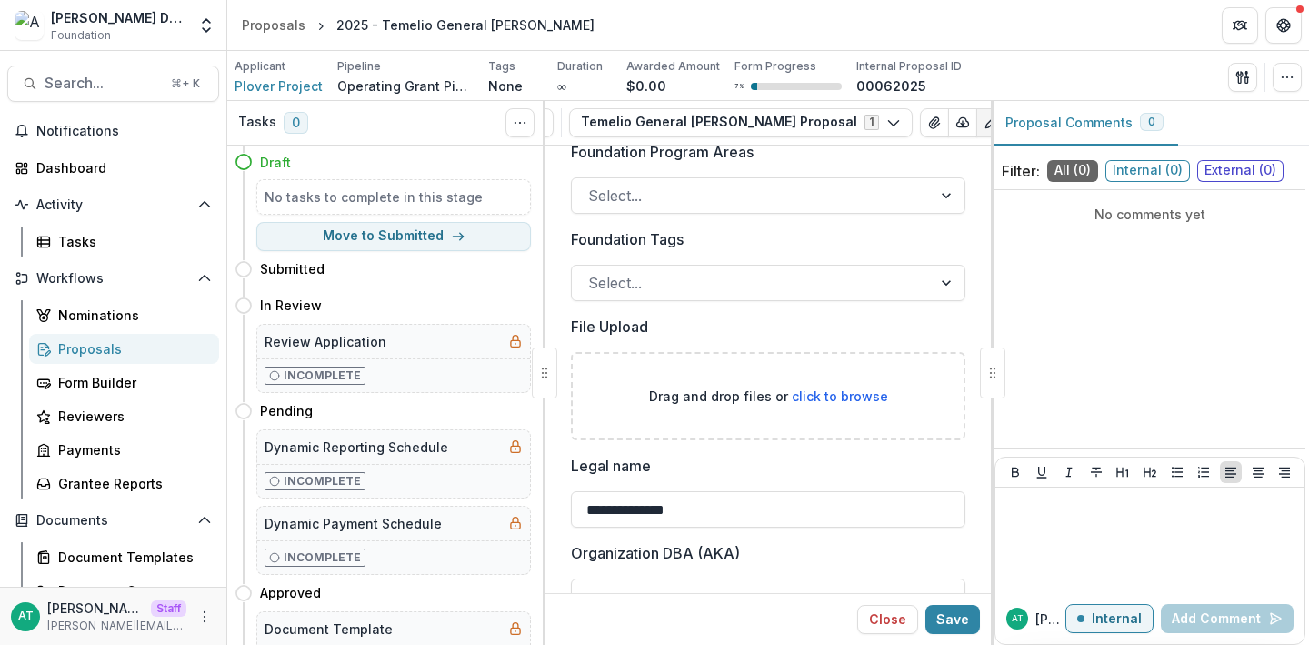
scroll to position [489, 0]
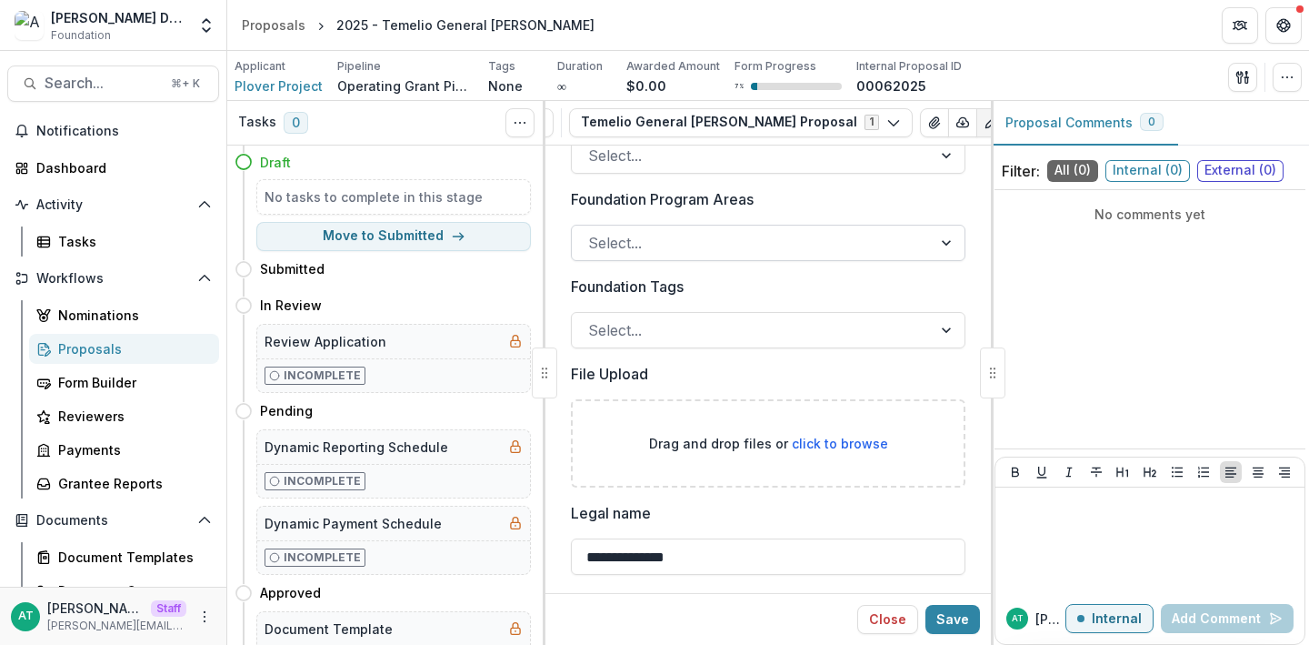
click at [726, 251] on div at bounding box center [751, 242] width 327 height 25
click at [610, 194] on p "Foundation Program Areas" at bounding box center [662, 199] width 183 height 22
click at [593, 232] on input "Foundation Program Areas" at bounding box center [590, 243] width 5 height 22
click at [202, 32] on icon "Open entity switcher" at bounding box center [206, 25] width 18 height 18
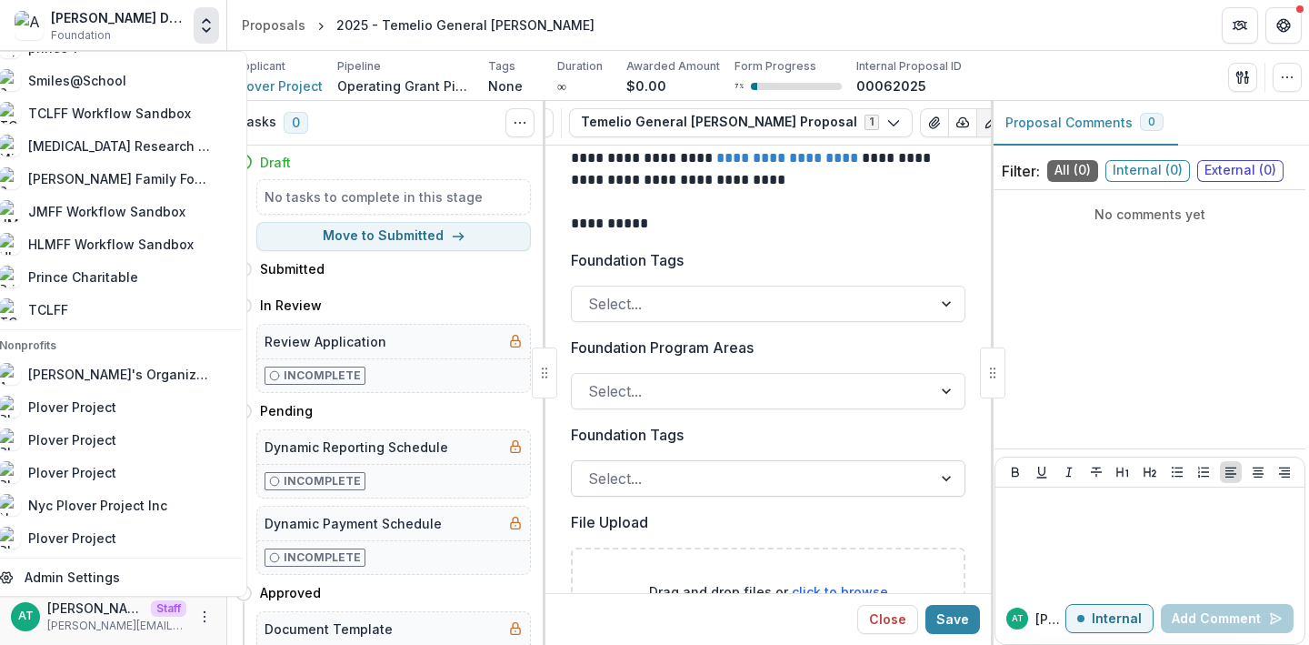
scroll to position [344, 0]
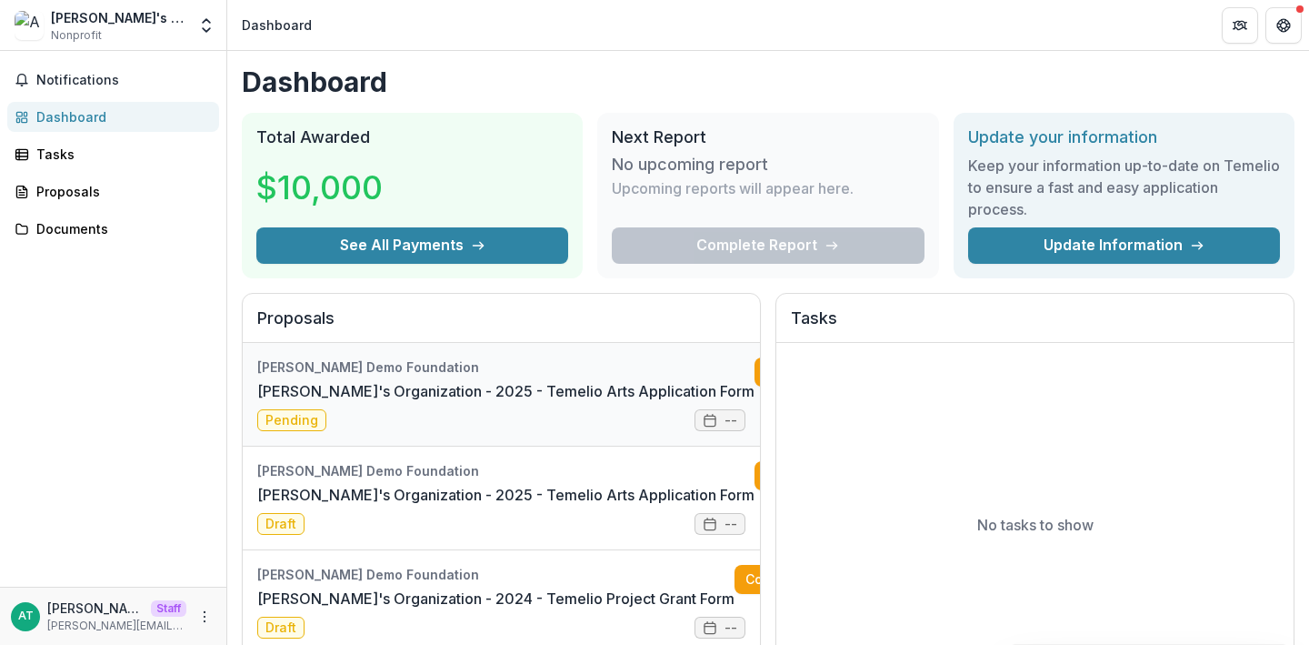
click at [486, 392] on link "[PERSON_NAME]'s Organization - 2025 - Temelio Arts Application Form" at bounding box center [505, 391] width 497 height 22
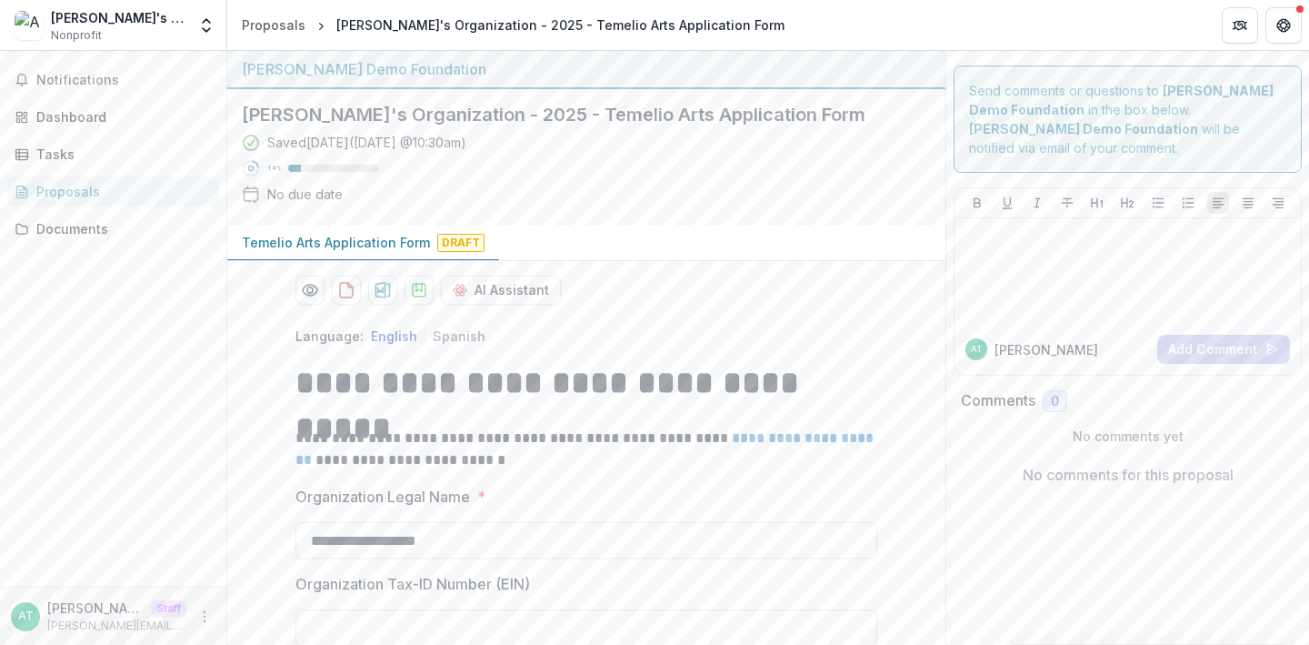
click at [75, 195] on div "Proposals" at bounding box center [120, 191] width 168 height 19
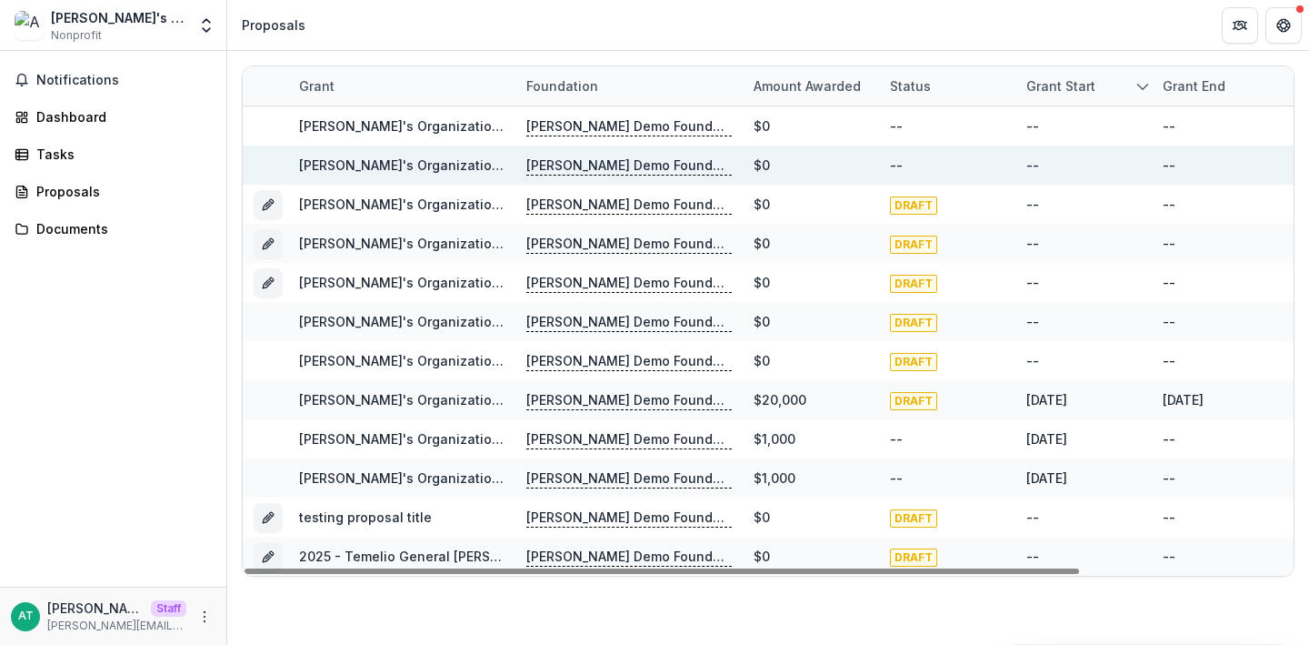
click at [403, 167] on link "[PERSON_NAME]'s Organization - 2025 - Temelio General [PERSON_NAME]" at bounding box center [535, 164] width 473 height 15
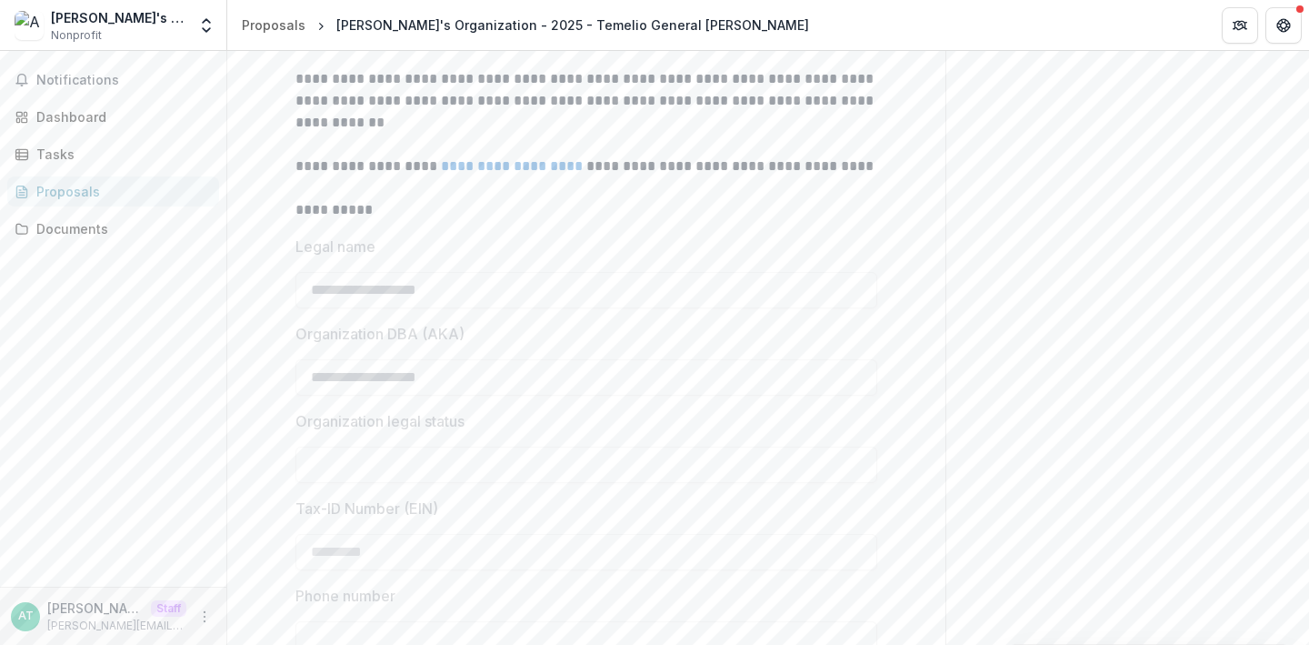
scroll to position [473, 0]
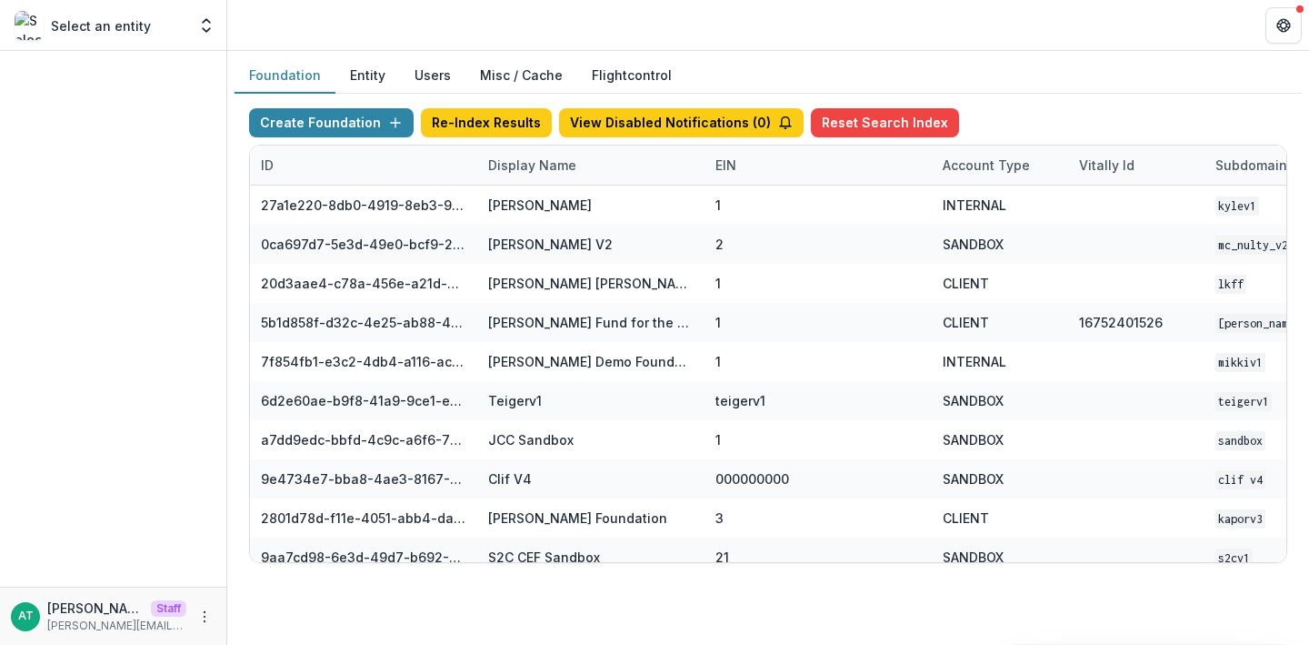
click at [532, 156] on div "Display Name" at bounding box center [532, 164] width 110 height 19
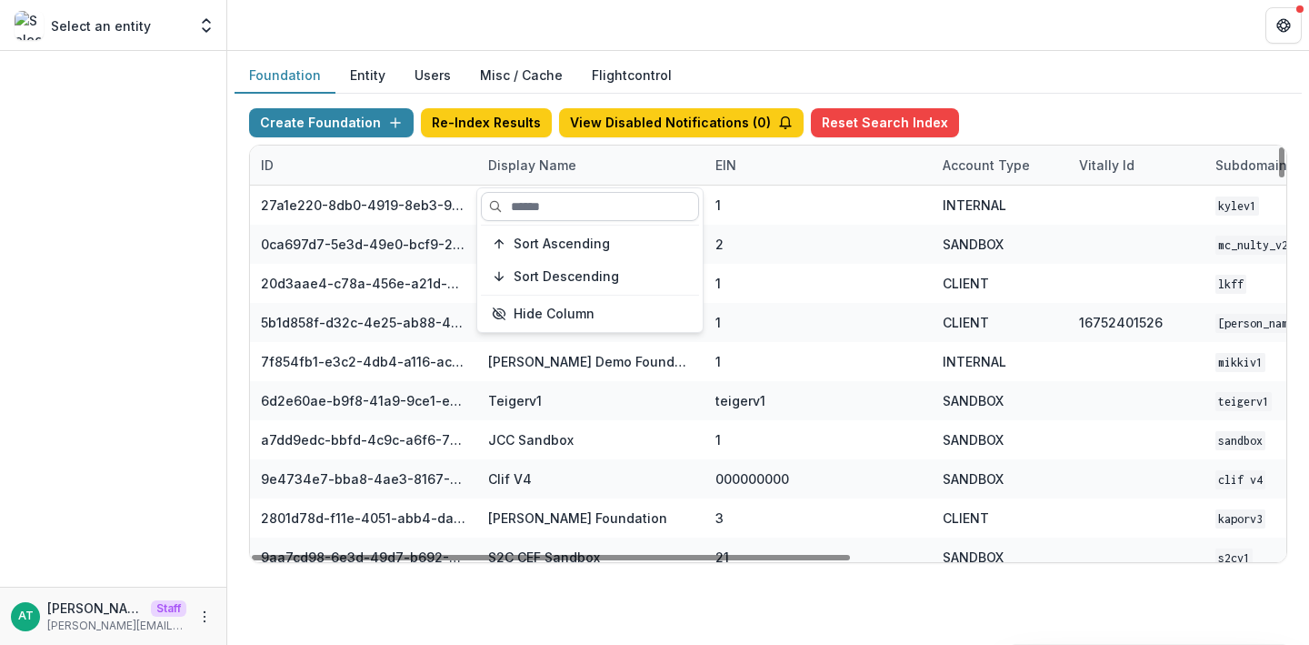
click at [531, 195] on input at bounding box center [590, 206] width 218 height 29
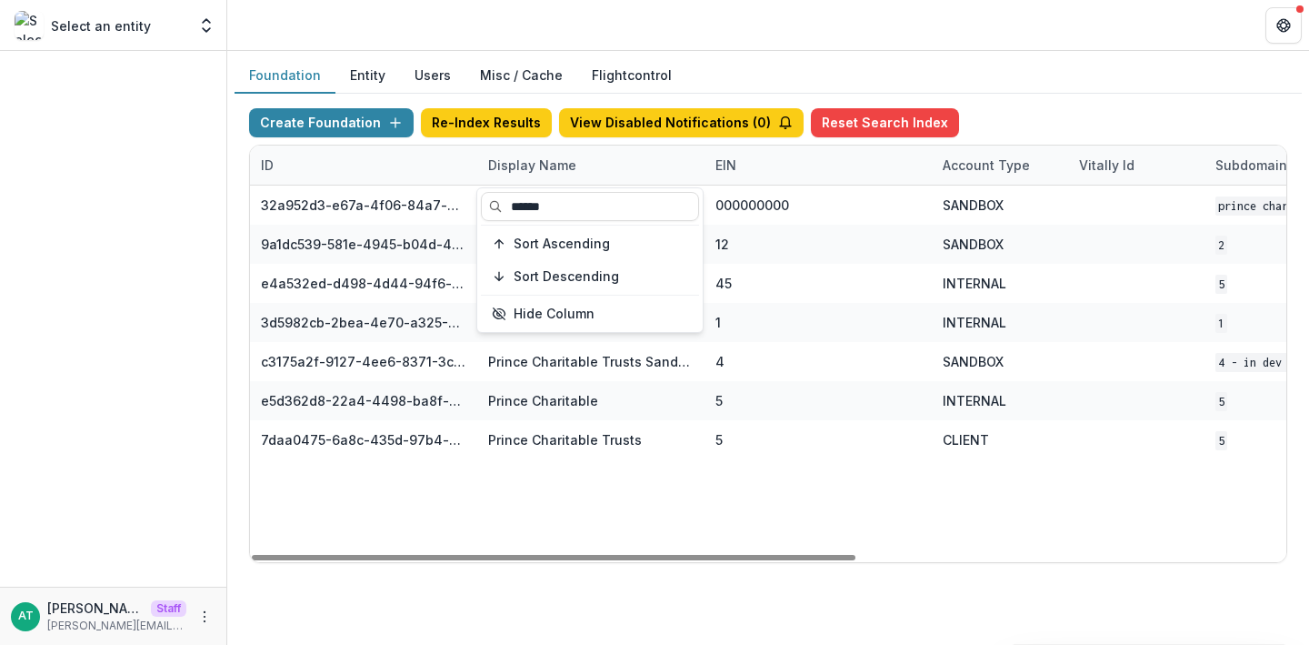
type input "******"
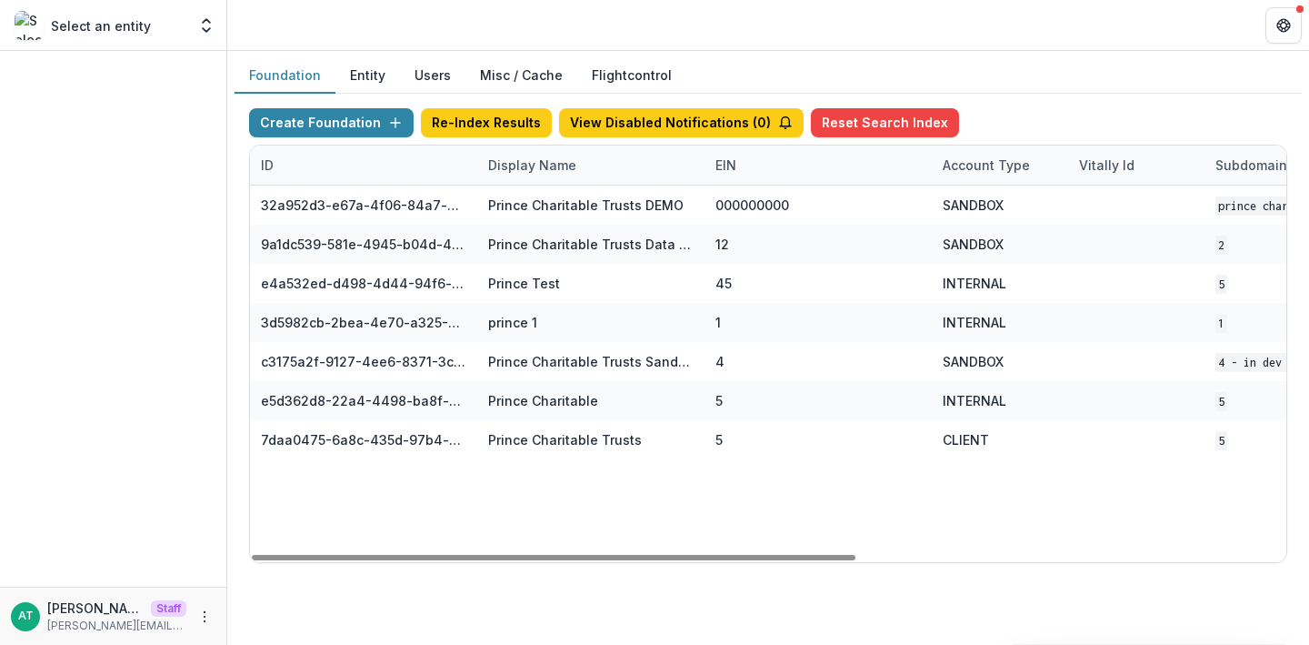
click at [564, 5] on header at bounding box center [768, 25] width 1082 height 50
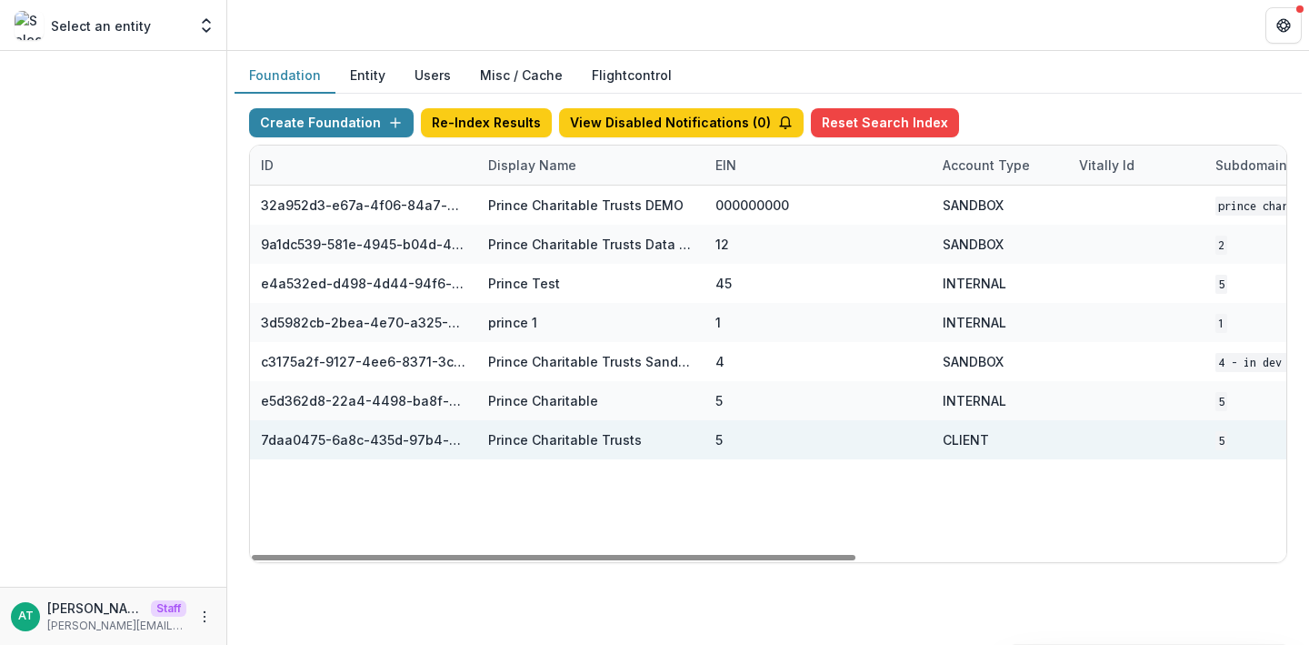
scroll to position [0, 736]
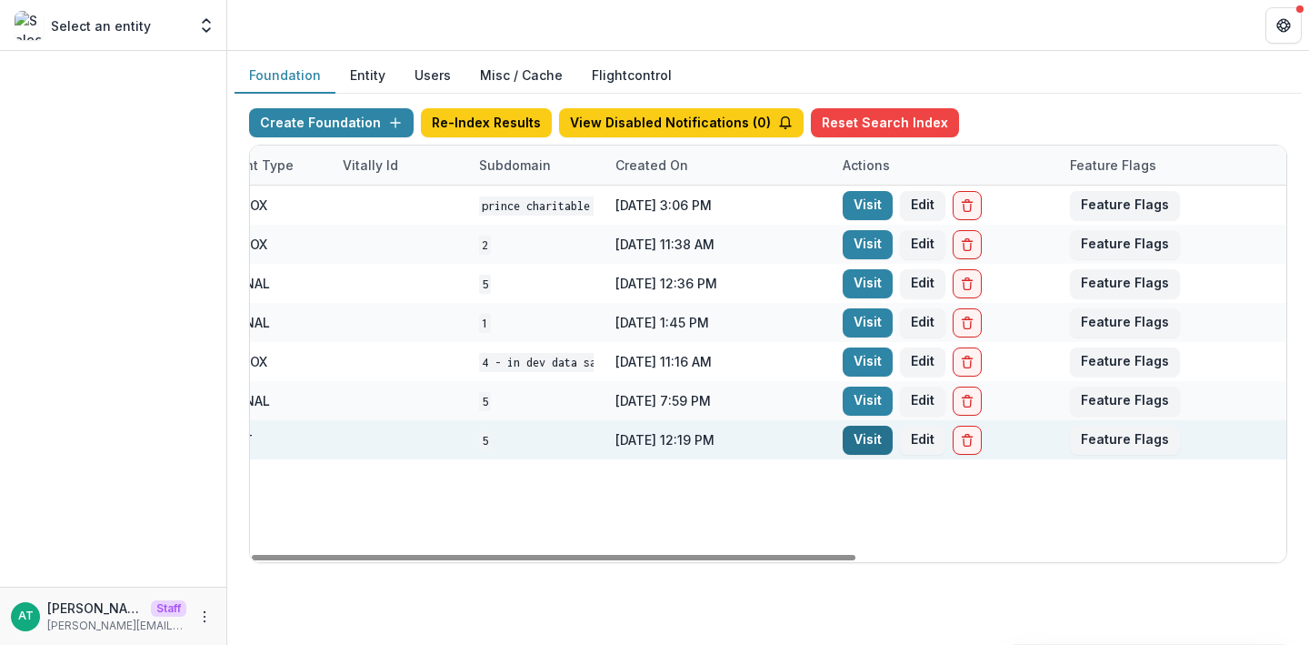
click at [873, 437] on link "Visit" at bounding box center [868, 439] width 50 height 29
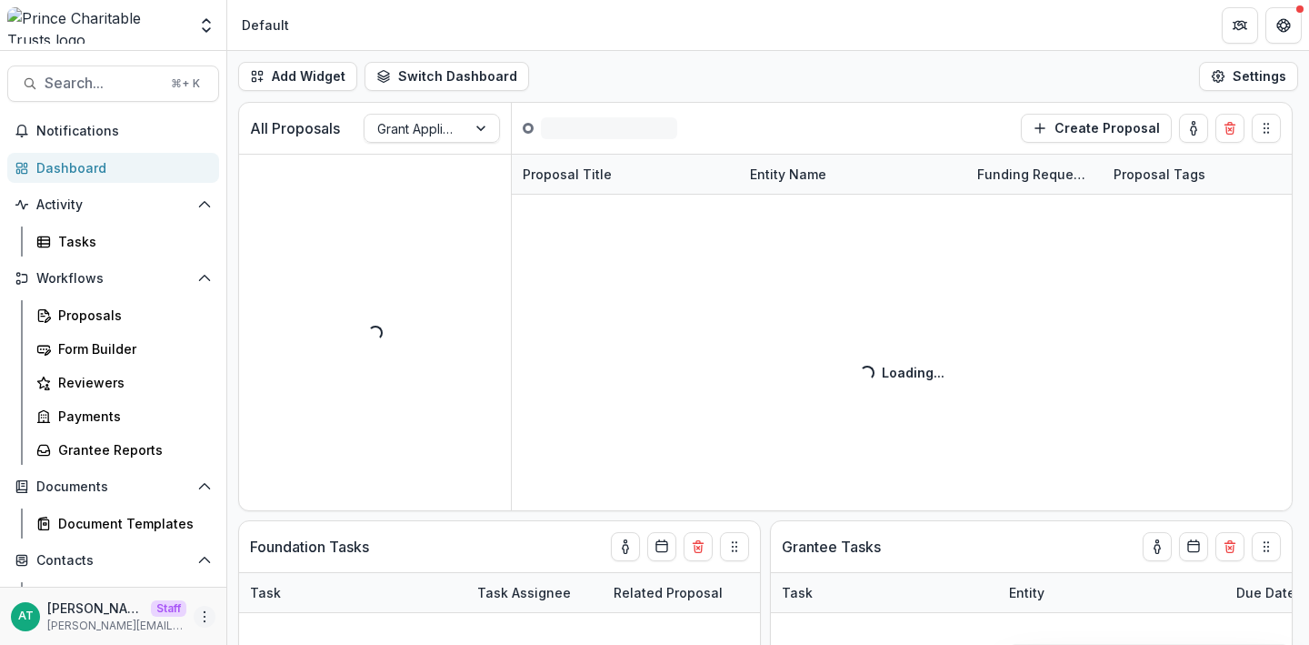
click at [197, 608] on button "More" at bounding box center [205, 616] width 22 height 22
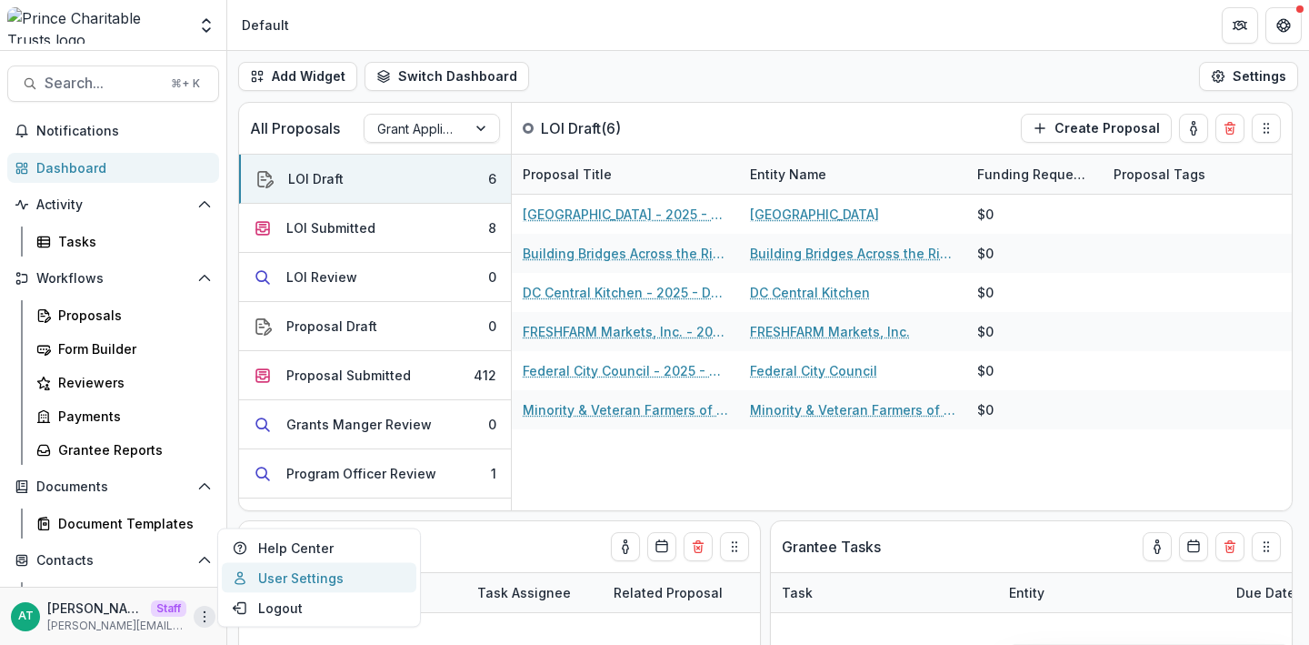
click at [279, 574] on link "User Settings" at bounding box center [319, 578] width 195 height 30
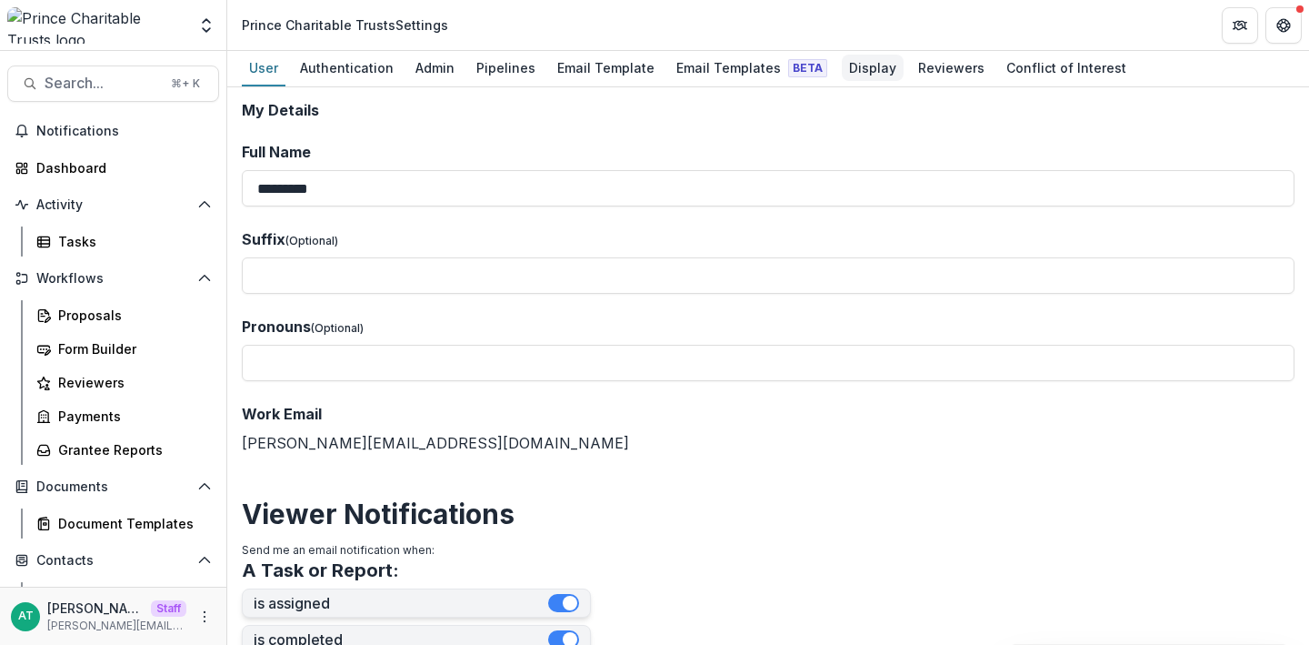
click at [842, 80] on div "Display" at bounding box center [873, 68] width 62 height 26
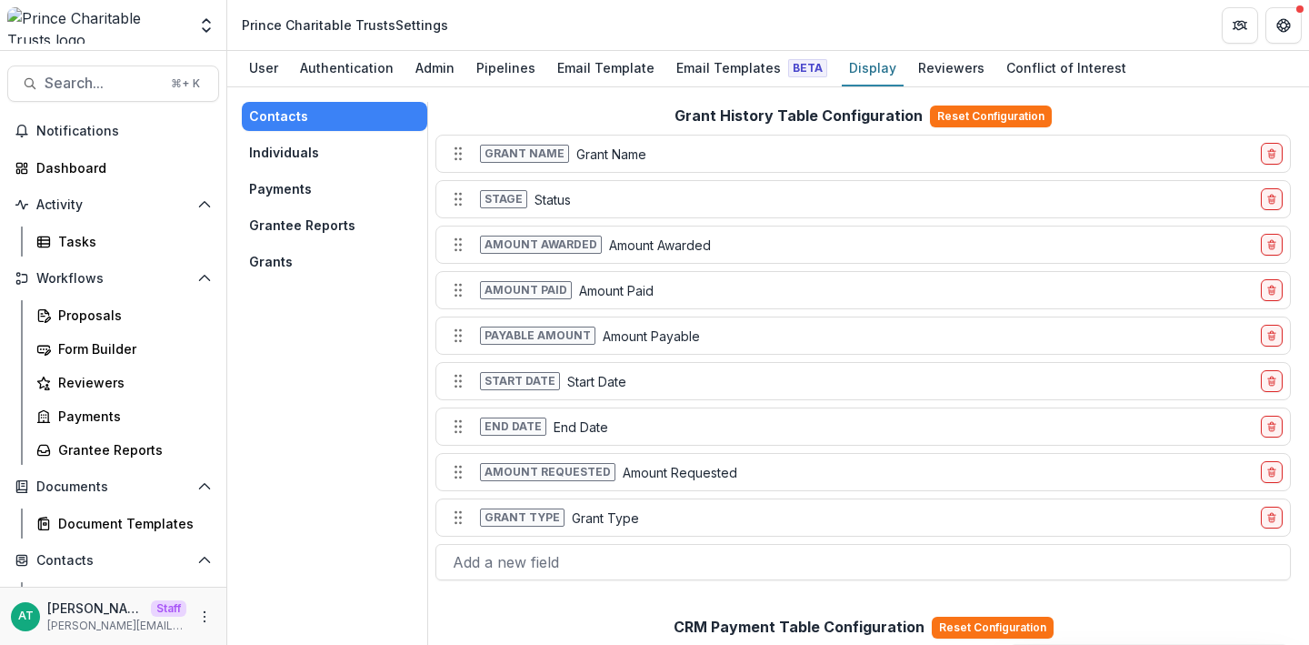
click at [272, 256] on button "Grants" at bounding box center [334, 261] width 185 height 29
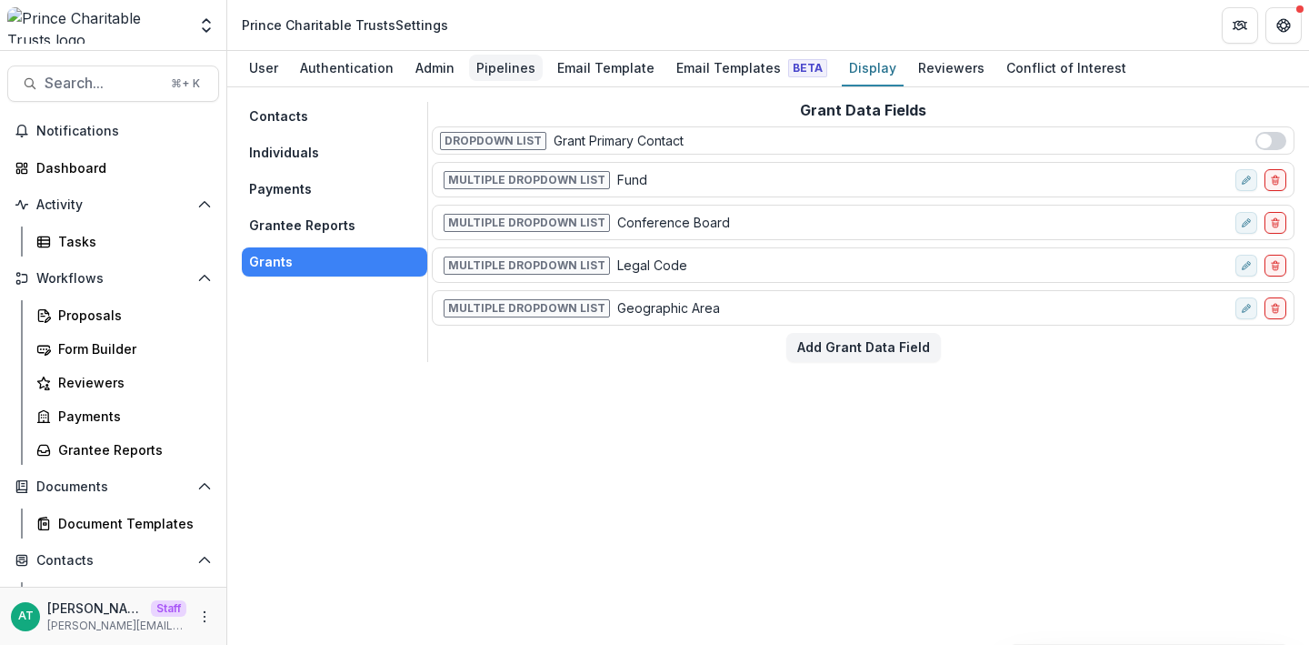
click at [496, 68] on div "Pipelines" at bounding box center [506, 68] width 74 height 26
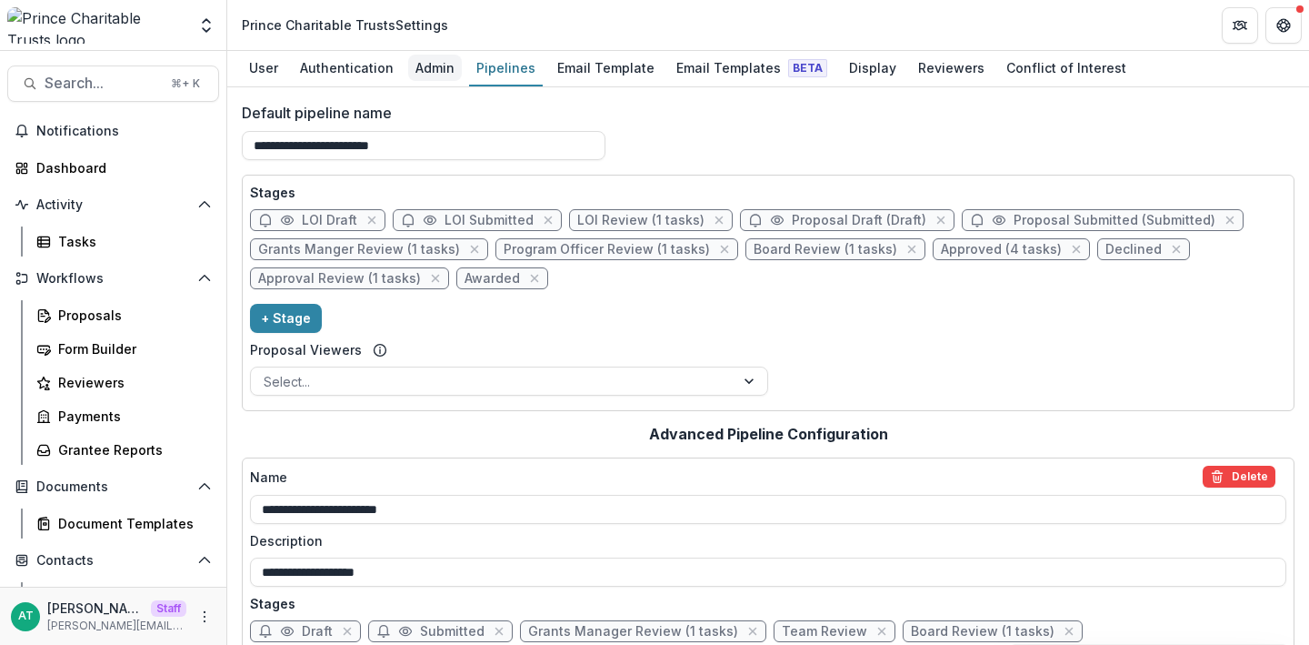
click at [428, 68] on div "Admin" at bounding box center [435, 68] width 54 height 26
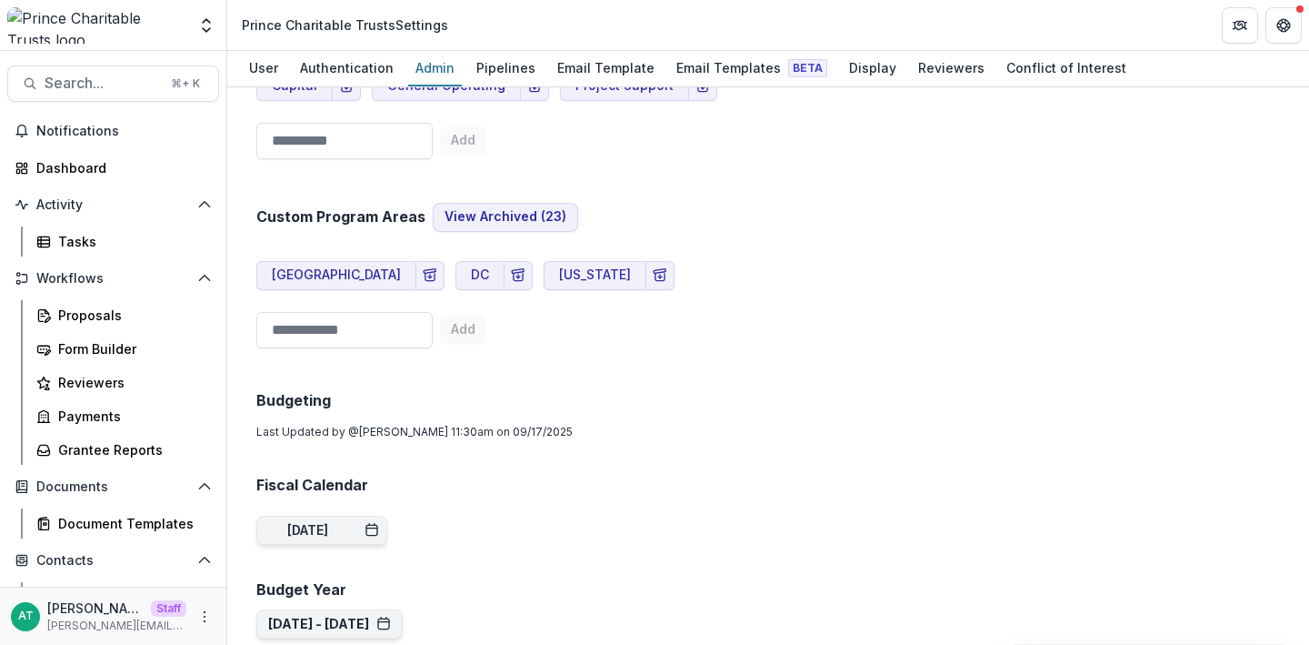
scroll to position [1190, 0]
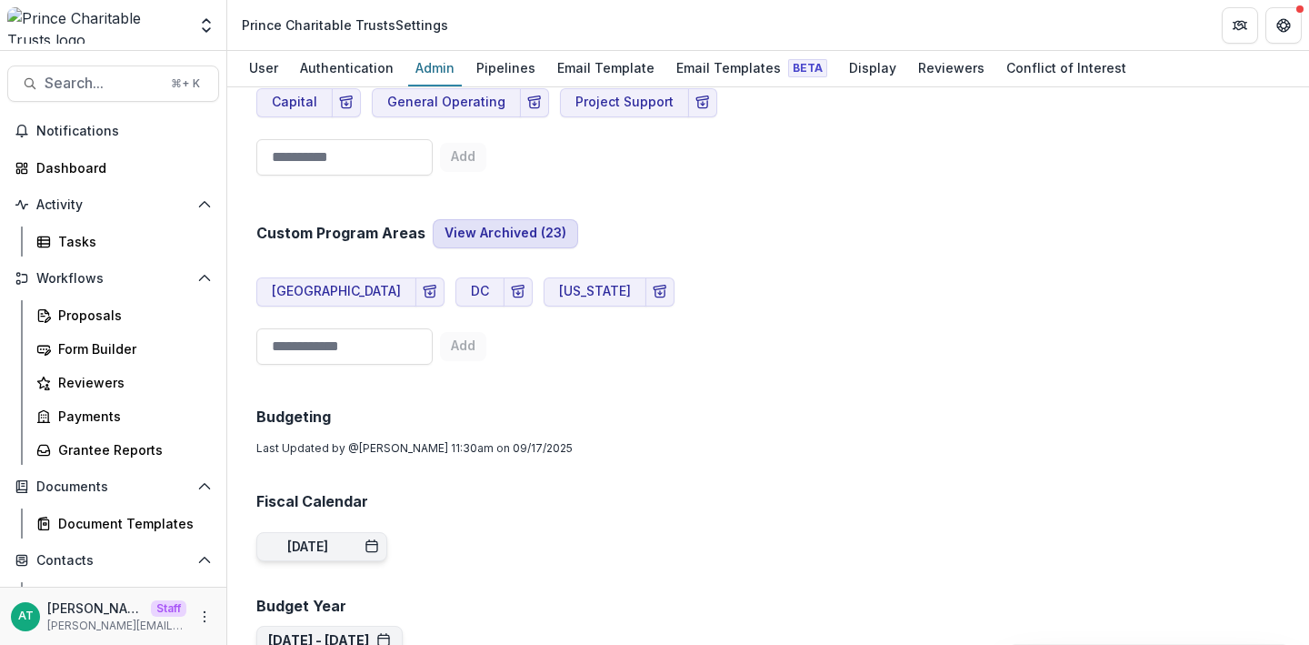
click at [478, 235] on button "View Archived ( 23 )" at bounding box center [505, 233] width 145 height 29
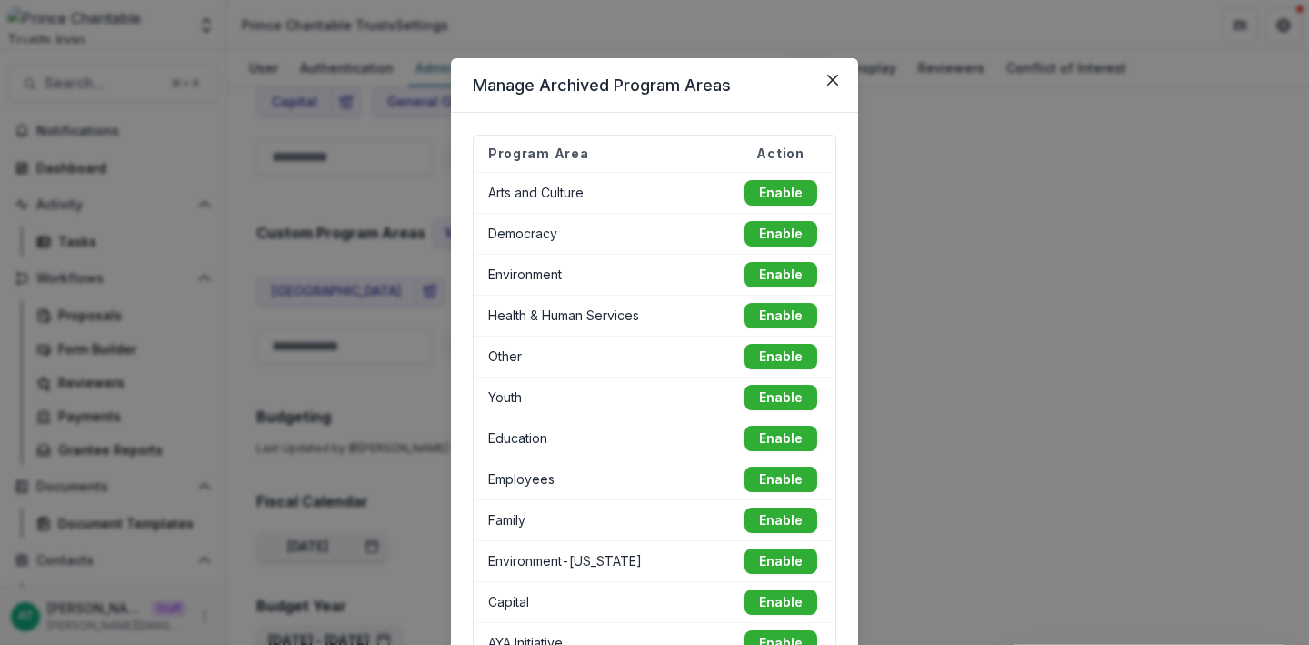
scroll to position [609, 0]
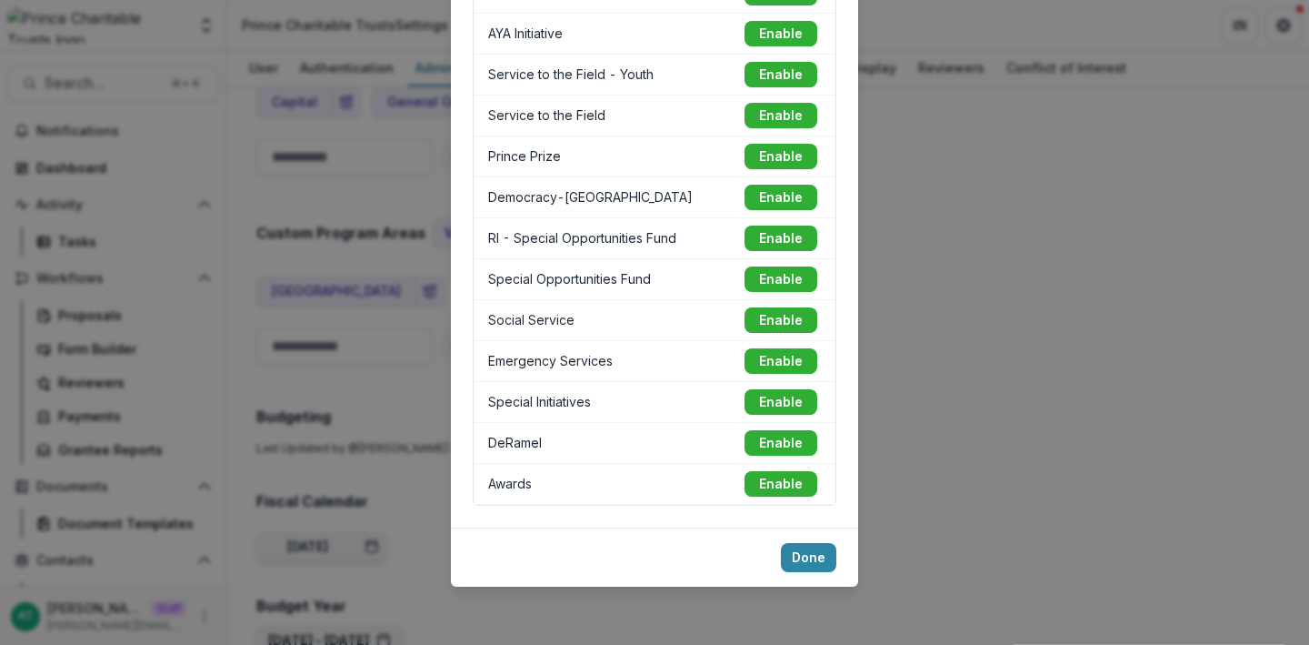
click at [358, 392] on div "Manage Archived Program Areas Program Area Action Arts and Culture Enable Democ…" at bounding box center [654, 322] width 1309 height 645
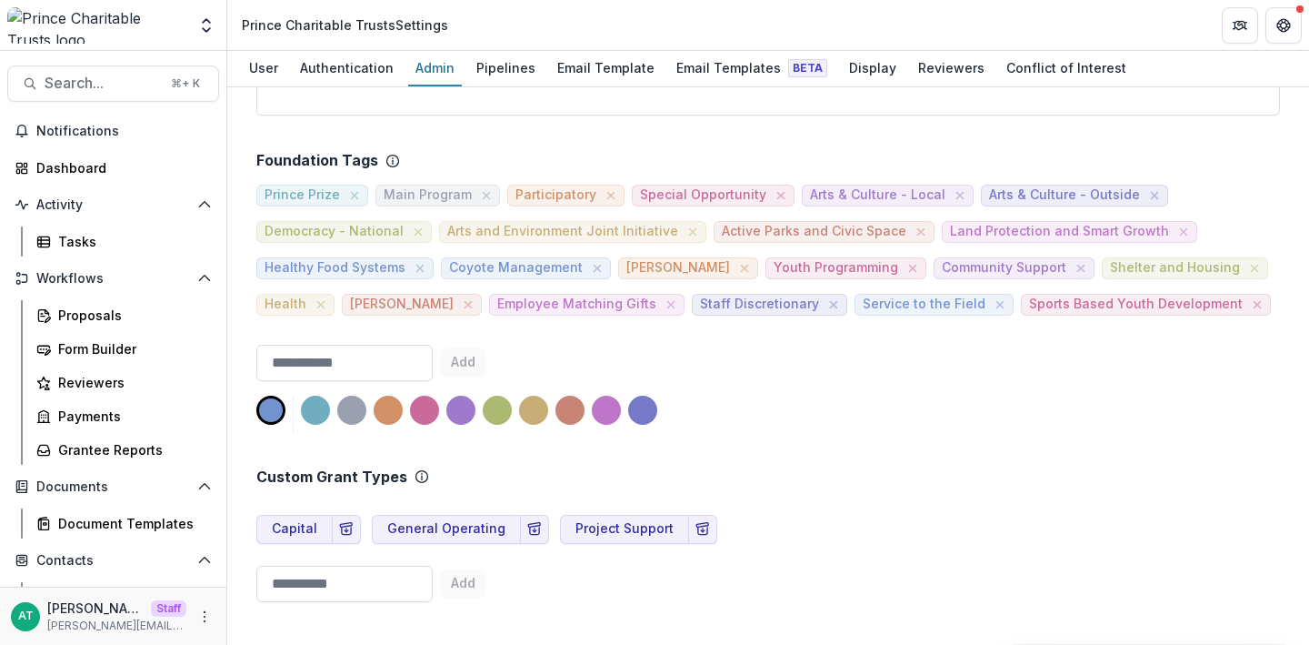
scroll to position [759, 0]
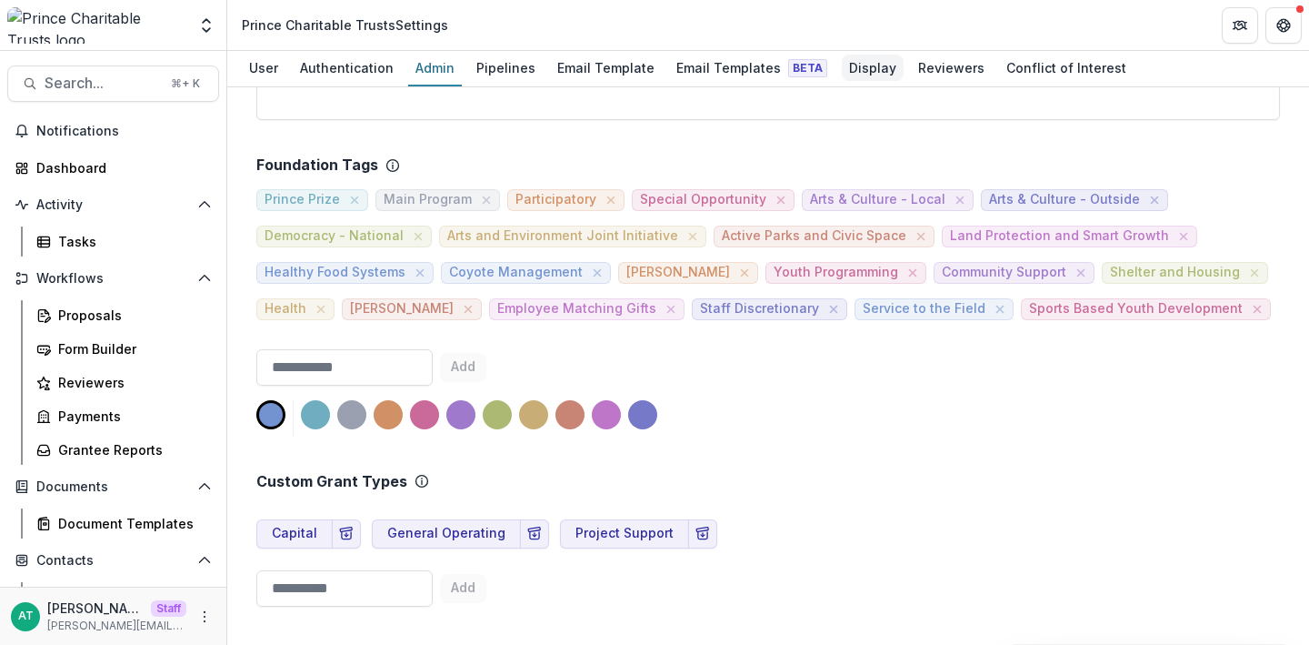
click at [846, 83] on link "Display" at bounding box center [873, 68] width 62 height 35
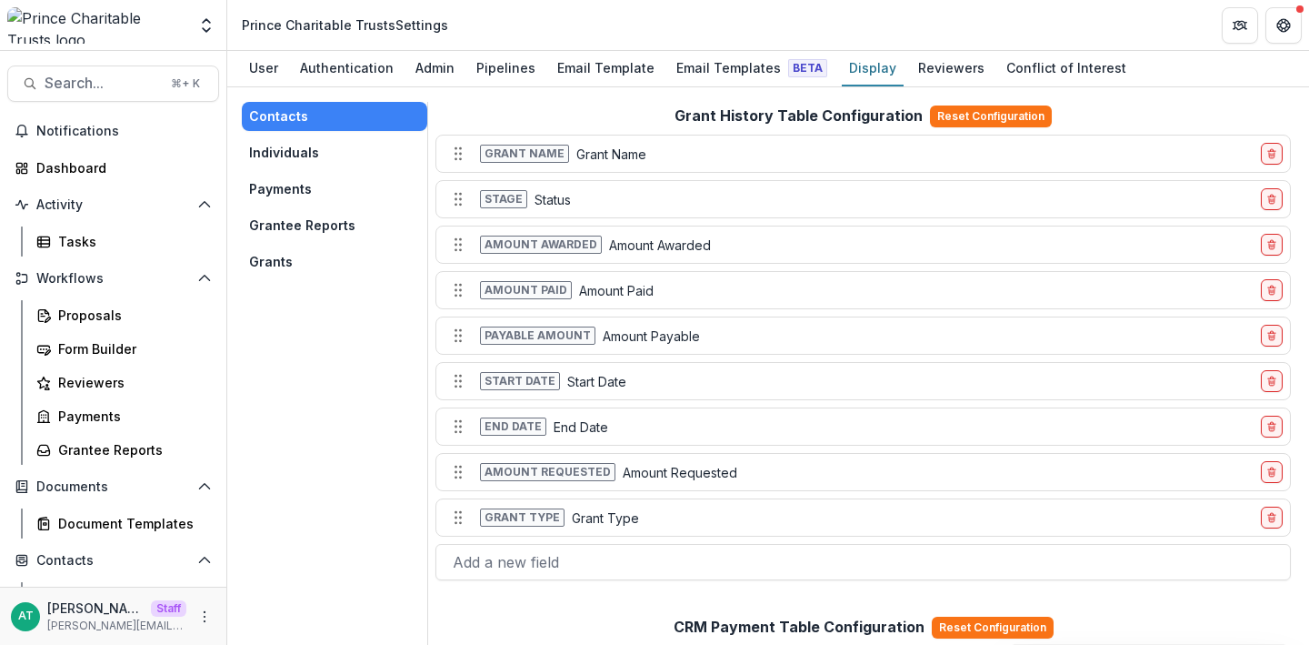
click at [276, 271] on button "Grants" at bounding box center [334, 261] width 185 height 29
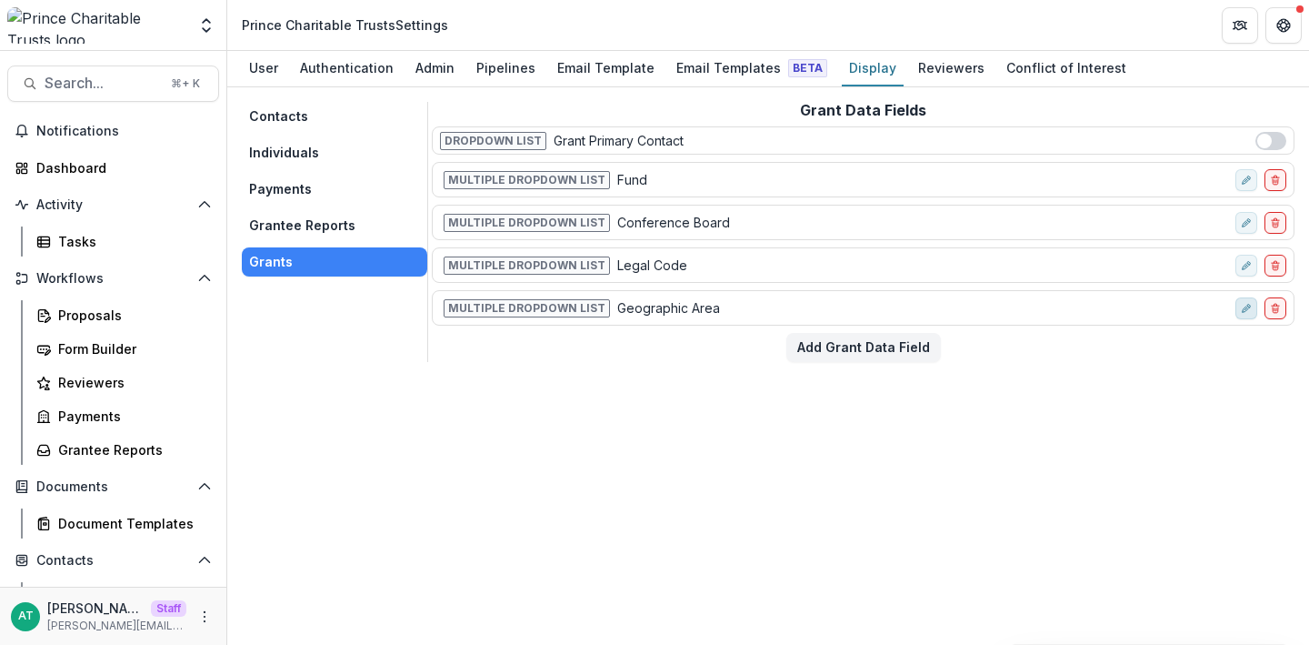
click at [1240, 311] on button "edit-field-row" at bounding box center [1247, 308] width 22 height 22
